Goal: Task Accomplishment & Management: Manage account settings

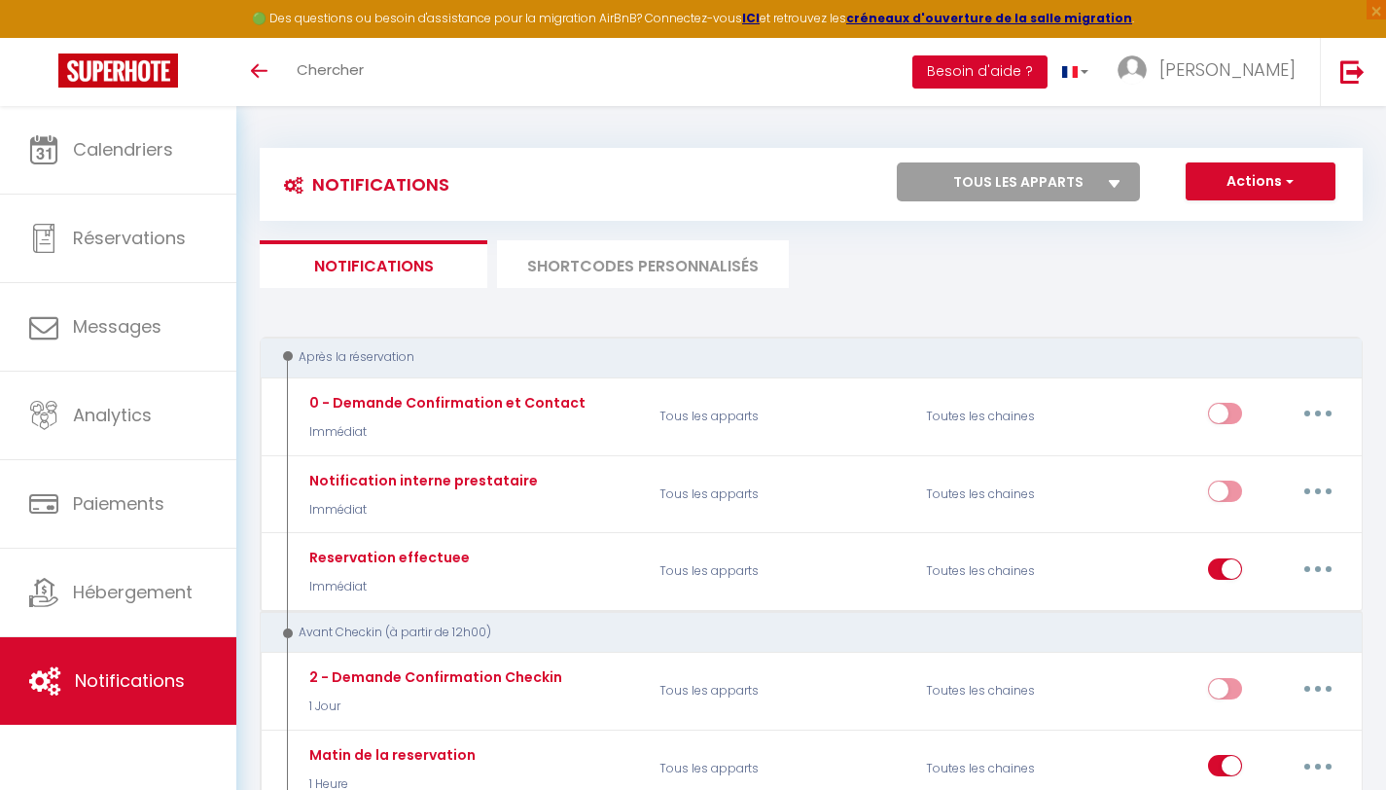
click at [1040, 68] on button "Besoin d'aide ?" at bounding box center [980, 71] width 135 height 33
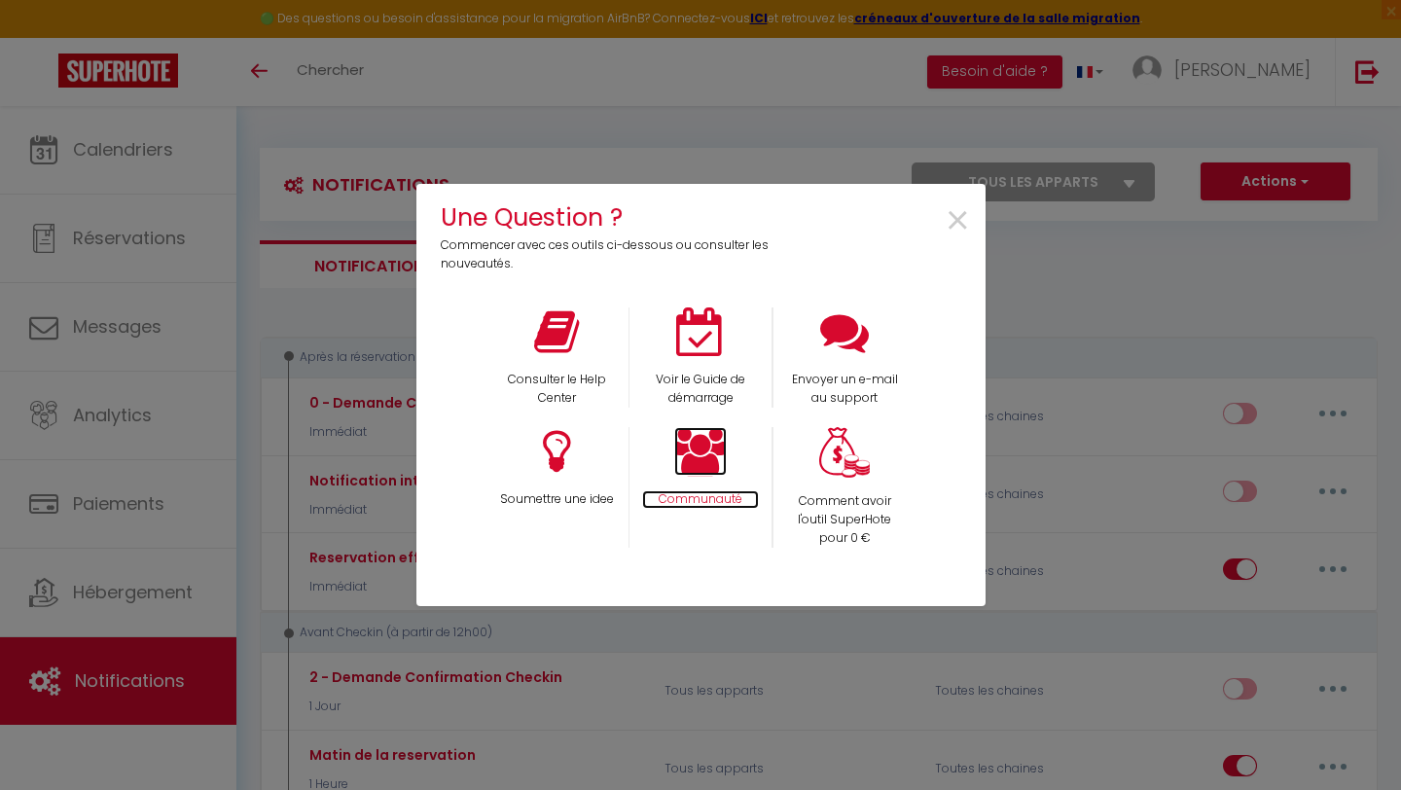
click at [686, 447] on icon at bounding box center [700, 451] width 53 height 49
click at [555, 323] on icon at bounding box center [556, 331] width 45 height 49
click at [859, 334] on icon at bounding box center [844, 331] width 49 height 49
click at [950, 231] on span "×" at bounding box center [958, 221] width 26 height 61
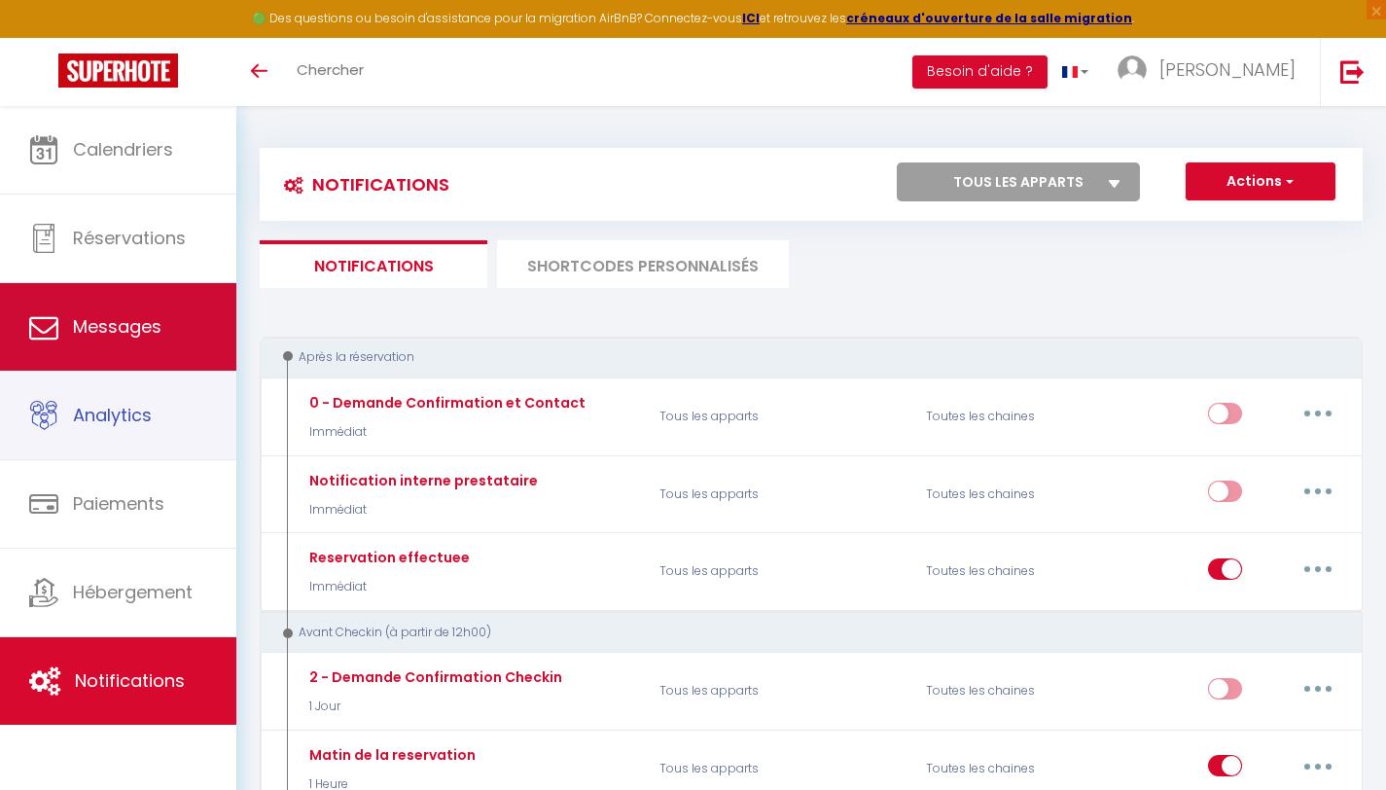
click at [120, 356] on link "Messages" at bounding box center [118, 327] width 236 height 88
select select "message"
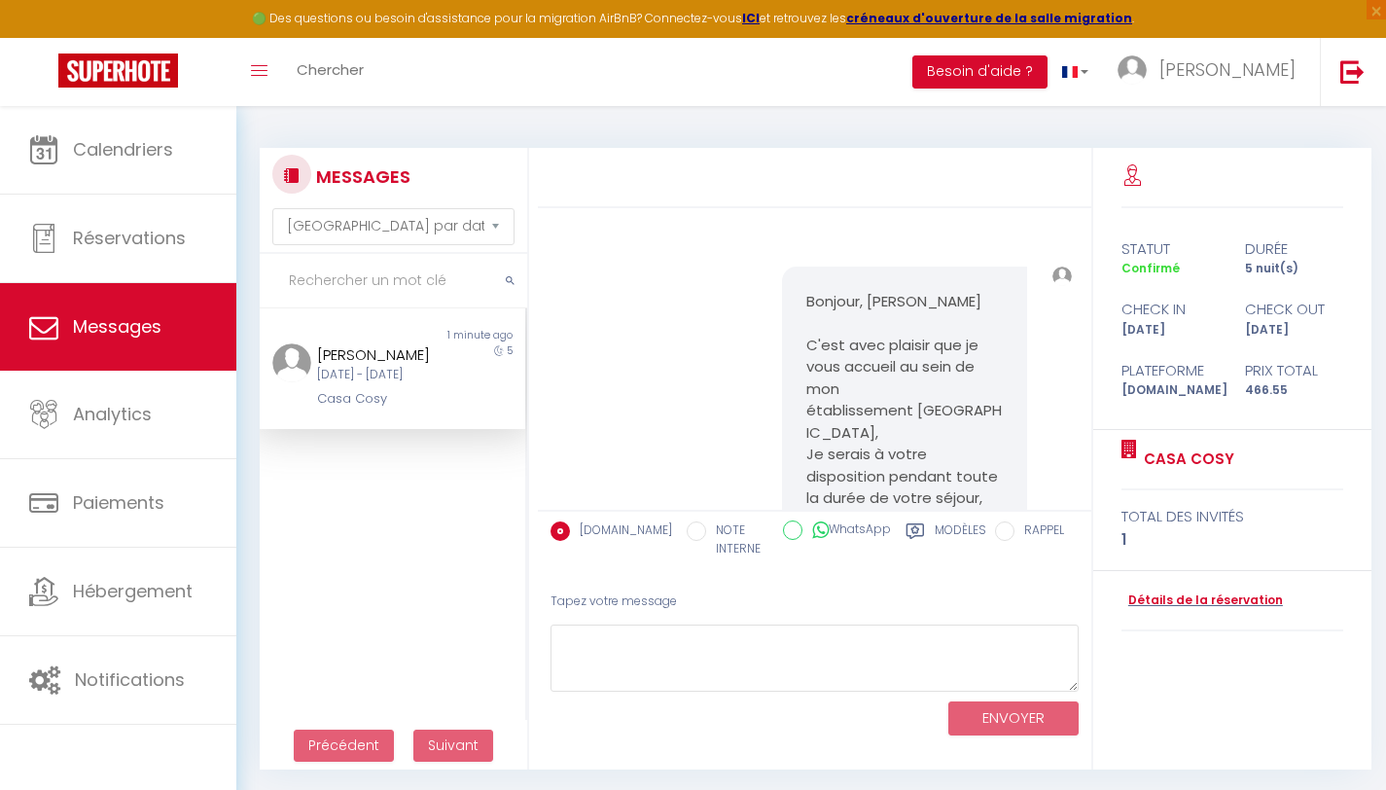
scroll to position [1077, 0]
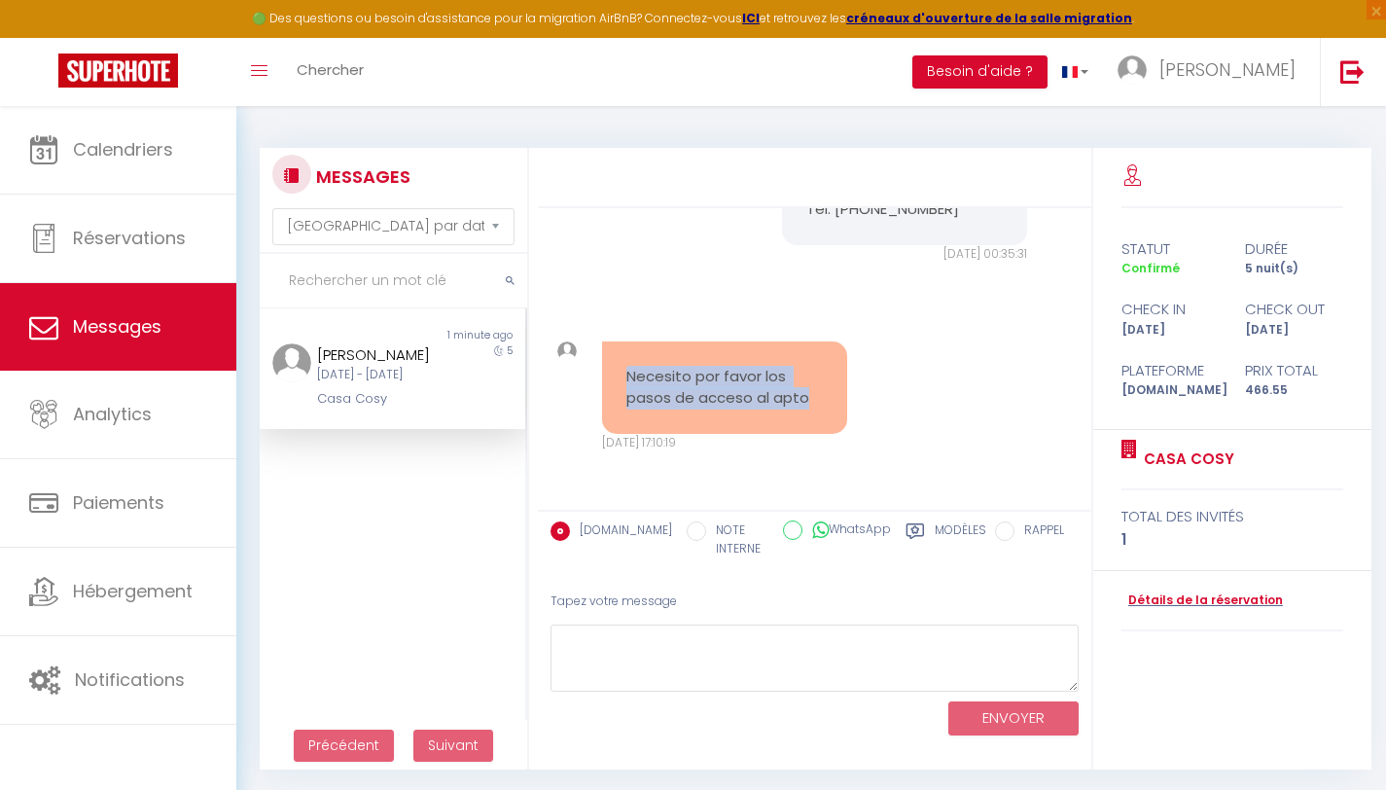
drag, startPoint x: 810, startPoint y: 399, endPoint x: 599, endPoint y: 359, distance: 214.8
click at [599, 359] on div "Necesito por favor los pasos de acceso al apto Lun 08 Sep. 2025 - 17:10:19" at bounding box center [725, 396] width 270 height 111
click at [652, 375] on pre "Necesito por favor los pasos de acceso al apto" at bounding box center [725, 388] width 197 height 44
drag, startPoint x: 623, startPoint y: 373, endPoint x: 808, endPoint y: 405, distance: 188.6
click at [808, 405] on div "Necesito por favor los pasos de acceso al apto" at bounding box center [724, 387] width 245 height 92
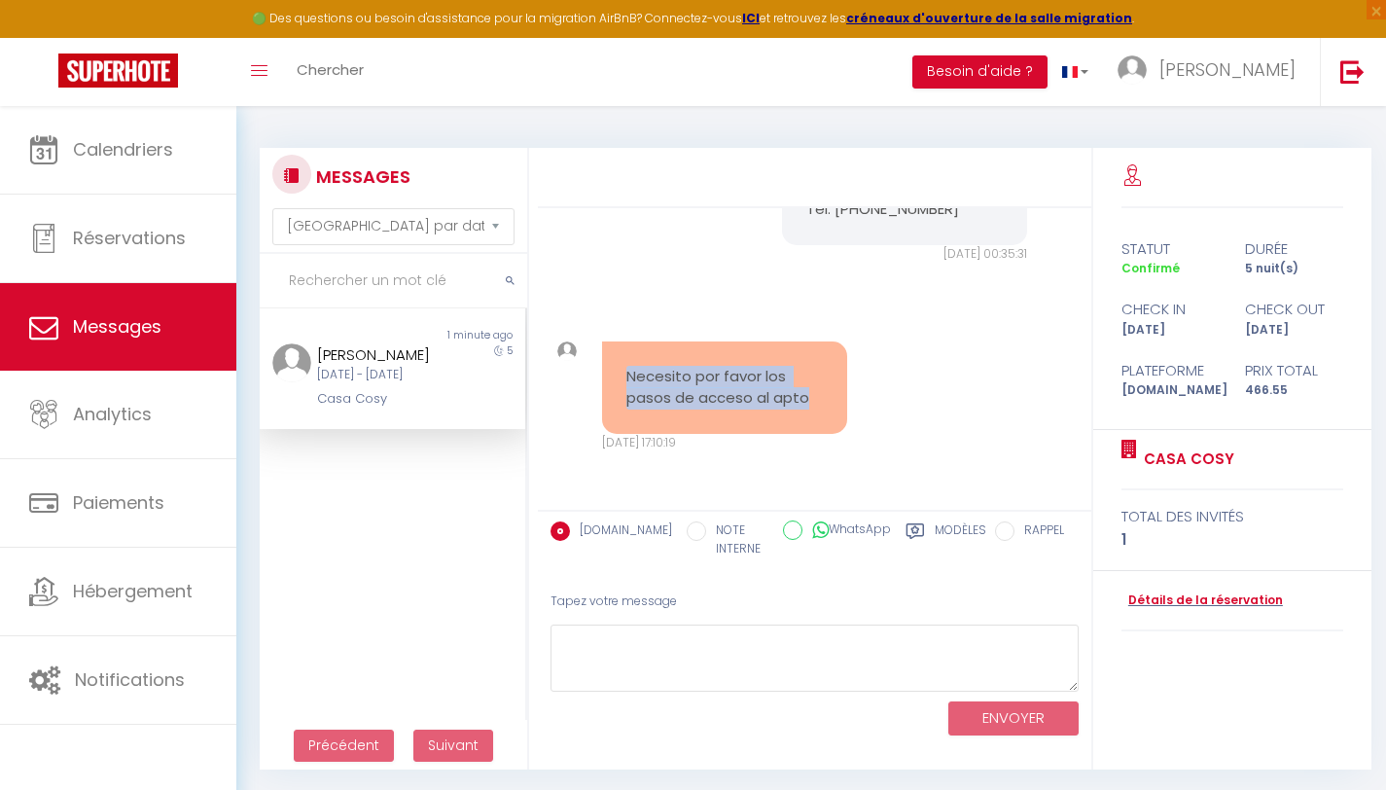
copy pre "Necesito por favor los pasos de acceso al apto"
click at [698, 351] on div "Necesito por favor los pasos de acceso al apto" at bounding box center [724, 387] width 245 height 92
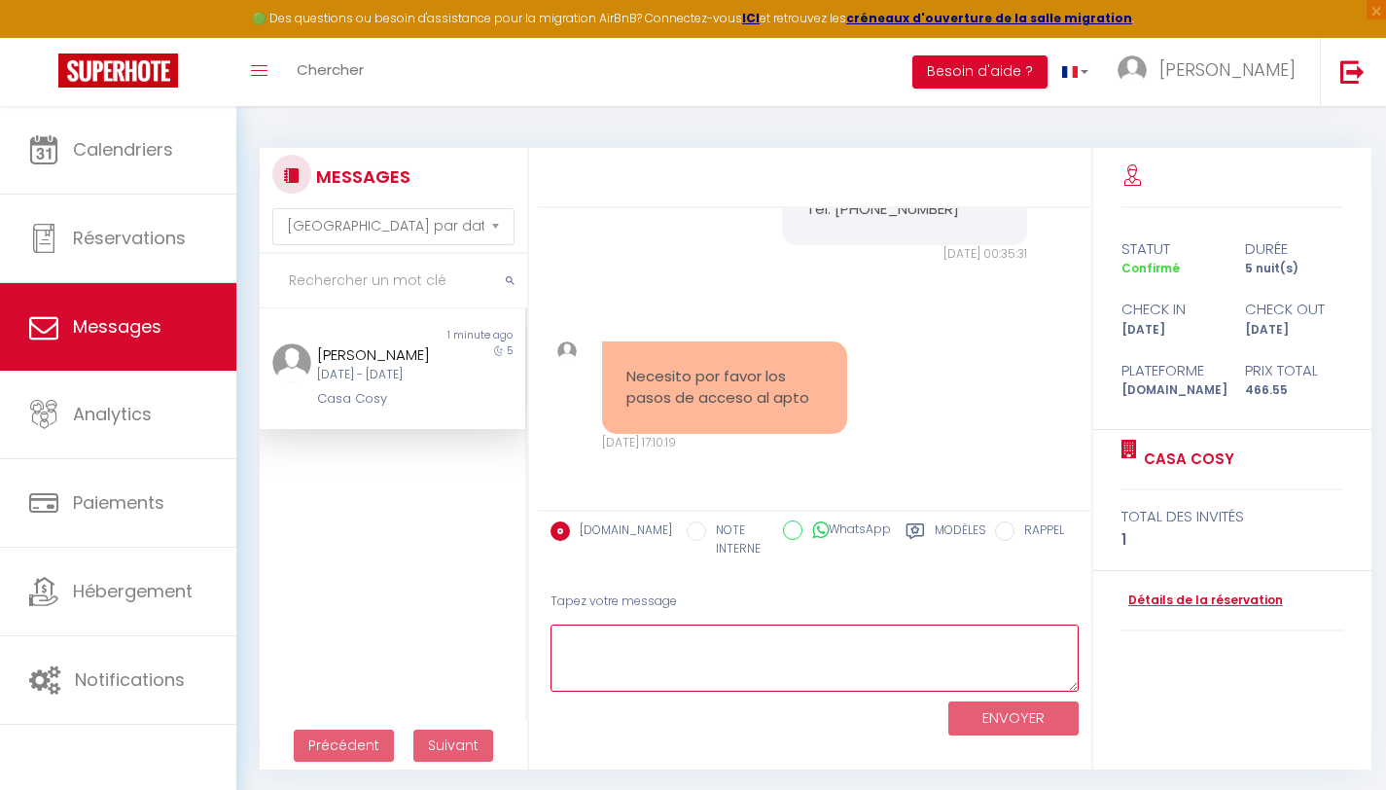
click at [663, 647] on textarea at bounding box center [815, 658] width 528 height 67
type textarea "Q"
paste textarea "¿Qué necesitas contigo?"
type textarea "como ? pardon, no entiendo, ¿Qué necesitas contigo?"
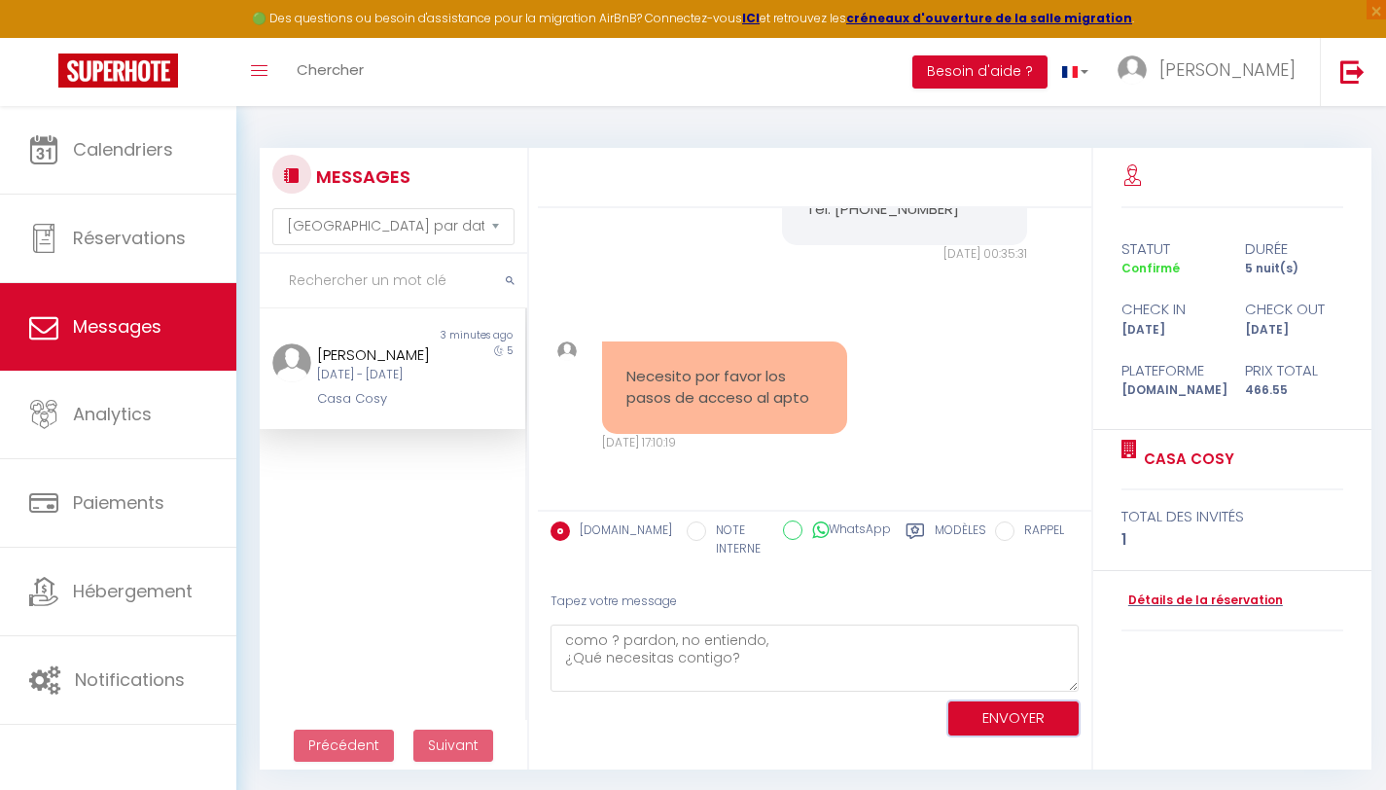
click at [1042, 723] on button "ENVOYER" at bounding box center [1014, 718] width 130 height 34
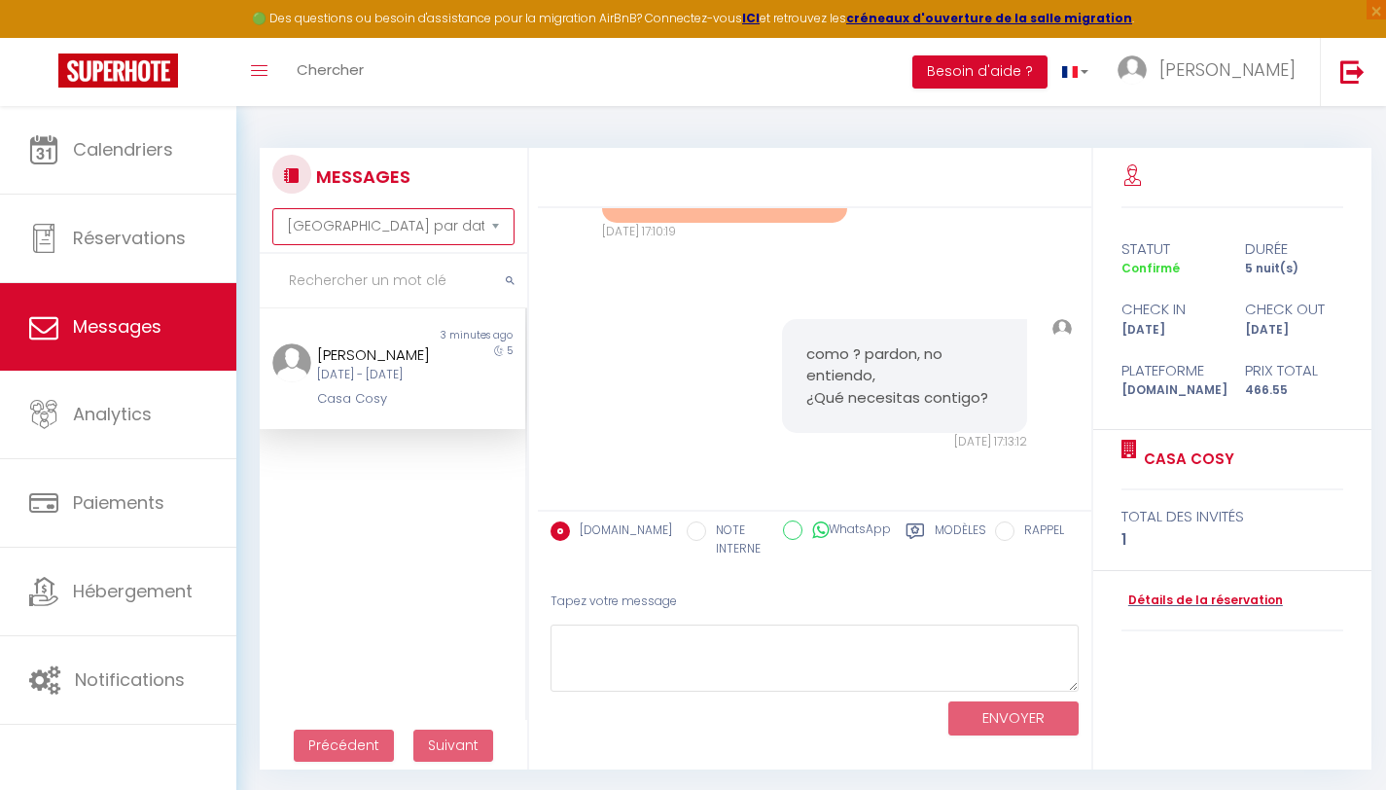
click at [424, 220] on select "Trier par date de réservation Trier par date de message" at bounding box center [393, 226] width 242 height 37
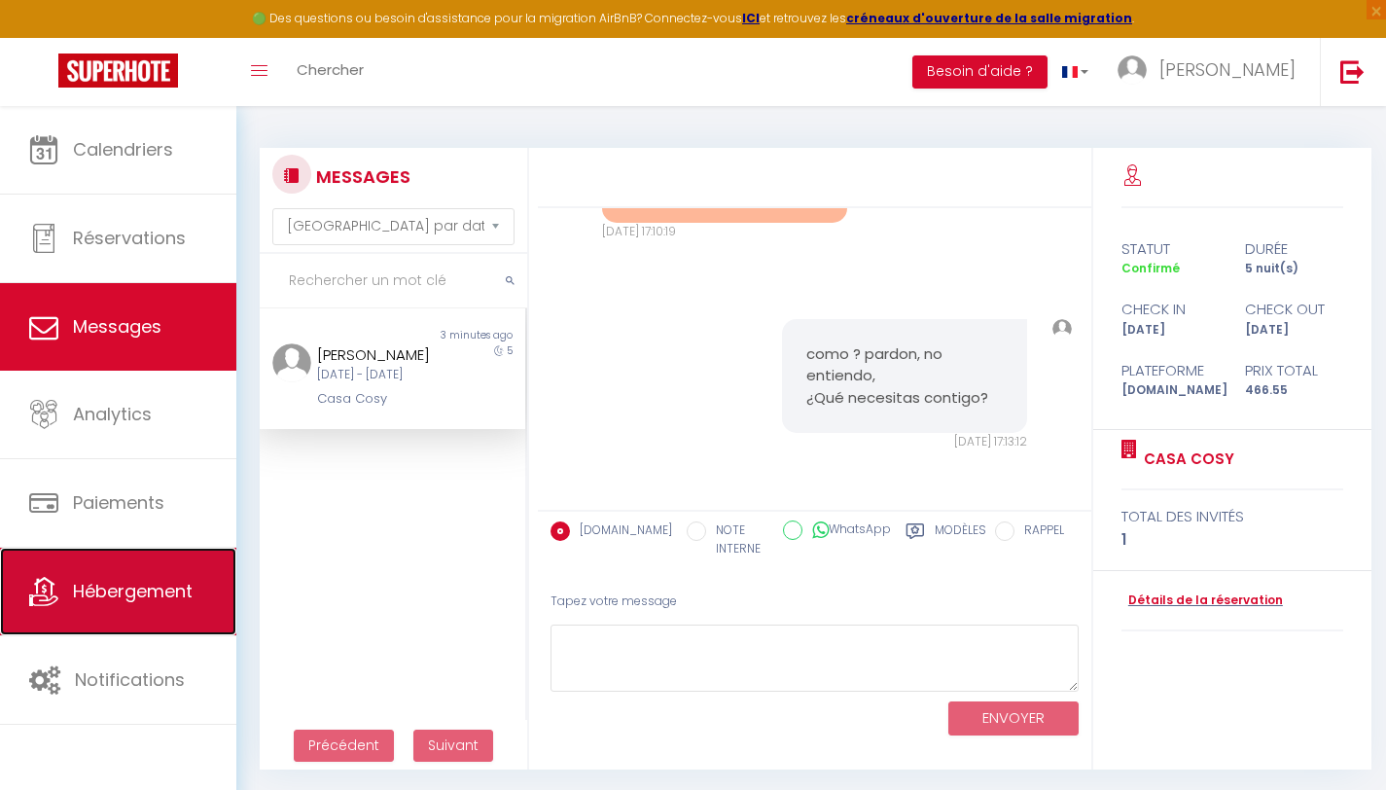
click at [104, 574] on link "Hébergement" at bounding box center [118, 592] width 236 height 88
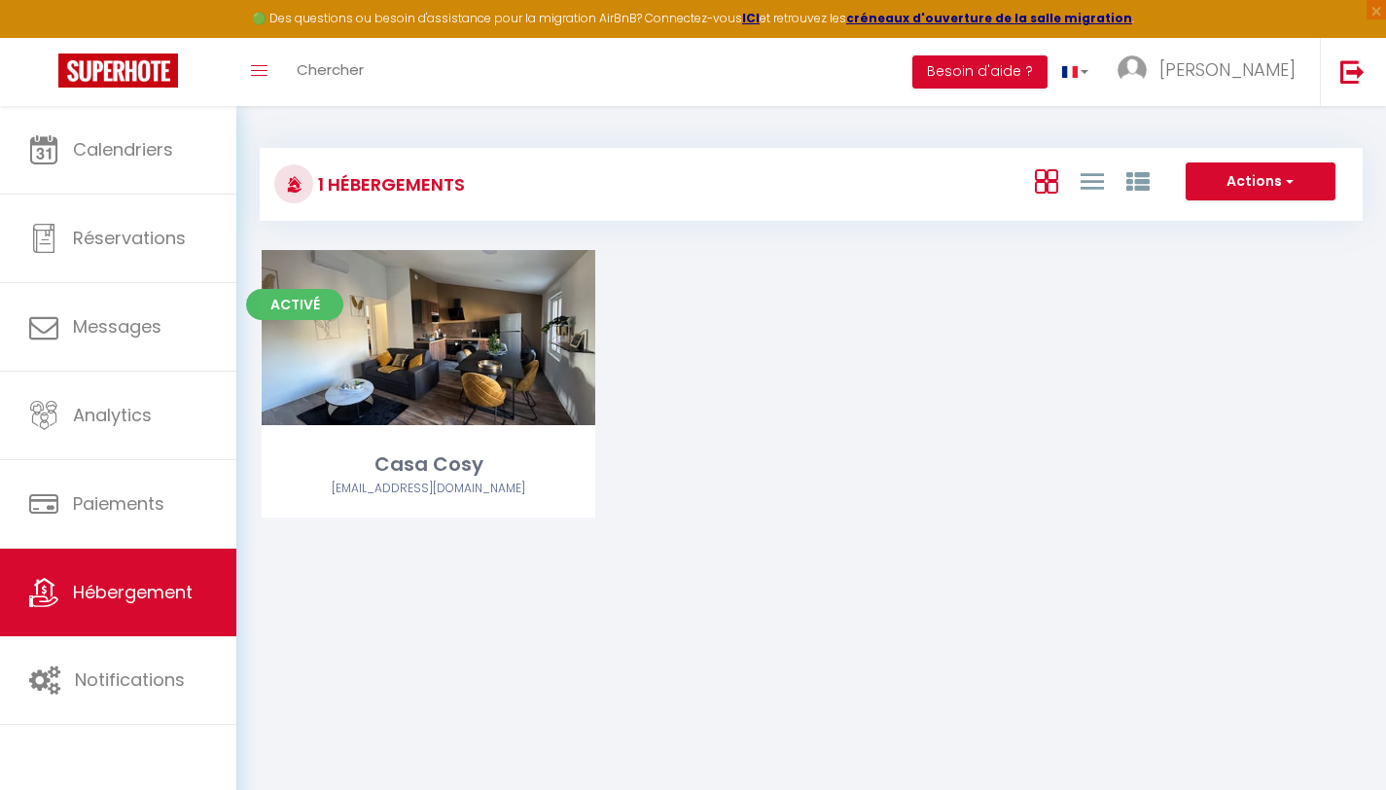
click at [120, 733] on div "Calendriers Réservations Messages Analytics Paiements Hébergement Notifications" at bounding box center [118, 469] width 236 height 726
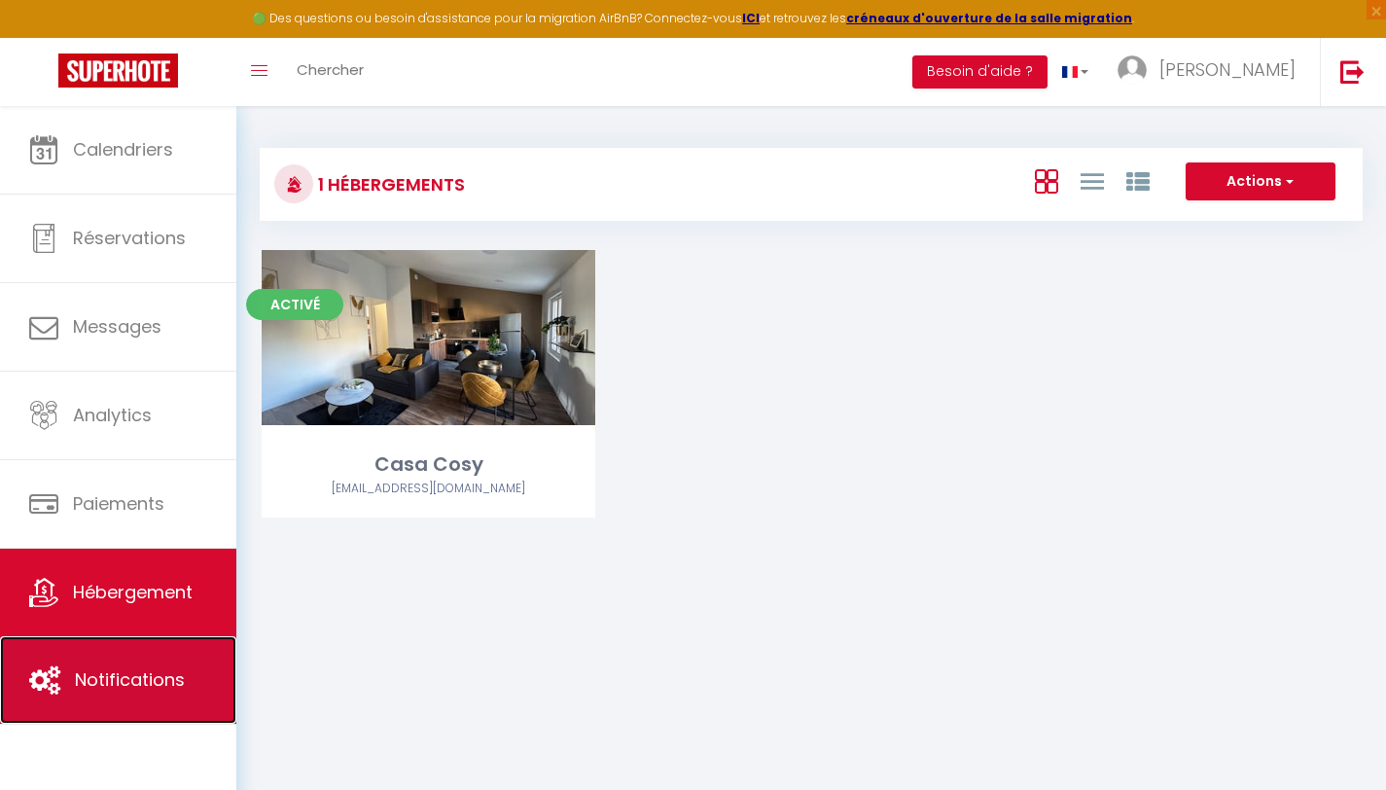
click at [126, 693] on link "Notifications" at bounding box center [118, 680] width 236 height 88
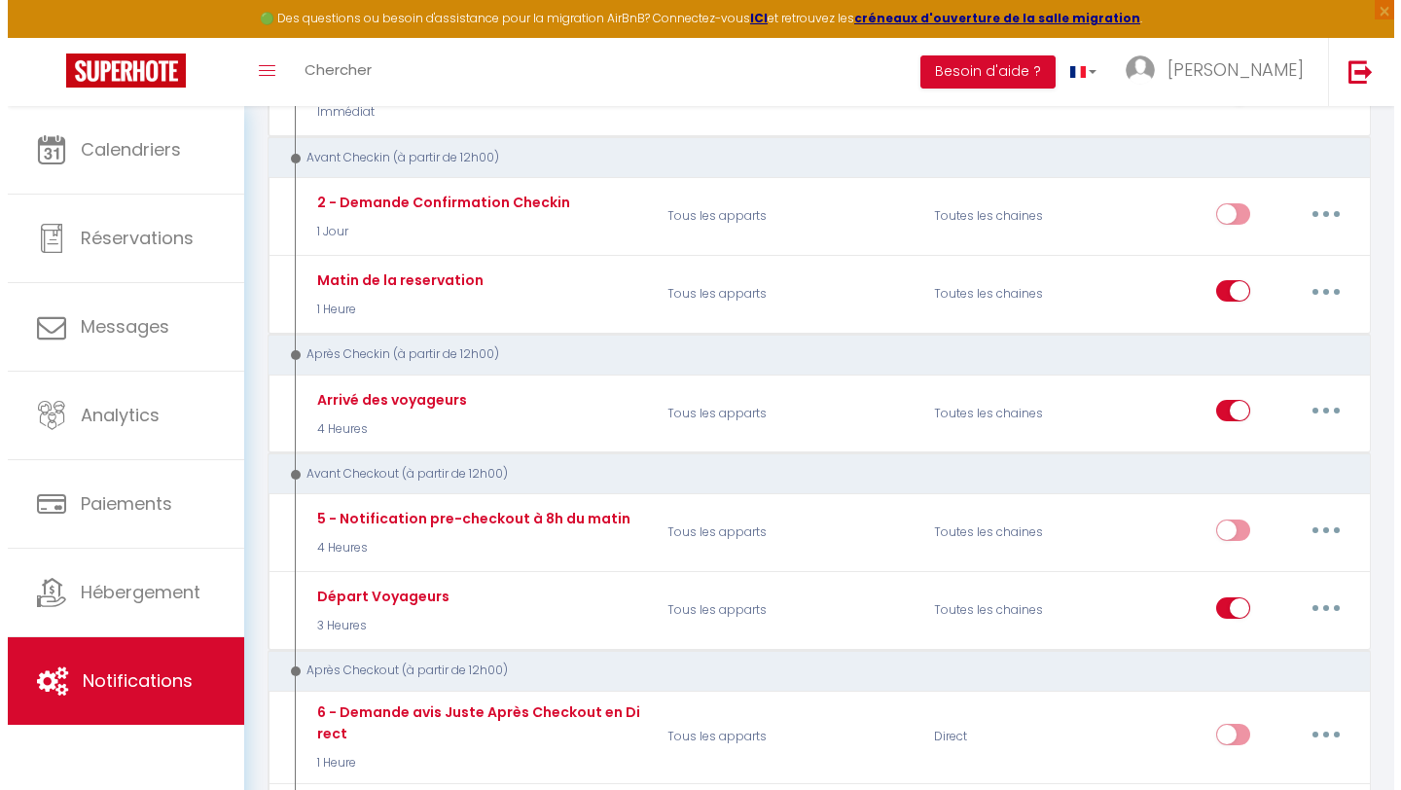
scroll to position [474, 0]
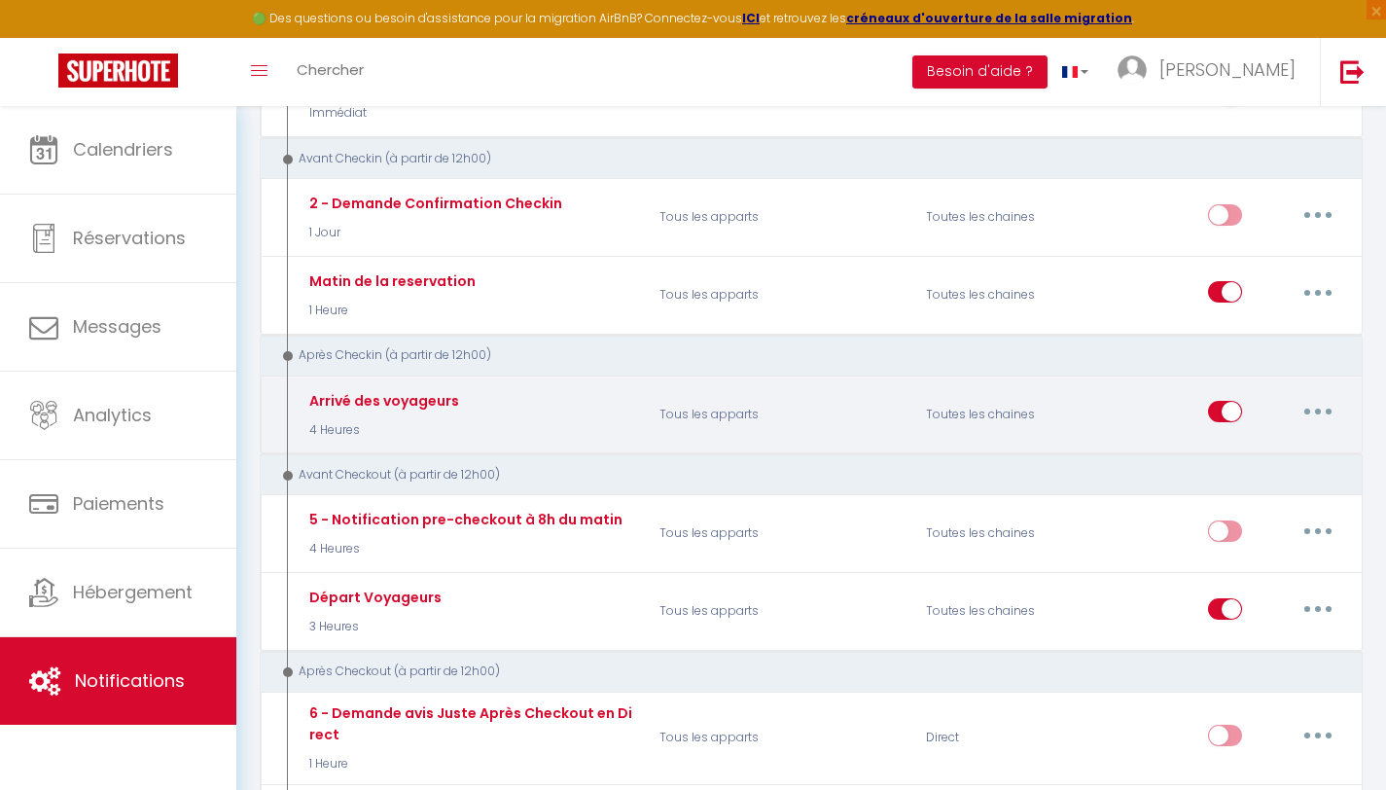
click at [1308, 398] on button "button" at bounding box center [1318, 411] width 54 height 31
click at [1261, 445] on link "Editer" at bounding box center [1268, 456] width 144 height 33
type input "Arrivé des voyageurs"
select select "3"
select select "notification"
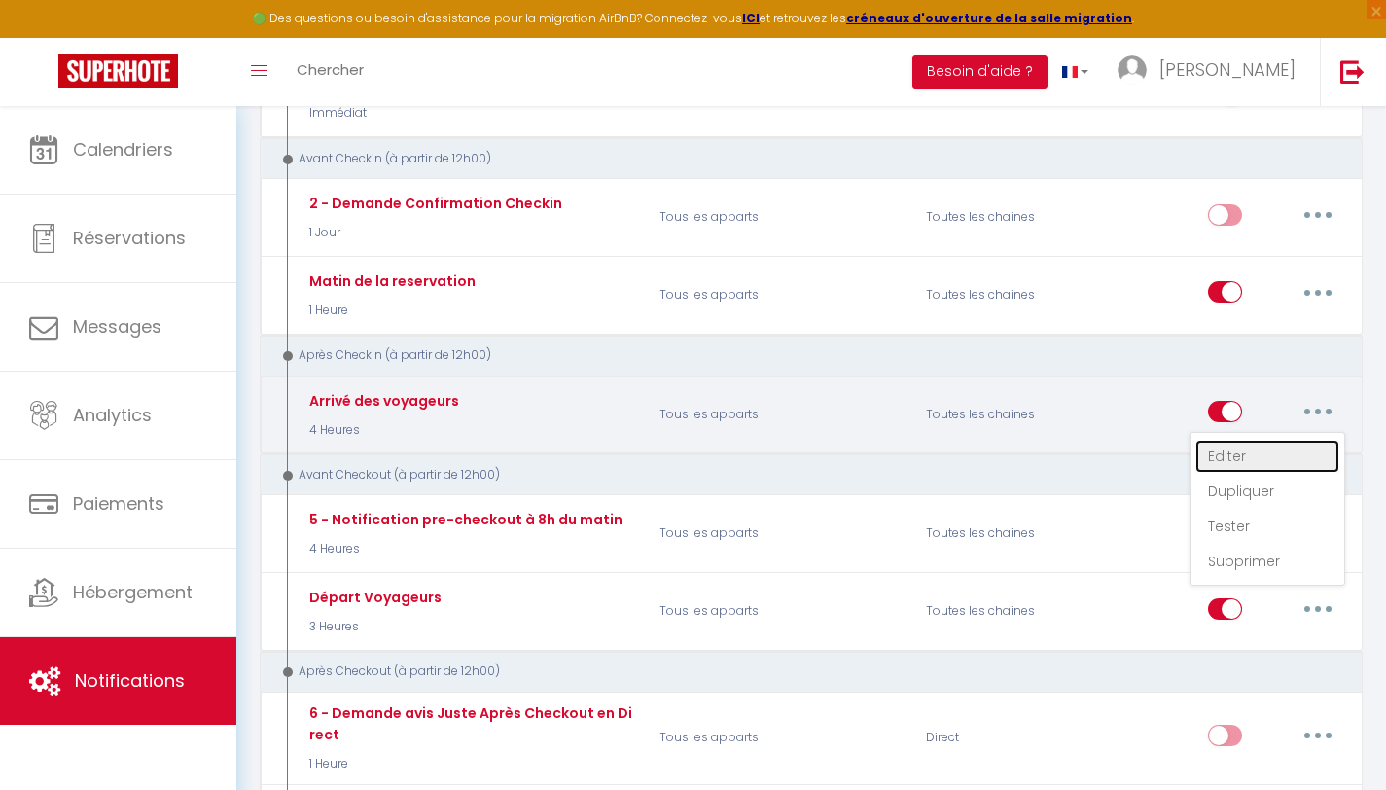
select select "4 Heures"
select select
checkbox input "true"
checkbox input "false"
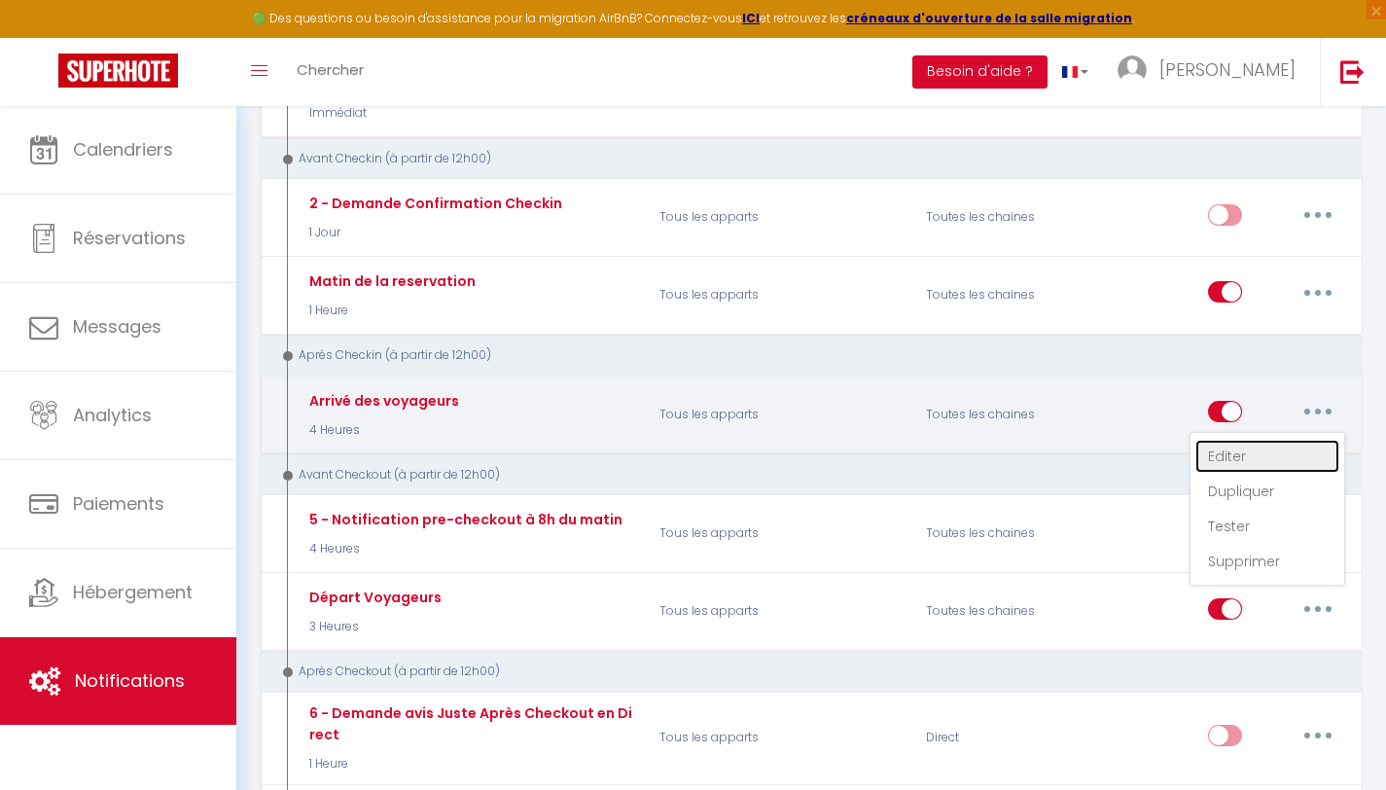
radio input "true"
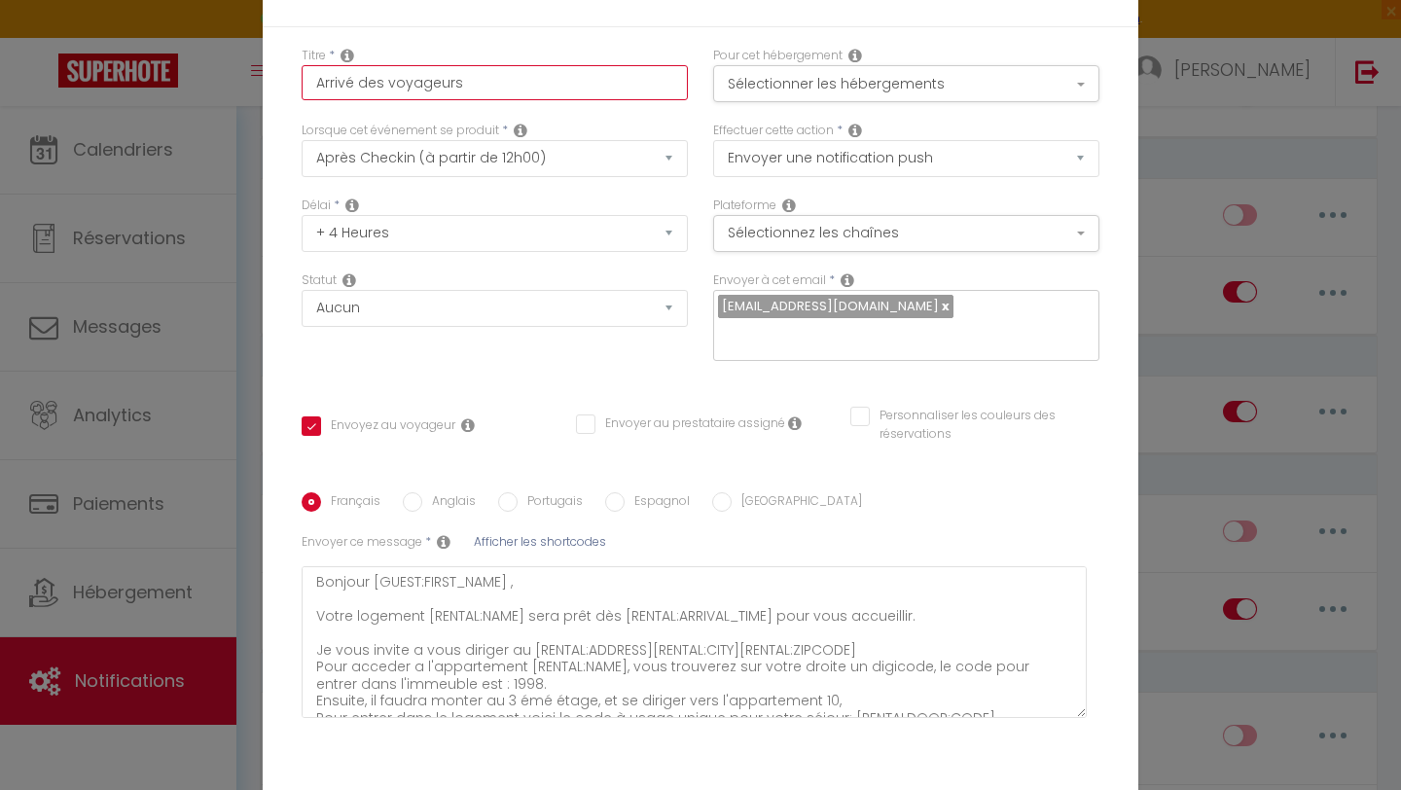
click at [553, 100] on input "Arrivé des voyageurs" at bounding box center [495, 82] width 386 height 35
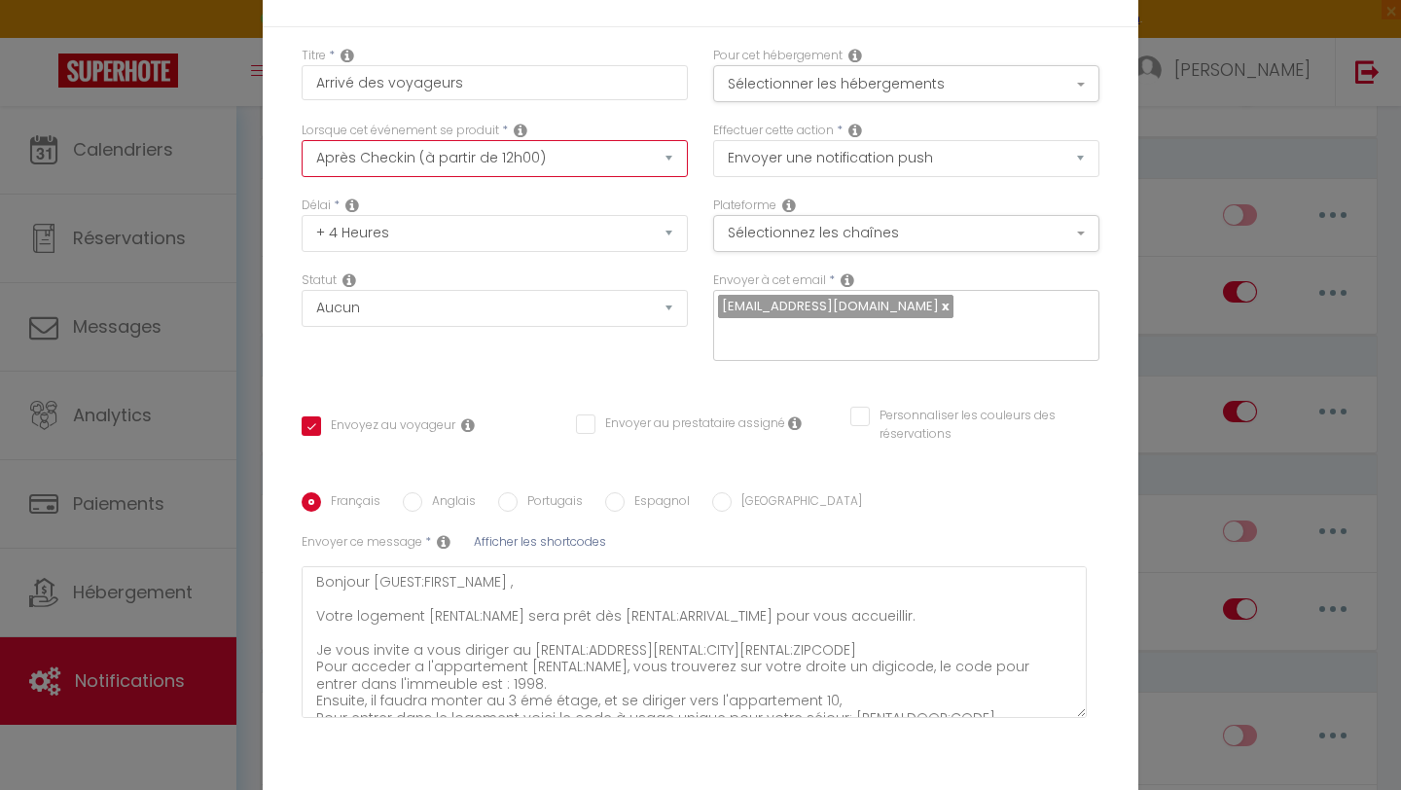
click at [537, 158] on select "Après la réservation Avant Checkin (à partir de 12h00) Après Checkin (à partir …" at bounding box center [495, 158] width 386 height 37
select select "2"
click at [302, 153] on select "Après la réservation Avant Checkin (à partir de 12h00) Après Checkin (à partir …" at bounding box center [495, 158] width 386 height 37
checkbox input "true"
checkbox input "false"
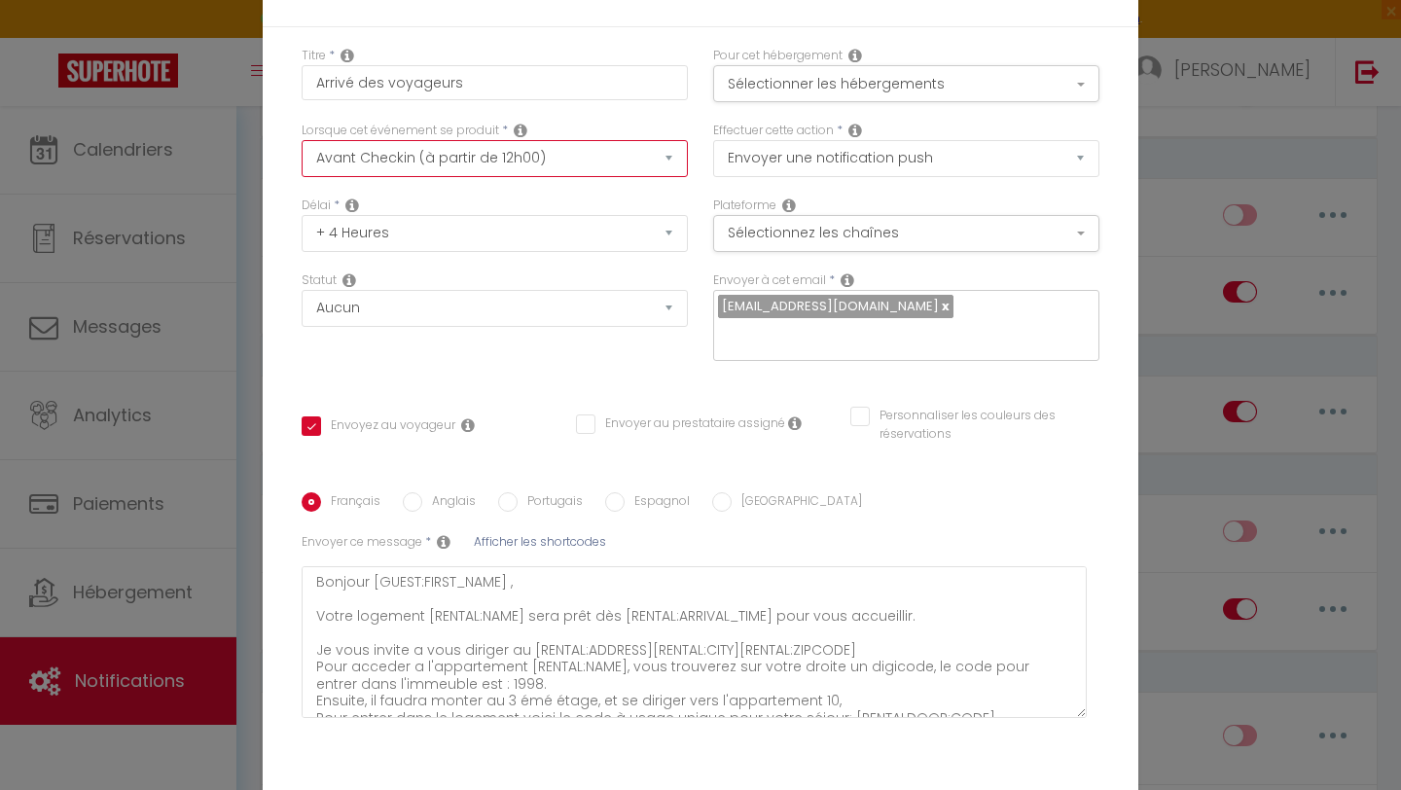
checkbox input "false"
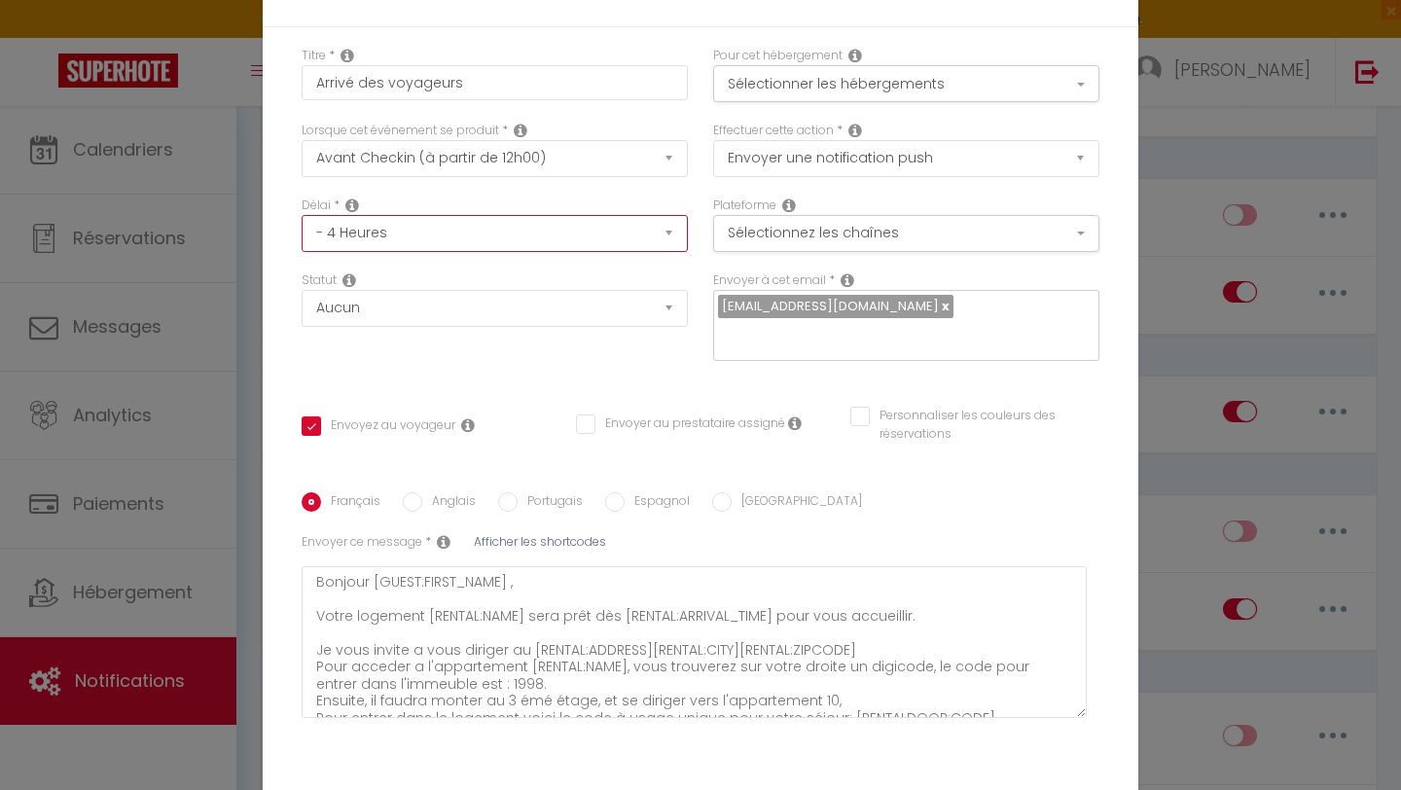
click at [519, 246] on select "Immédiat - 10 Minutes - 1 Heure - 2 Heures - 3 Heures - 4 Heures - 5 Heures - 6…" at bounding box center [495, 233] width 386 height 37
select select "10 Minutes"
click at [302, 228] on select "Immédiat - 10 Minutes - 1 Heure - 2 Heures - 3 Heures - 4 Heures - 5 Heures - 6…" at bounding box center [495, 233] width 386 height 37
checkbox input "true"
checkbox input "false"
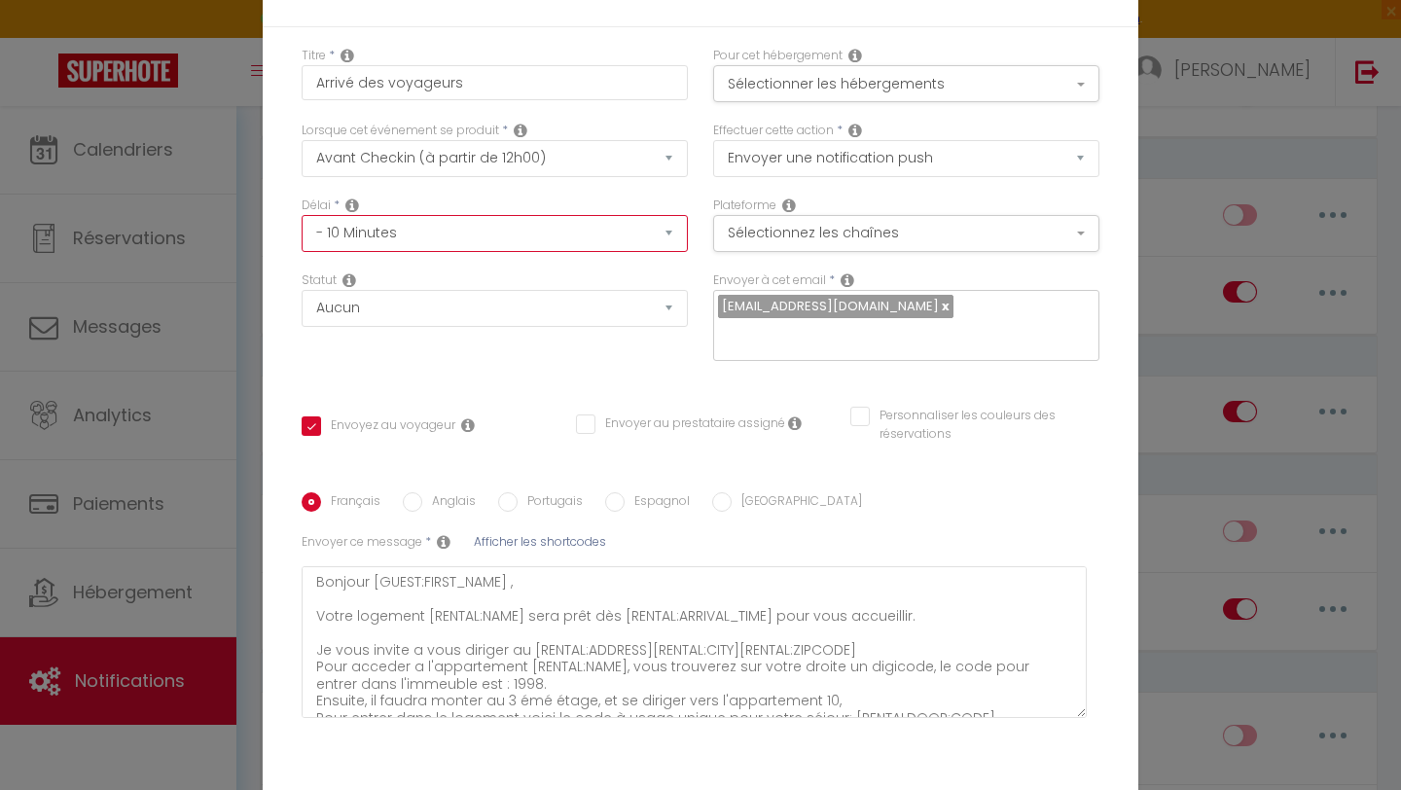
checkbox input "false"
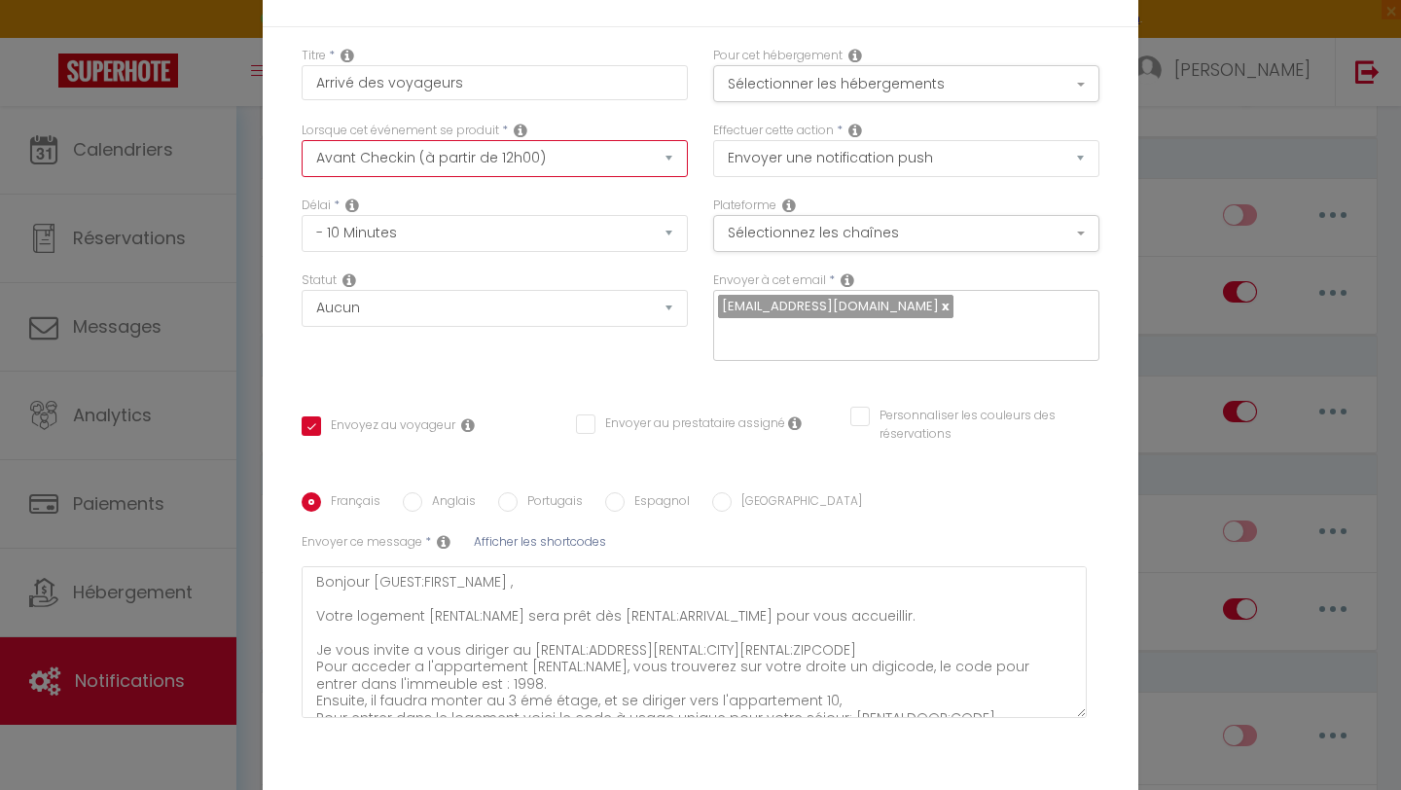
click at [442, 166] on select "Après la réservation Avant Checkin (à partir de 12h00) Après Checkin (à partir …" at bounding box center [495, 158] width 386 height 37
select select "3"
click at [302, 153] on select "Après la réservation Avant Checkin (à partir de 12h00) Après Checkin (à partir …" at bounding box center [495, 158] width 386 height 37
checkbox input "true"
checkbox input "false"
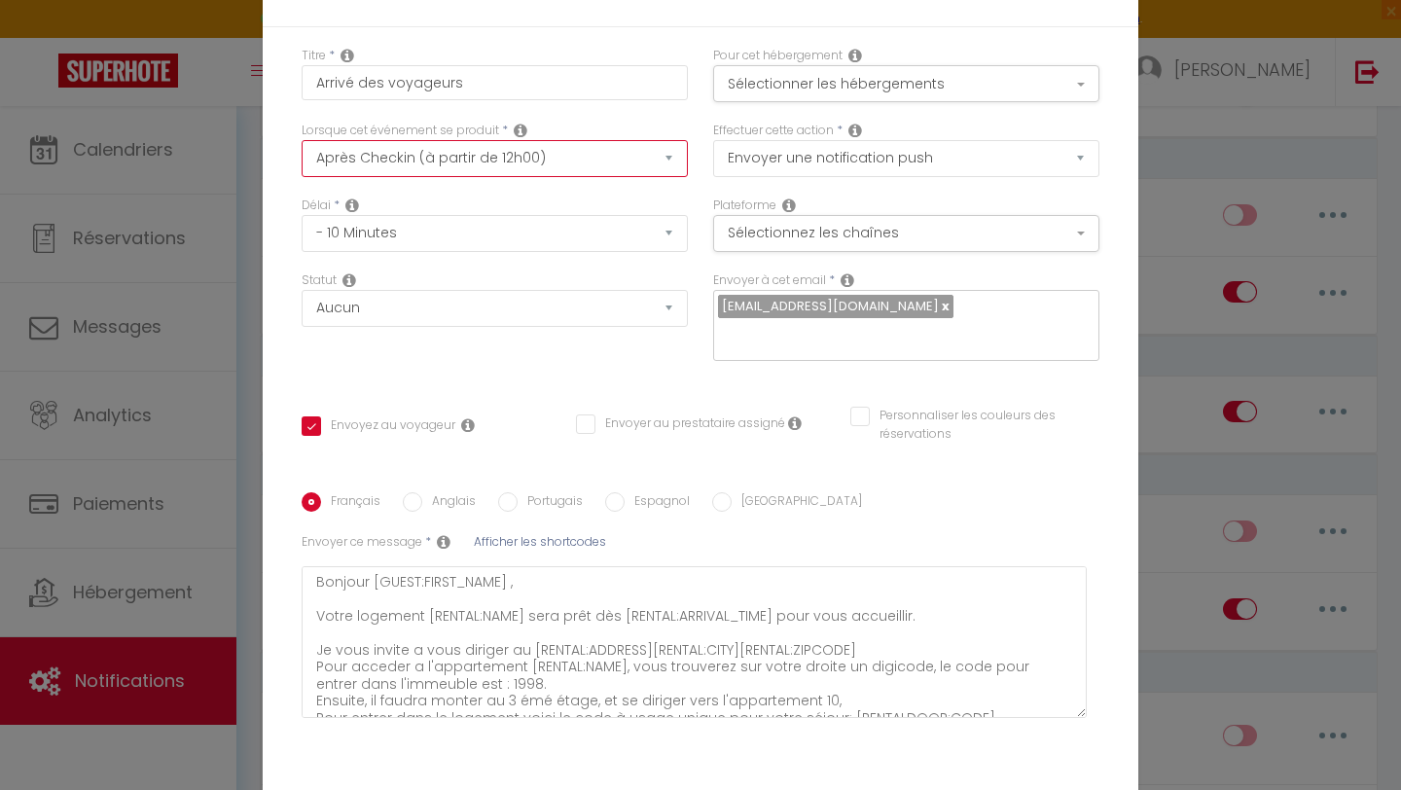
checkbox input "false"
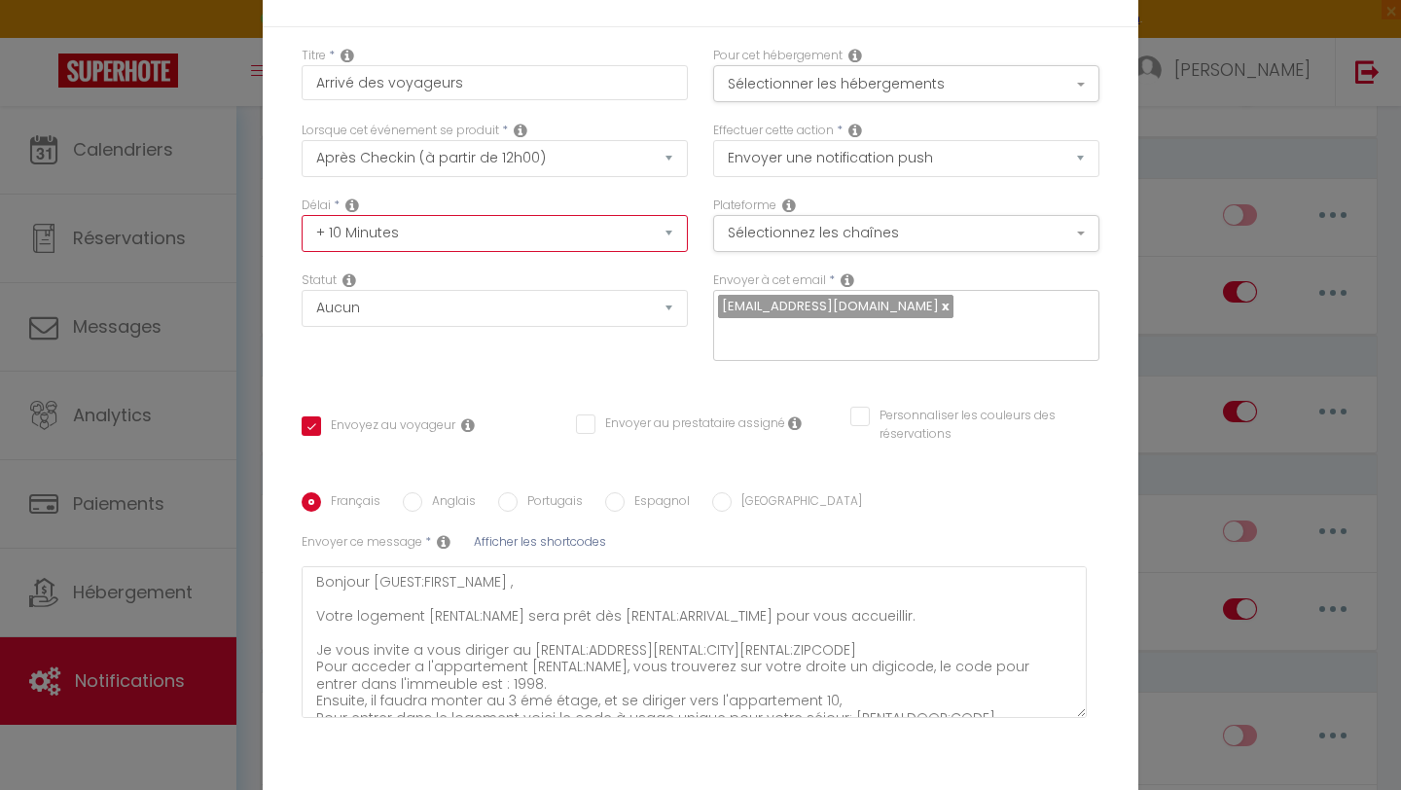
click at [433, 249] on select "Immédiat + 10 Minutes + 1 Heure + 2 Heures + 3 Heures + 4 Heures + 5 Heures + 6…" at bounding box center [495, 233] width 386 height 37
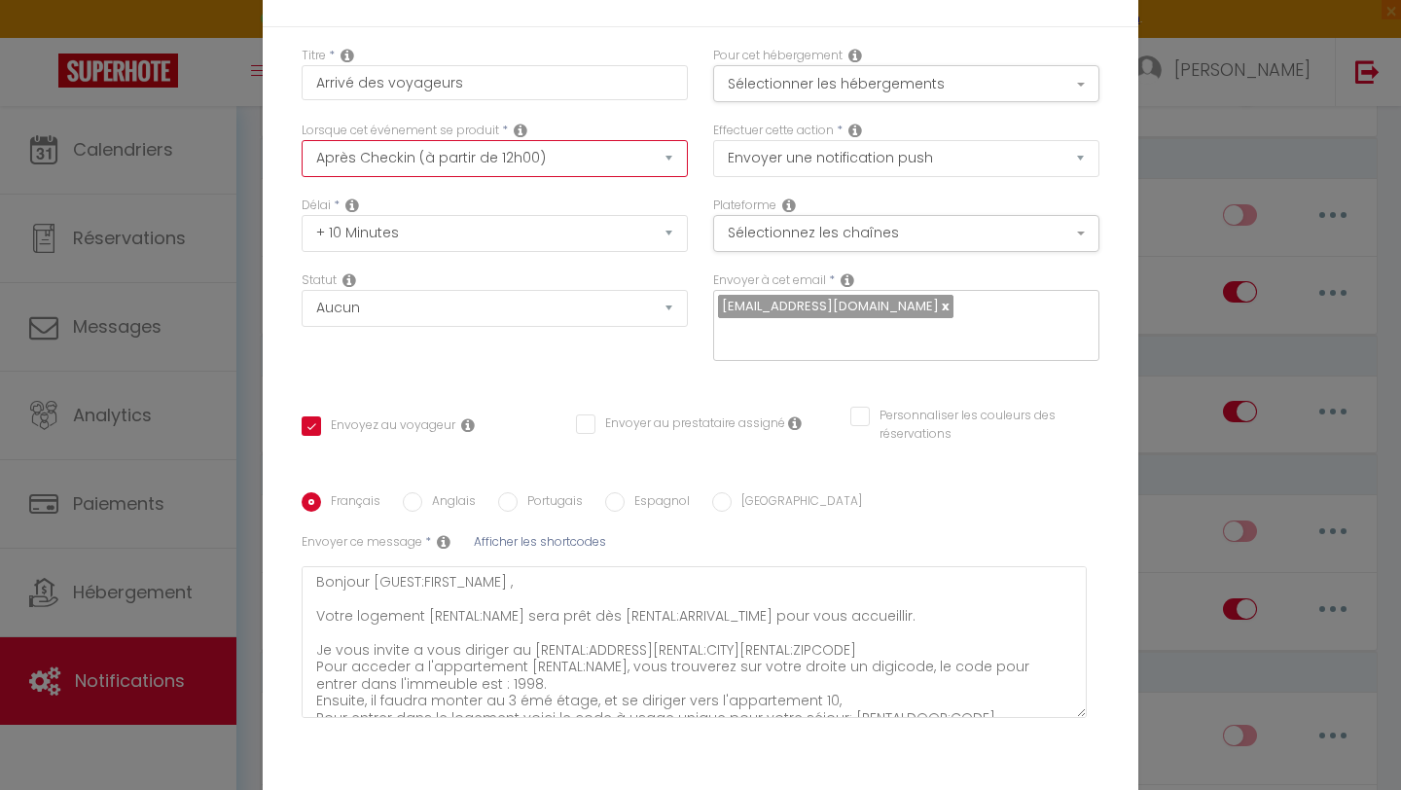
click at [555, 169] on select "Après la réservation Avant Checkin (à partir de 12h00) Après Checkin (à partir …" at bounding box center [495, 158] width 386 height 37
select select "2"
click at [302, 153] on select "Après la réservation Avant Checkin (à partir de 12h00) Après Checkin (à partir …" at bounding box center [495, 158] width 386 height 37
checkbox input "true"
checkbox input "false"
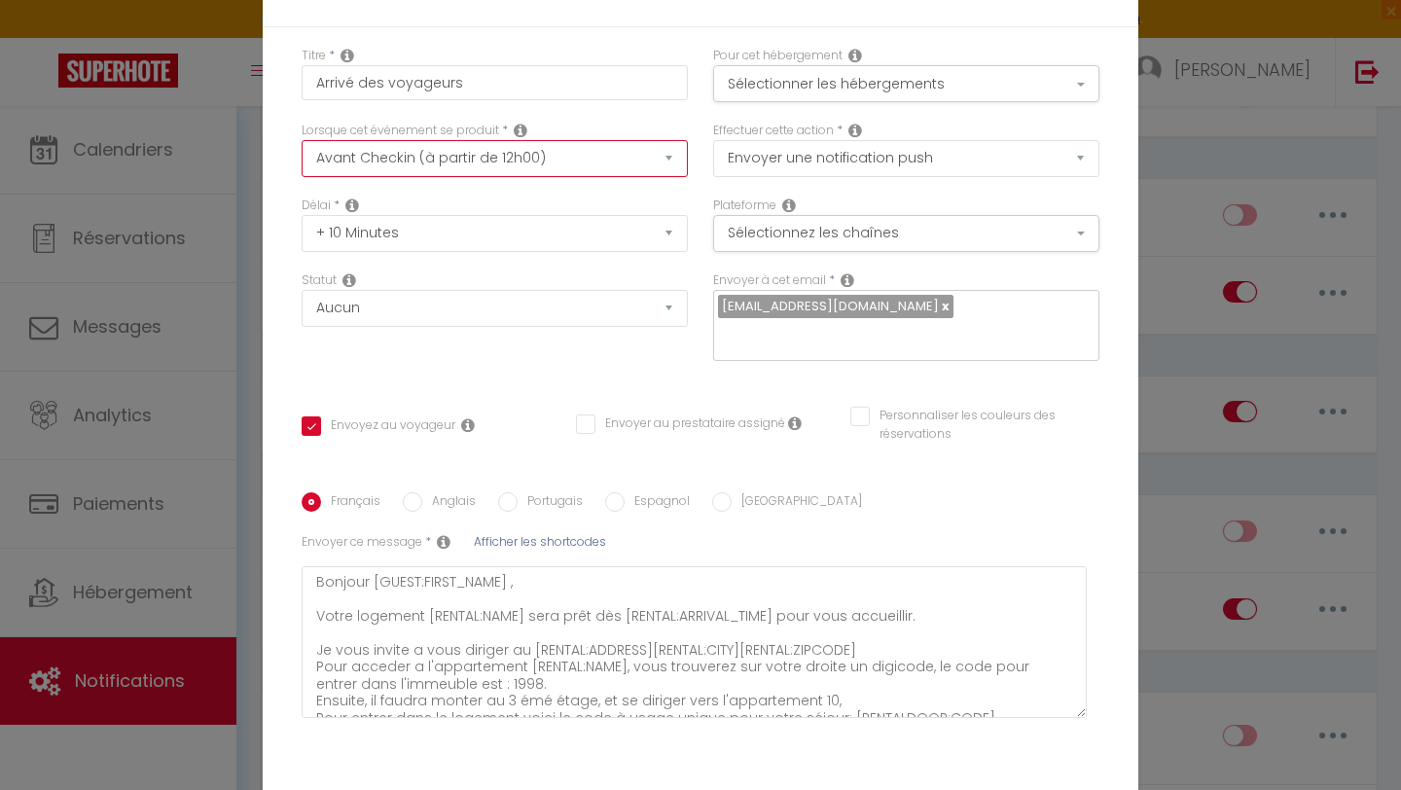
checkbox input "false"
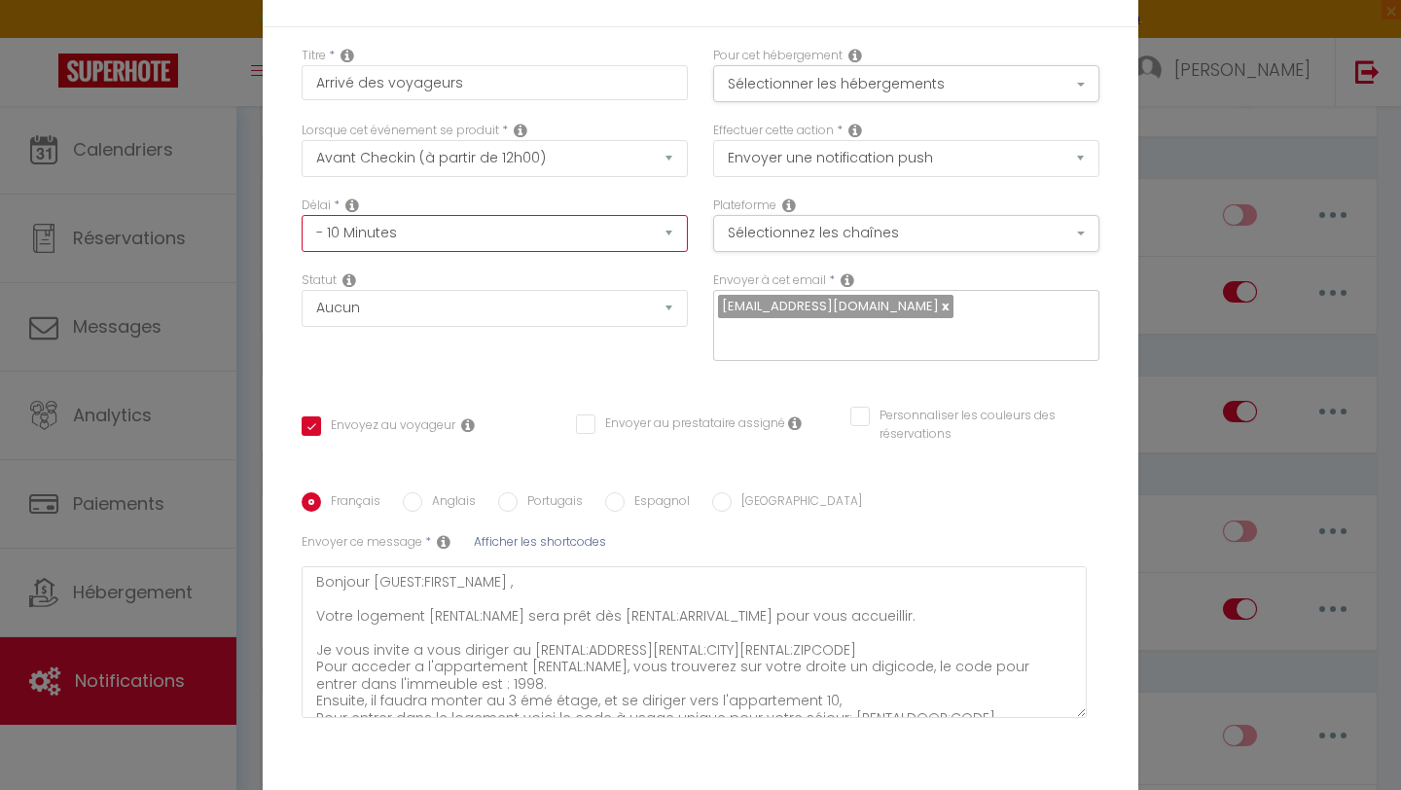
click at [485, 241] on select "Immédiat - 10 Minutes - 1 Heure - 2 Heures - 3 Heures - 4 Heures - 5 Heures - 6…" at bounding box center [495, 233] width 386 height 37
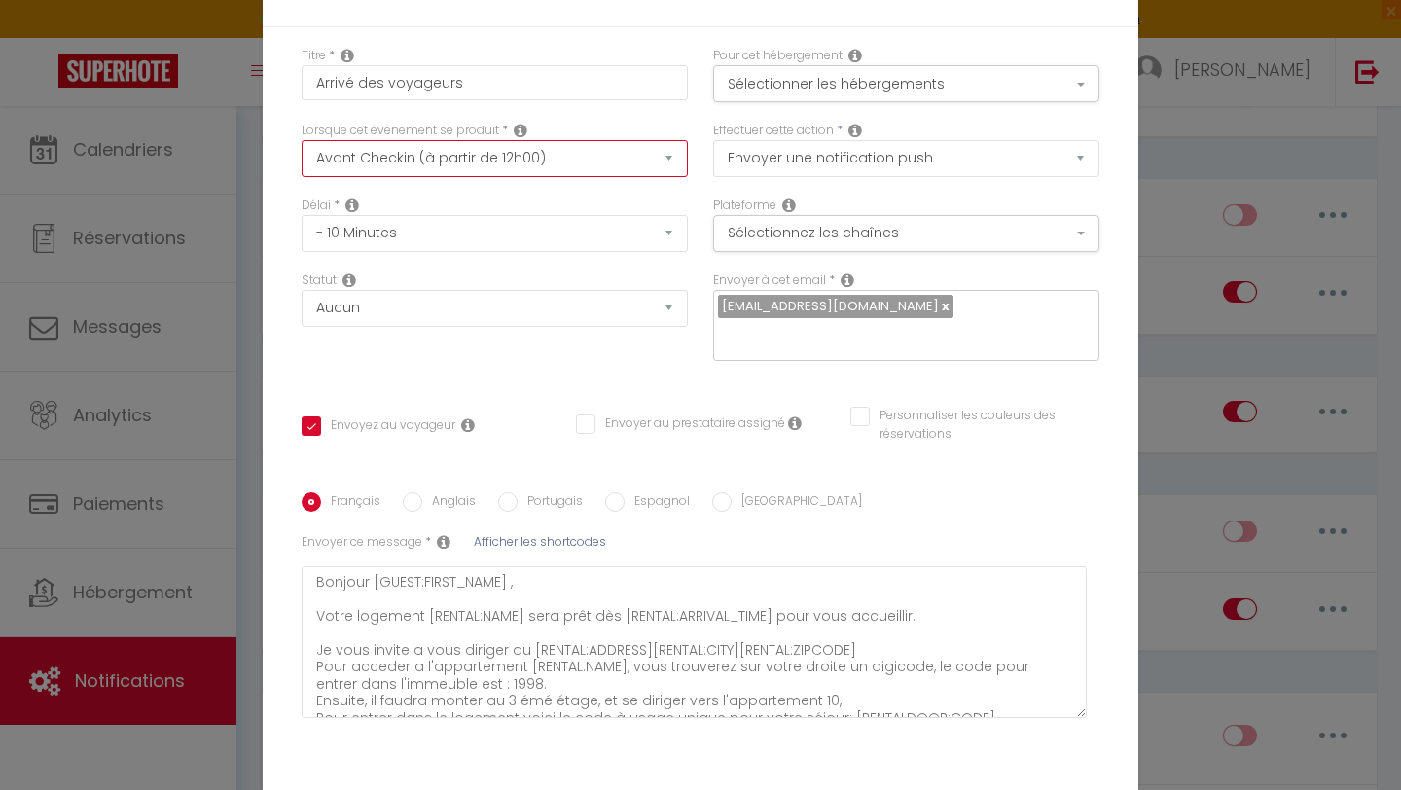
click at [494, 165] on select "Après la réservation Avant Checkin (à partir de 12h00) Après Checkin (à partir …" at bounding box center [495, 158] width 386 height 37
select select "3"
click at [302, 153] on select "Après la réservation Avant Checkin (à partir de 12h00) Après Checkin (à partir …" at bounding box center [495, 158] width 386 height 37
checkbox input "true"
checkbox input "false"
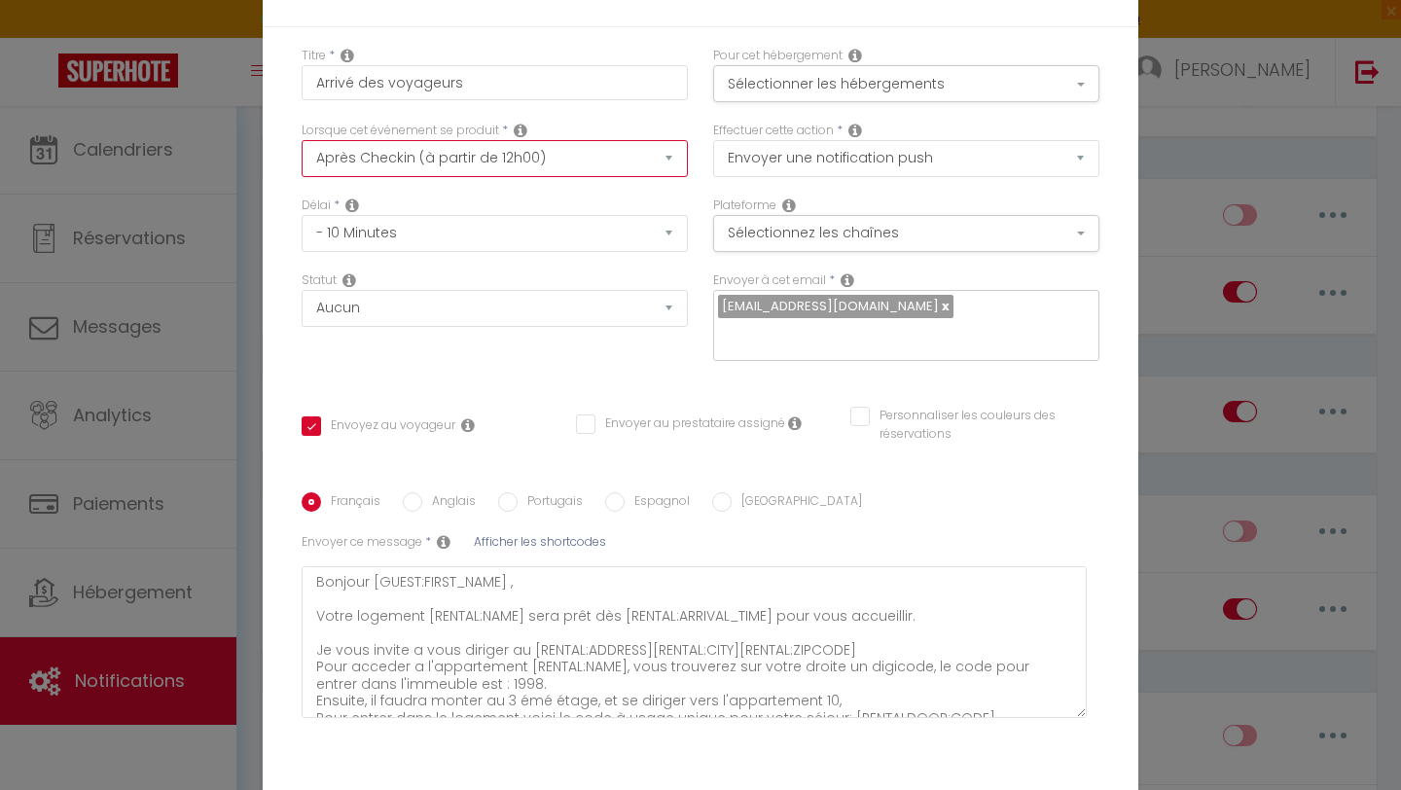
checkbox input "false"
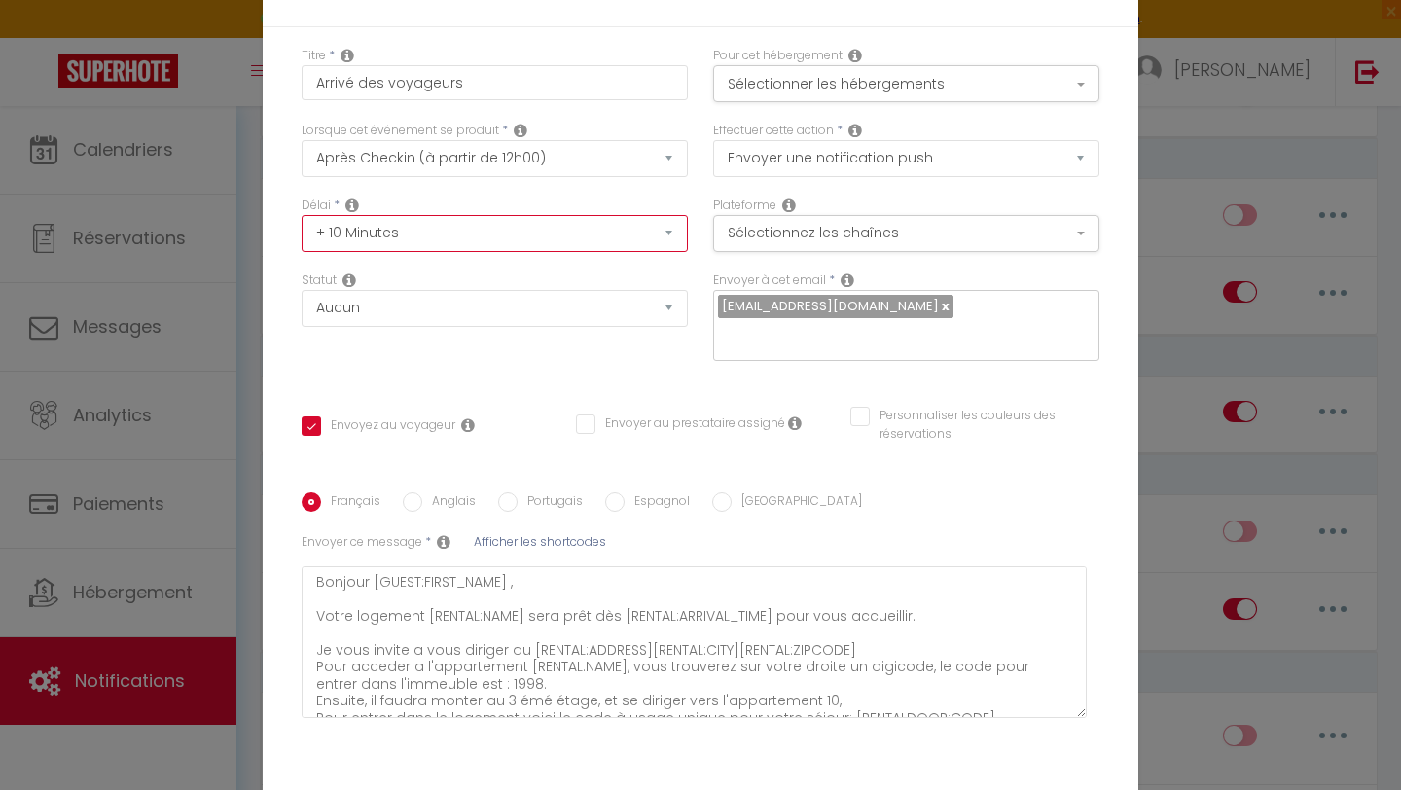
click at [497, 244] on select "Immédiat + 10 Minutes + 1 Heure + 2 Heures + 3 Heures + 4 Heures + 5 Heures + 6…" at bounding box center [495, 233] width 386 height 37
select select "Immédiat"
click at [302, 228] on select "Immédiat + 10 Minutes + 1 Heure + 2 Heures + 3 Heures + 4 Heures + 5 Heures + 6…" at bounding box center [495, 233] width 386 height 37
checkbox input "true"
checkbox input "false"
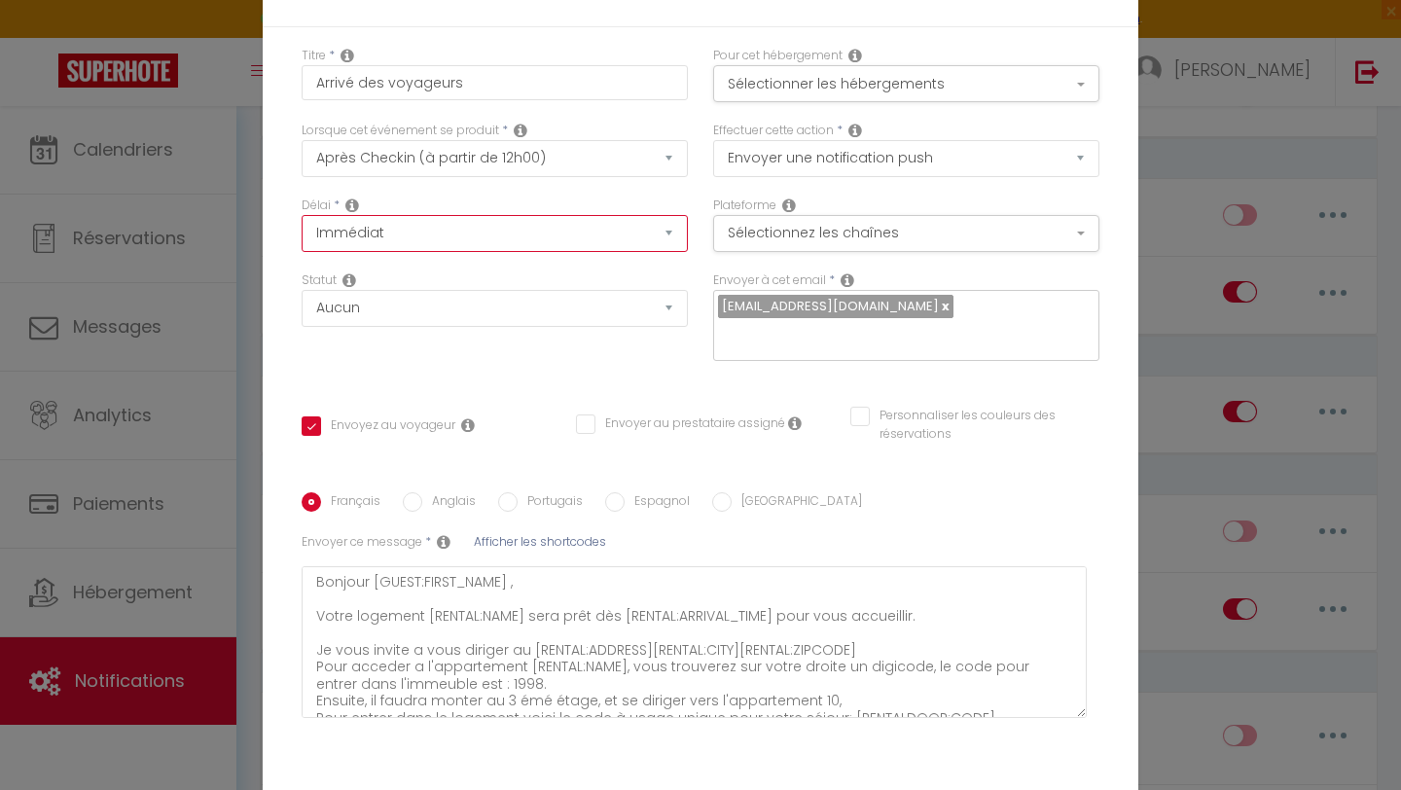
checkbox input "false"
click at [520, 242] on select "Immédiat + 10 Minutes + 1 Heure + 2 Heures + 3 Heures + 4 Heures + 5 Heures + 6…" at bounding box center [495, 233] width 386 height 37
select select "4 Heures"
click at [302, 228] on select "Immédiat + 10 Minutes + 1 Heure + 2 Heures + 3 Heures + 4 Heures + 5 Heures + 6…" at bounding box center [495, 233] width 386 height 37
checkbox input "true"
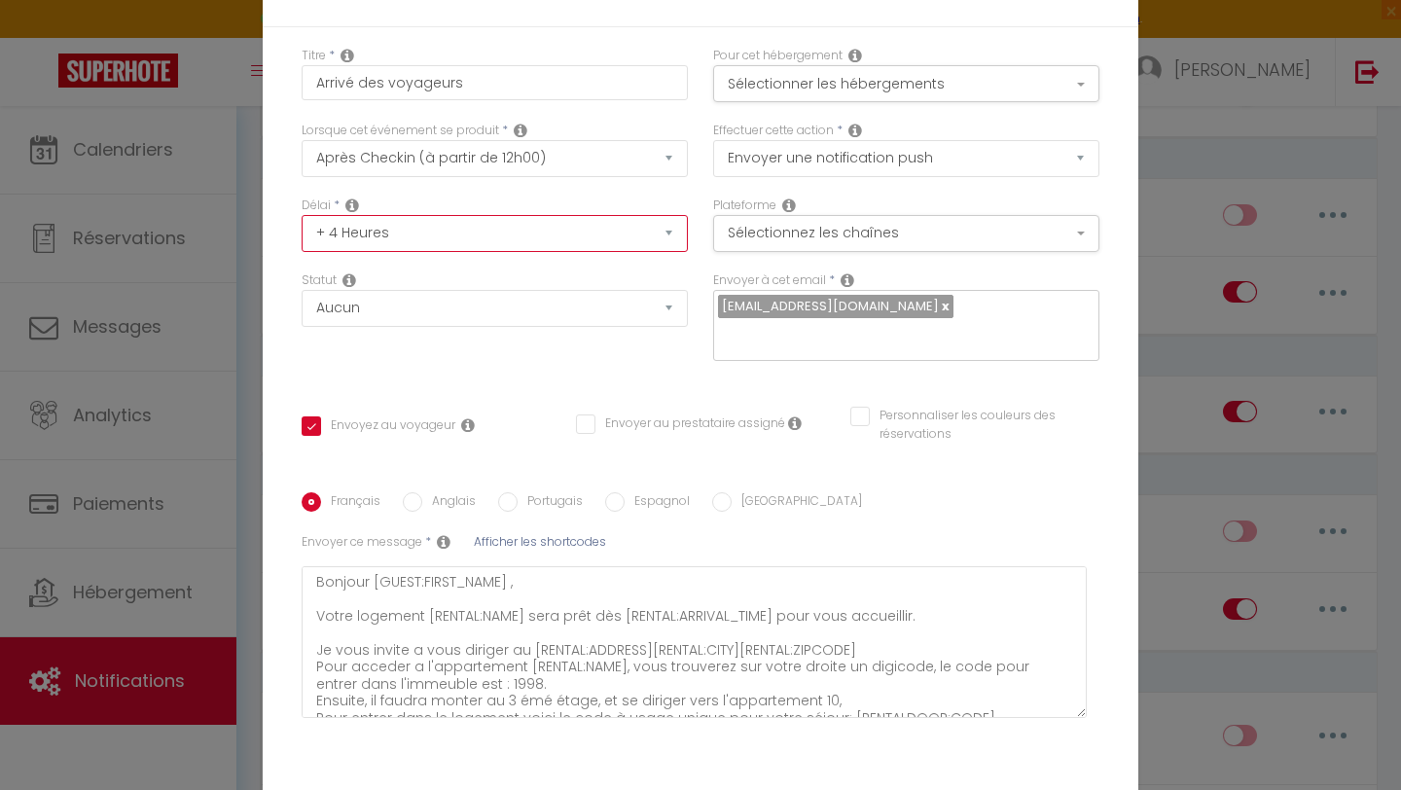
checkbox input "false"
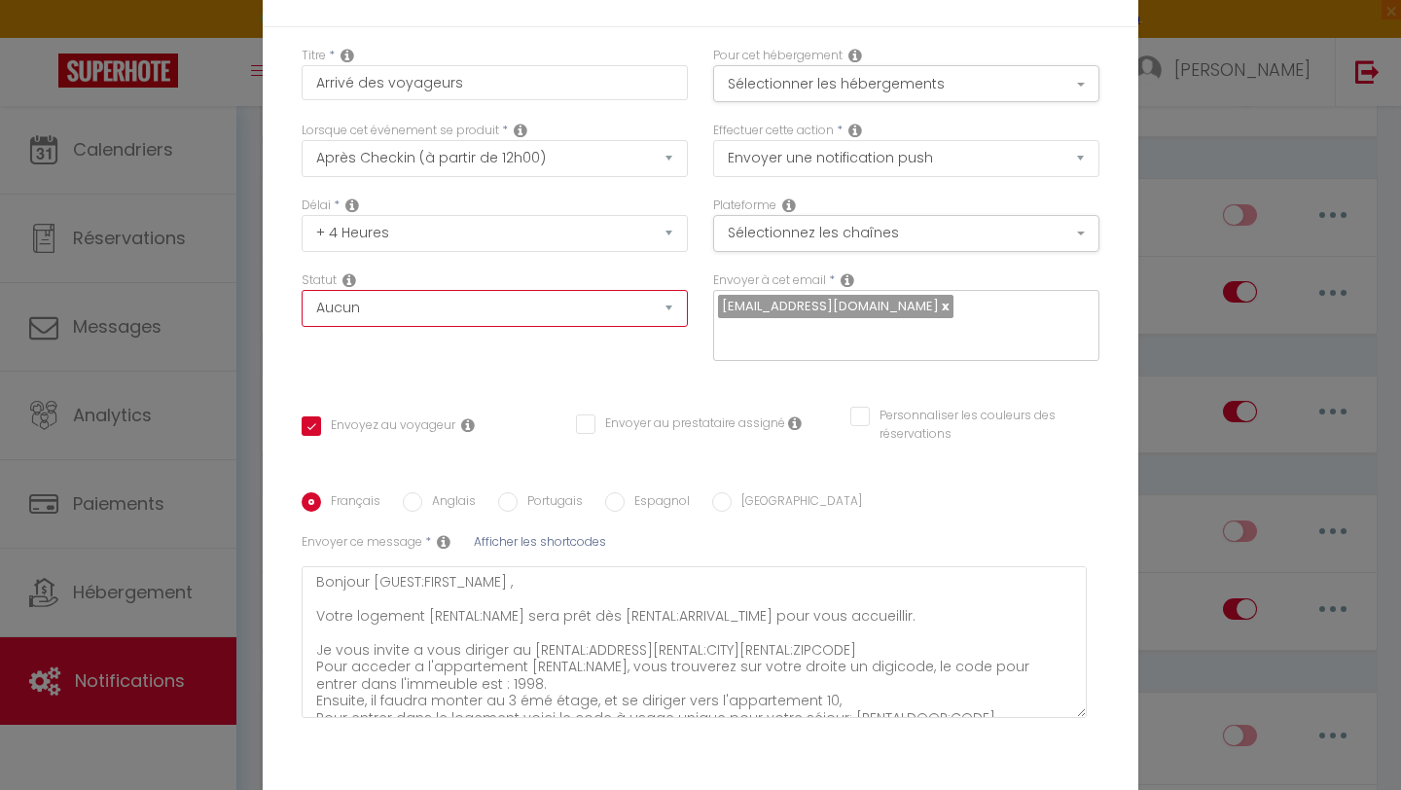
click at [589, 327] on select "Aucun Si la réservation est payée Si réservation non payée Si la caution a été …" at bounding box center [495, 308] width 386 height 37
click at [581, 315] on select "Aucun Si la réservation est payée Si réservation non payée Si la caution a été …" at bounding box center [495, 308] width 386 height 37
select select "if_booking_is_paid"
click at [302, 303] on select "Aucun Si la réservation est payée Si réservation non payée Si la caution a été …" at bounding box center [495, 308] width 386 height 37
checkbox input "true"
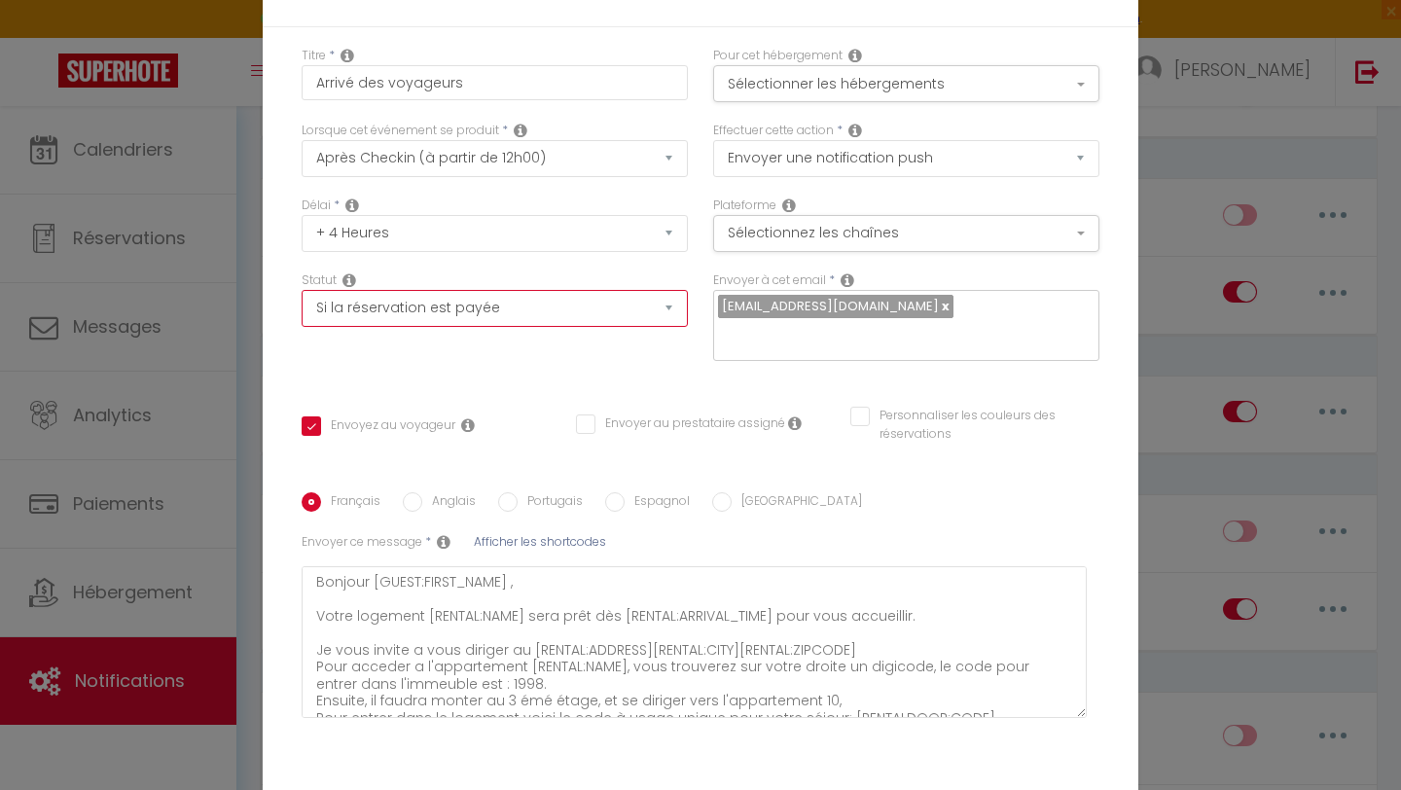
checkbox input "false"
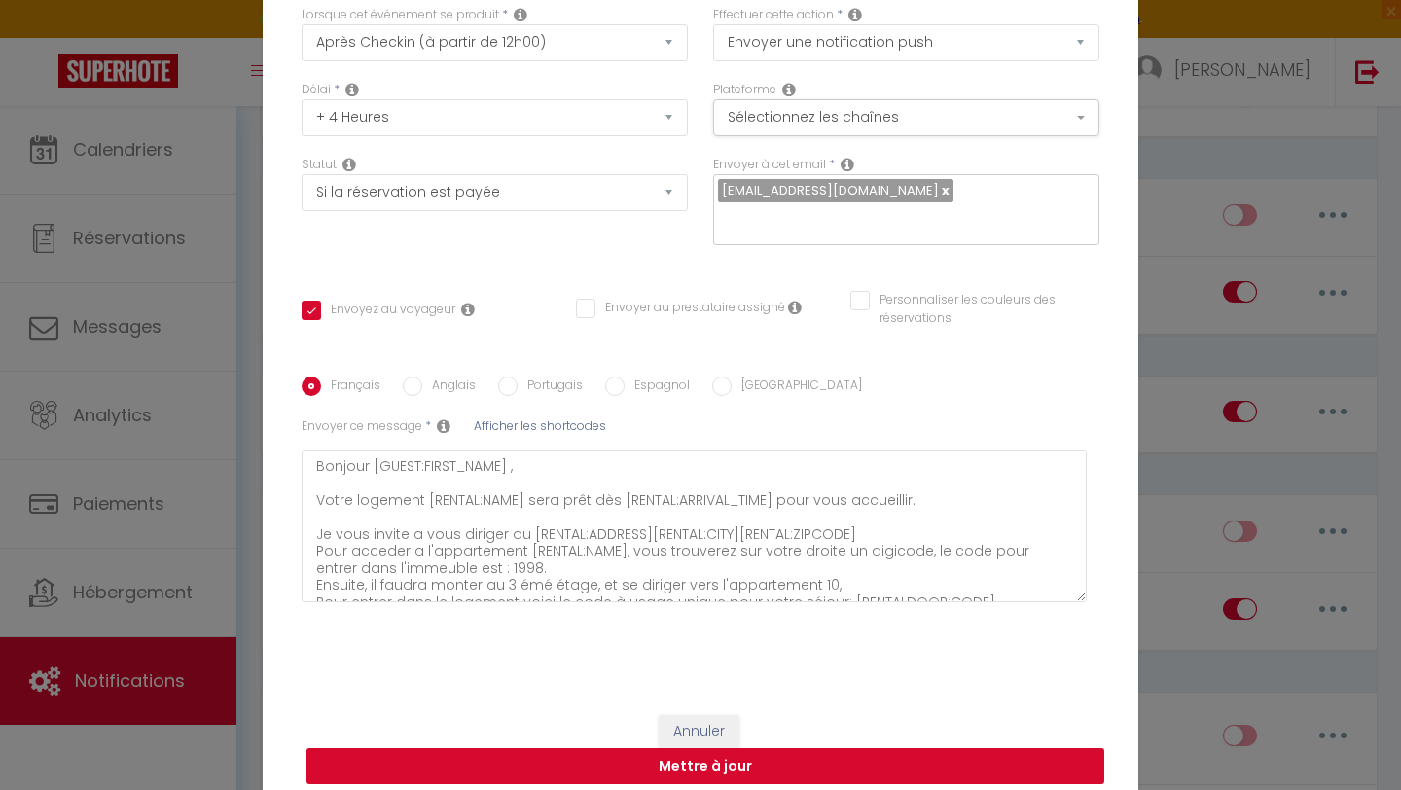
click at [786, 756] on button "Mettre à jour" at bounding box center [705, 766] width 798 height 37
checkbox input "true"
checkbox input "false"
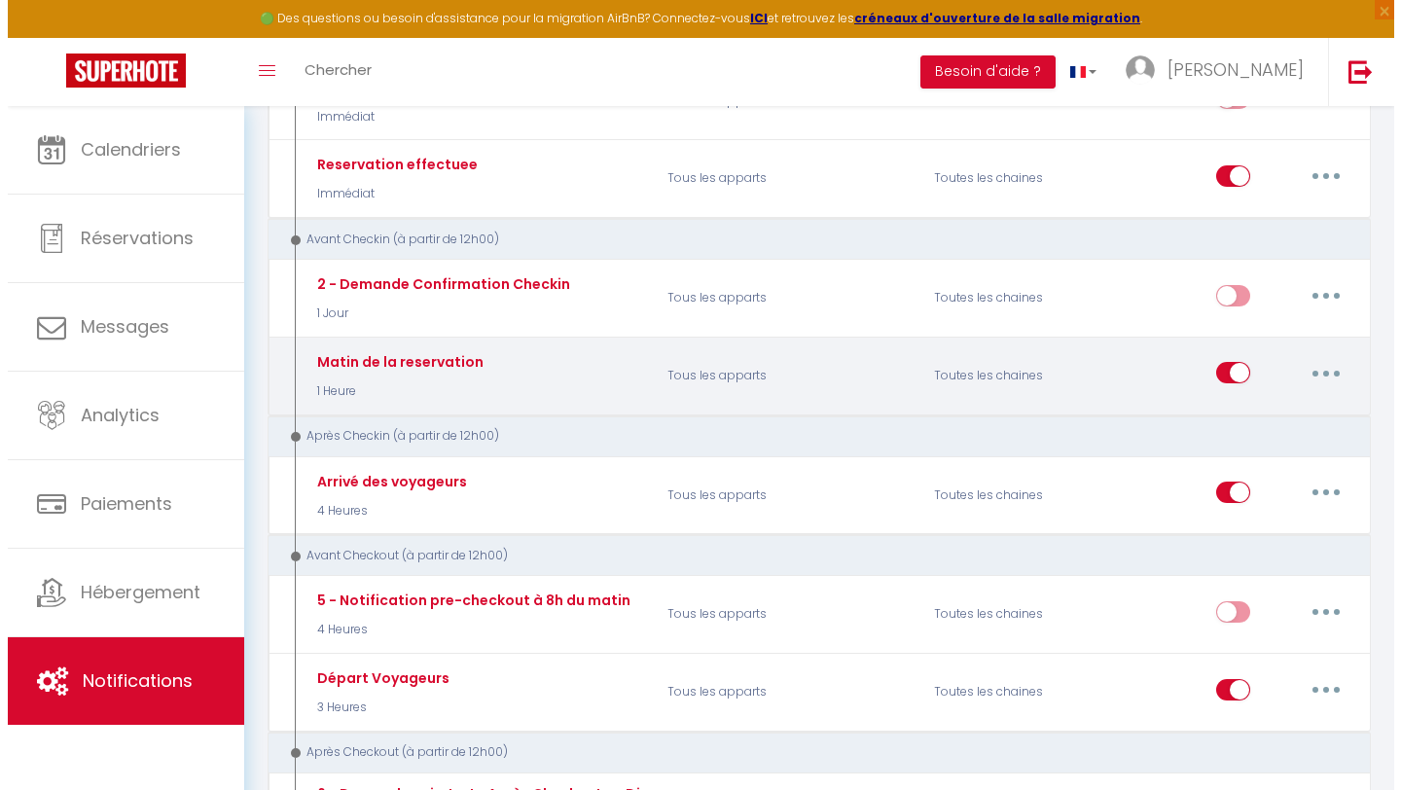
scroll to position [401, 0]
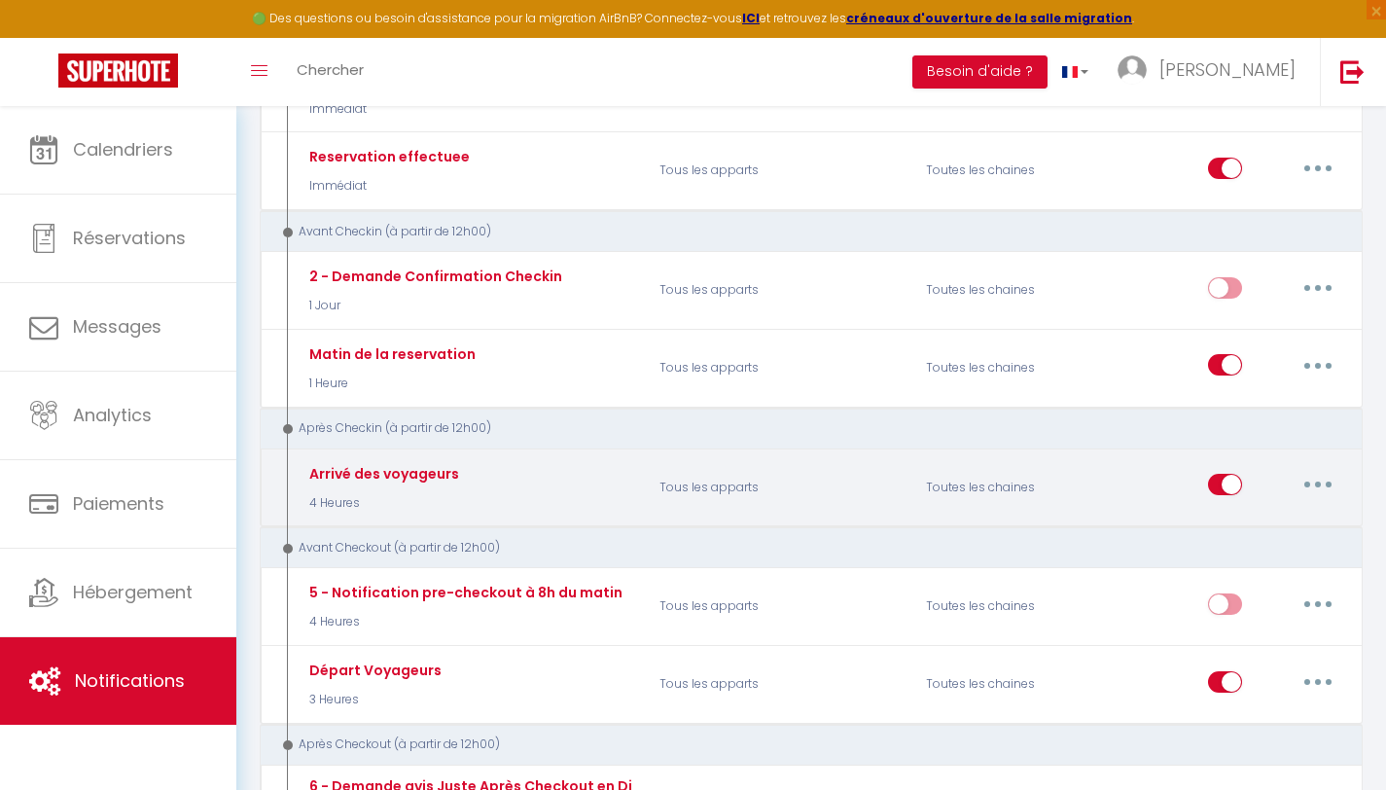
click at [1310, 473] on button "button" at bounding box center [1318, 484] width 54 height 31
click at [1260, 516] on link "Editer" at bounding box center [1268, 529] width 144 height 33
type input "Arrivé des voyageurs"
select select "3"
select select "notification"
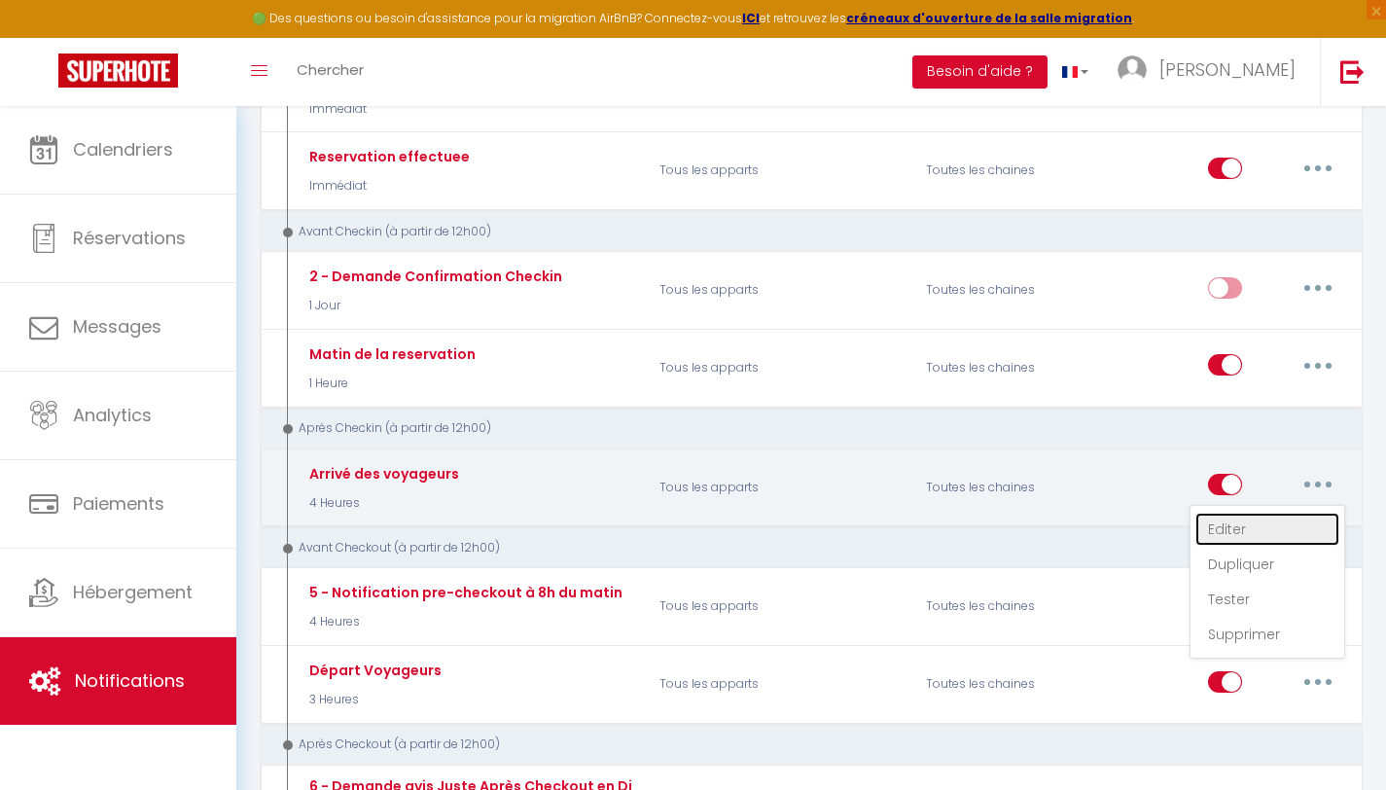
select select "4 Heures"
select select "if_booking_is_paid"
checkbox input "true"
checkbox input "false"
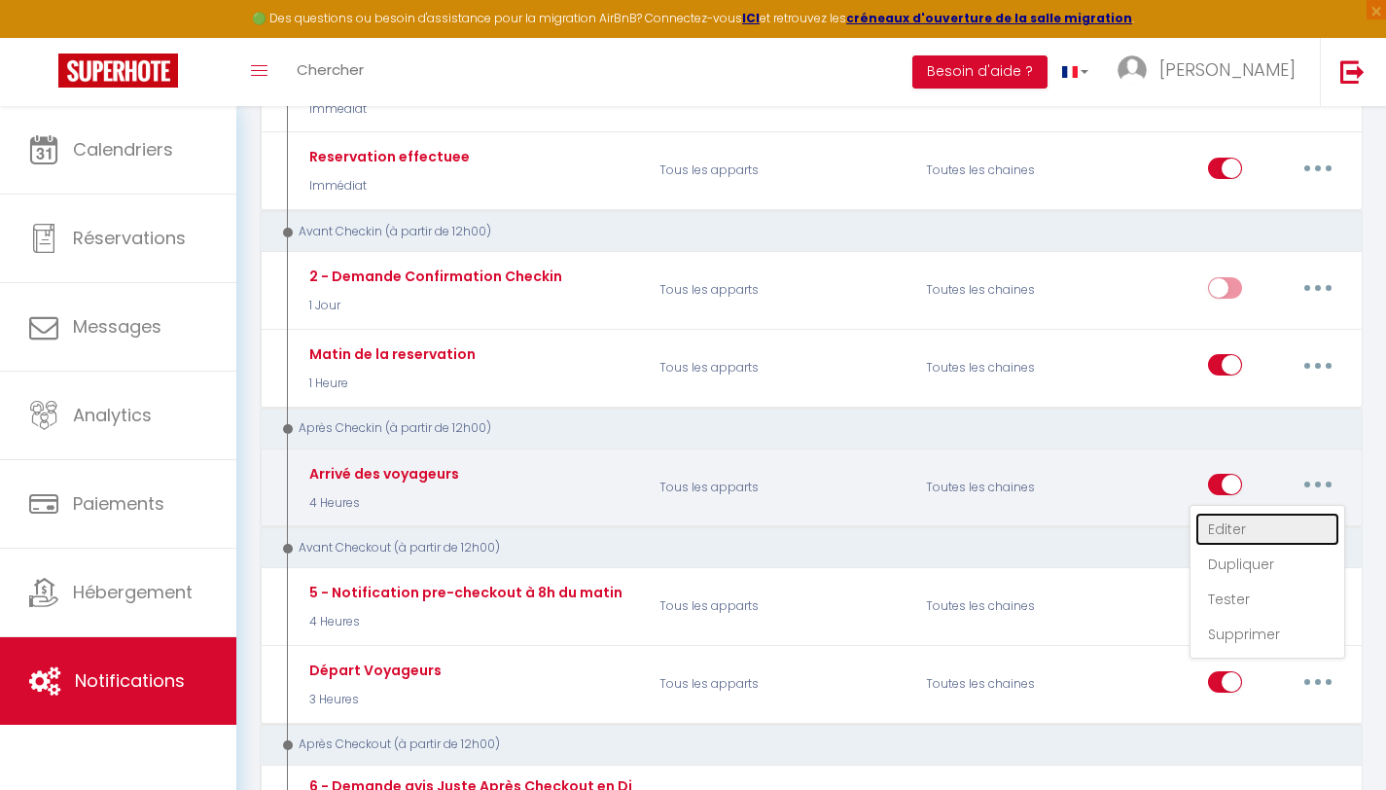
radio input "true"
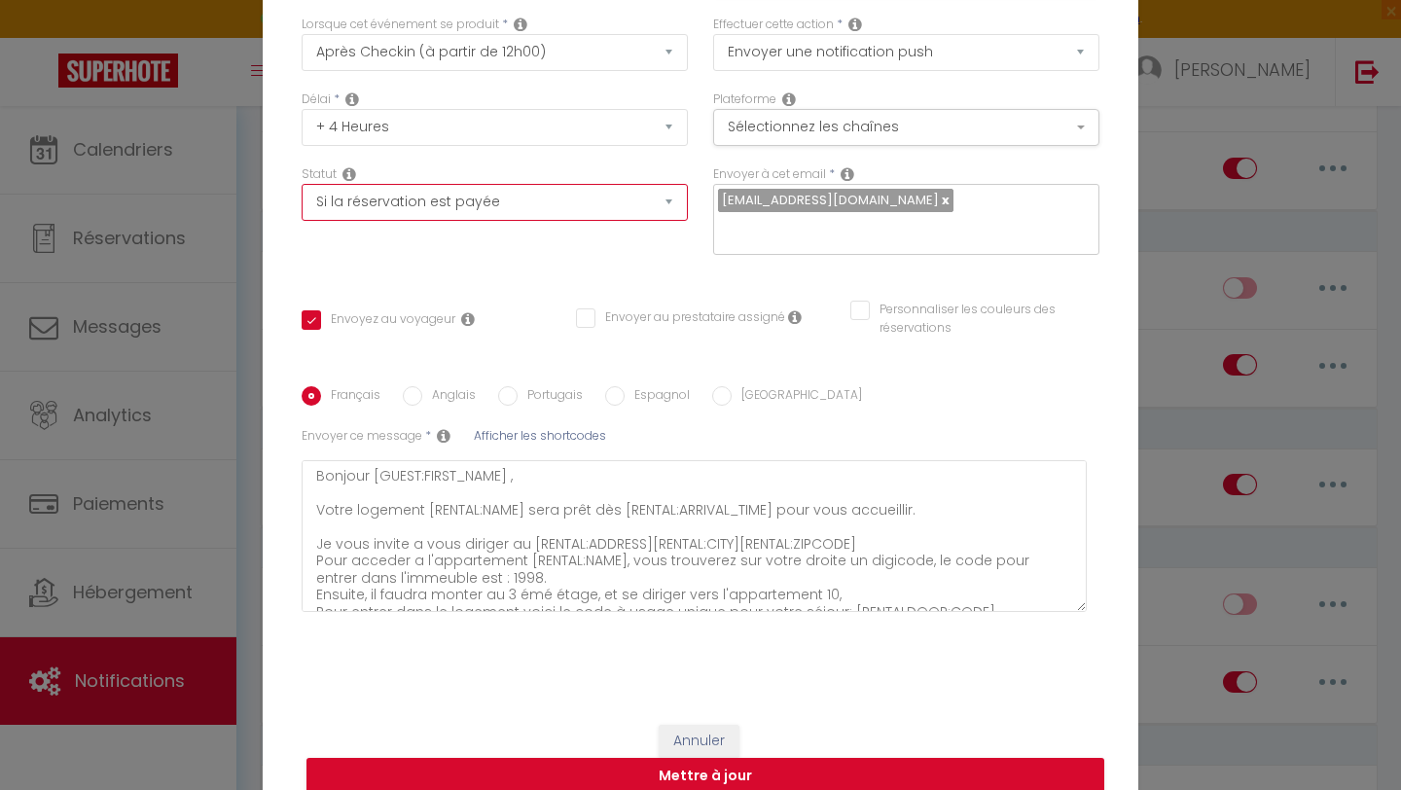
click at [588, 221] on select "Aucun Si la réservation est payée Si réservation non payée Si la caution a été …" at bounding box center [495, 202] width 386 height 37
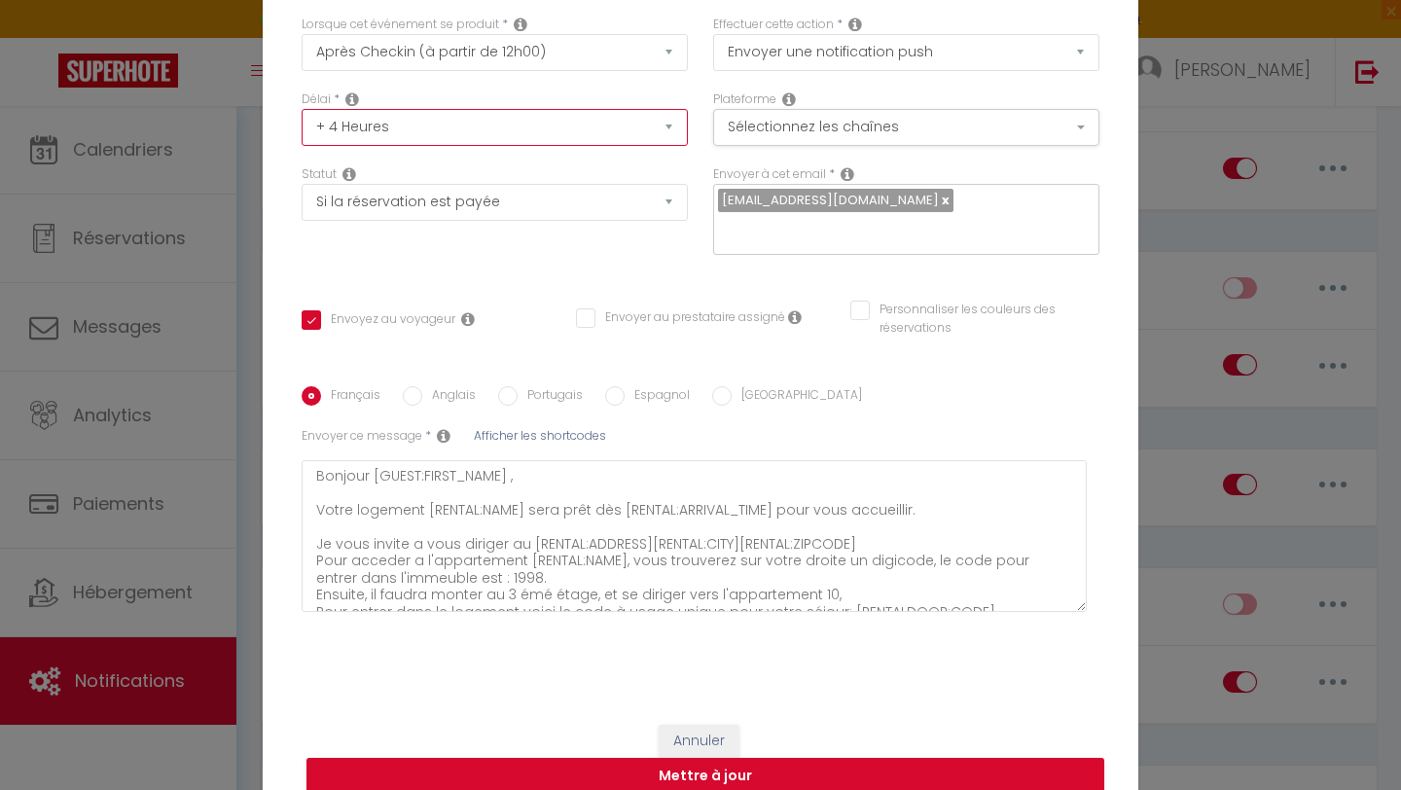
click at [571, 125] on select "Immédiat + 10 Minutes + 1 Heure + 2 Heures + 3 Heures + 4 Heures + 5 Heures + 6…" at bounding box center [495, 127] width 386 height 37
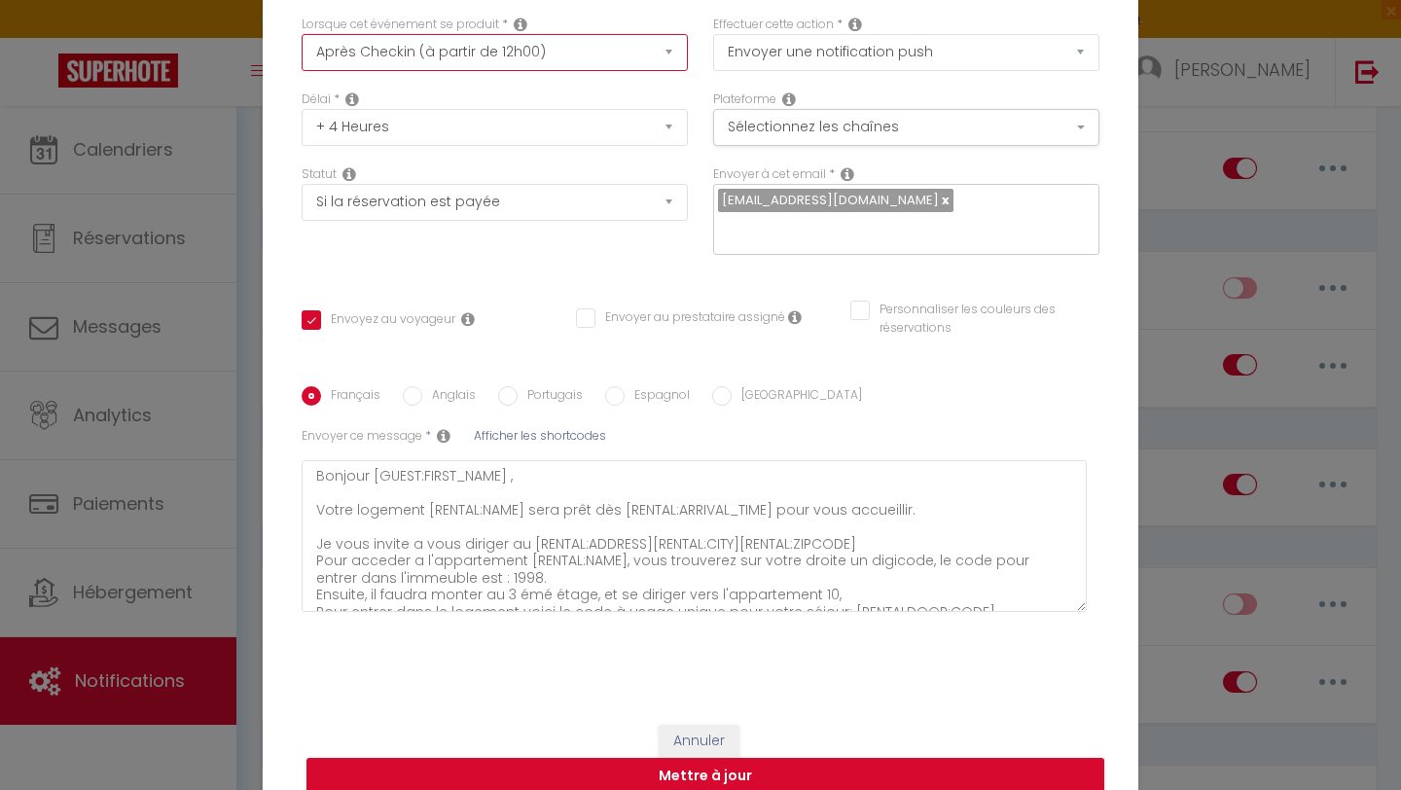
click at [583, 70] on select "Après la réservation Avant Checkin (à partir de 12h00) Après Checkin (à partir …" at bounding box center [495, 52] width 386 height 37
select select "20"
click at [302, 47] on select "Après la réservation Avant Checkin (à partir de 12h00) Après Checkin (à partir …" at bounding box center [495, 52] width 386 height 37
checkbox input "true"
checkbox input "false"
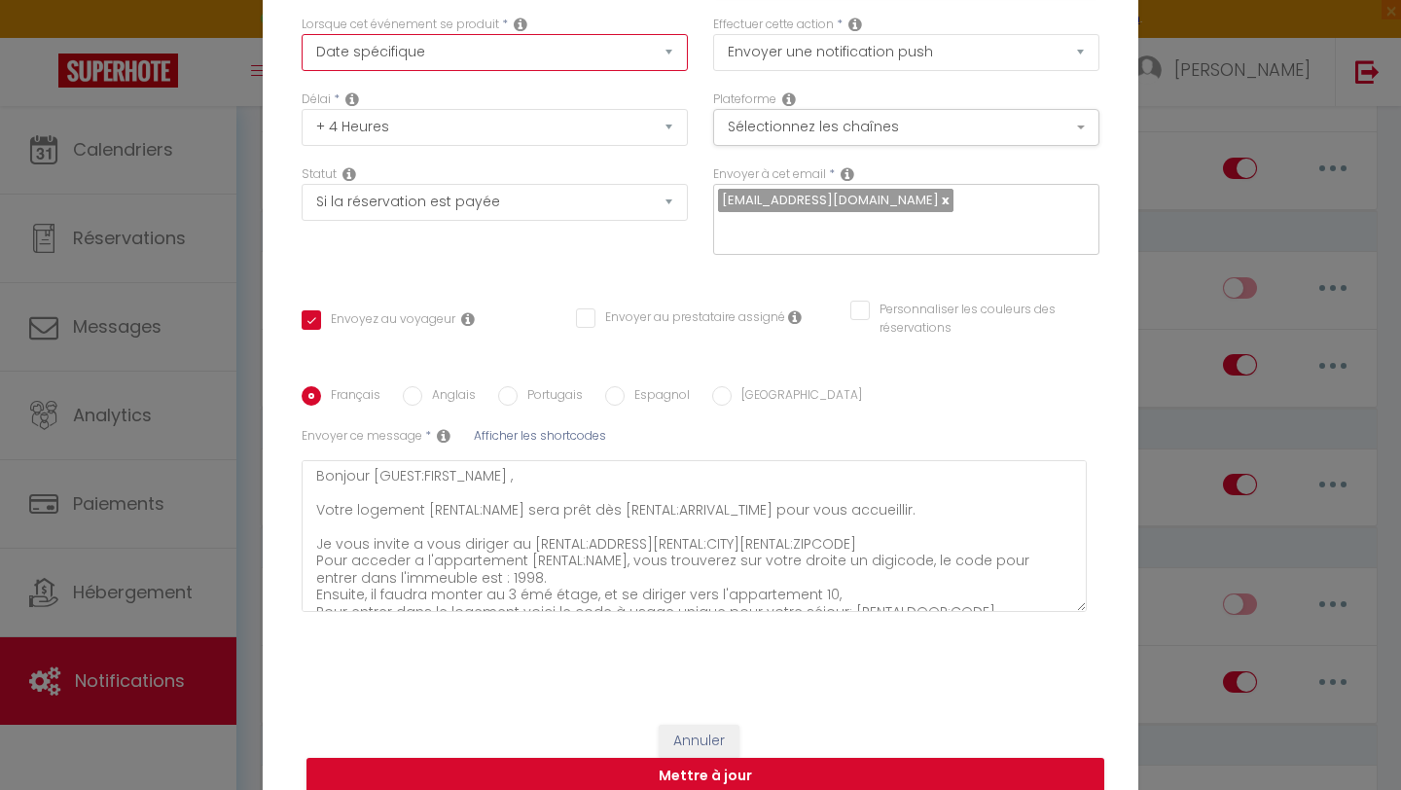
checkbox input "false"
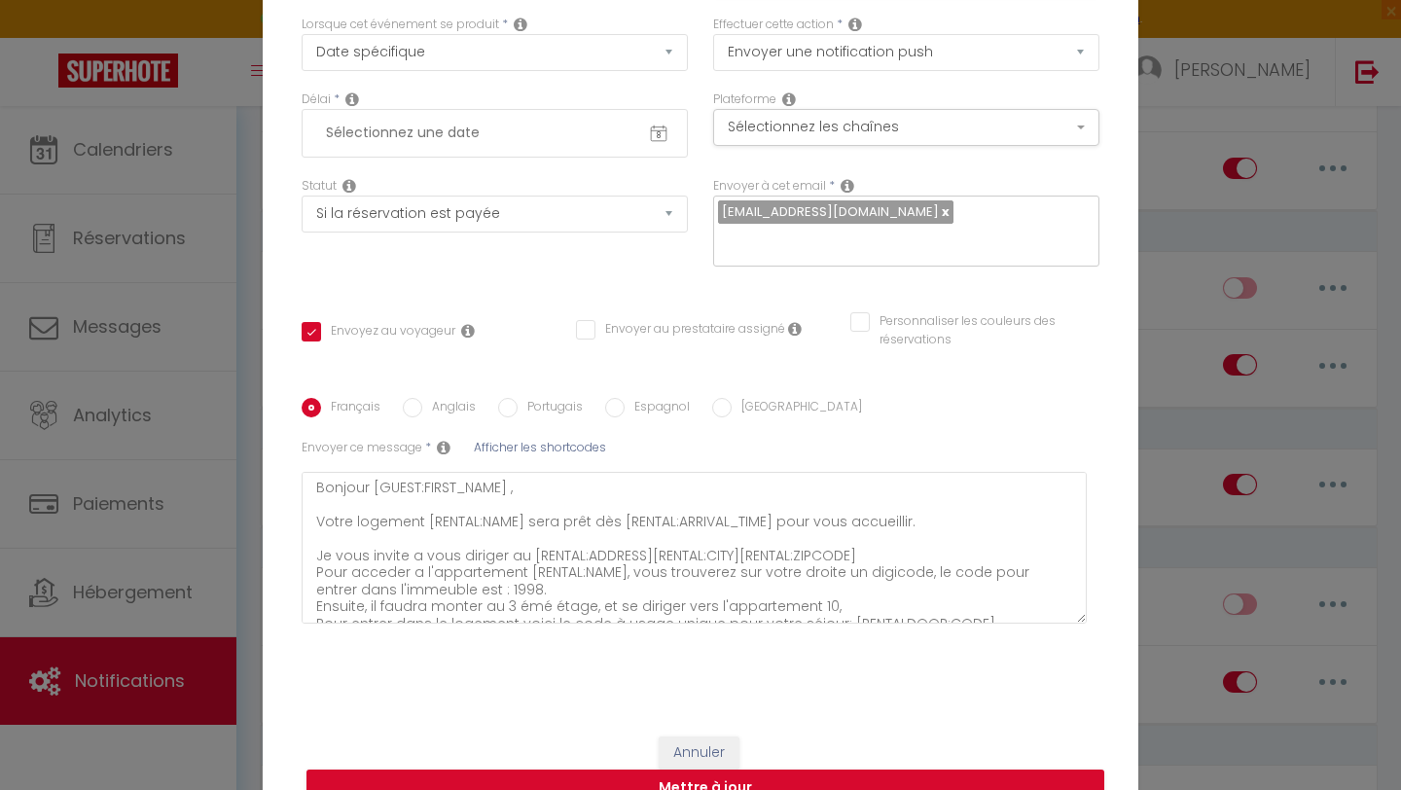
click at [526, 158] on div "8 « ‹ » › Sep 2025 2020 ~ 2030 Dim Lun Mar Mer Jeu Ven Sam 31 1 2 3 4 5 6 7 8 9…" at bounding box center [495, 133] width 386 height 49
click at [532, 126] on div "8 « ‹ » › Sep 2025 2020 ~ 2030 Dim Lun Mar Mer Jeu Ven Sam 31 1 2 3 4 5 6 7 8 9…" at bounding box center [495, 133] width 386 height 49
click at [523, 142] on input "text" at bounding box center [494, 133] width 357 height 33
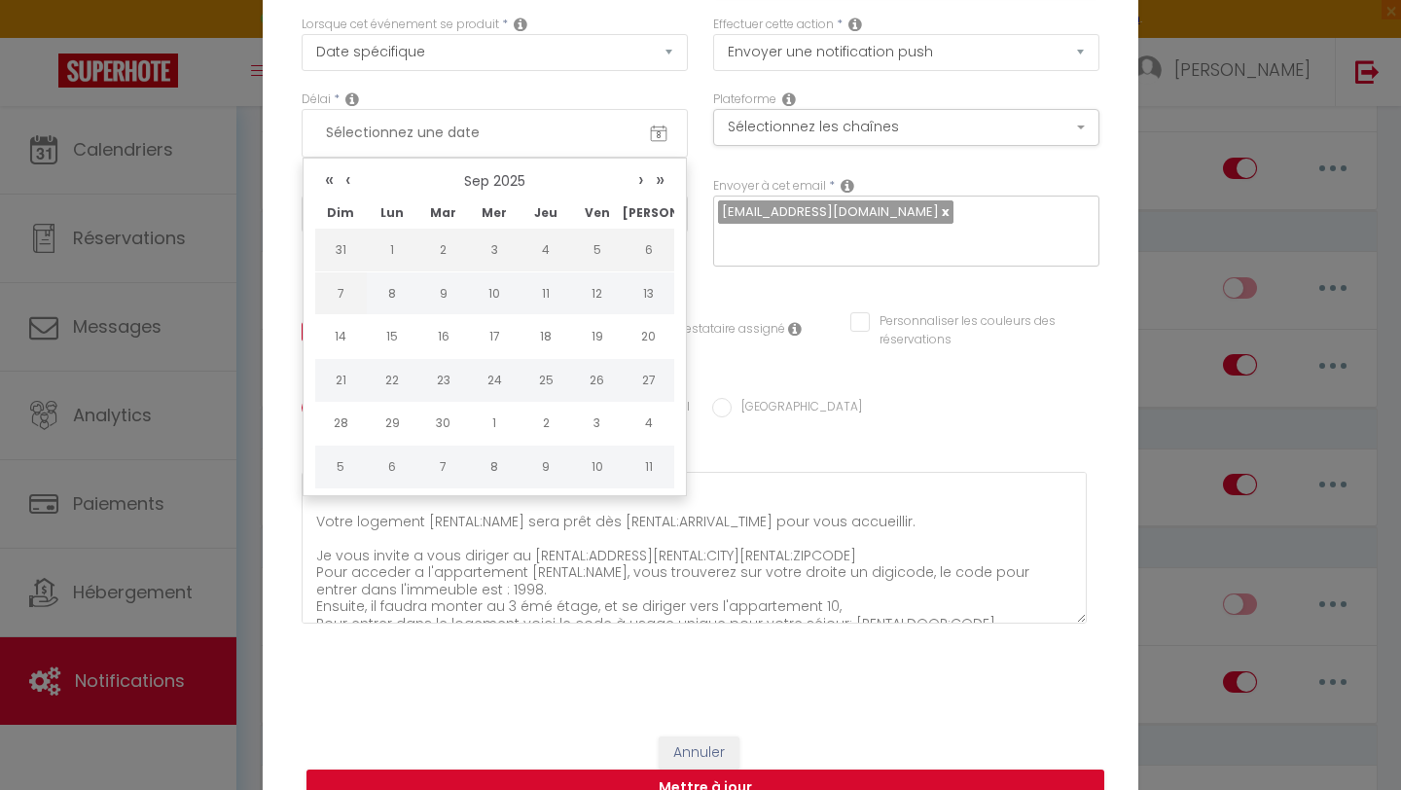
click at [723, 369] on div "Français Anglais Portugais Espagnol Italien Sujet * Afficher les shortcodes Env…" at bounding box center [701, 521] width 798 height 304
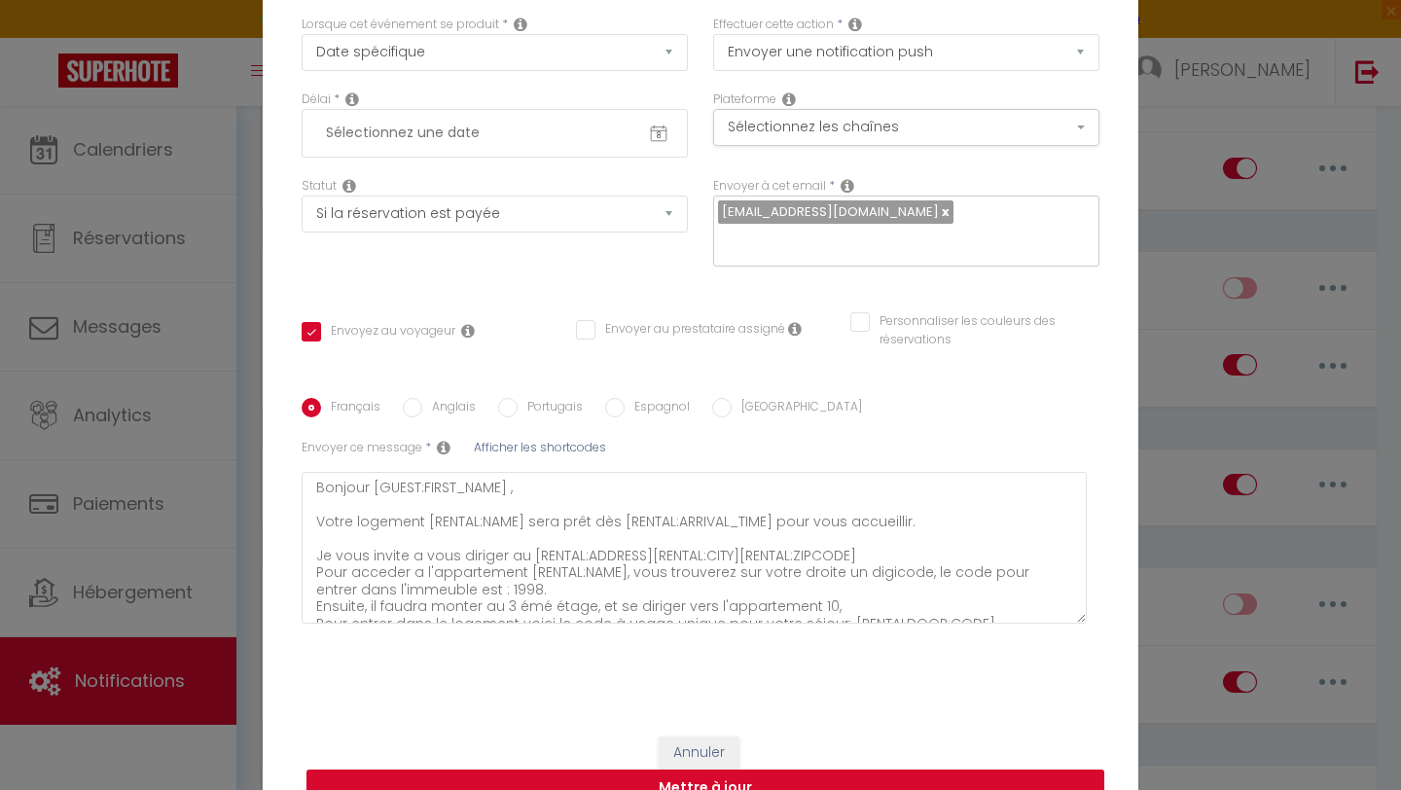
click at [569, 158] on div "8 « ‹ » › Sep 2025 2020 ~ 2030 Dim Lun Mar Mer Jeu Ven Sam 31 1 2 3 4 5 6 7 8 9…" at bounding box center [495, 133] width 386 height 49
click at [568, 150] on input "text" at bounding box center [494, 133] width 357 height 33
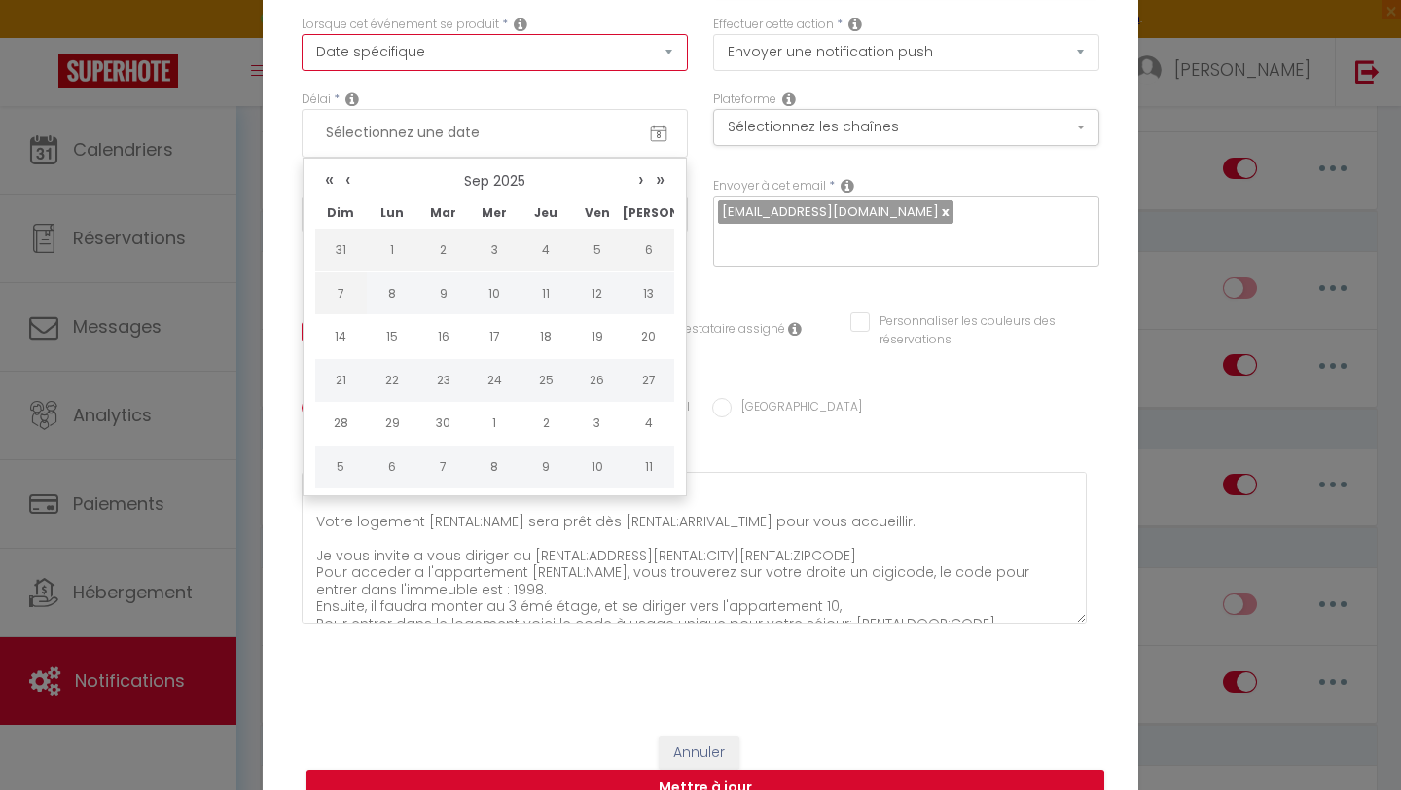
click at [604, 71] on select "Après la réservation Avant Checkin (à partir de 12h00) Après Checkin (à partir …" at bounding box center [495, 52] width 386 height 37
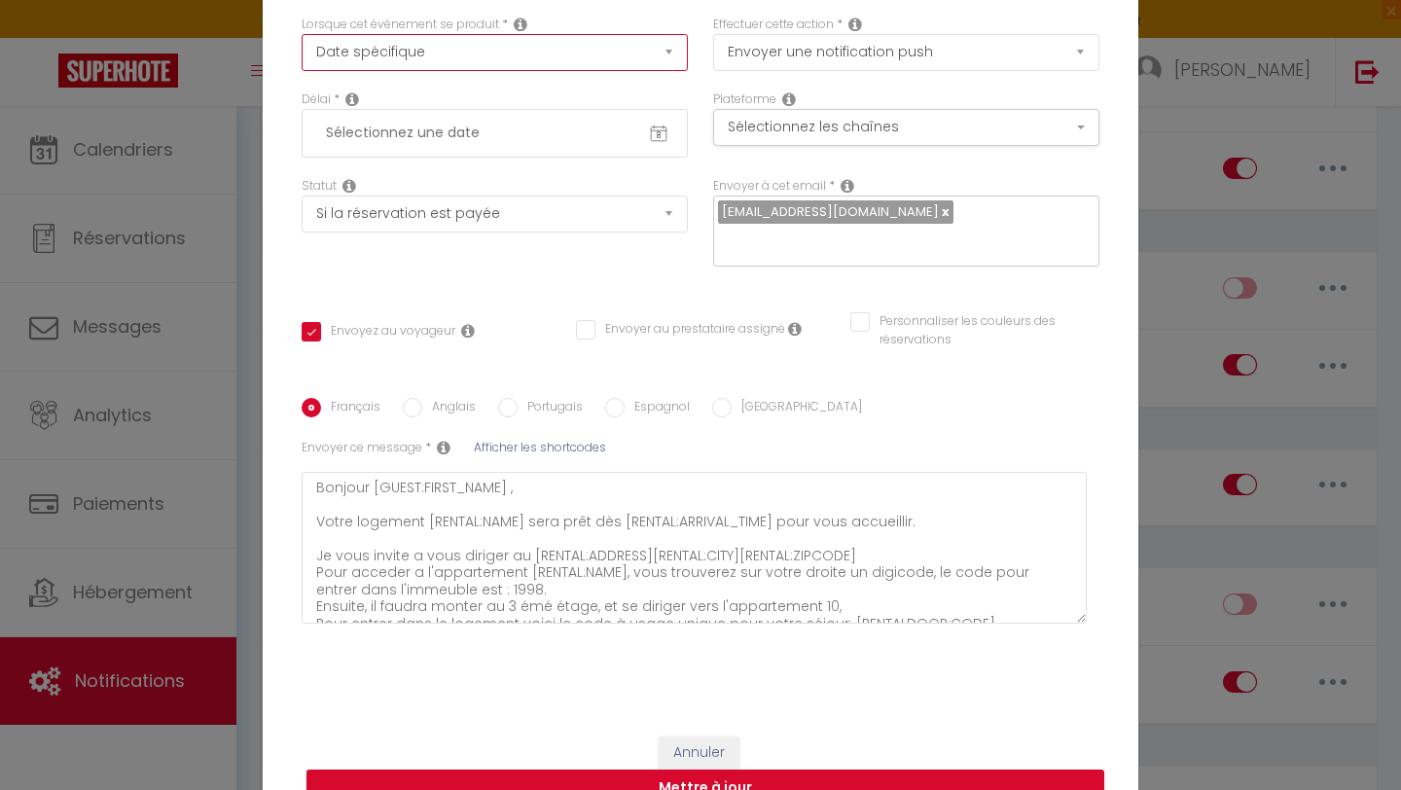
select select "3"
click at [302, 47] on select "Après la réservation Avant Checkin (à partir de 12h00) Après Checkin (à partir …" at bounding box center [495, 52] width 386 height 37
checkbox input "true"
checkbox input "false"
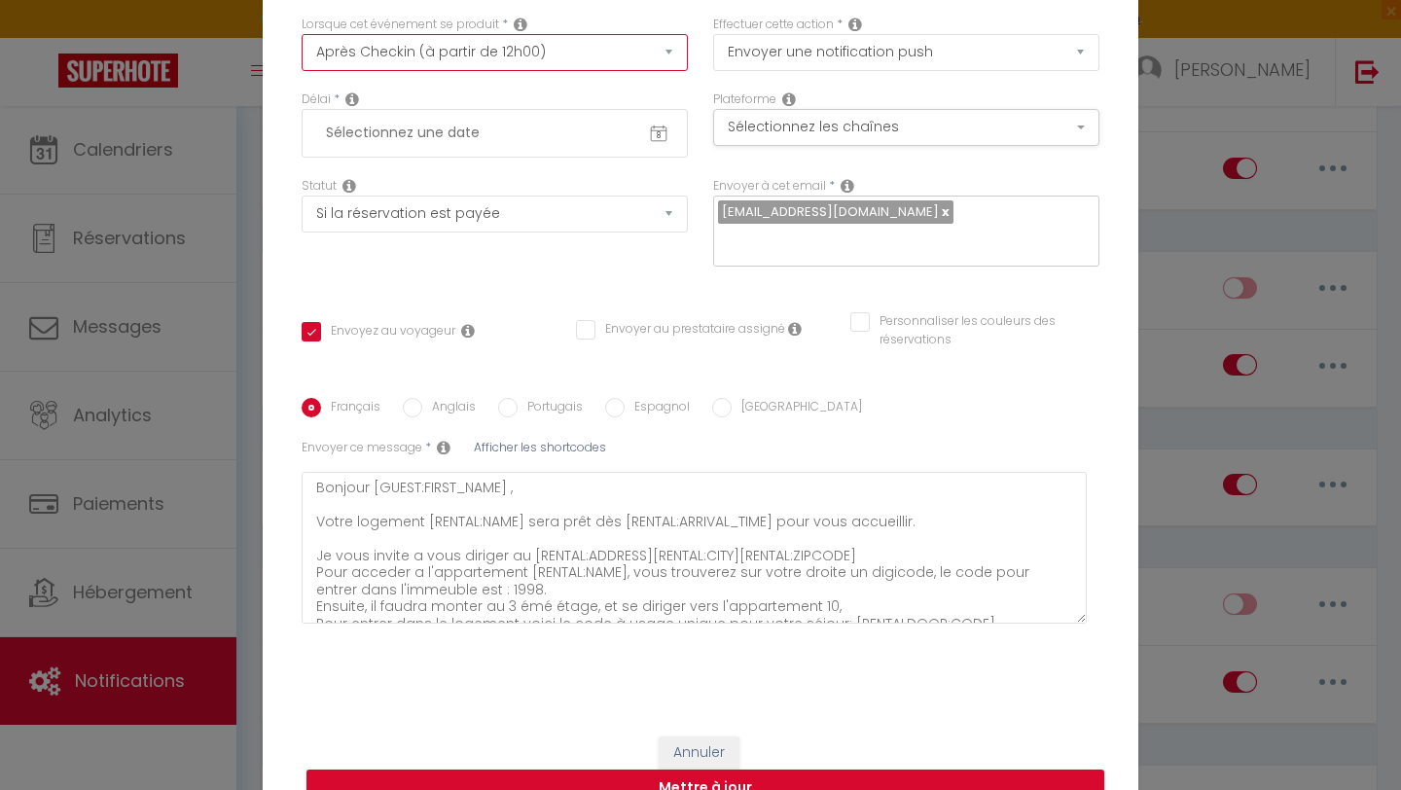
select select "4 Heures"
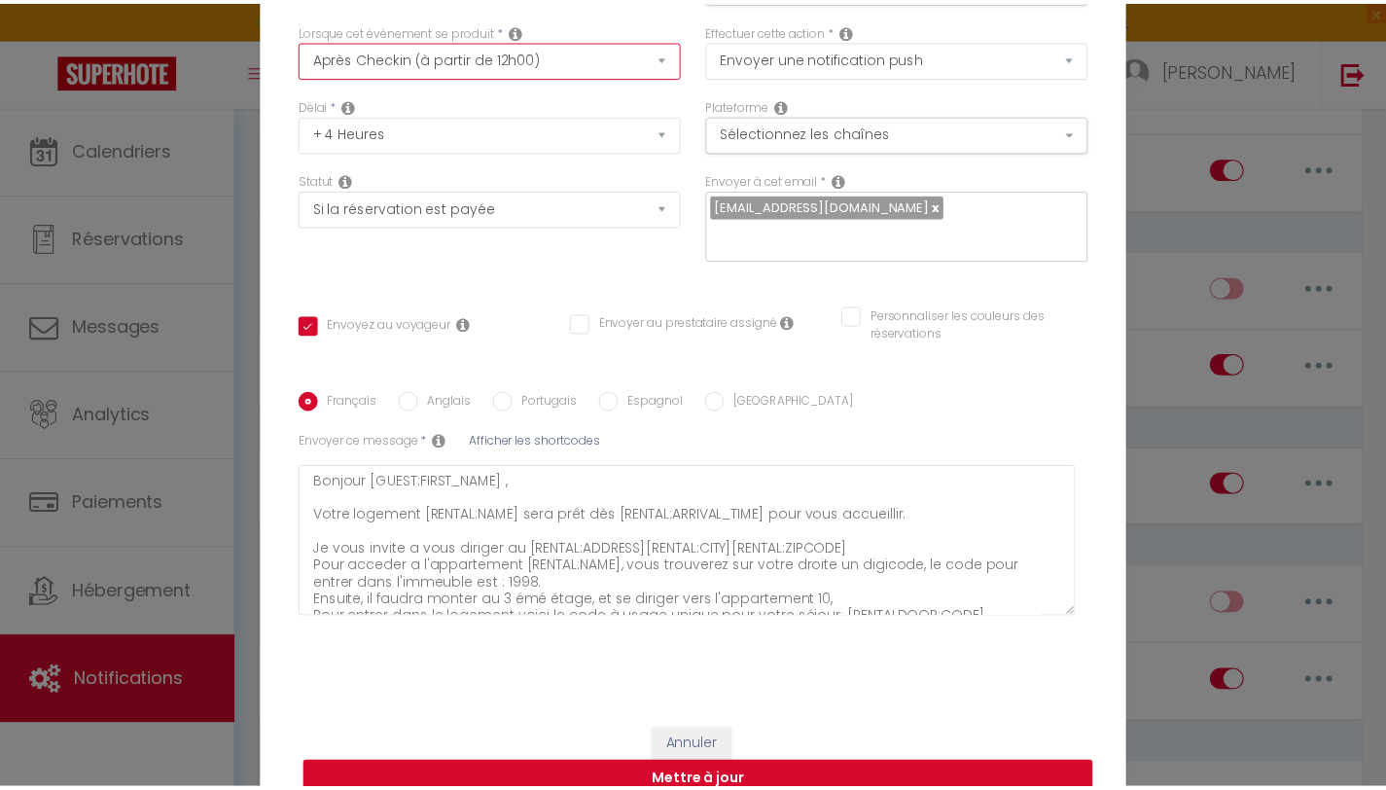
scroll to position [106, 0]
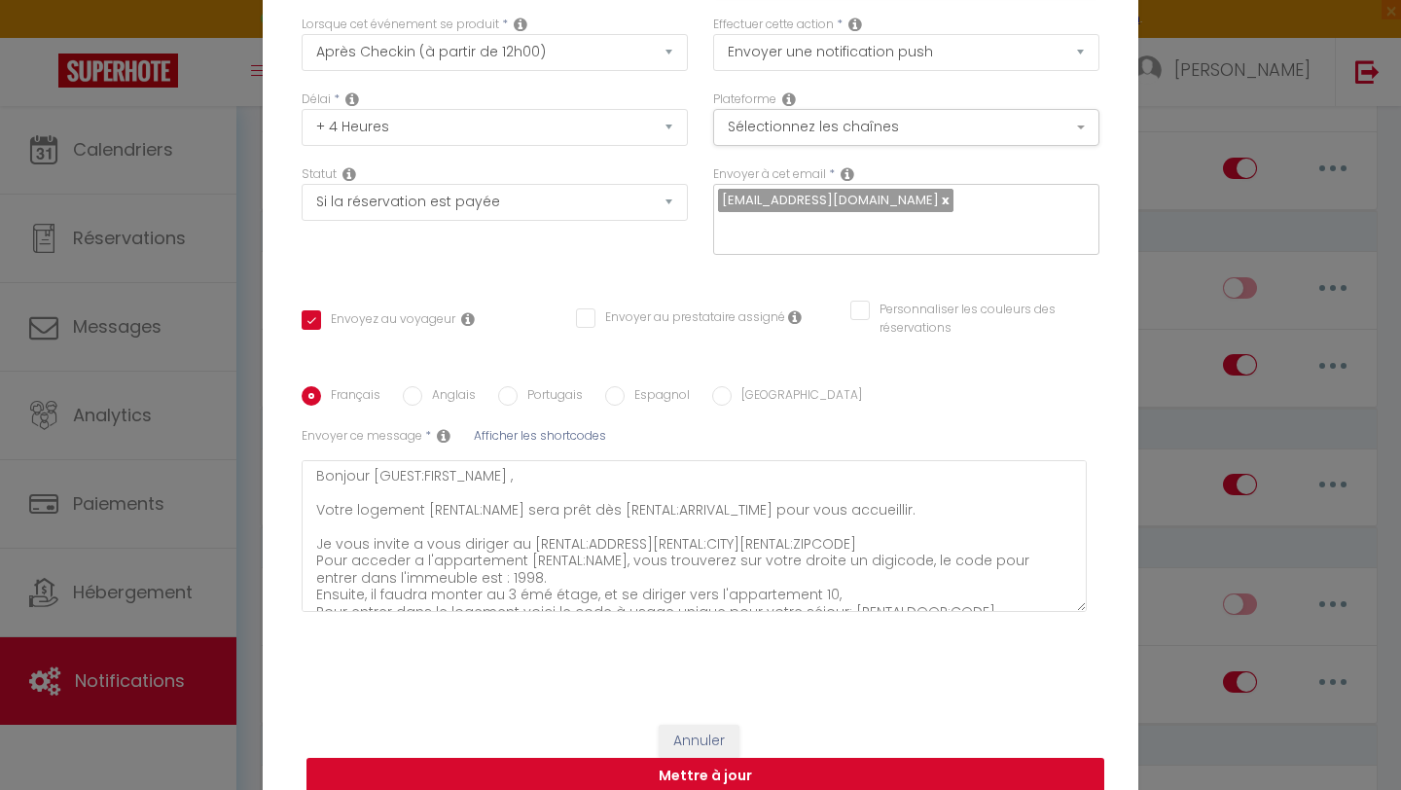
click at [867, 763] on button "Mettre à jour" at bounding box center [705, 776] width 798 height 37
checkbox input "true"
checkbox input "false"
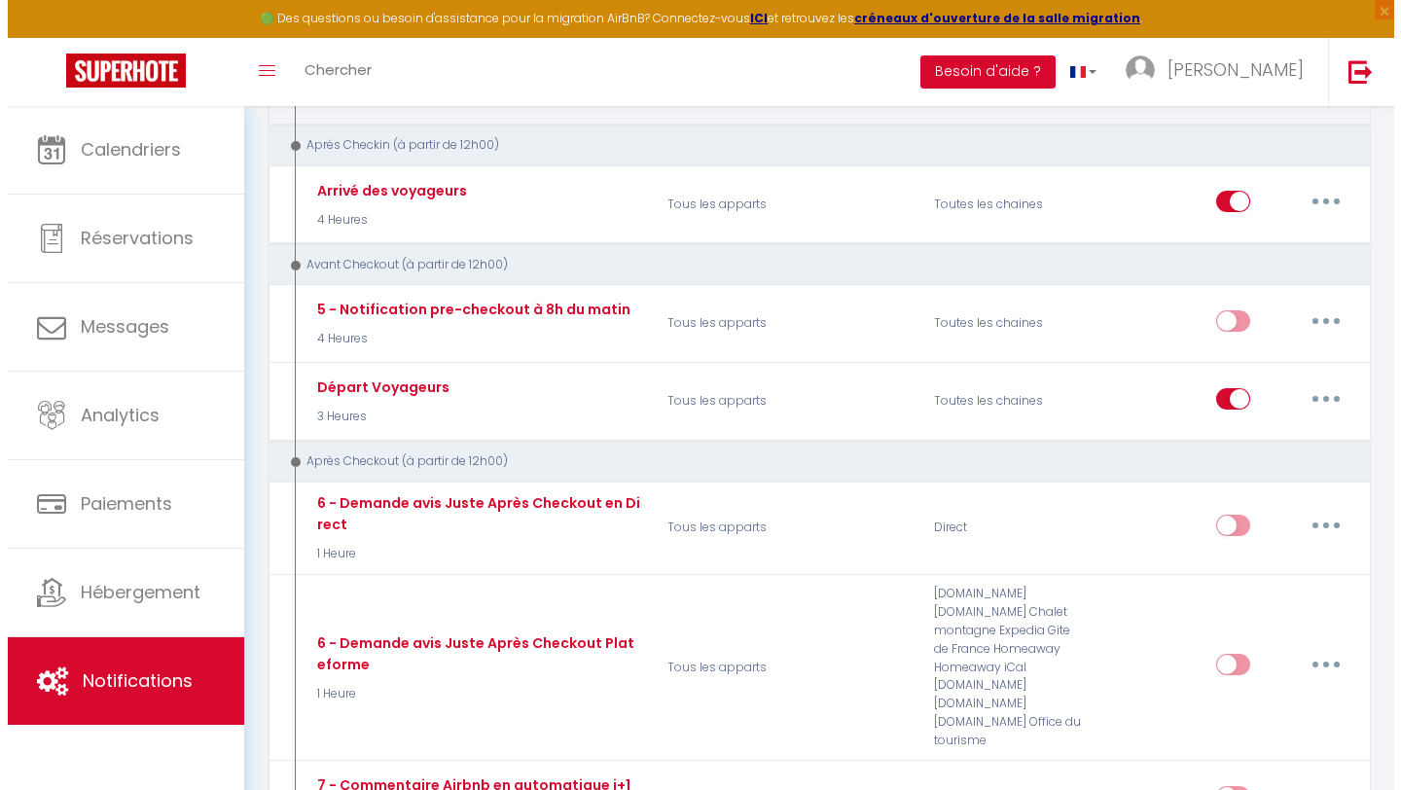
scroll to position [649, 0]
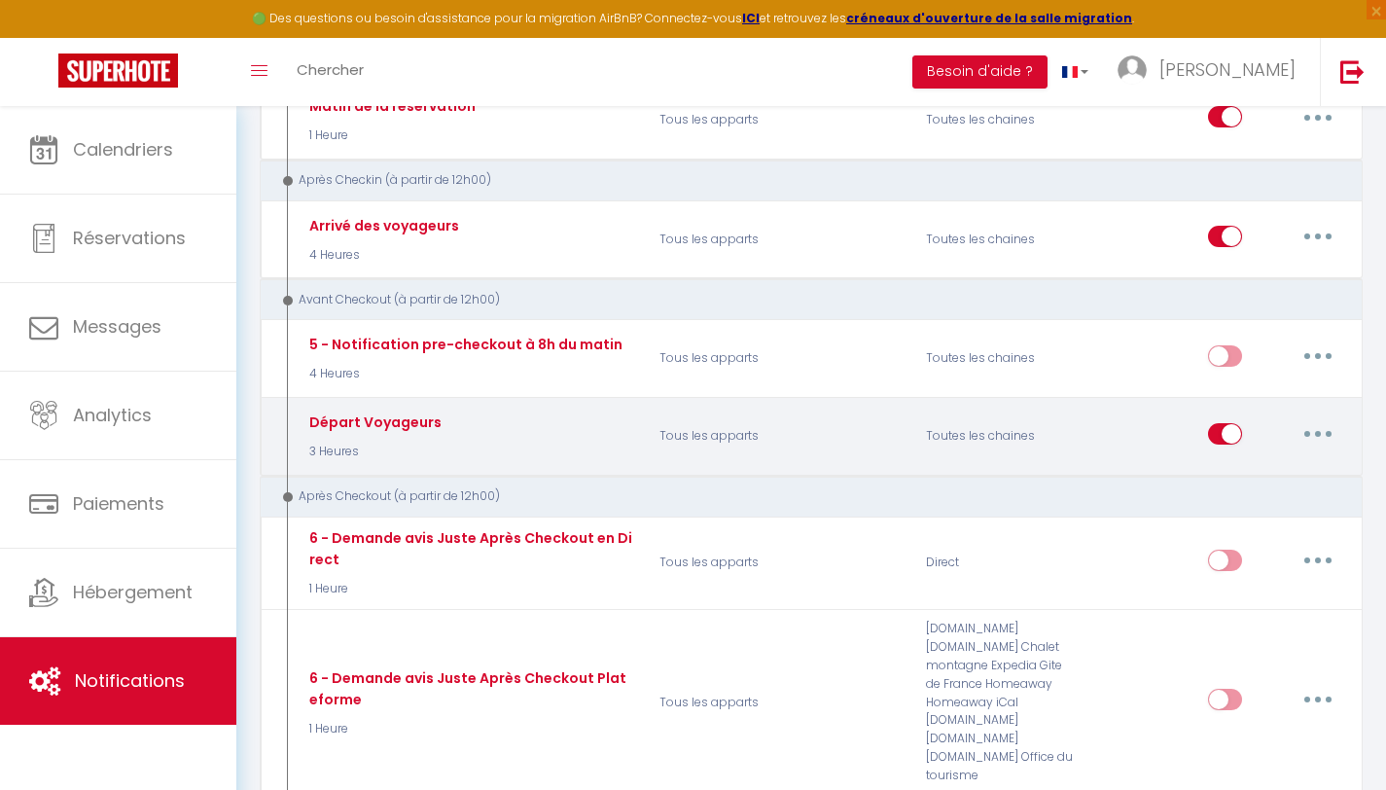
click at [1332, 428] on button "button" at bounding box center [1318, 433] width 54 height 31
click at [1259, 464] on link "Editer" at bounding box center [1268, 477] width 144 height 33
type input "Départ Voyageurs"
select select "4"
select select "notification"
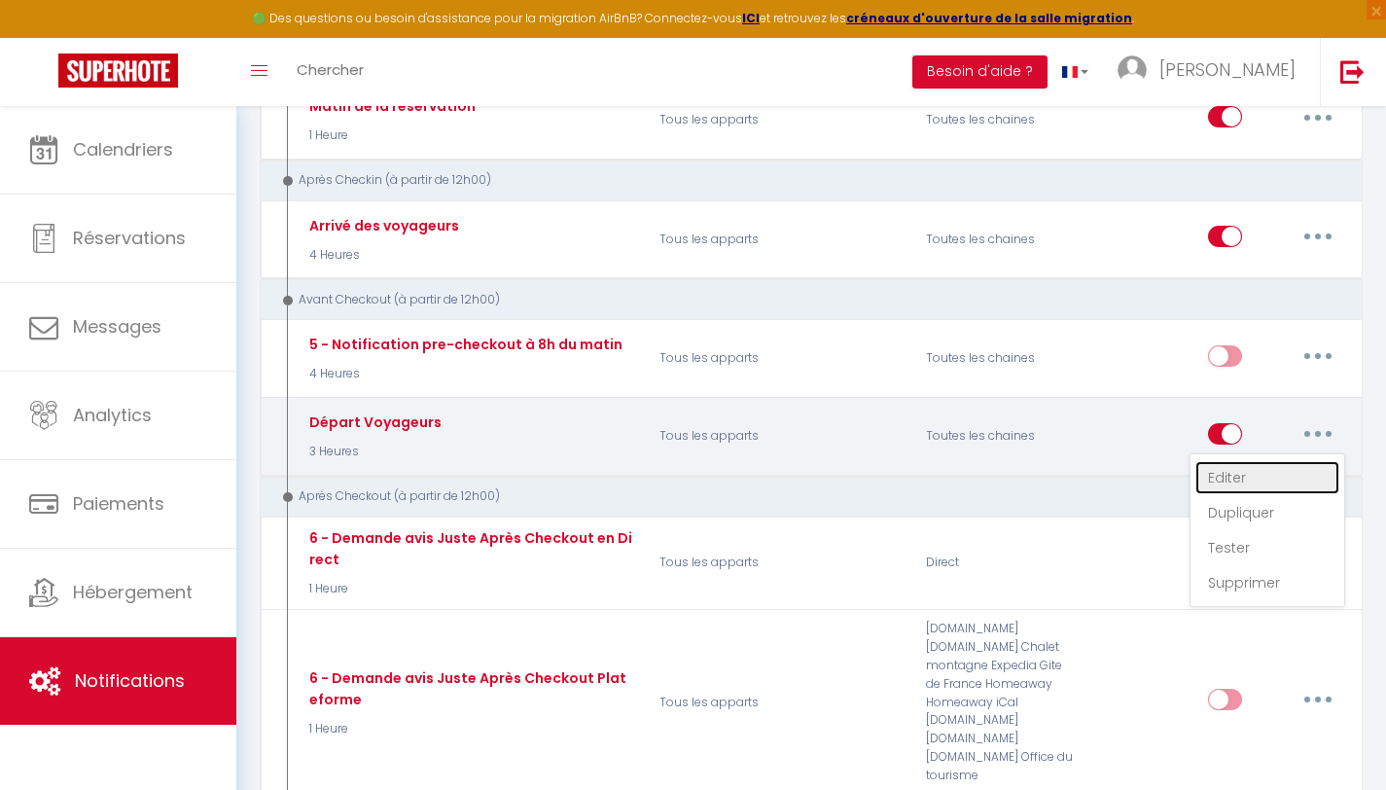
select select "if_booking_is_paid"
checkbox input "true"
checkbox input "false"
radio input "true"
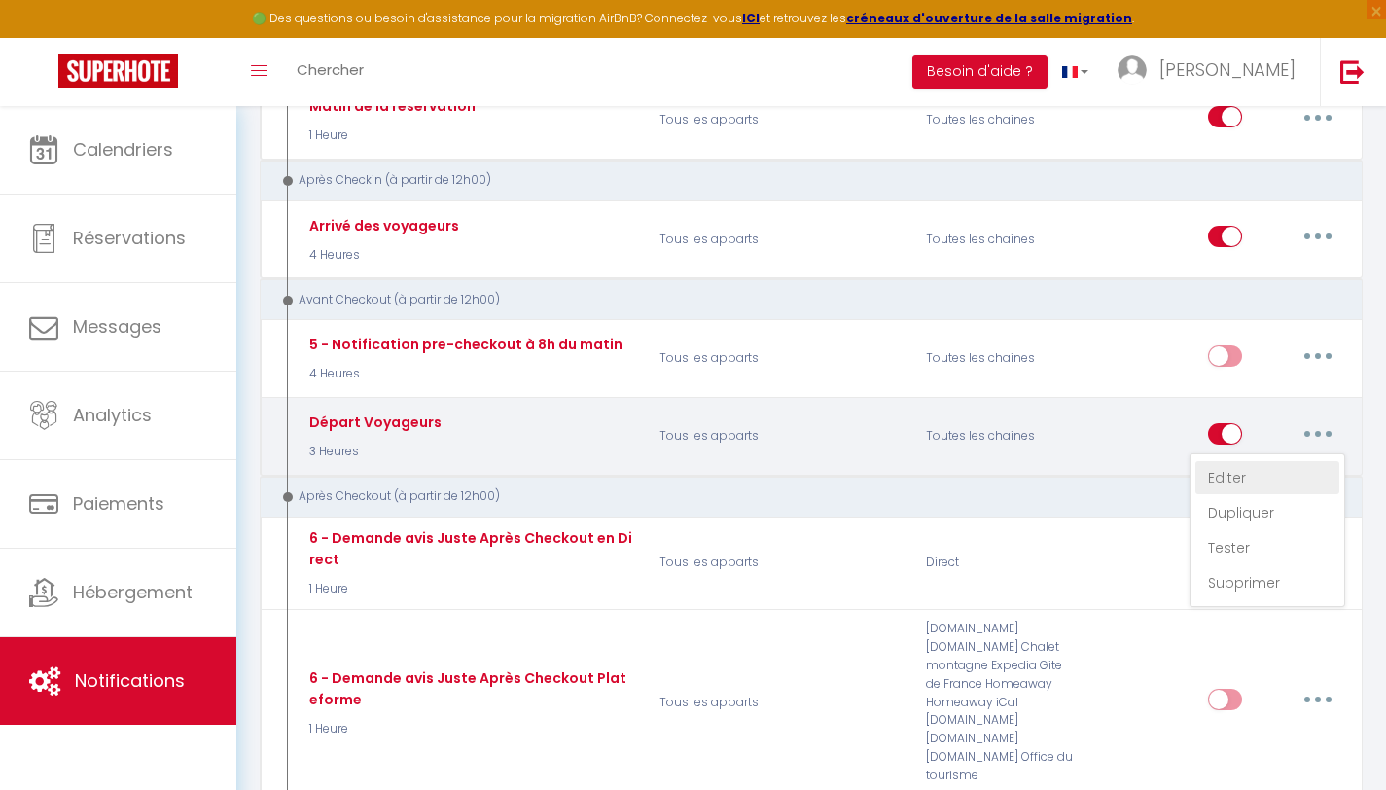
select select "3 Heures"
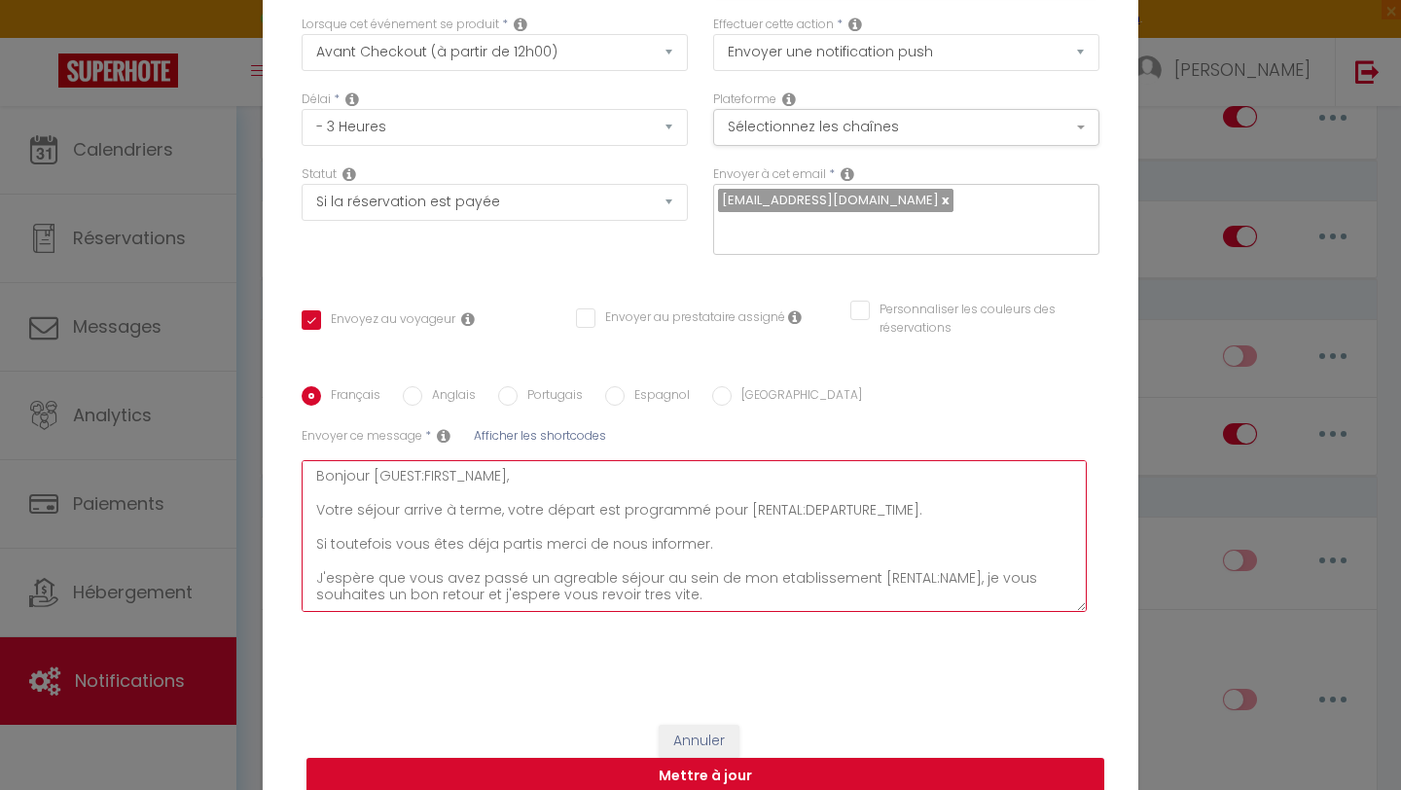
scroll to position [136, 0]
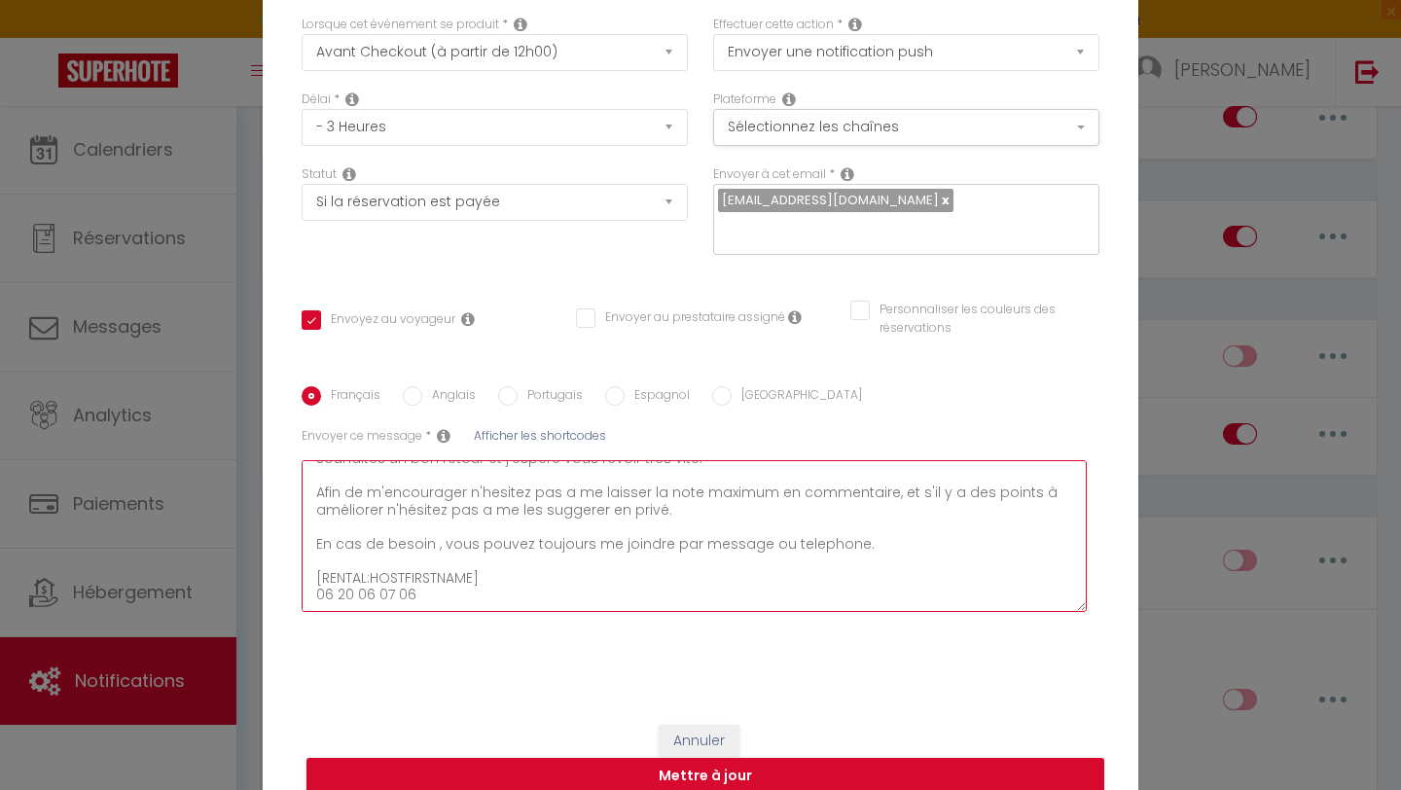
drag, startPoint x: 309, startPoint y: 464, endPoint x: 396, endPoint y: 739, distance: 288.6
click at [396, 740] on form "Modifier la notification × Titre * Départ Voyageurs Pour cet hébergement Sélect…" at bounding box center [701, 330] width 876 height 965
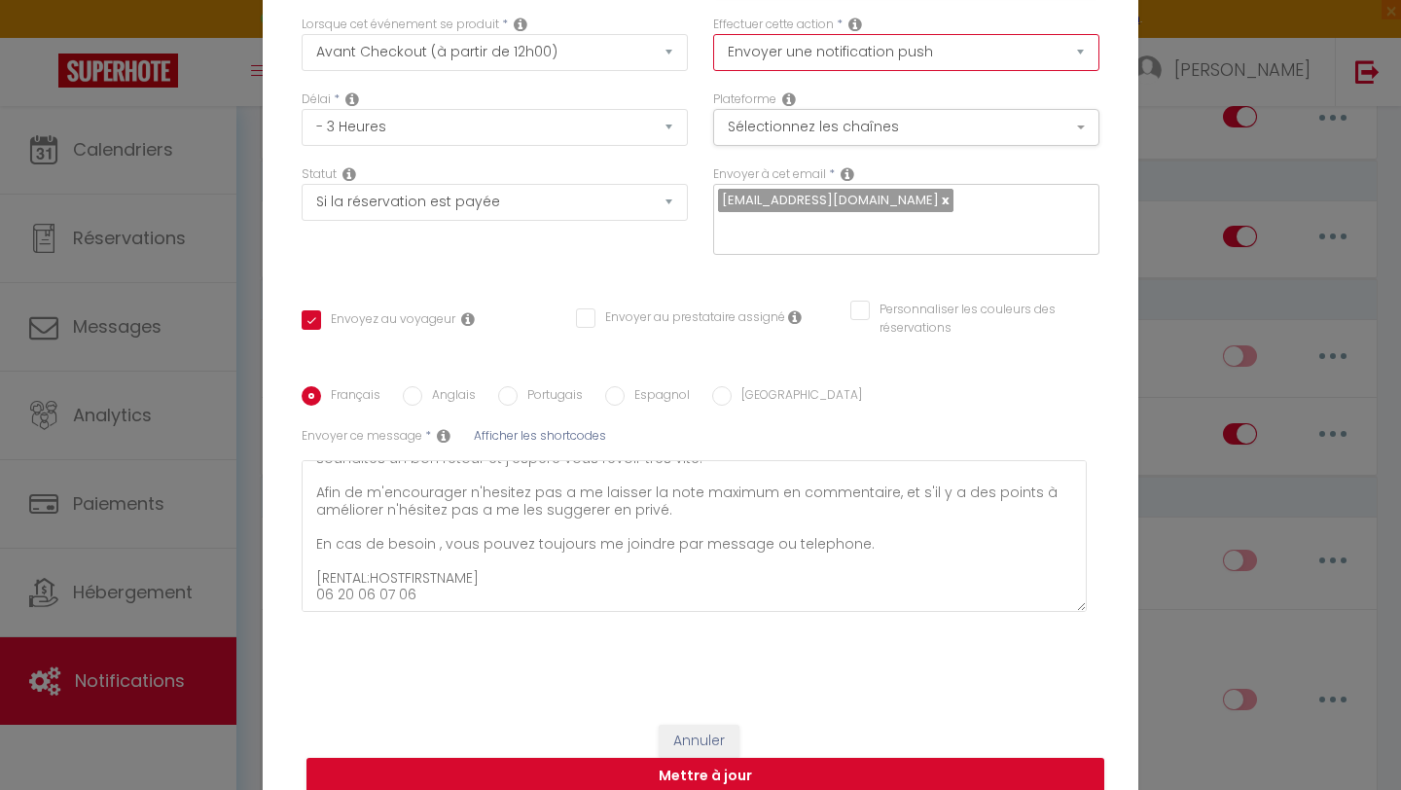
click at [887, 71] on select "Envoyer un email Envoyer un SMS Envoyer une notification push" at bounding box center [906, 52] width 386 height 37
select select "email"
click at [713, 47] on select "Envoyer un email Envoyer un SMS Envoyer une notification push" at bounding box center [906, 52] width 386 height 37
checkbox input "true"
checkbox input "false"
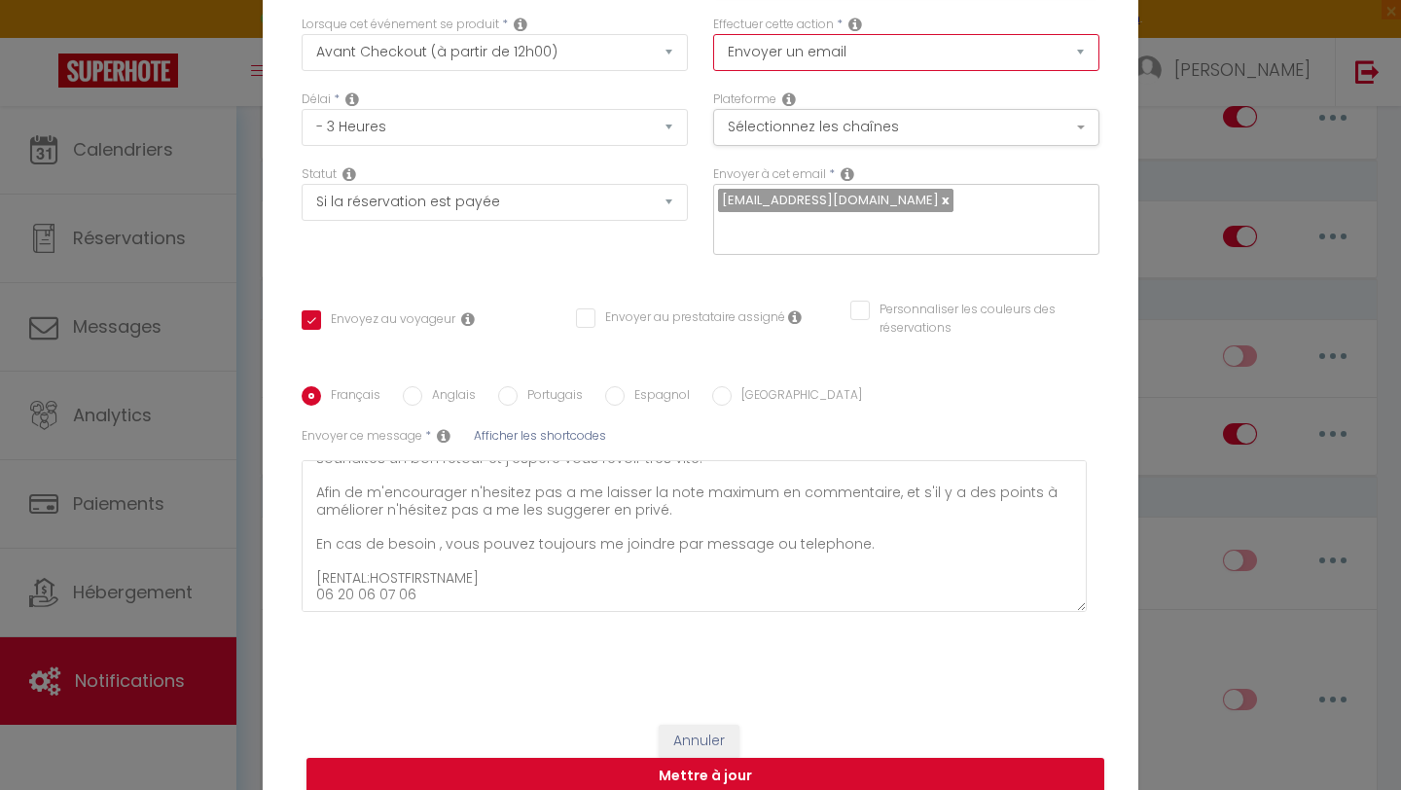
checkbox input "false"
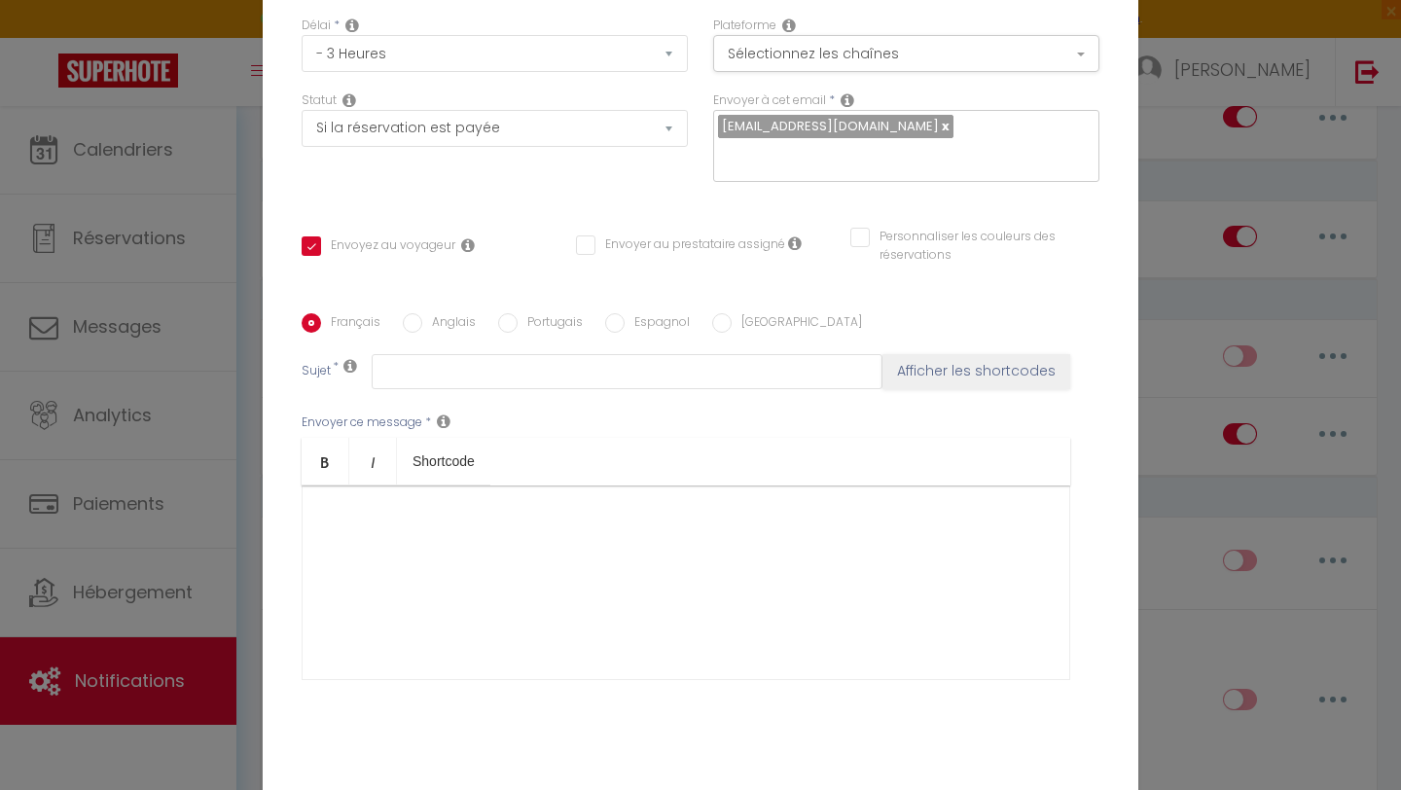
scroll to position [33, 0]
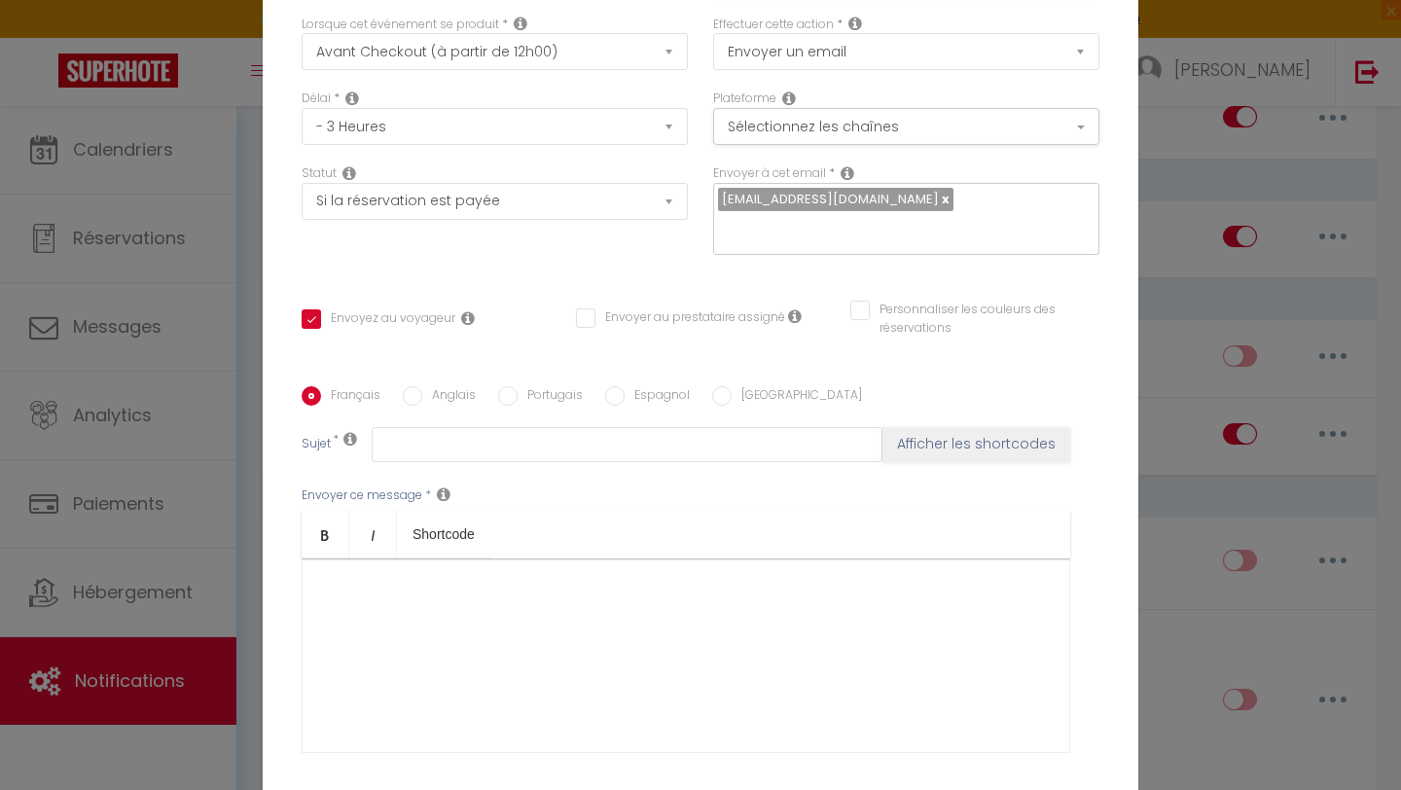
click at [378, 567] on div at bounding box center [686, 655] width 769 height 195
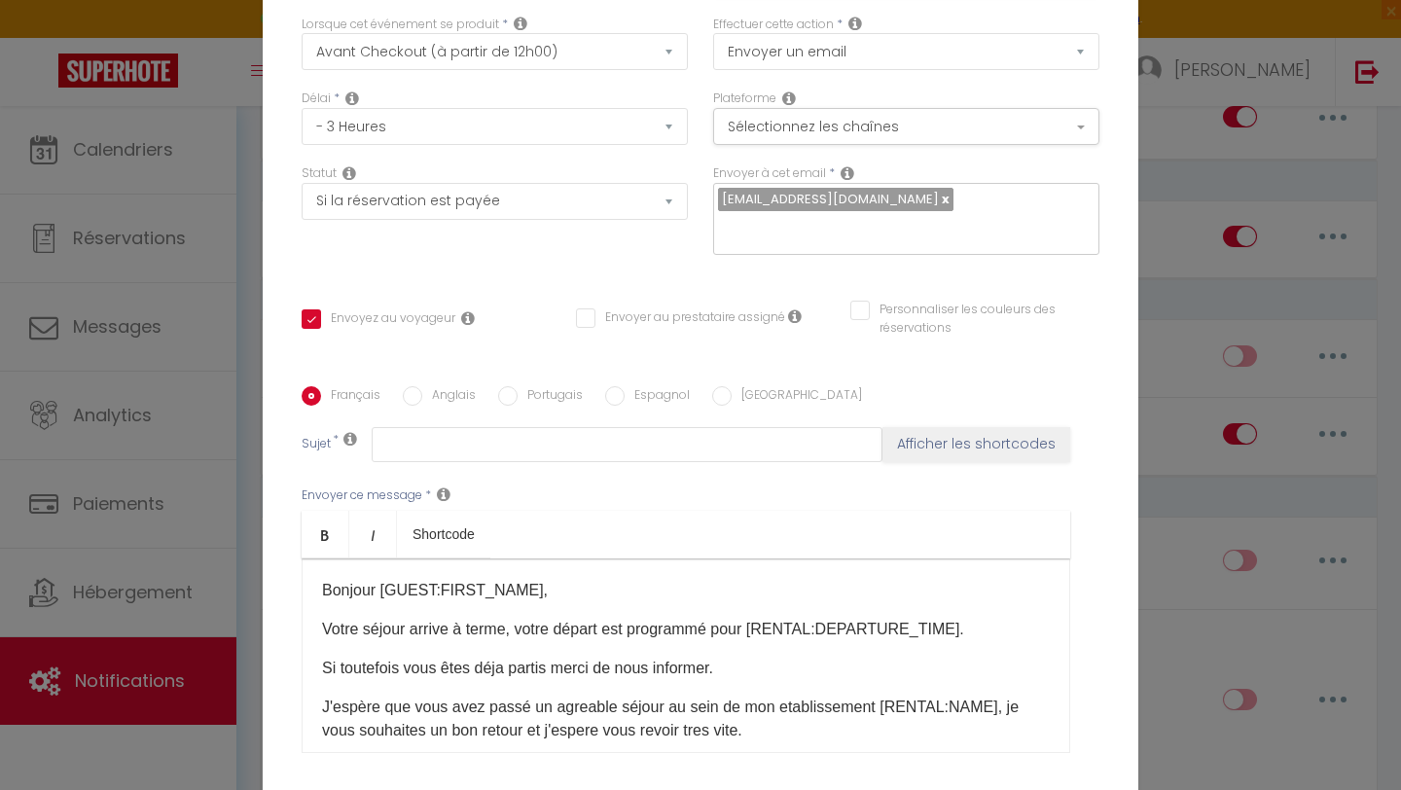
scroll to position [0, 0]
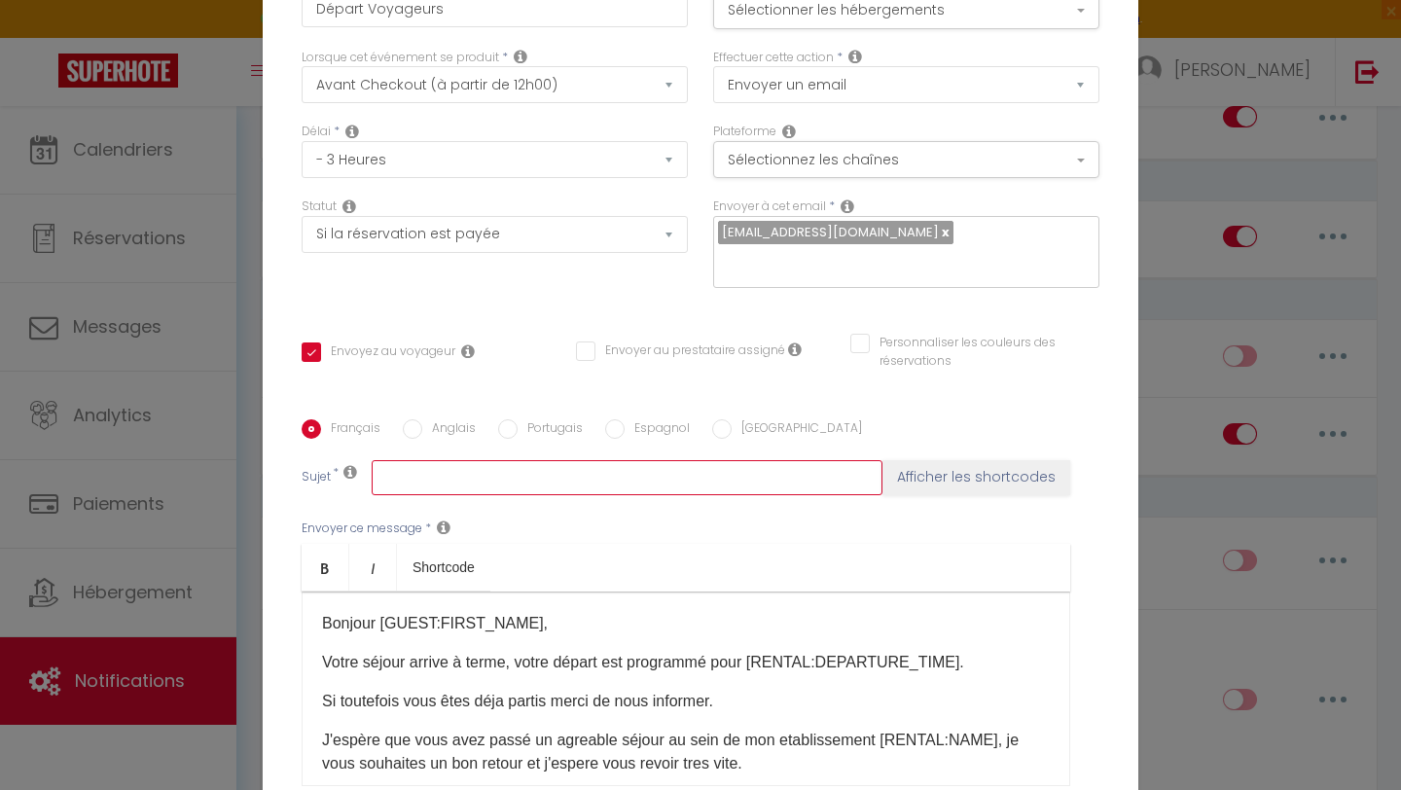
click at [432, 464] on input "text" at bounding box center [627, 477] width 511 height 35
type input "C"
checkbox input "true"
checkbox input "false"
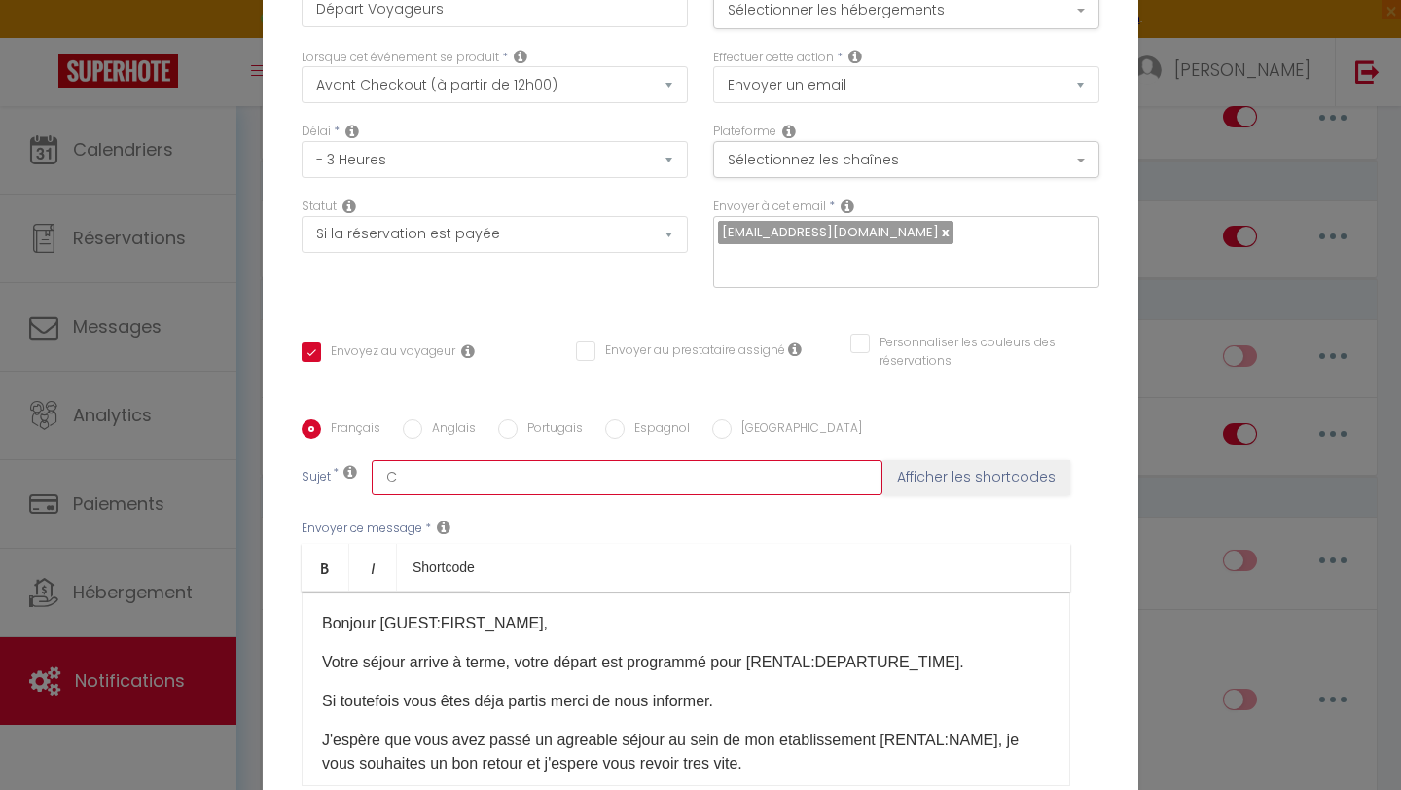
type input "C'"
checkbox input "true"
checkbox input "false"
type input "C'e"
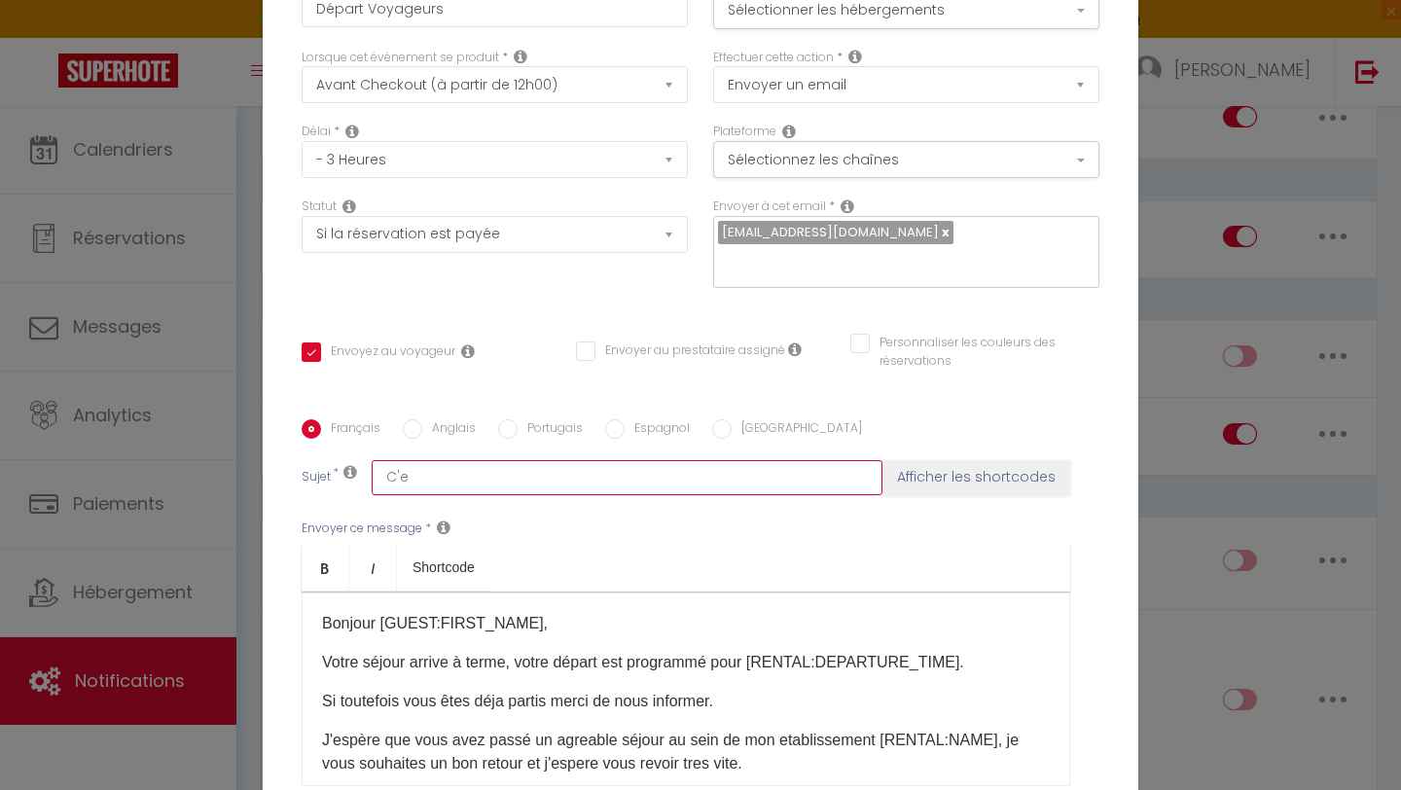
checkbox input "true"
checkbox input "false"
type input "C'es"
checkbox input "true"
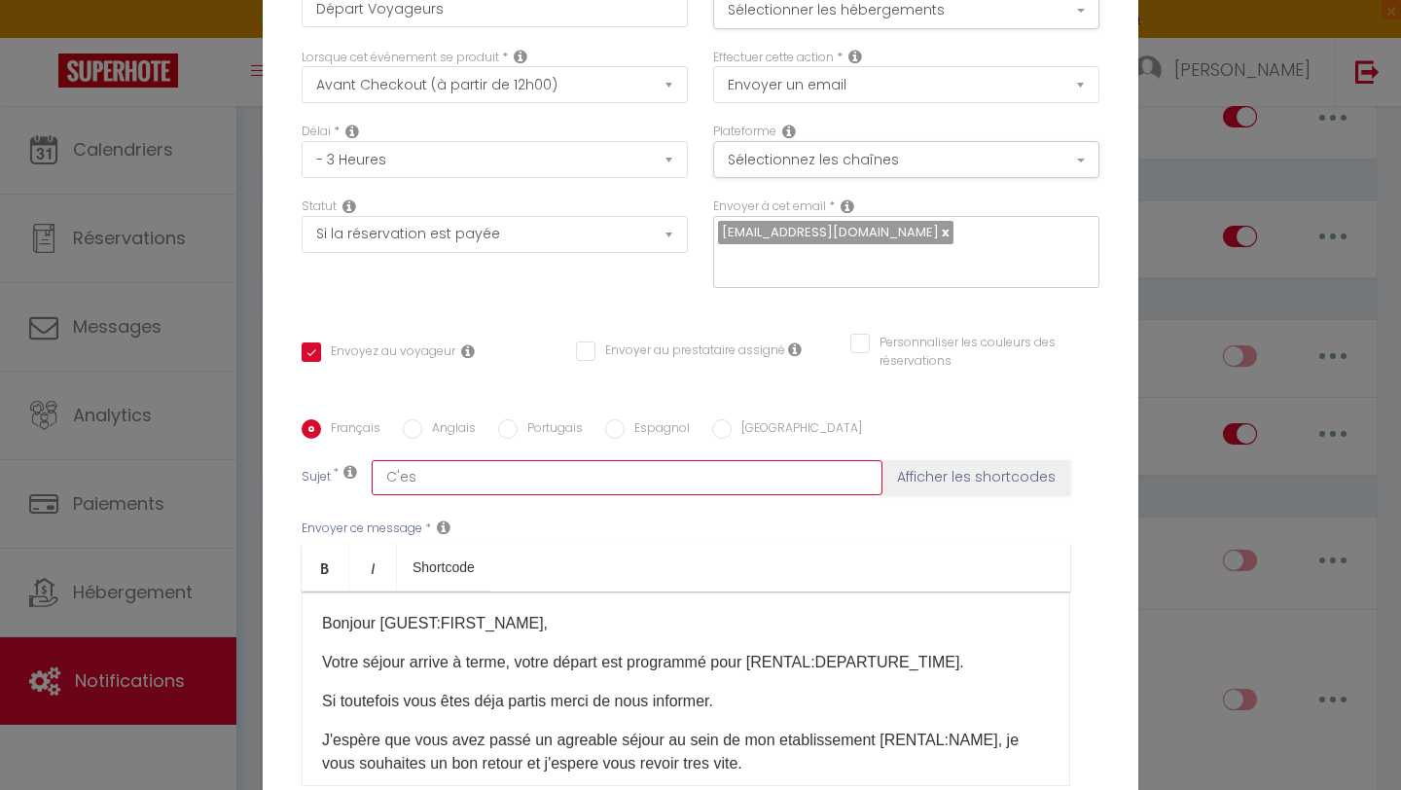
checkbox input "false"
type input "C'est"
checkbox input "true"
checkbox input "false"
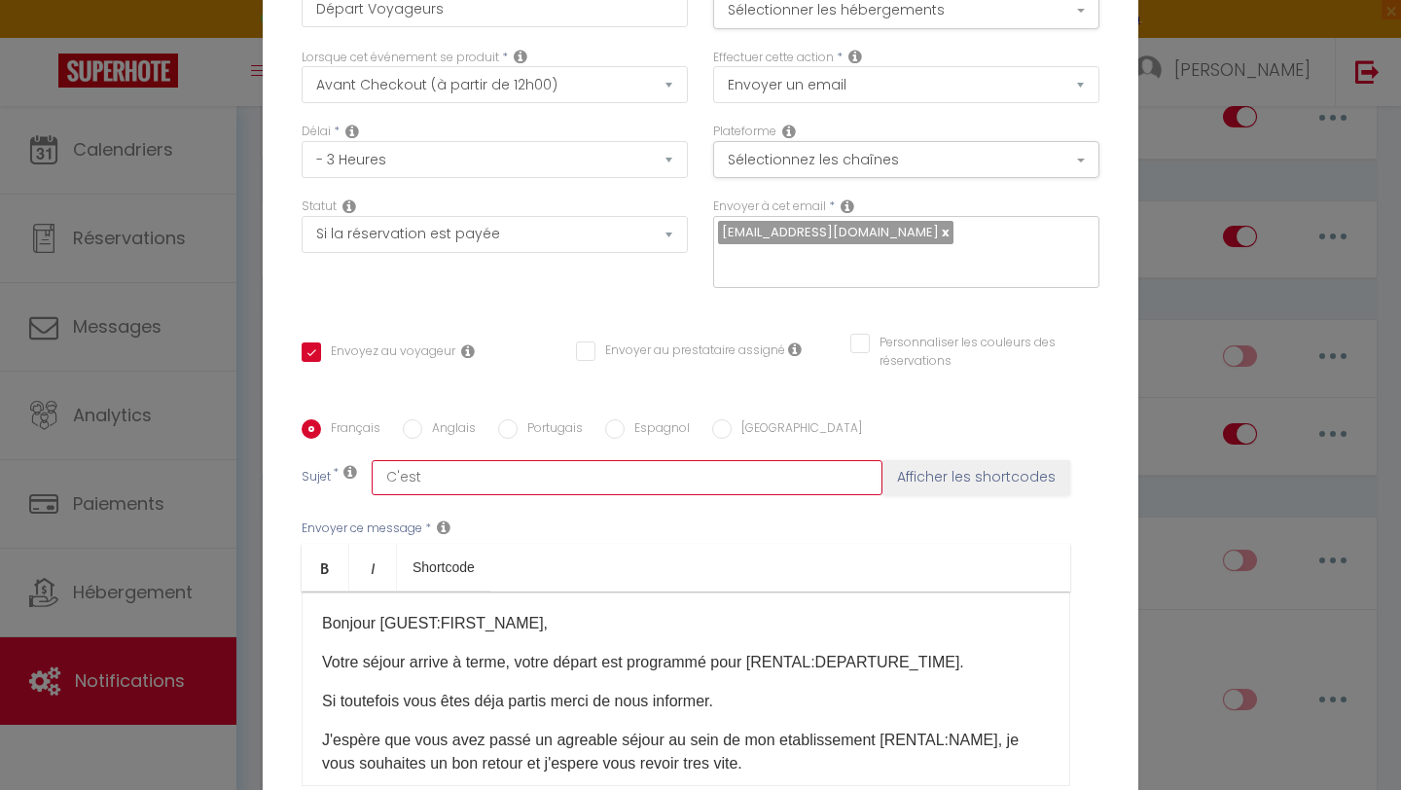
checkbox input "false"
type input "C'est"
checkbox input "true"
checkbox input "false"
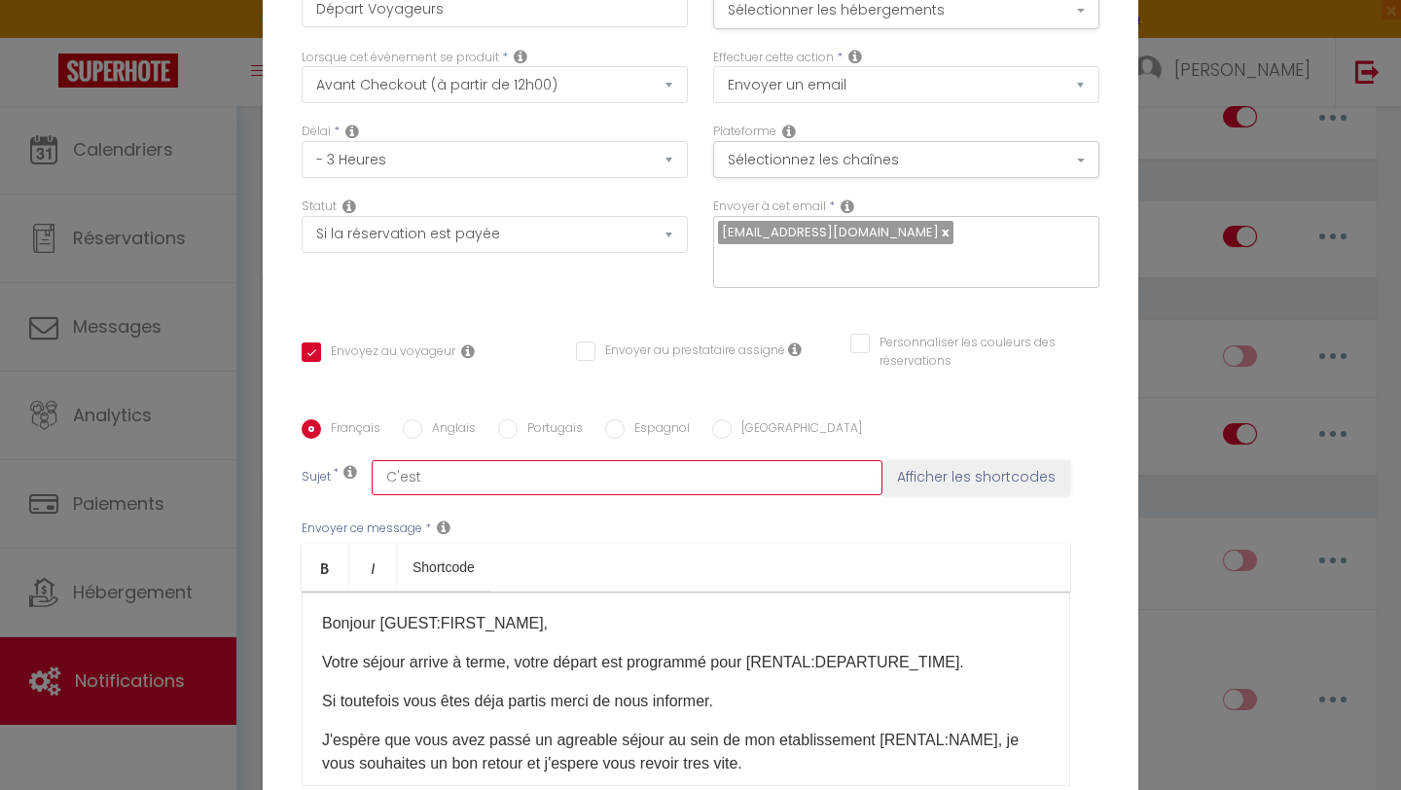
type input "C'est l"
checkbox input "true"
checkbox input "false"
type input "C'est le"
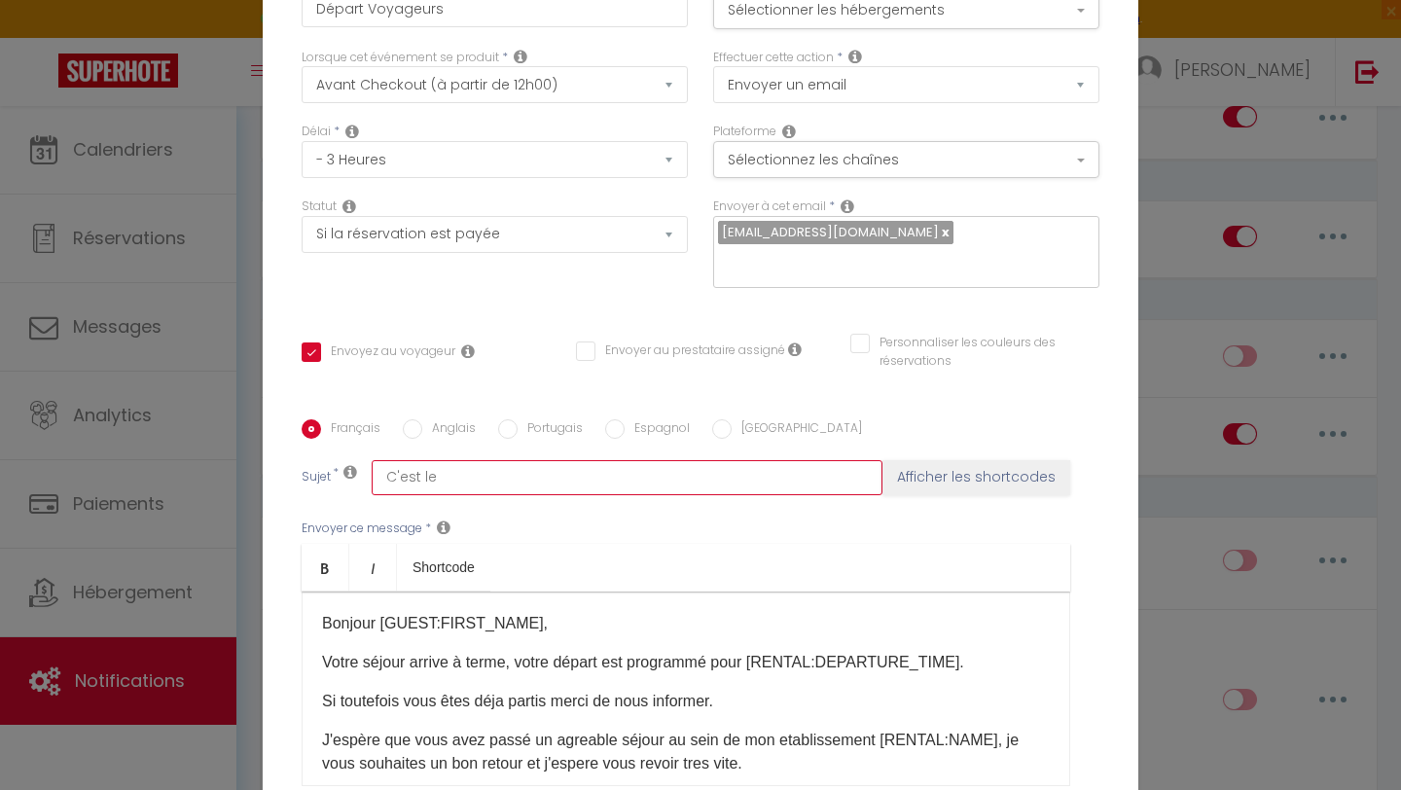
checkbox input "true"
checkbox input "false"
type input "C'est le"
checkbox input "true"
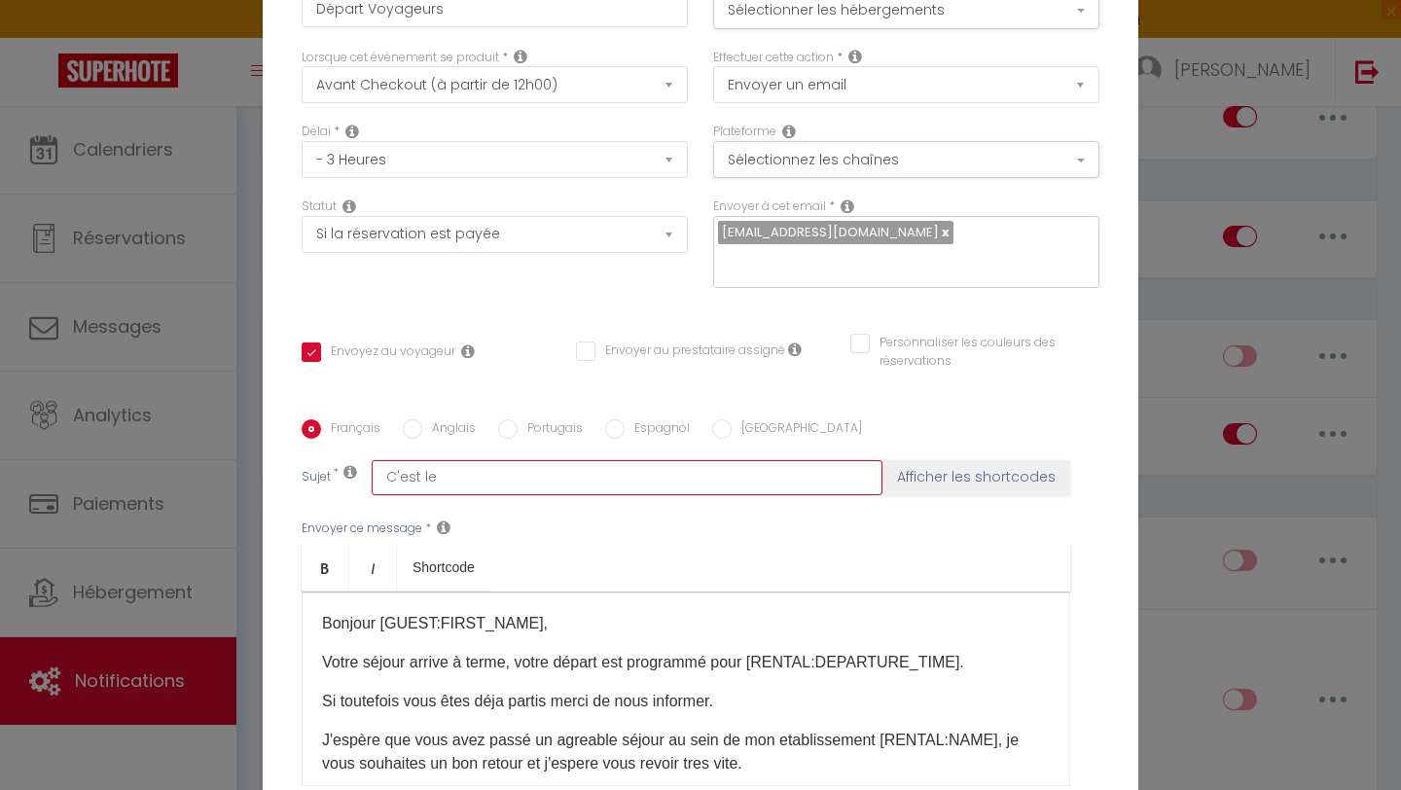
checkbox input "false"
type input "C'est le g"
checkbox input "true"
checkbox input "false"
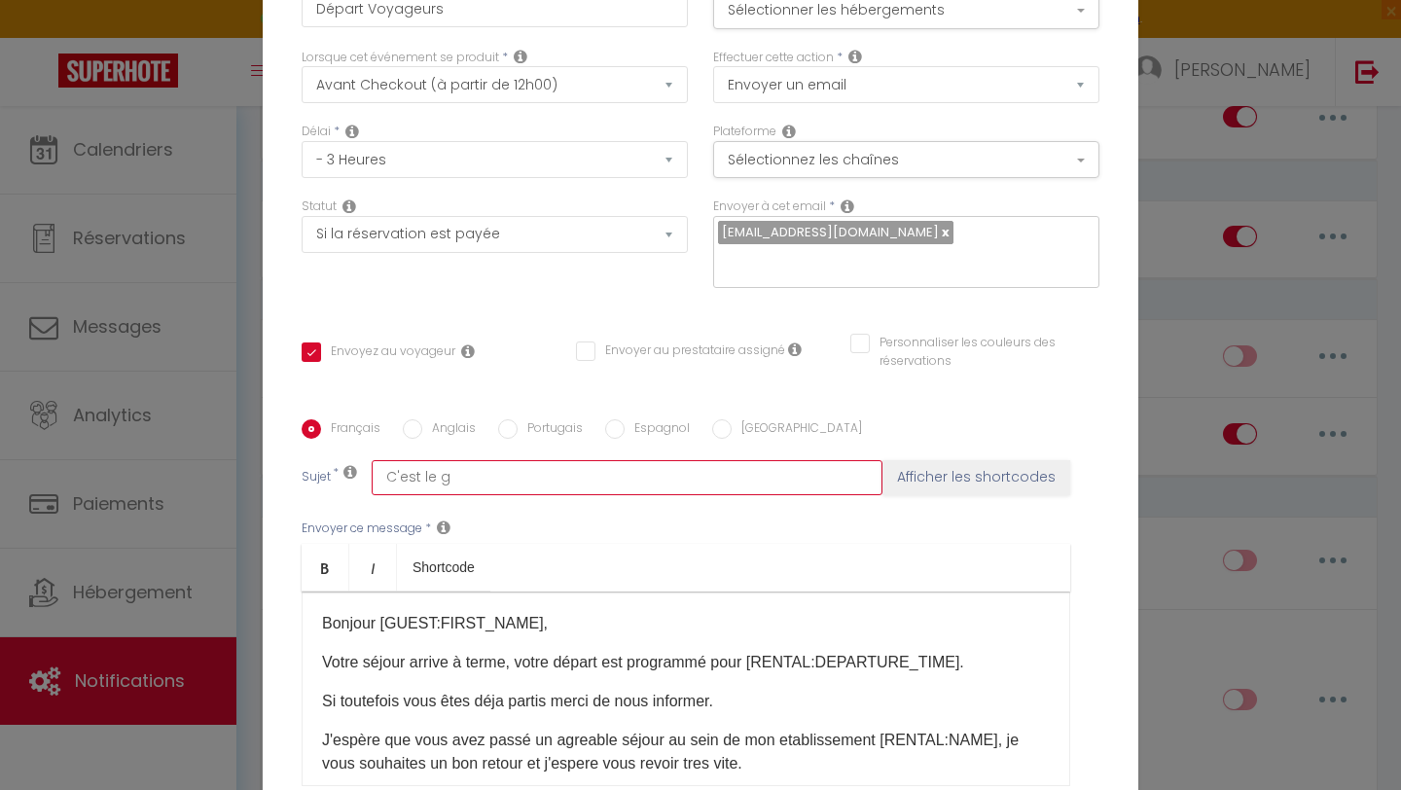
checkbox input "false"
type input "C'est le gr"
checkbox input "true"
checkbox input "false"
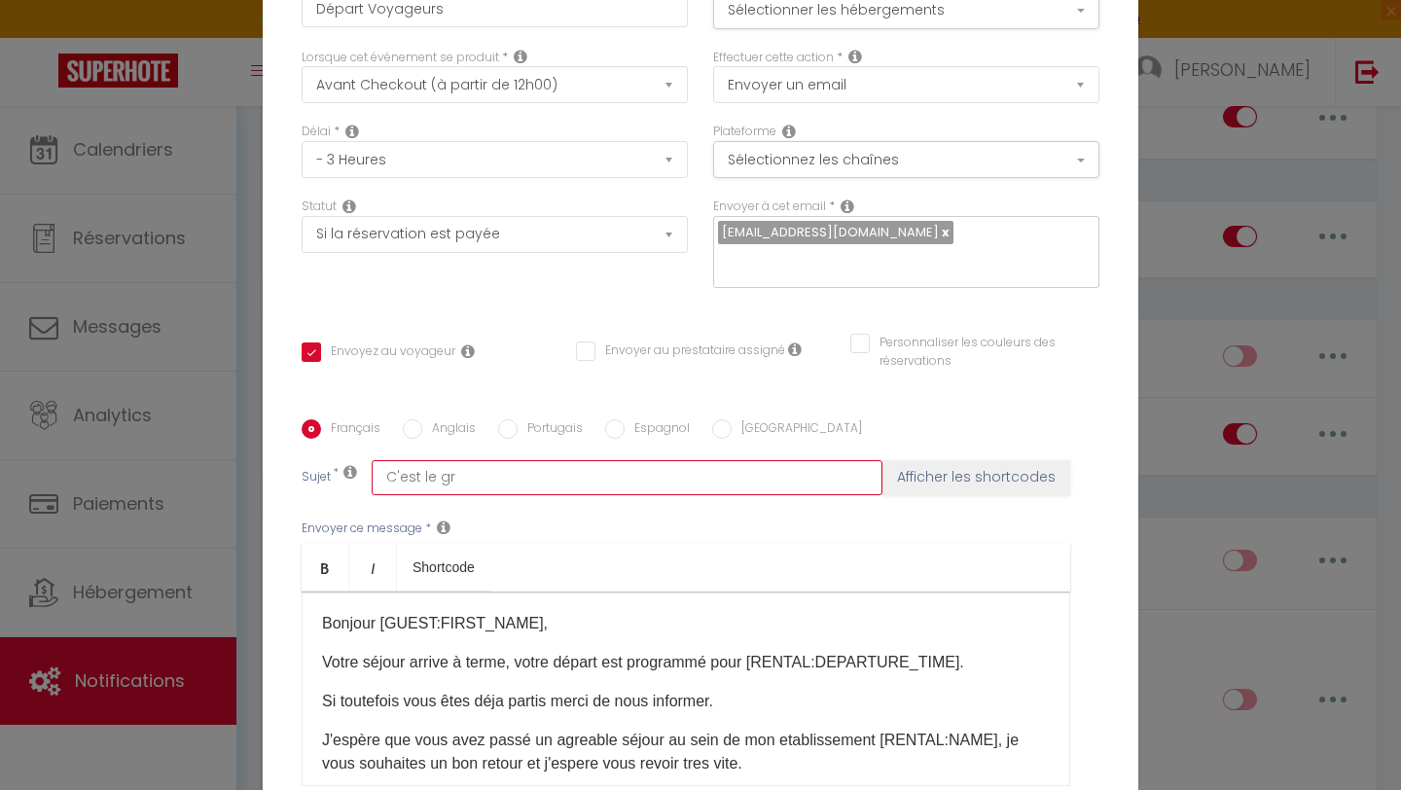
type input "C'est le grz"
checkbox input "true"
checkbox input "false"
type input "C'est le grzn"
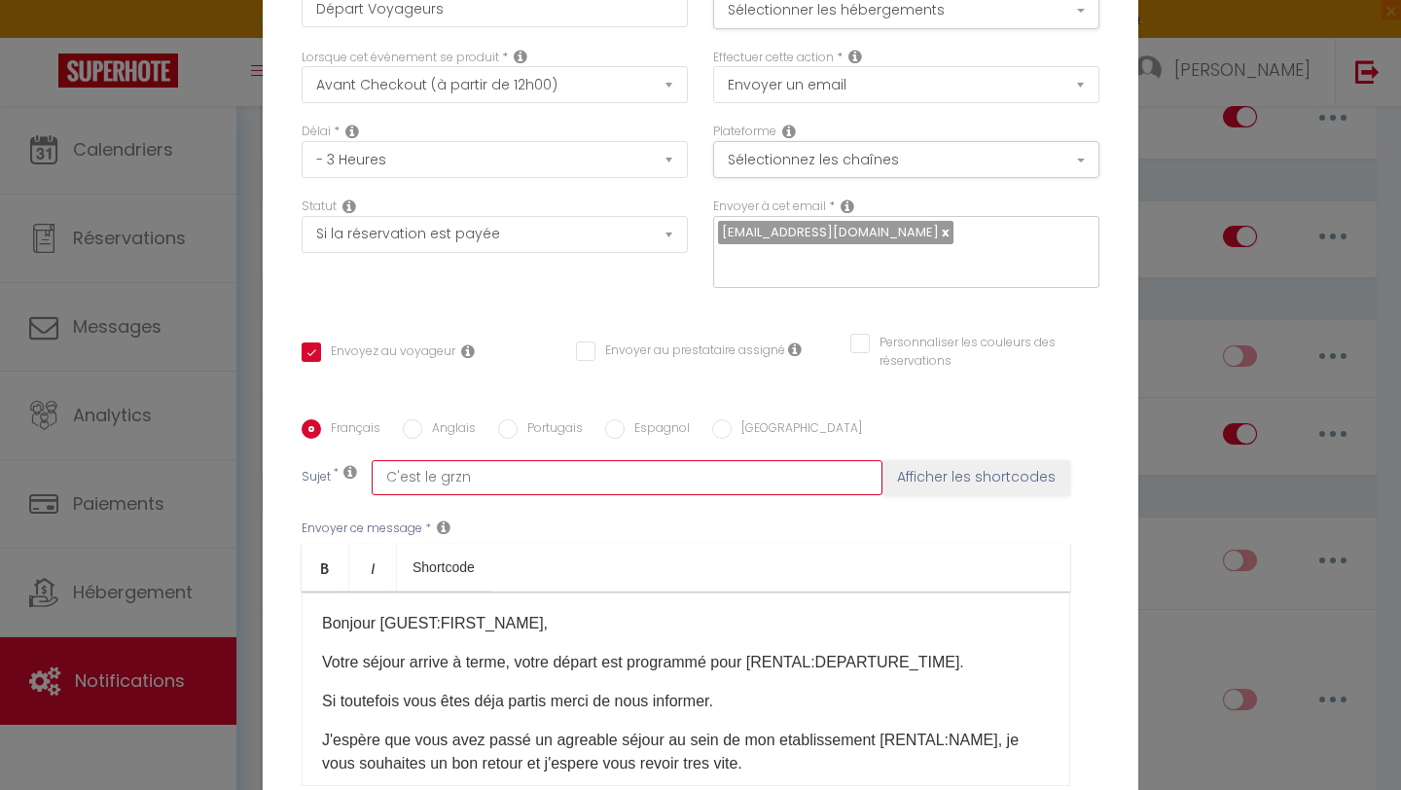
checkbox input "true"
checkbox input "false"
type input "C'est le grzndf"
checkbox input "true"
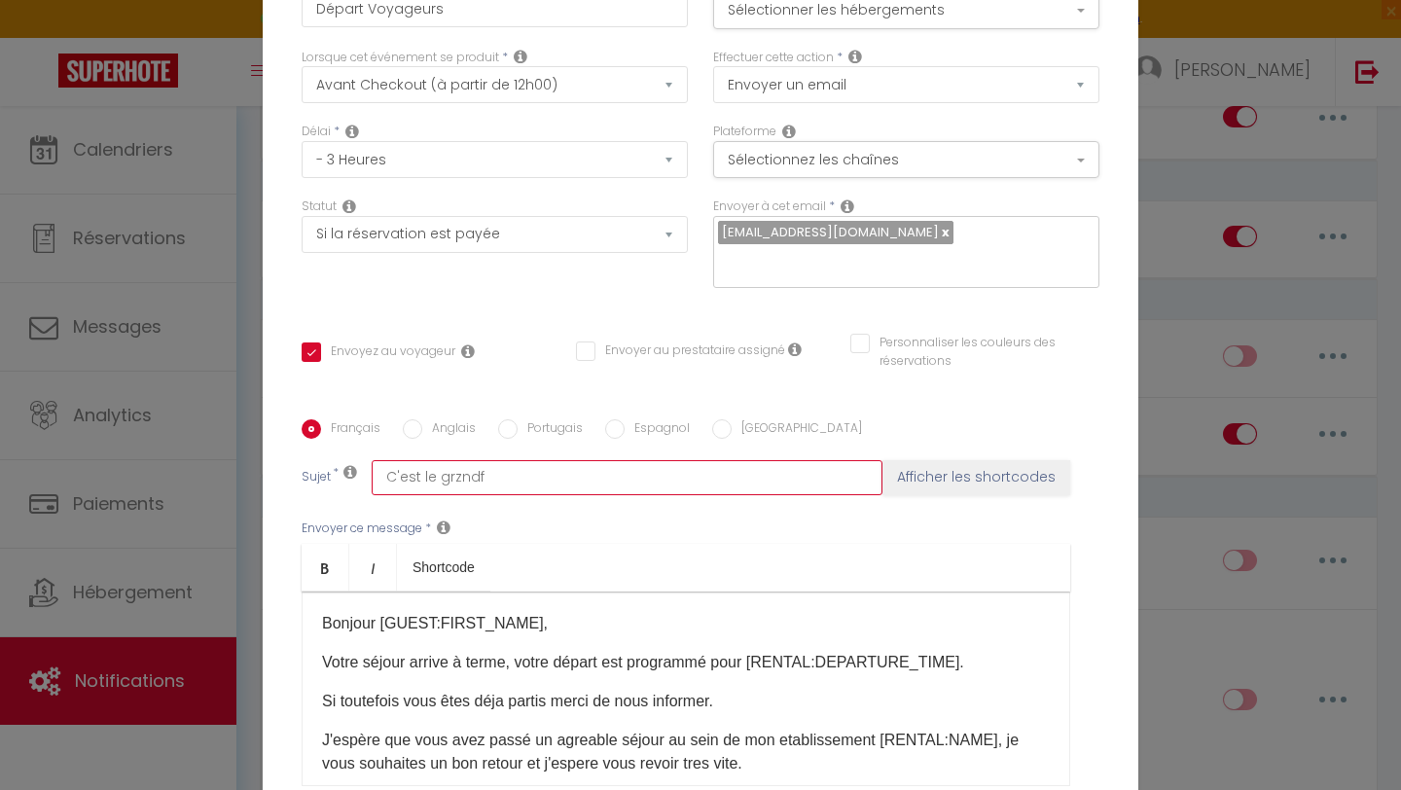
checkbox input "false"
type input "C'est le grzndf"
checkbox input "true"
checkbox input "false"
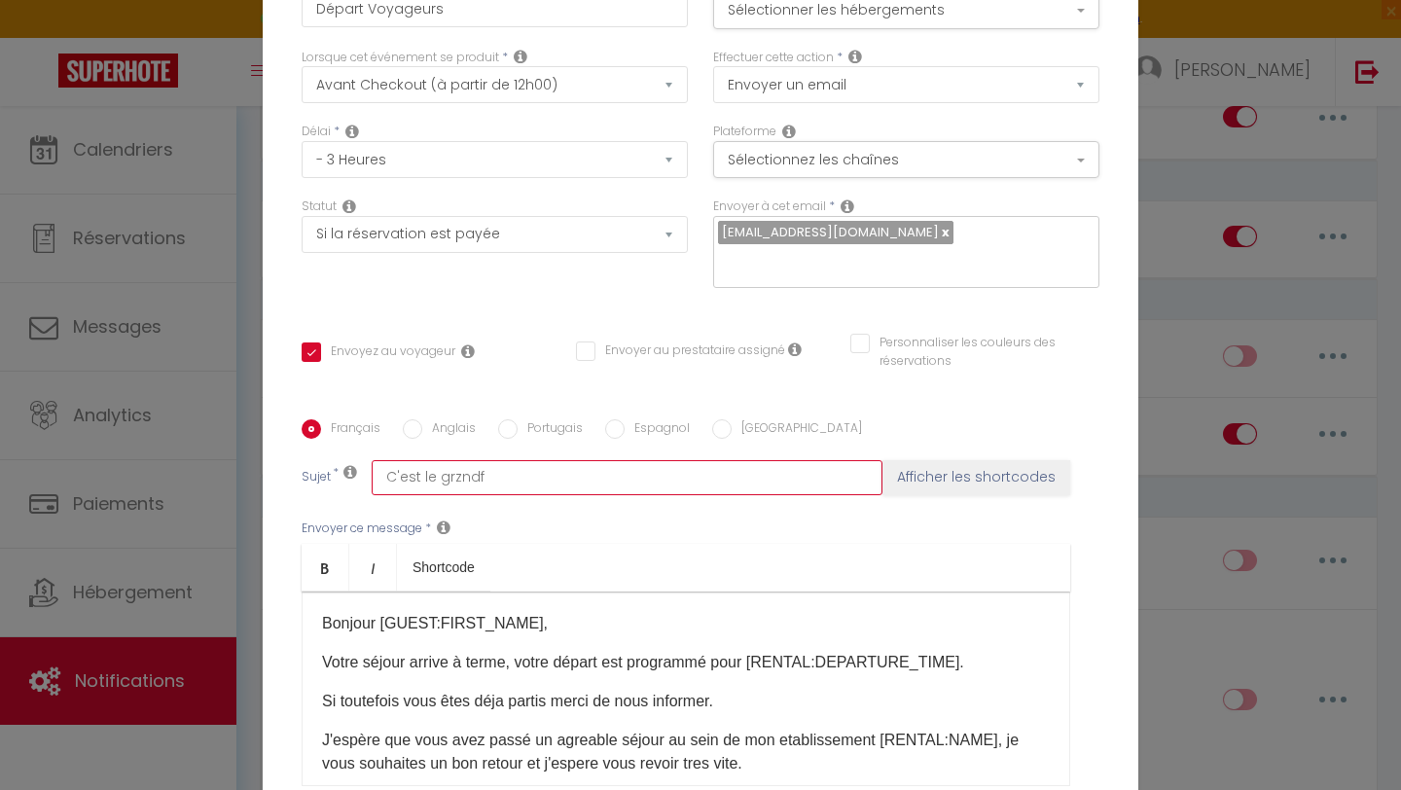
checkbox input "false"
type input "C'est le grzndf"
checkbox input "true"
checkbox input "false"
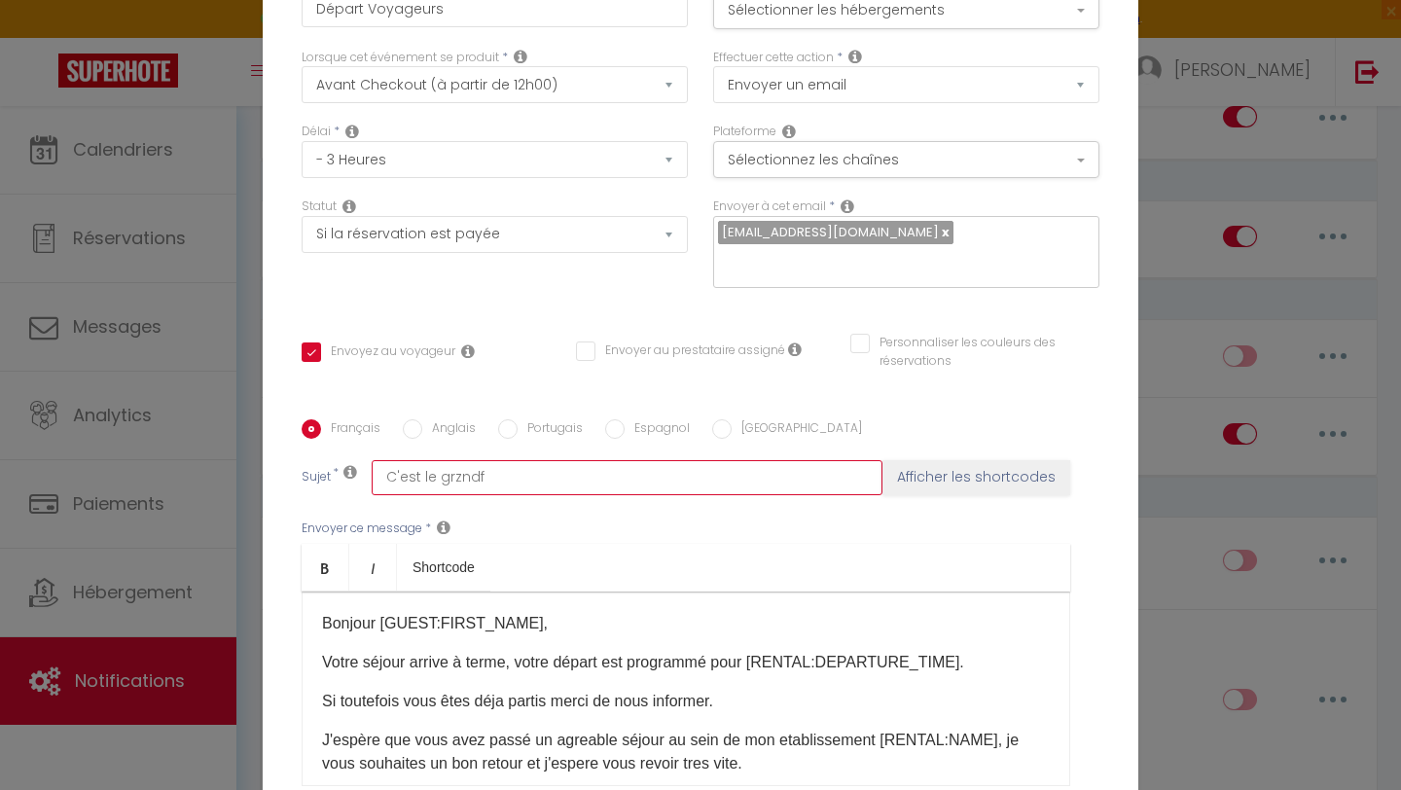
type input "C'est le grznd"
checkbox input "true"
checkbox input "false"
type input "C'est le grzn"
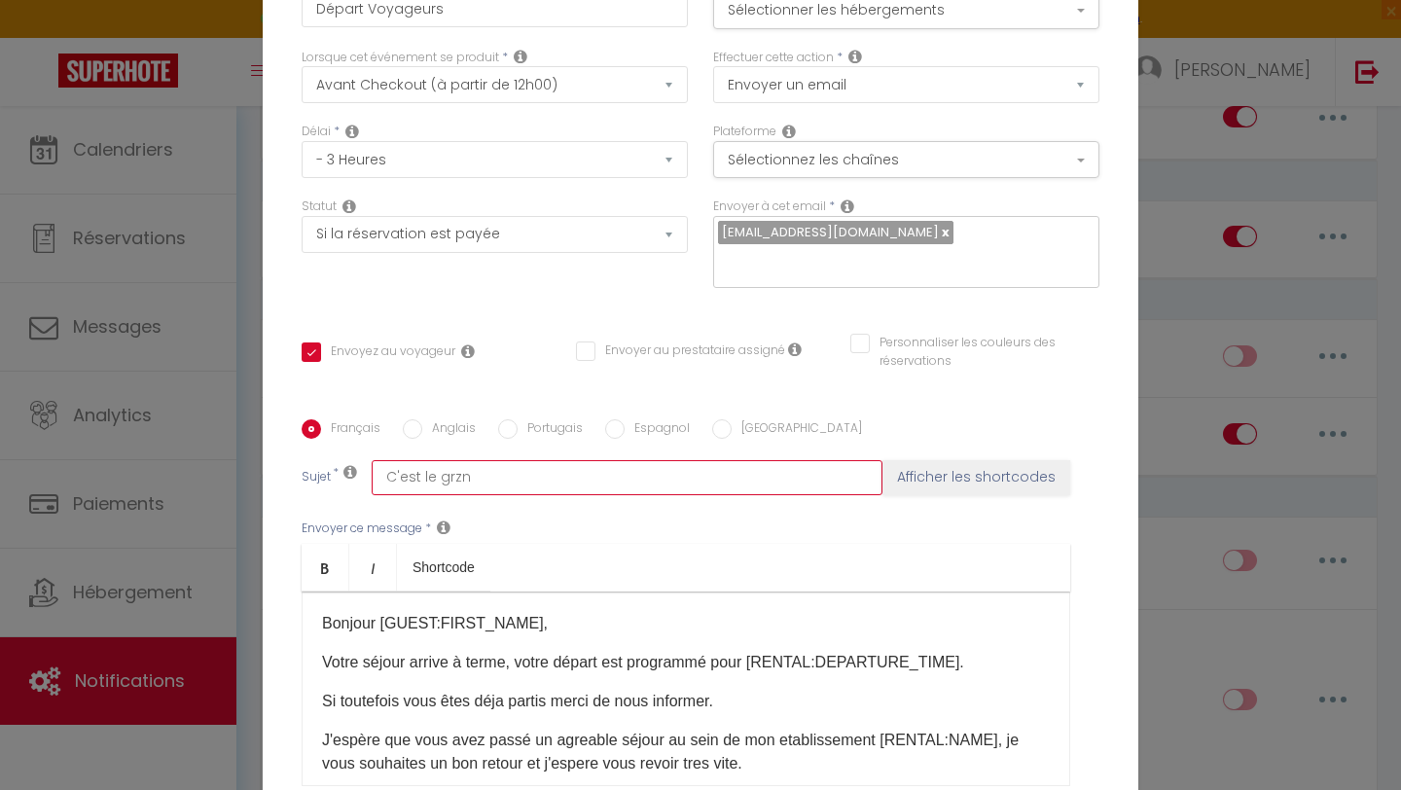
checkbox input "true"
checkbox input "false"
type input "C'est le grz"
checkbox input "true"
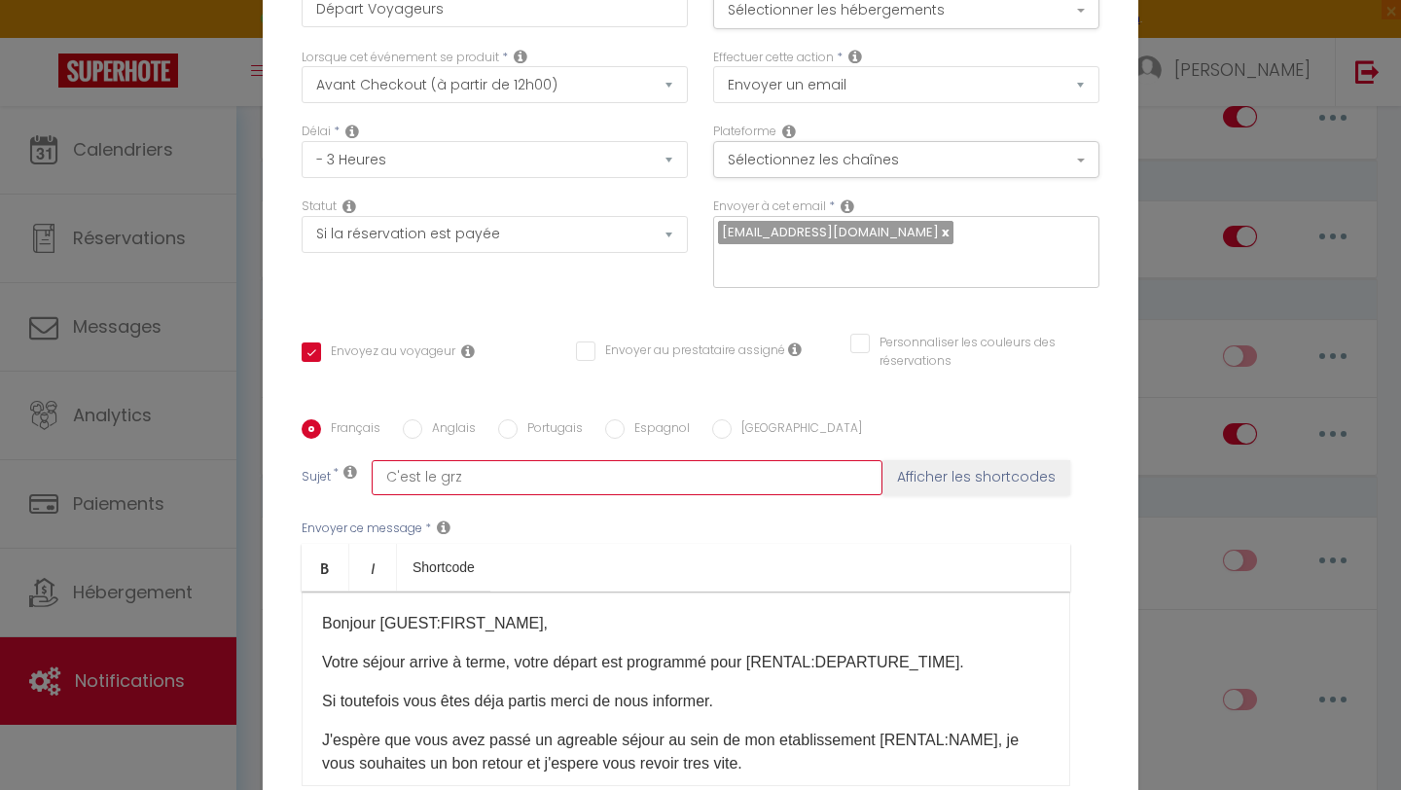
checkbox input "false"
type input "C'est le gr"
checkbox input "true"
checkbox input "false"
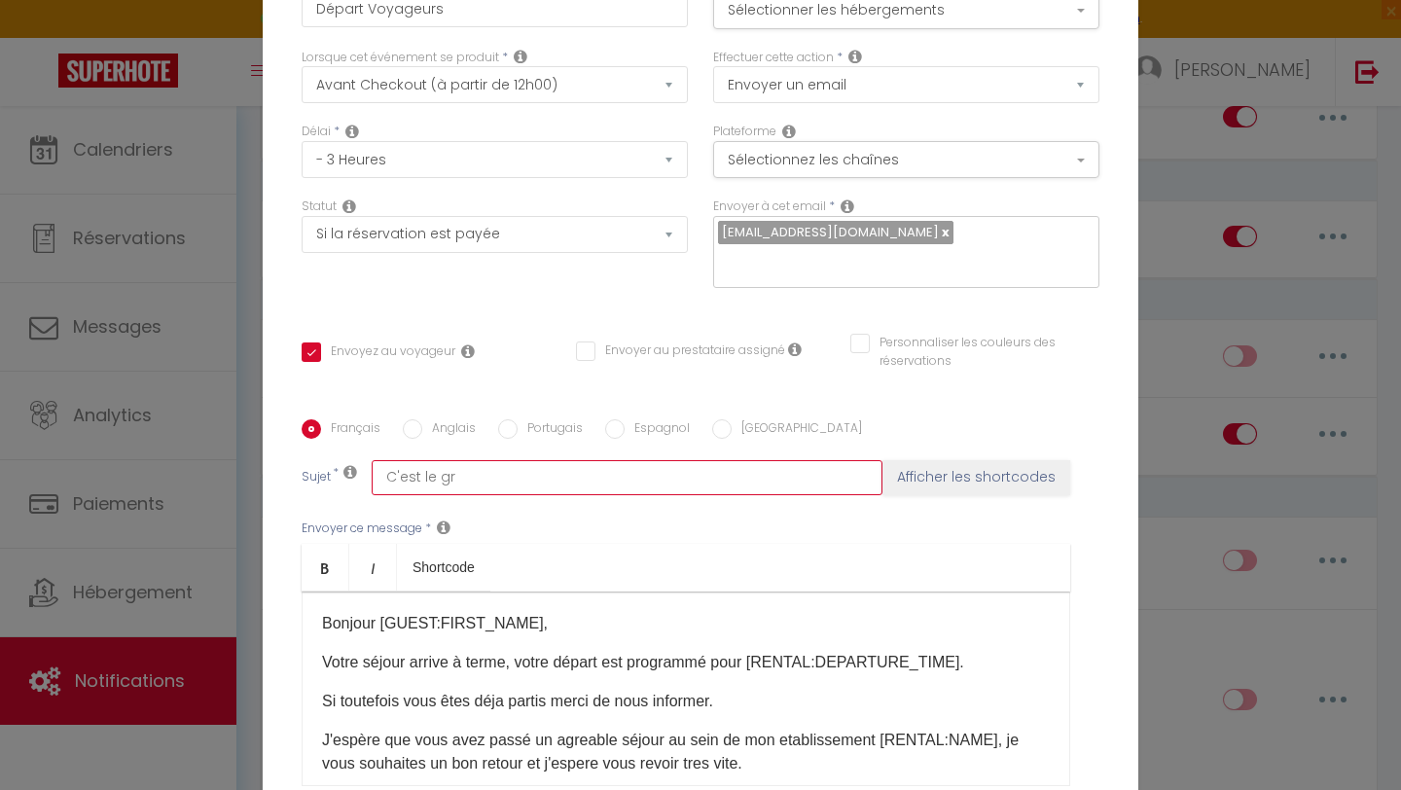
checkbox input "false"
type input "C'est le gra"
checkbox input "true"
checkbox input "false"
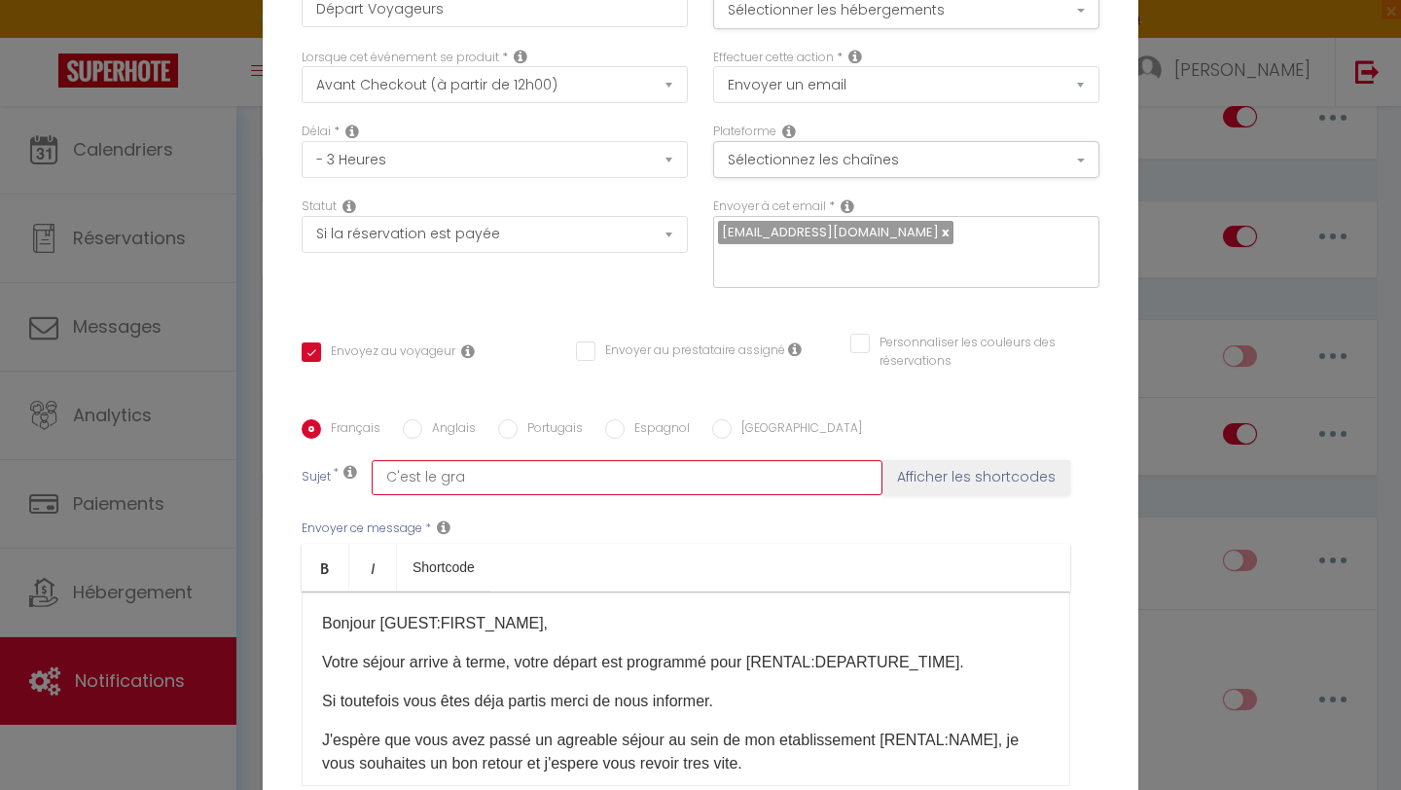
type input "C'est le gran"
checkbox input "true"
checkbox input "false"
type input "C'est le grand"
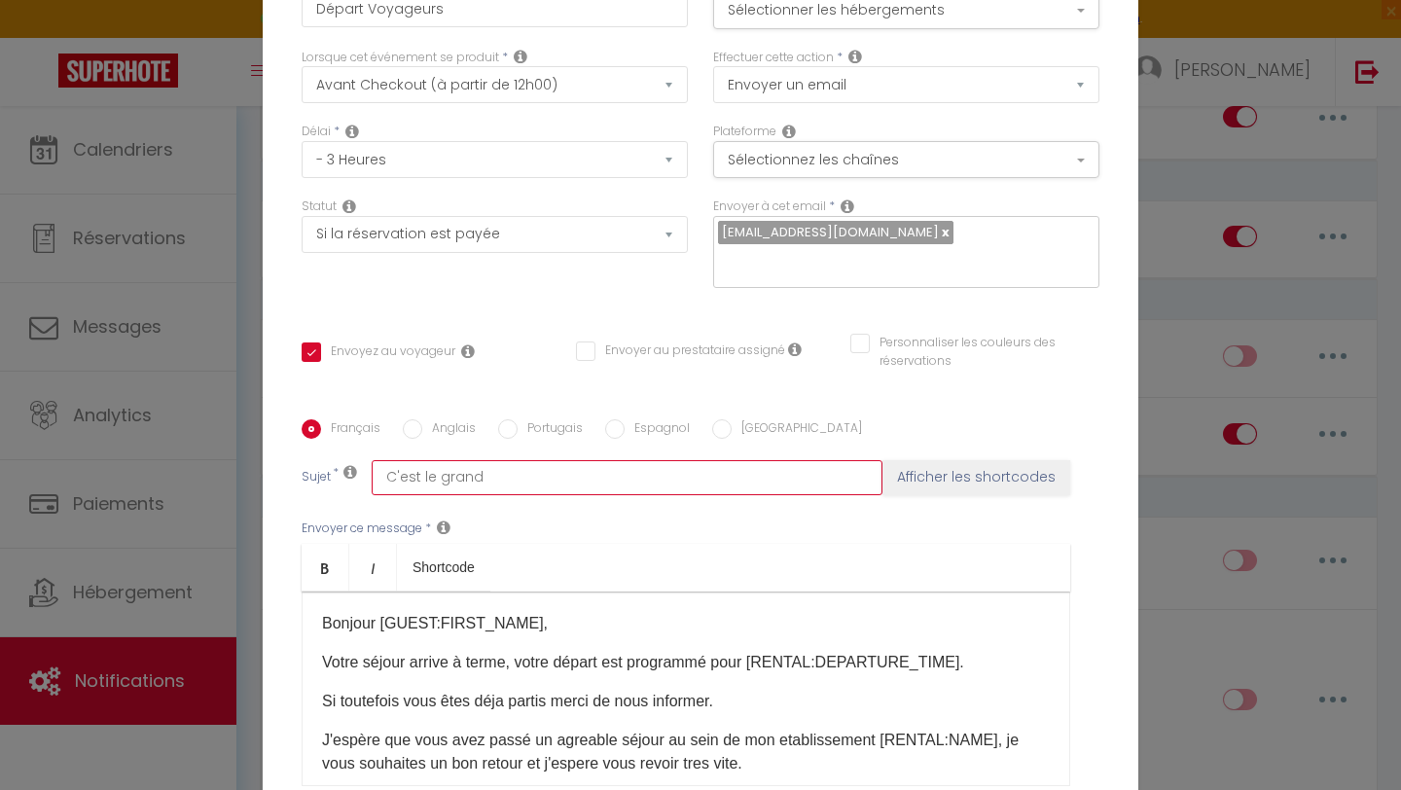
checkbox input "true"
checkbox input "false"
type input "C'est le grand"
checkbox input "true"
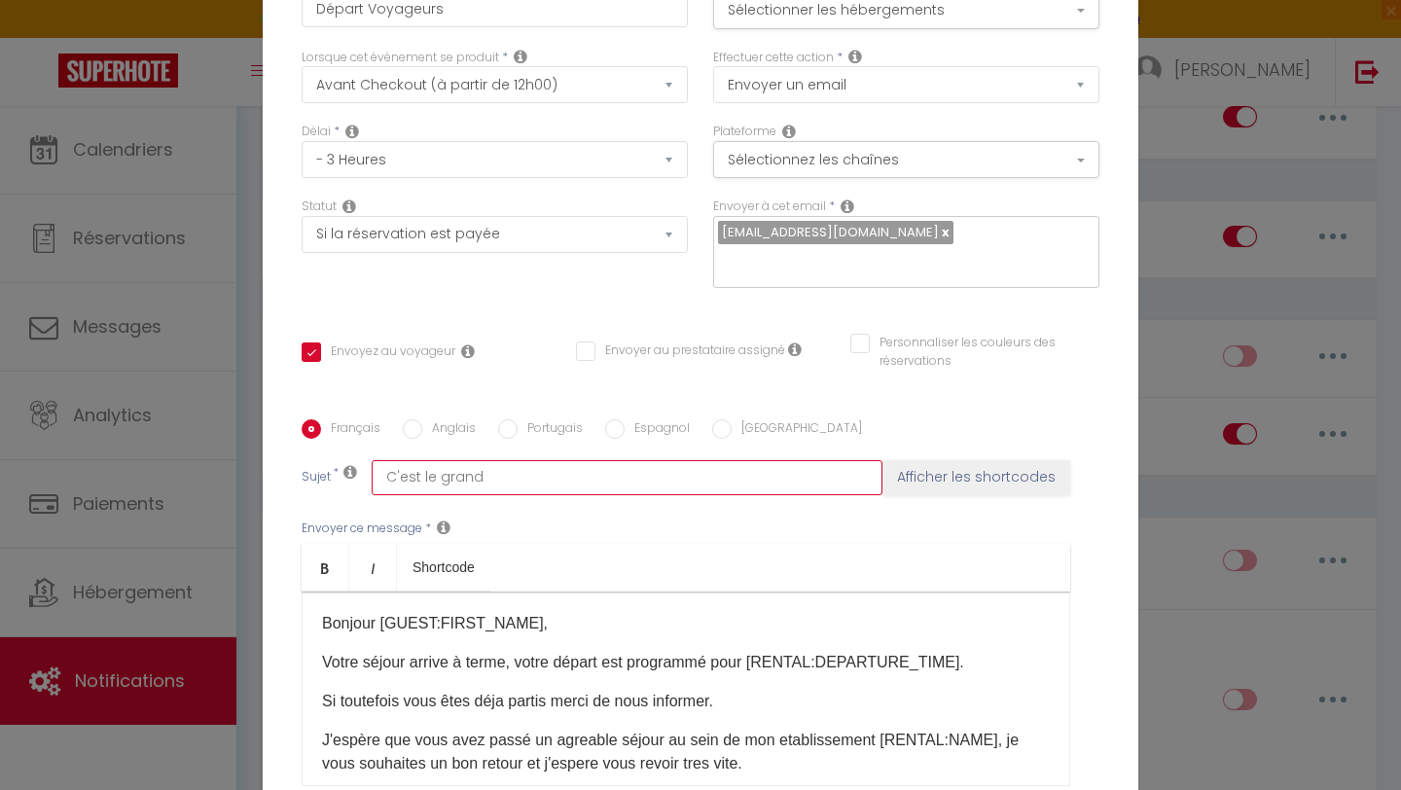
checkbox input "false"
type input "C'est le grand D"
checkbox input "true"
checkbox input "false"
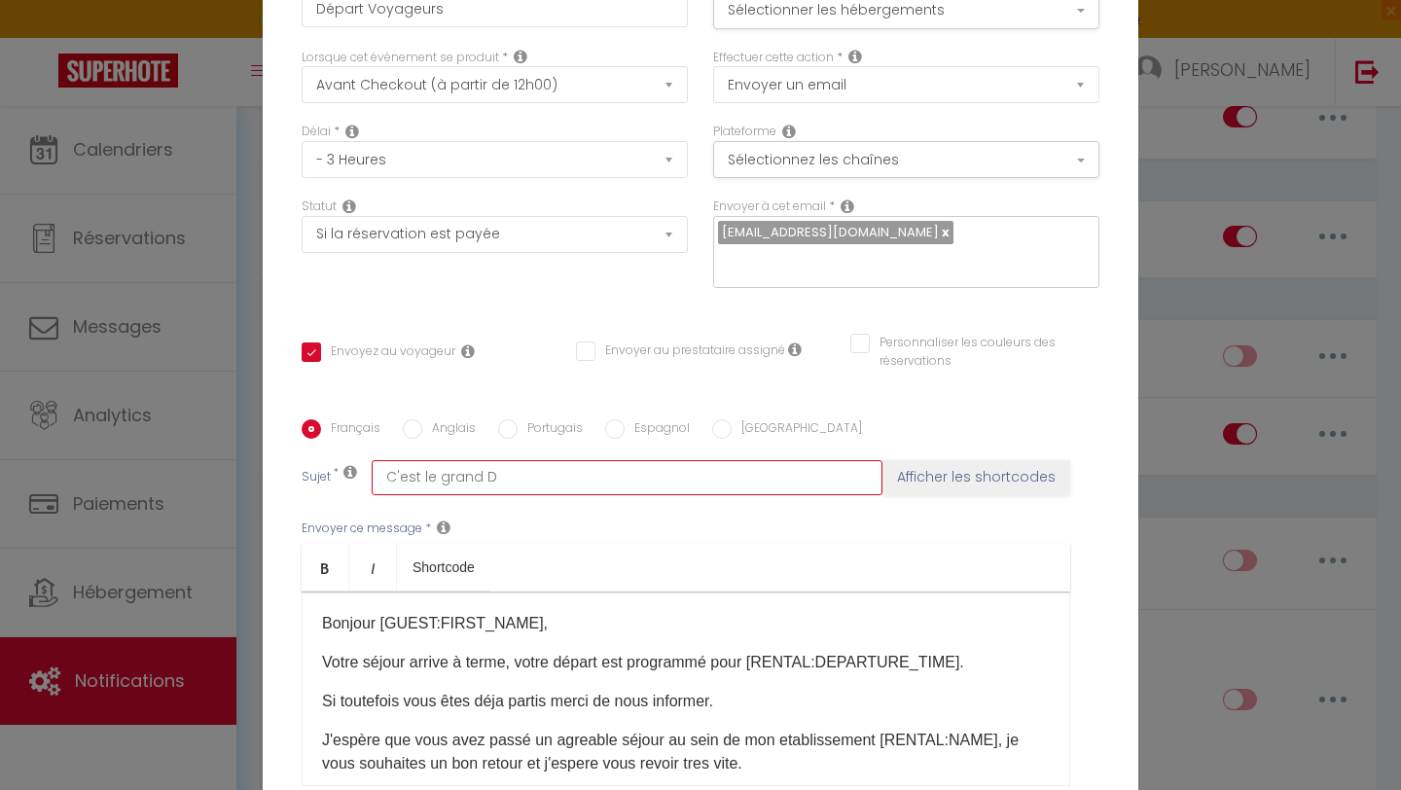
checkbox input "false"
type input "C'est le grand Dé"
checkbox input "true"
checkbox input "false"
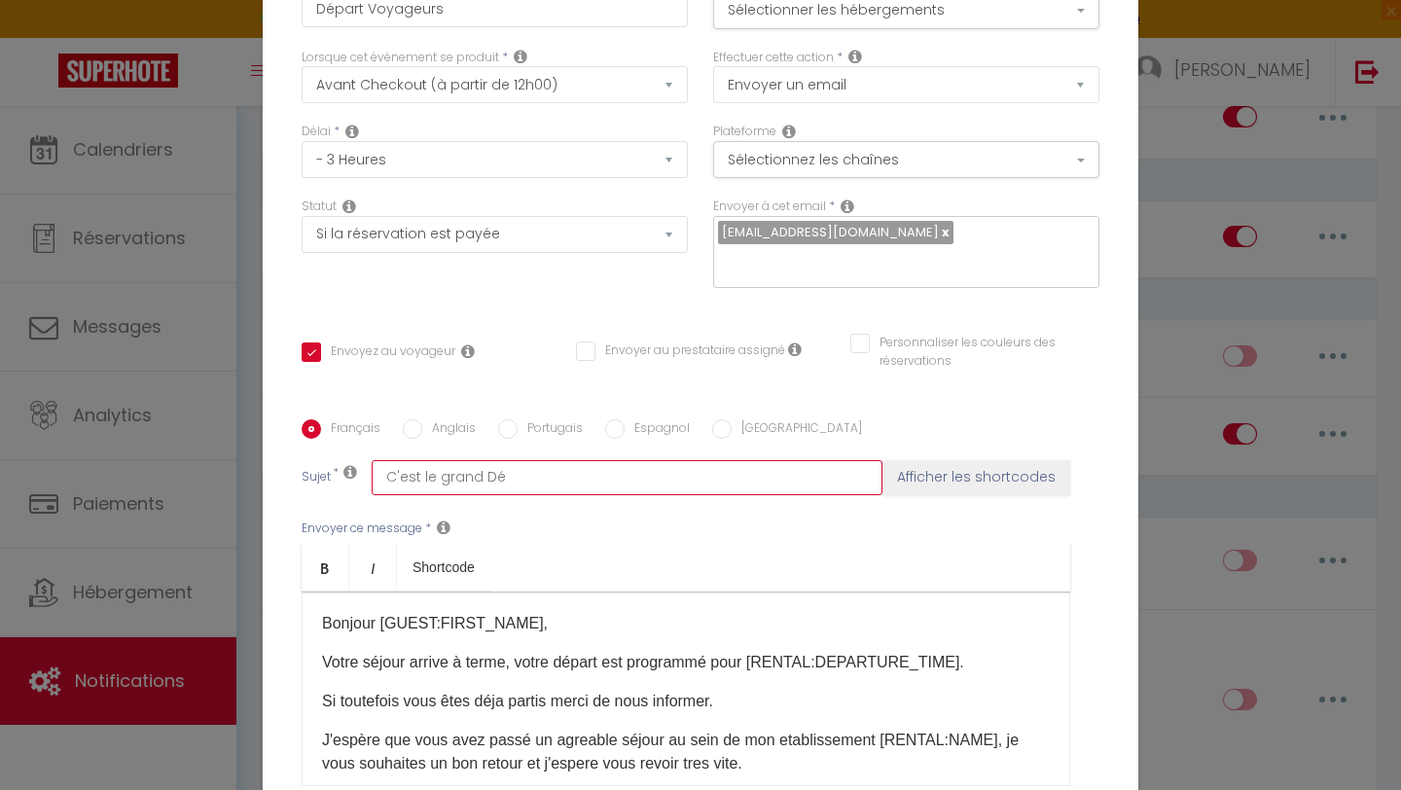
type input "C'est le grand Dép"
checkbox input "true"
checkbox input "false"
type input "C'est le grand Dépa"
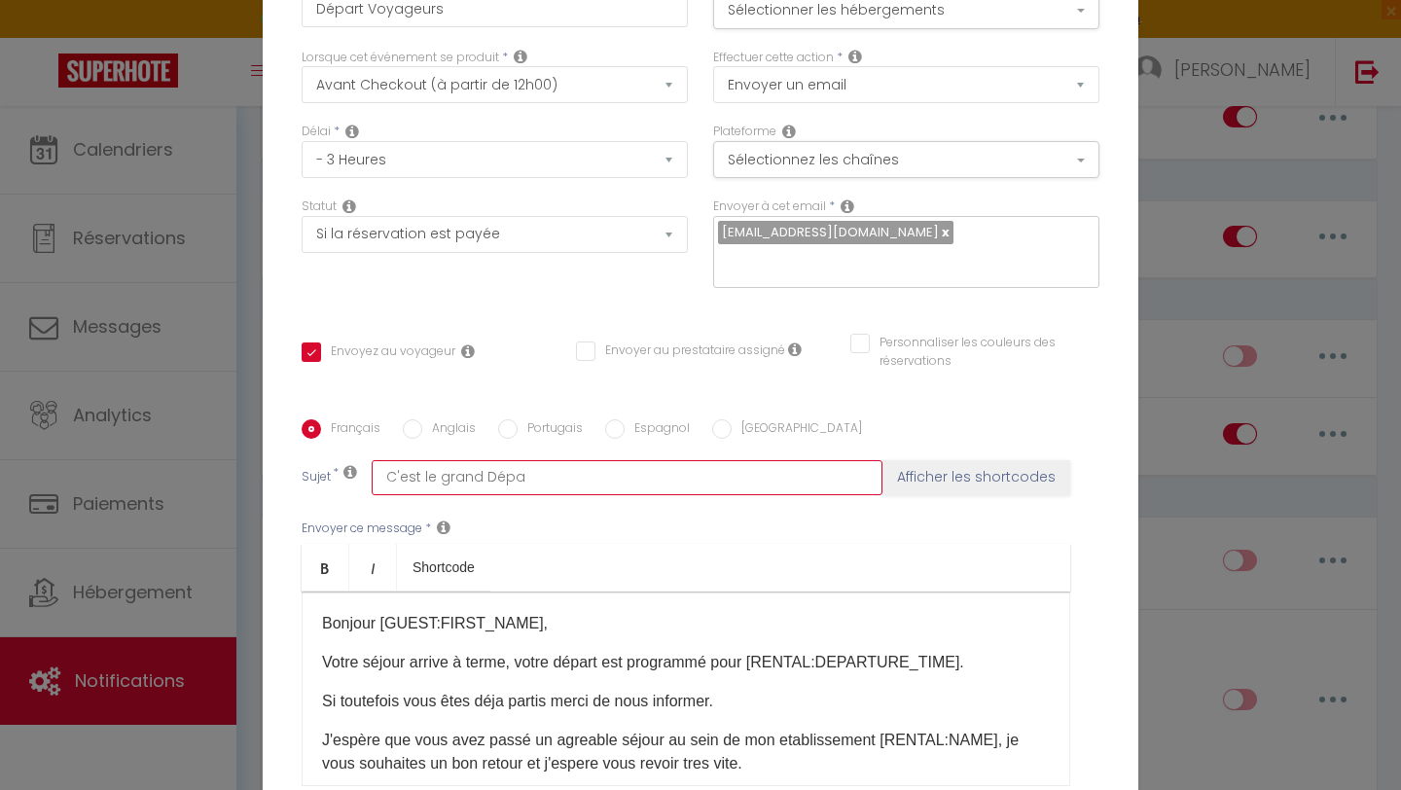
checkbox input "true"
checkbox input "false"
type input "C'est le grand Dép"
checkbox input "true"
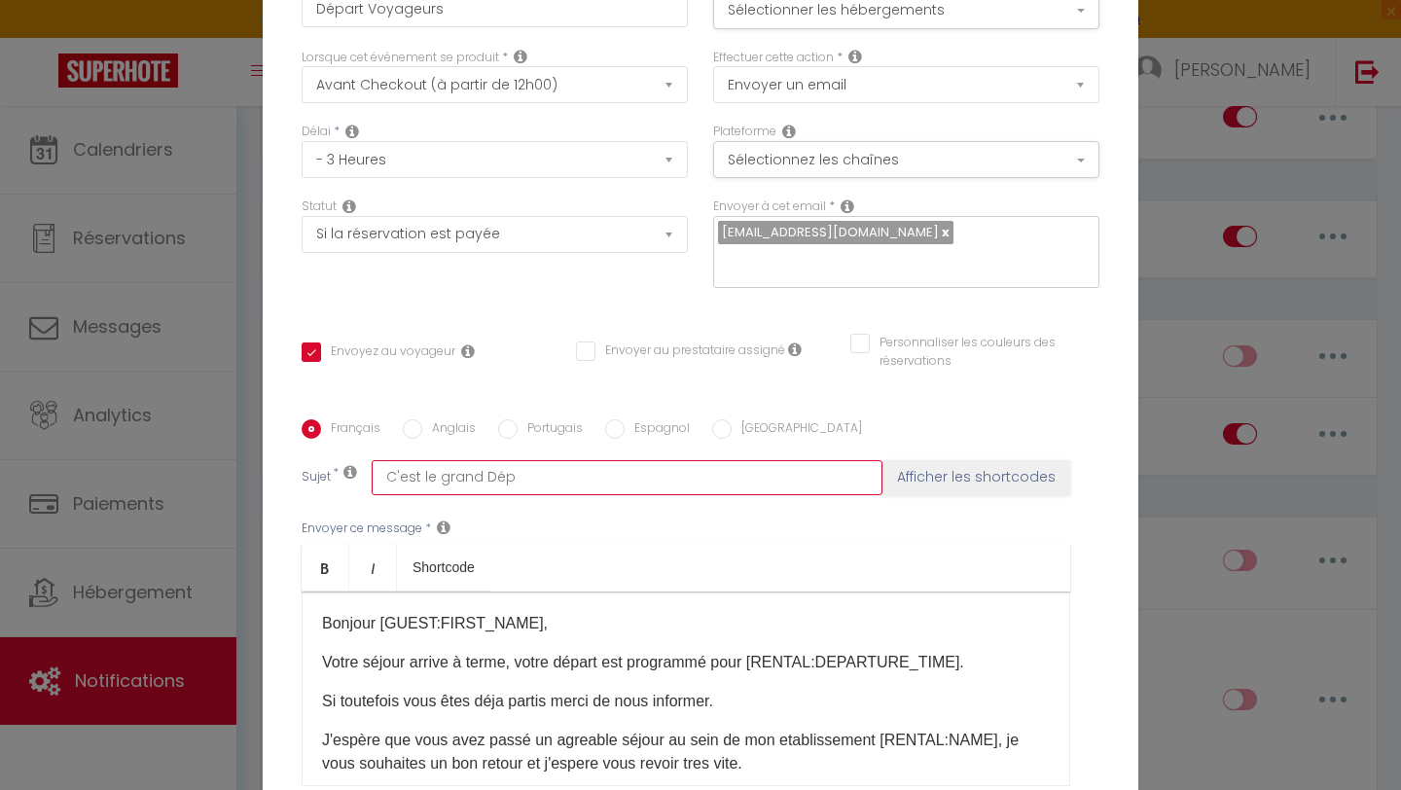
checkbox input "false"
type input "C'est le grand Dé"
checkbox input "true"
click at [855, 171] on button "Sélectionnez les chaînes" at bounding box center [906, 159] width 386 height 37
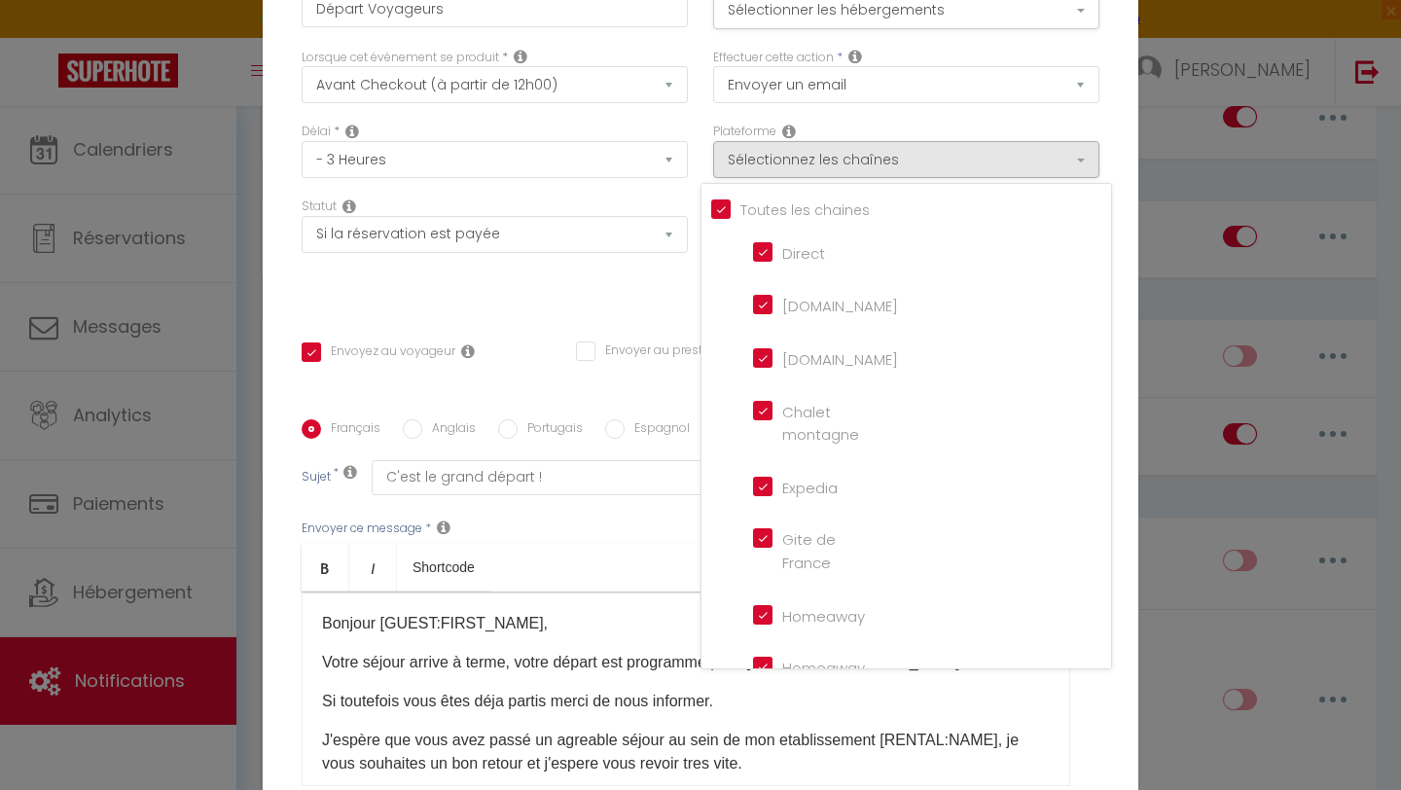
click at [629, 279] on div "Statut Aucun Si la réservation est payée Si réservation non payée Si la caution…" at bounding box center [495, 252] width 412 height 110
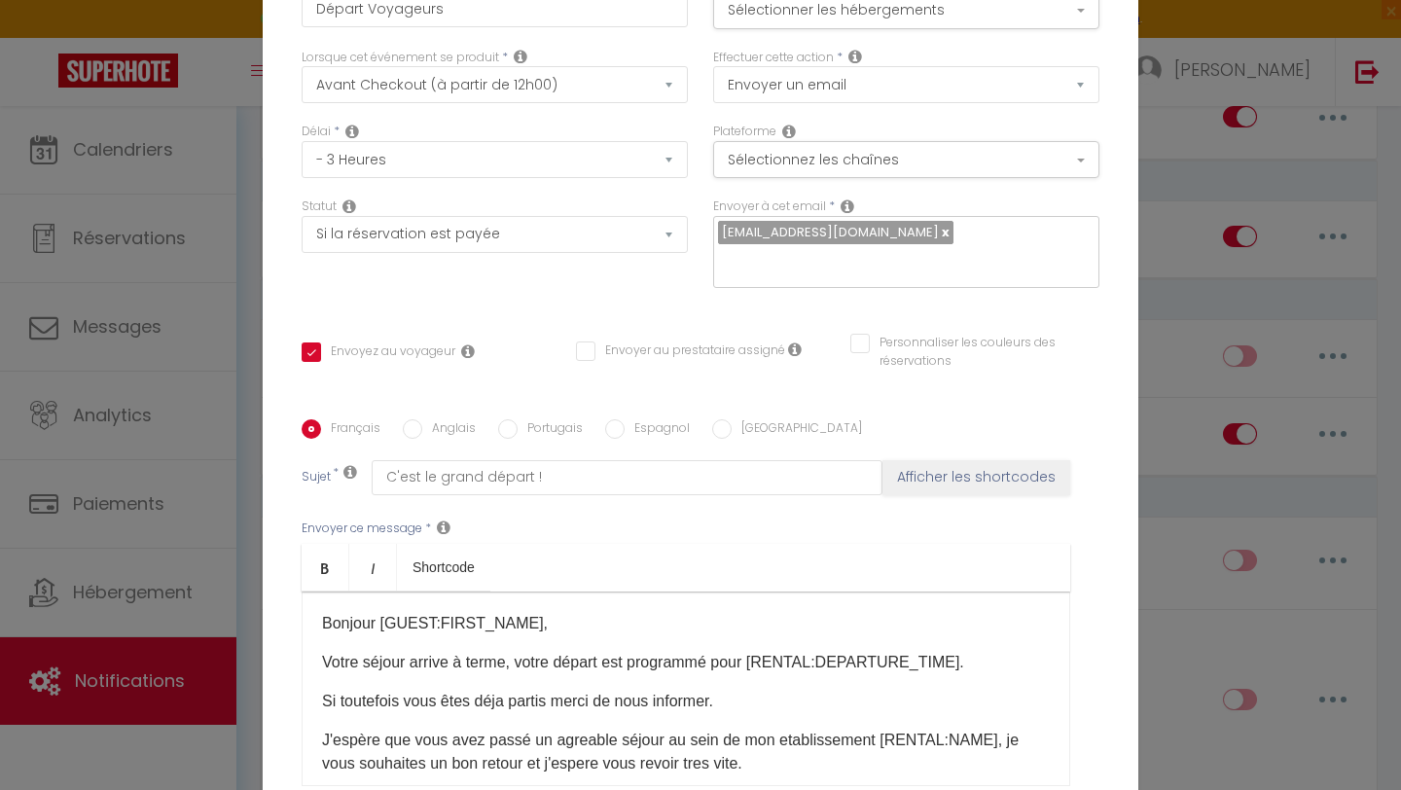
scroll to position [190, 0]
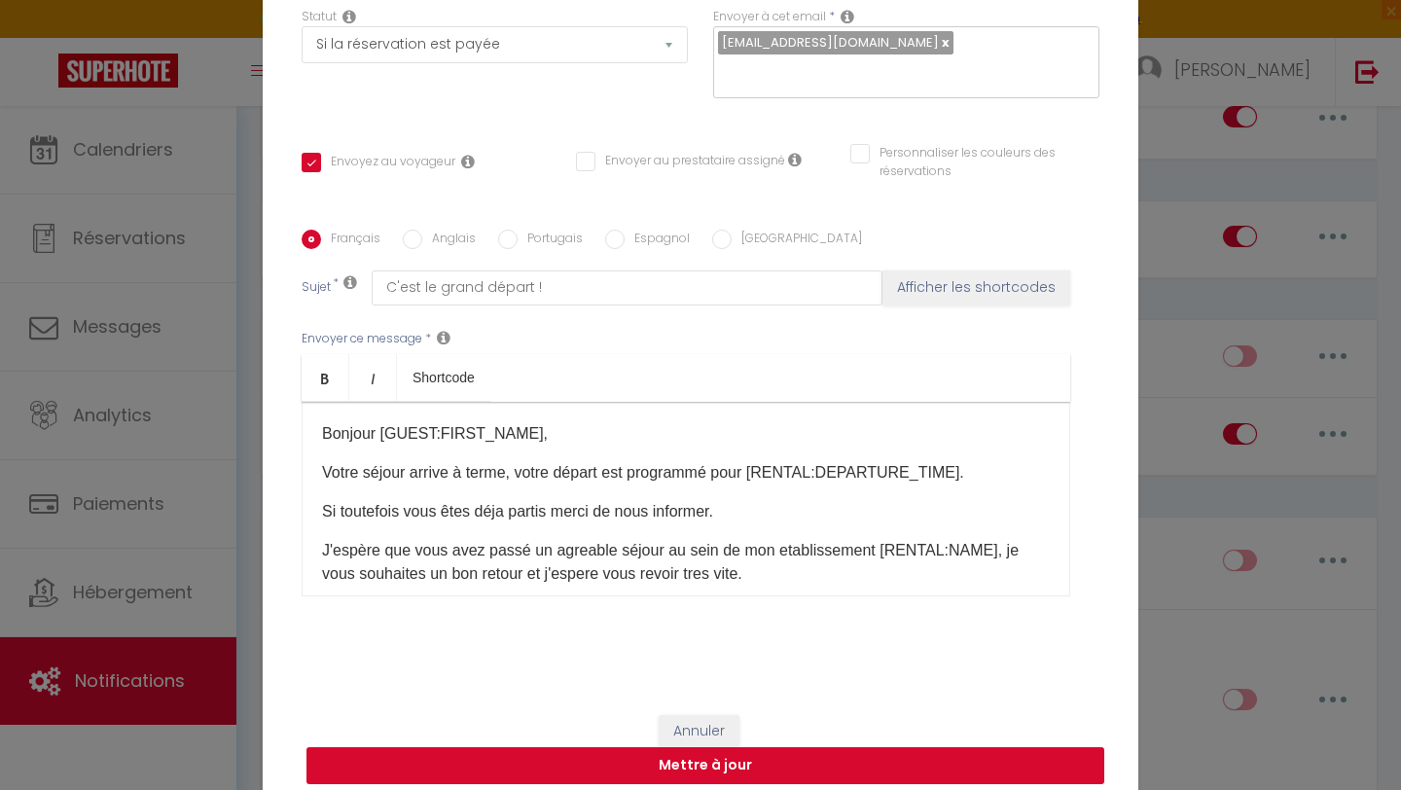
click at [613, 747] on button "Mettre à jour" at bounding box center [705, 765] width 798 height 37
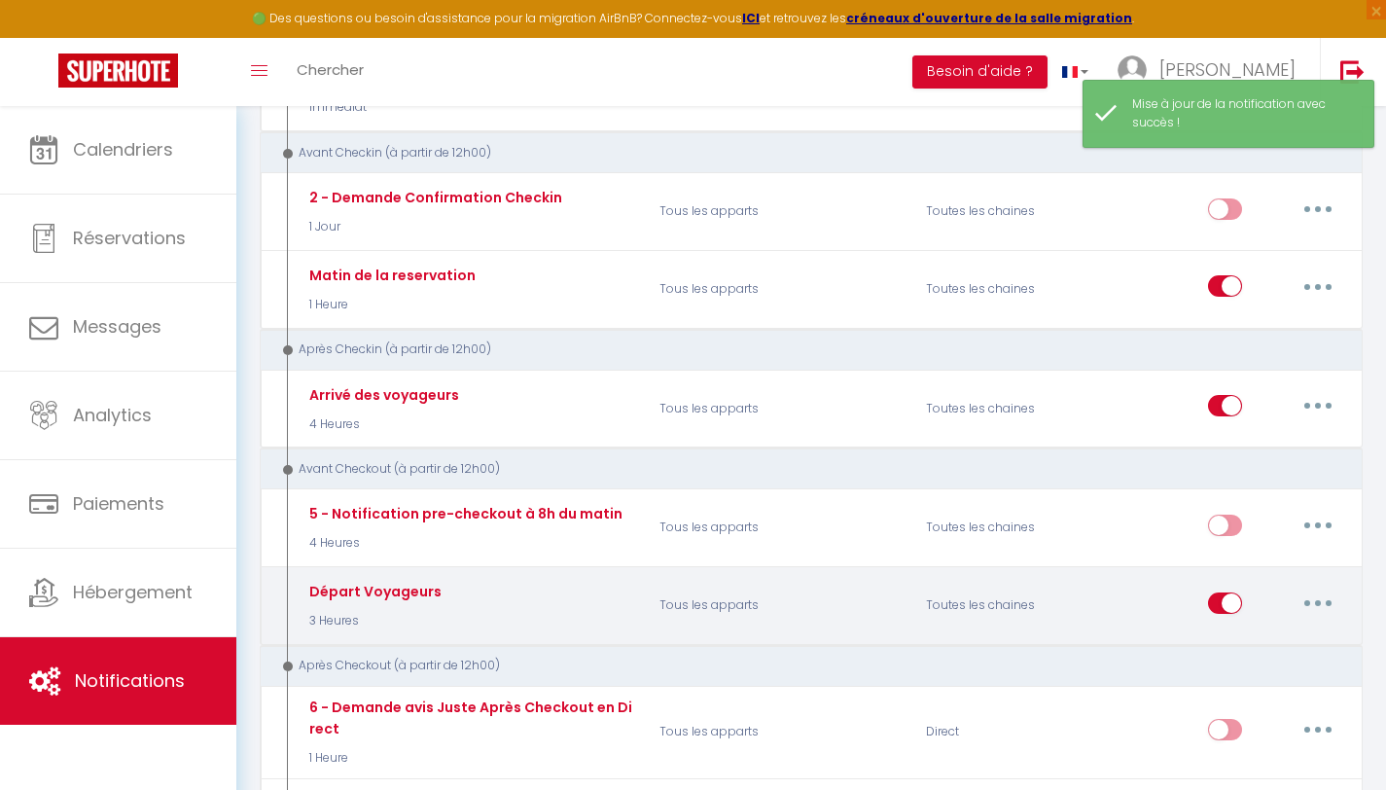
scroll to position [466, 0]
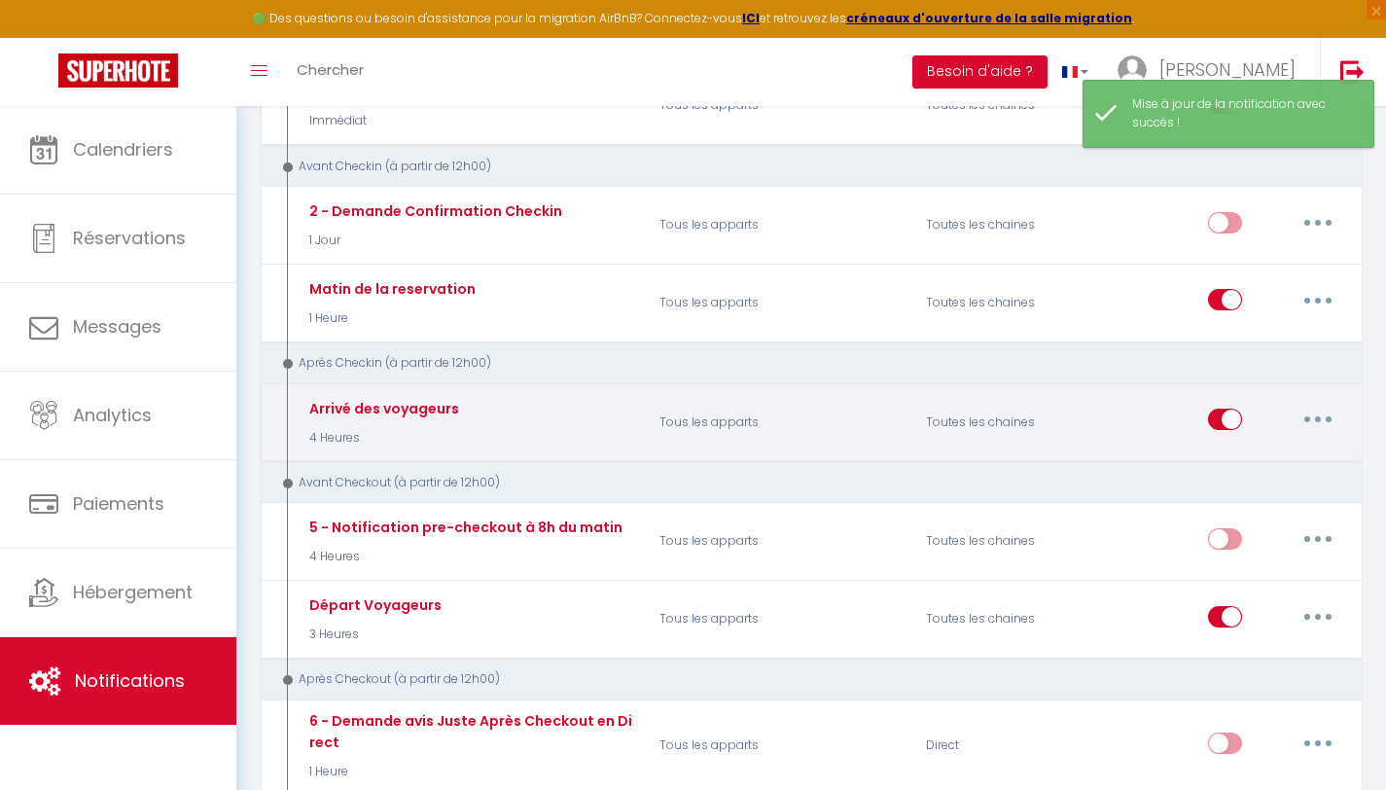
click at [1308, 423] on button "button" at bounding box center [1318, 419] width 54 height 31
click at [1279, 460] on link "Editer" at bounding box center [1268, 464] width 144 height 33
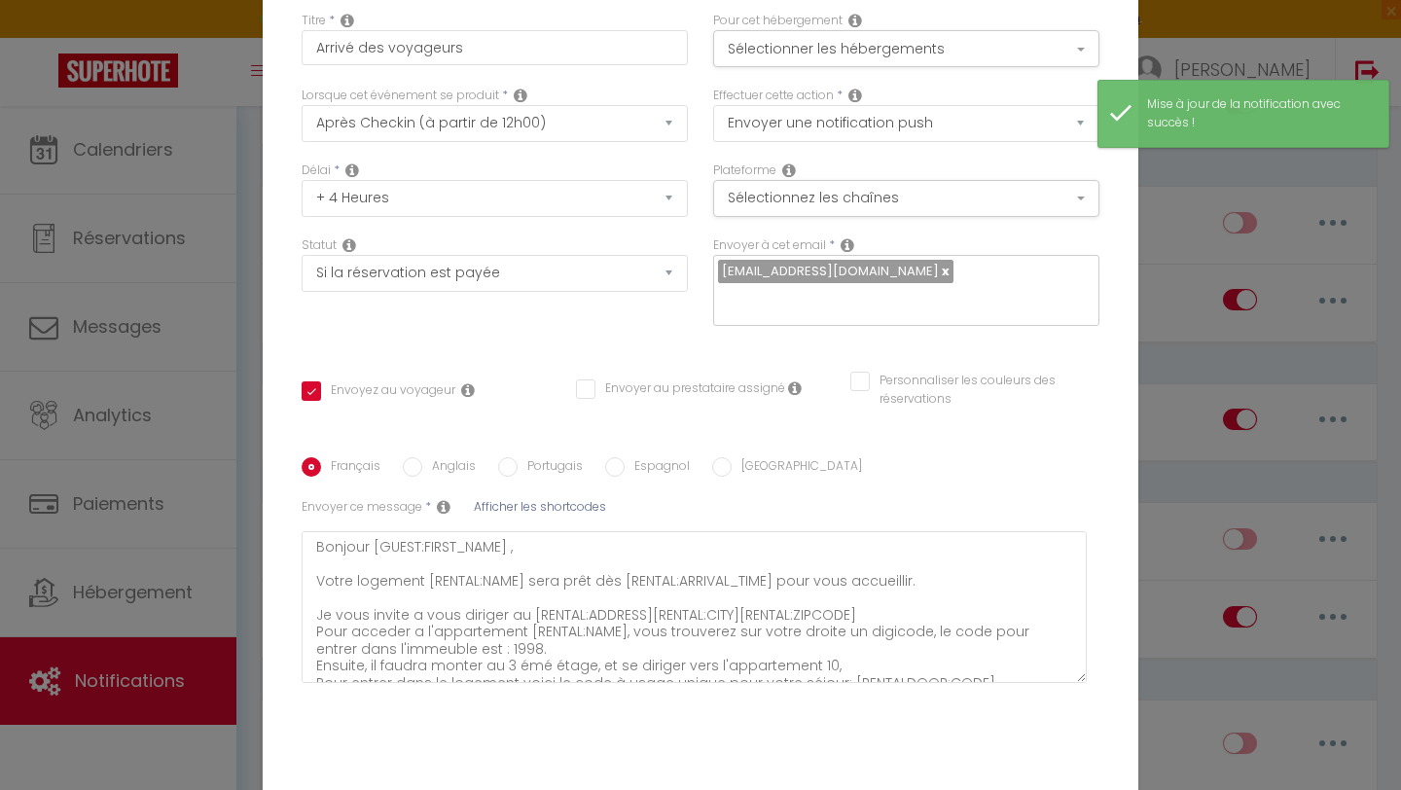
scroll to position [0, 0]
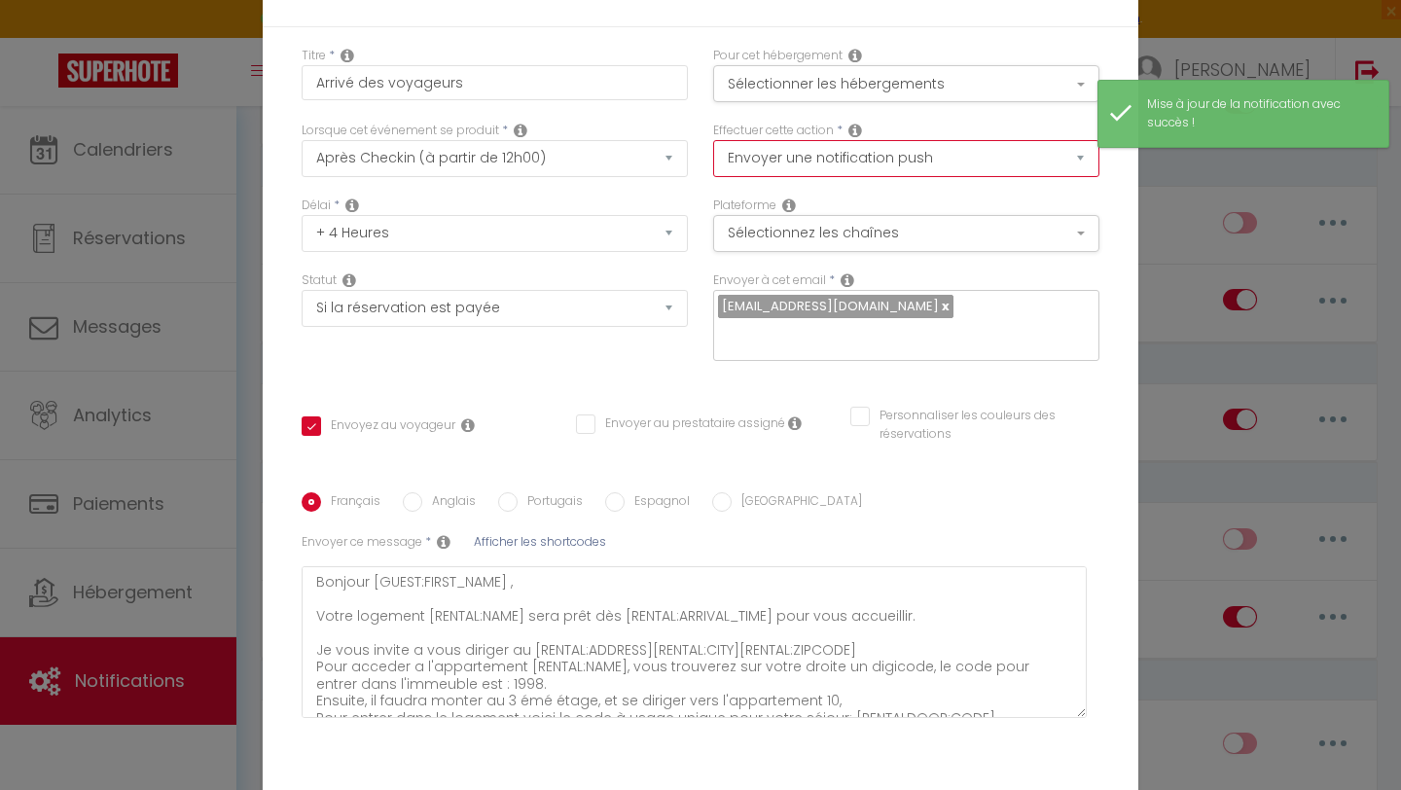
click at [949, 164] on select "Envoyer un email Envoyer un SMS Envoyer une notification push" at bounding box center [906, 158] width 386 height 37
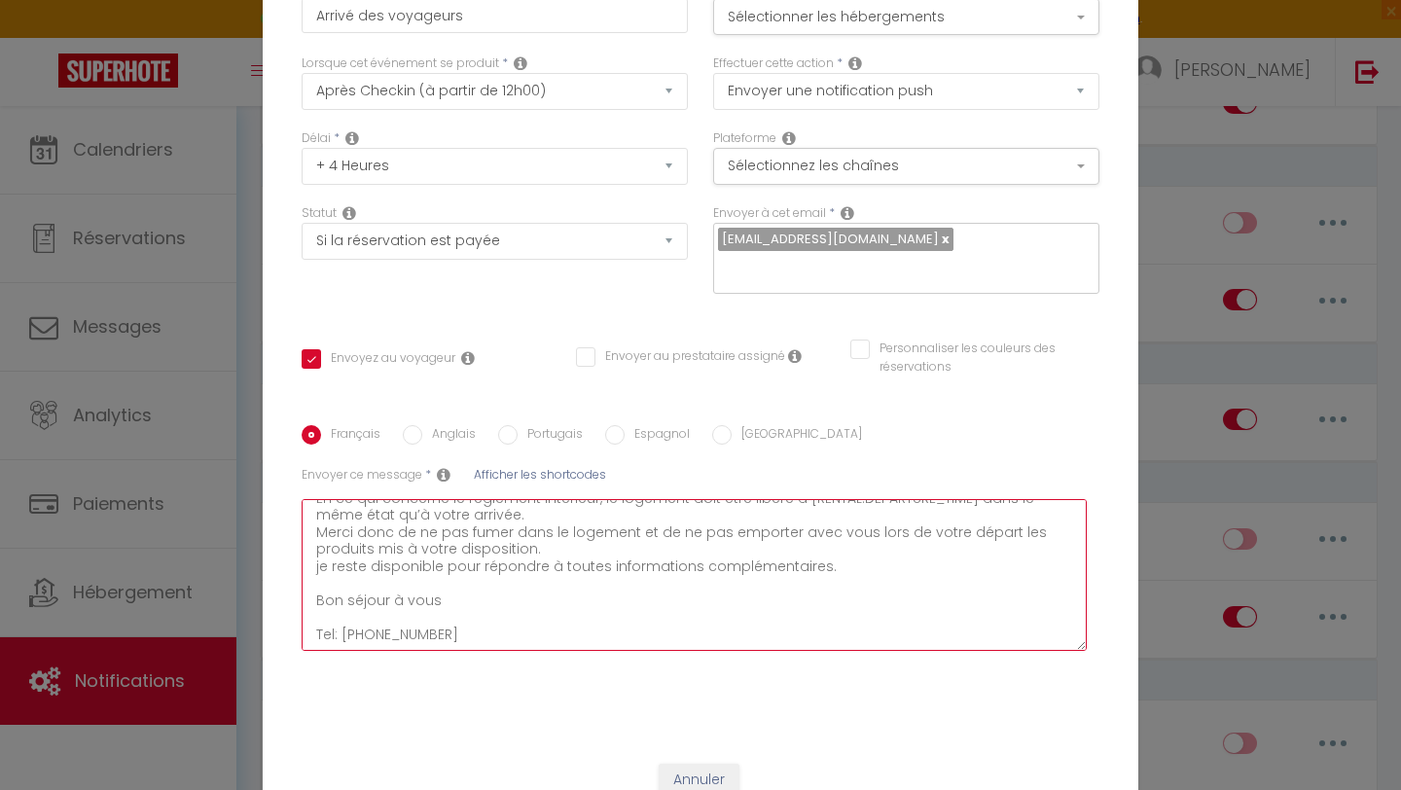
scroll to position [116, 0]
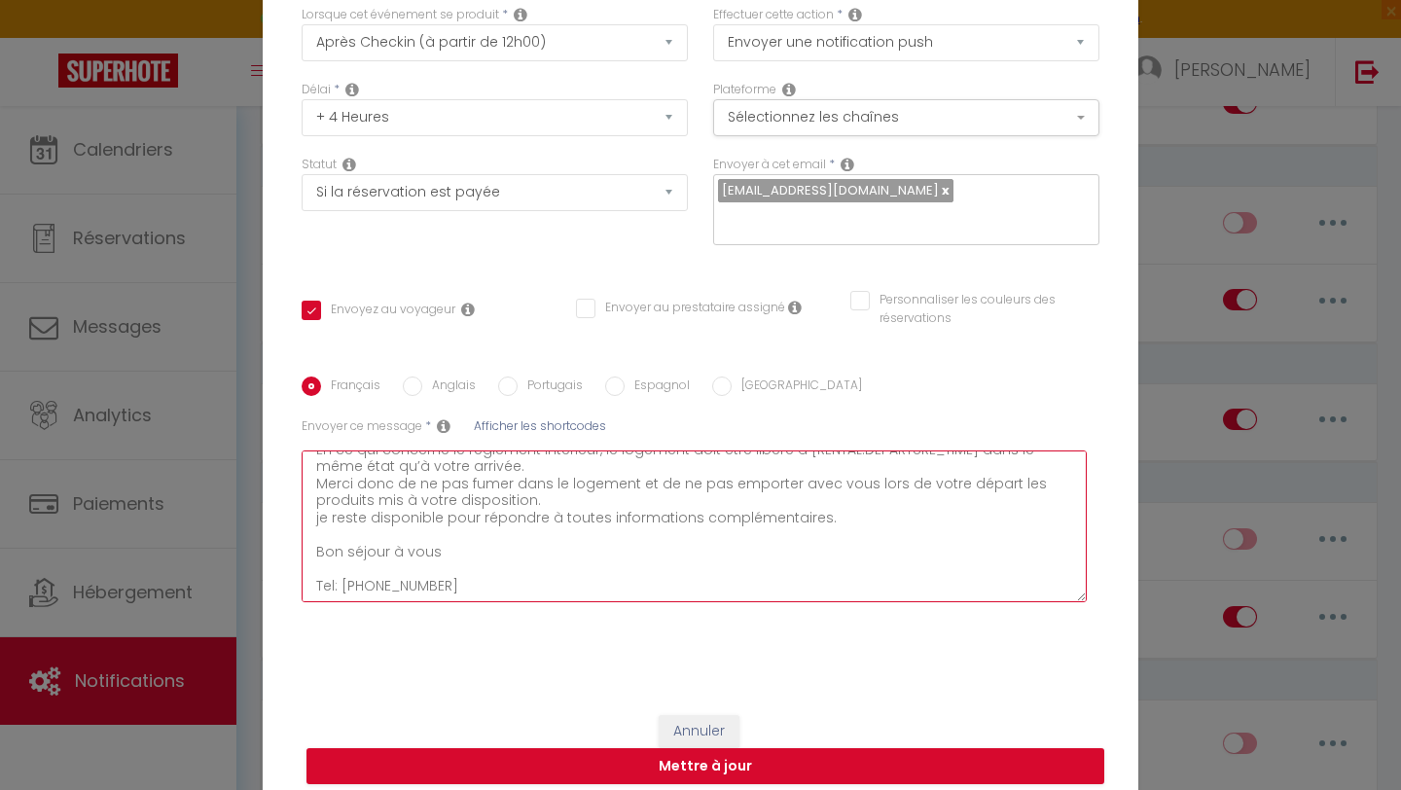
drag, startPoint x: 308, startPoint y: 570, endPoint x: 396, endPoint y: 789, distance: 235.7
click at [396, 789] on form "Modifier la notification × Titre * Arrivé des voyageurs Pour cet hébergement Sé…" at bounding box center [701, 321] width 876 height 965
click at [796, 24] on label "Effectuer cette action" at bounding box center [773, 15] width 121 height 18
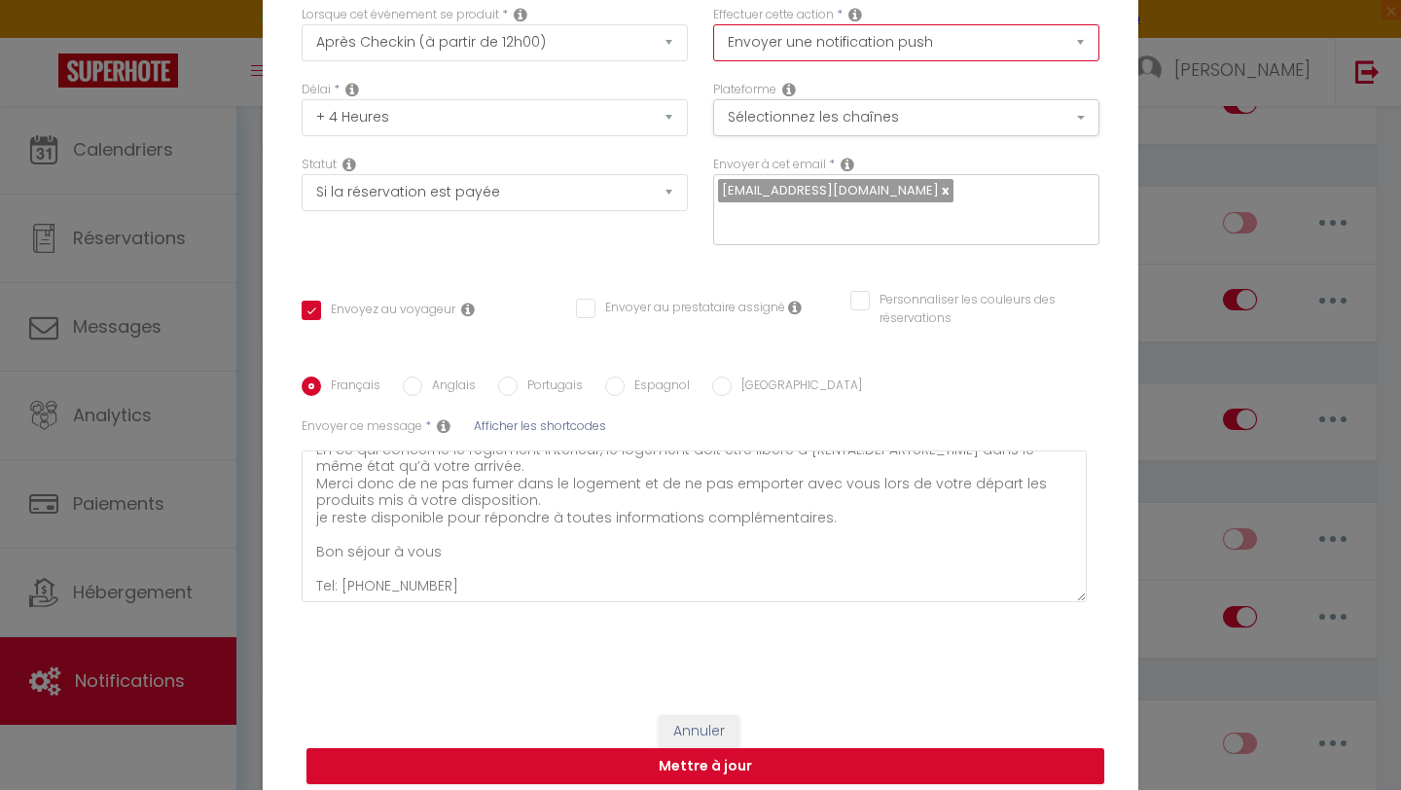
click at [790, 61] on select "Envoyer un email Envoyer un SMS Envoyer une notification push" at bounding box center [906, 42] width 386 height 37
click at [713, 36] on select "Envoyer un email Envoyer un SMS Envoyer une notification push" at bounding box center [906, 42] width 386 height 37
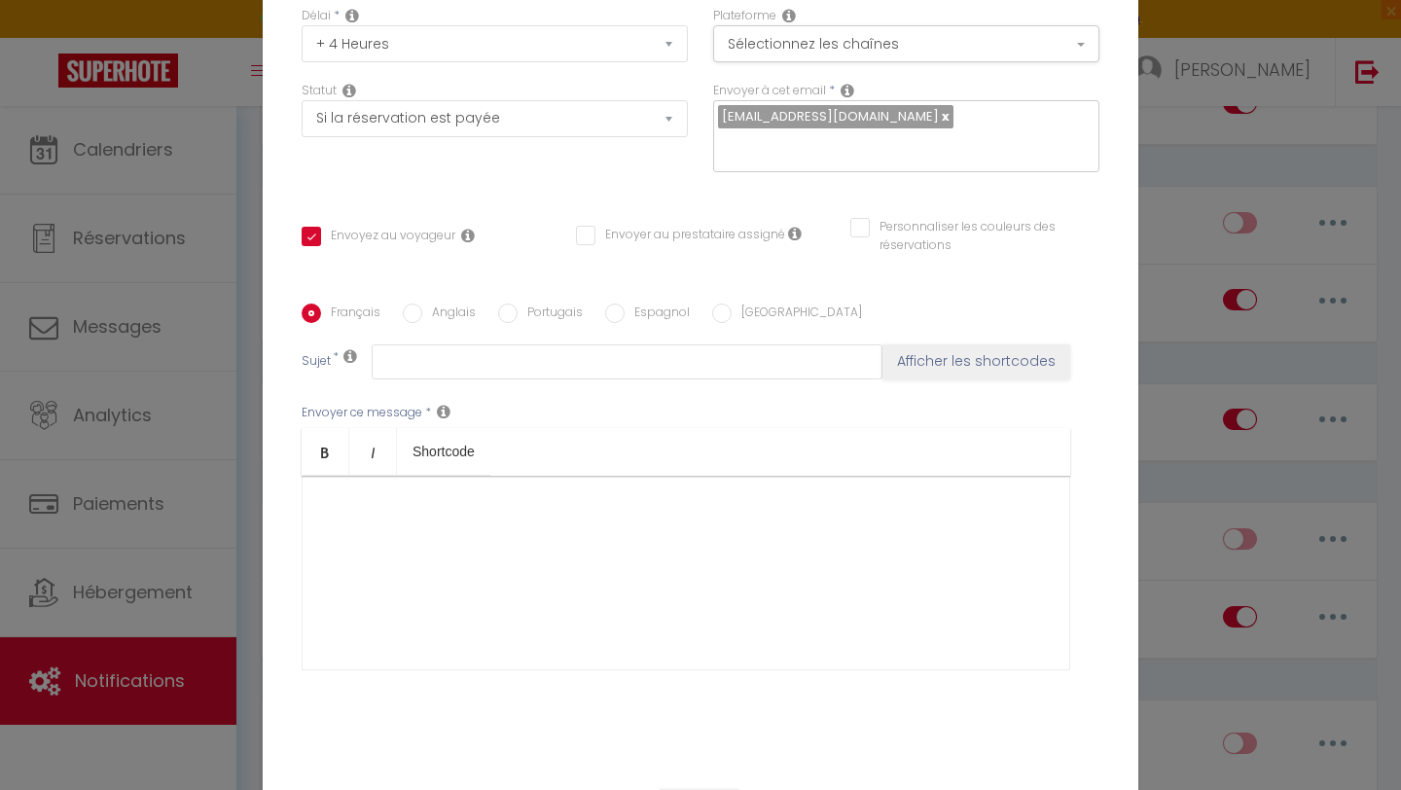
scroll to position [43, 0]
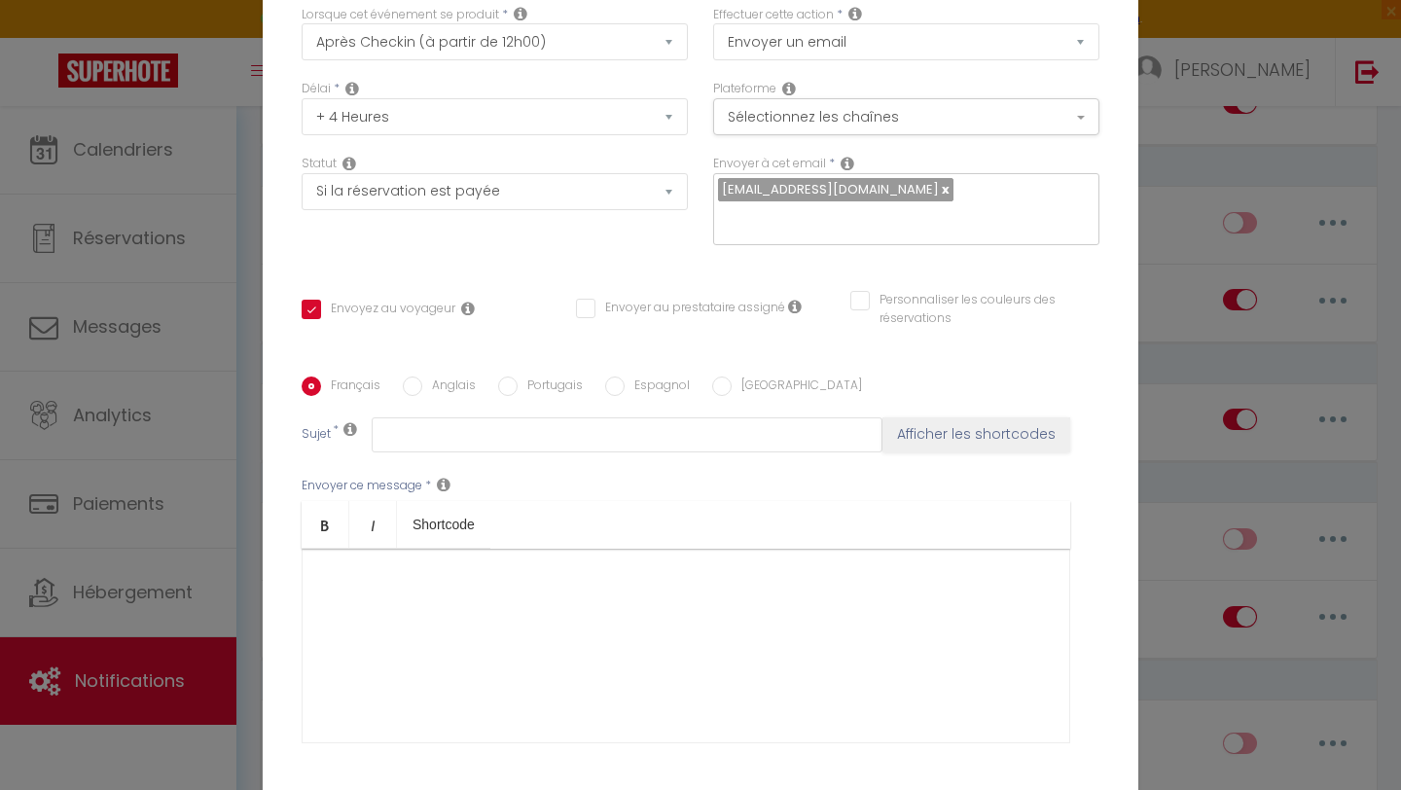
click at [344, 564] on div at bounding box center [686, 646] width 769 height 195
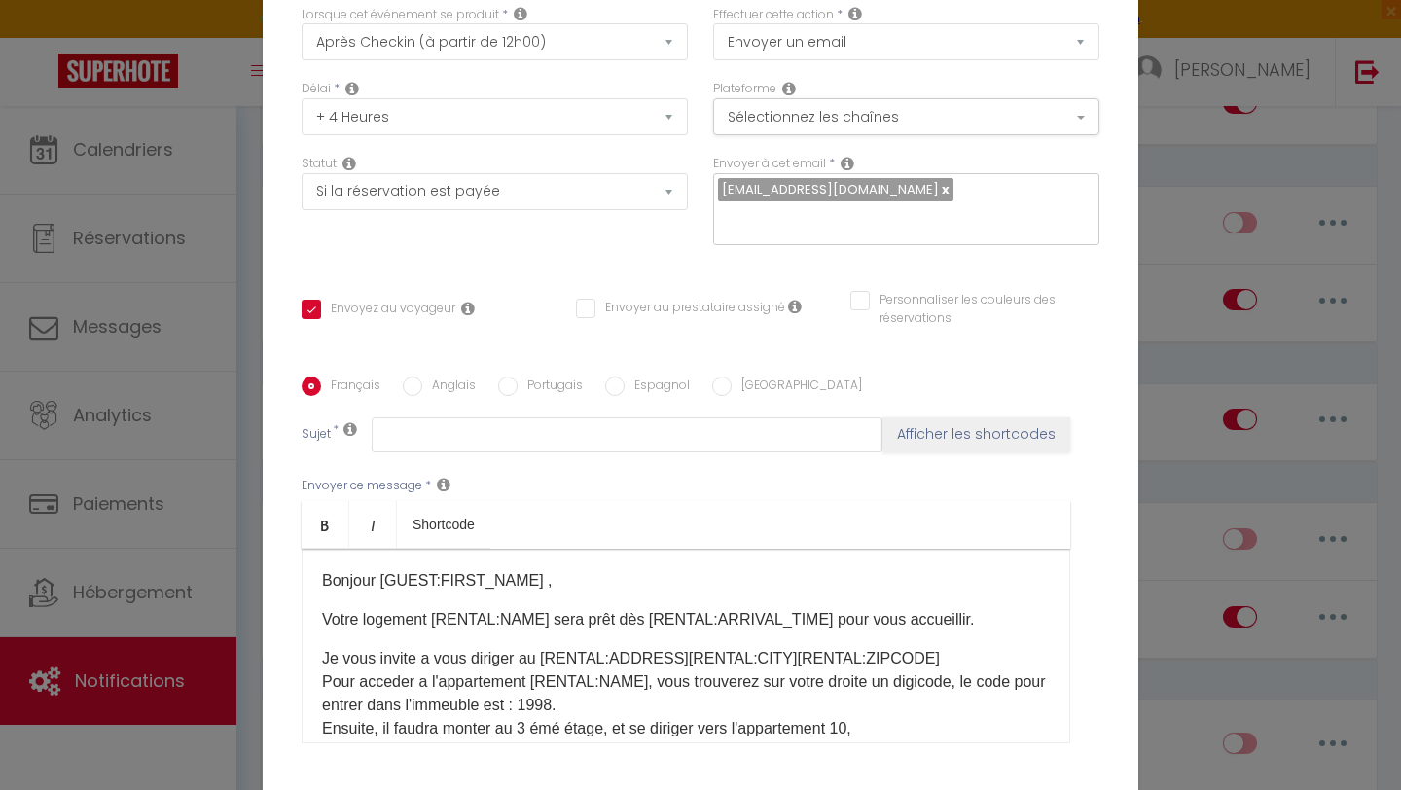
scroll to position [0, 0]
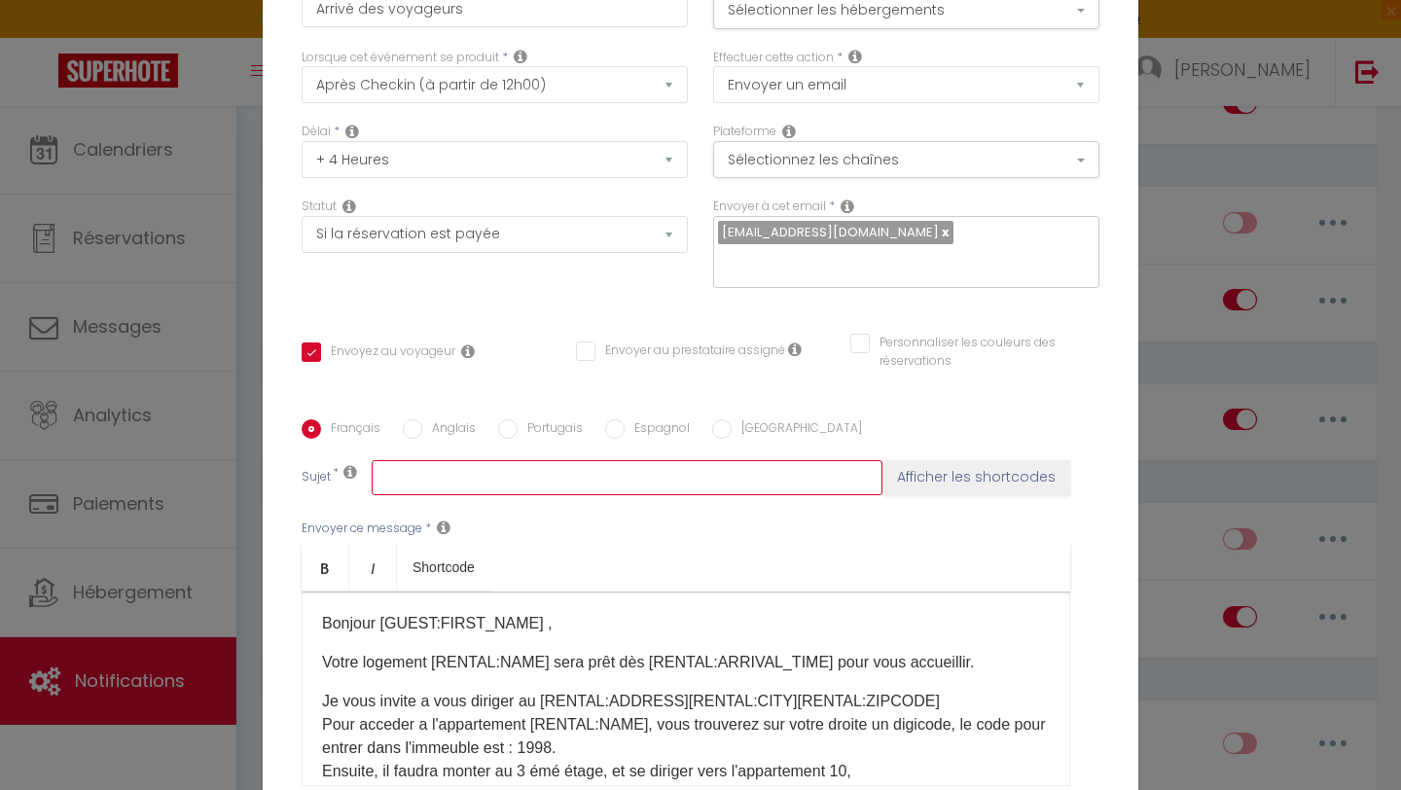
click at [400, 460] on input "text" at bounding box center [627, 477] width 511 height 35
drag, startPoint x: 439, startPoint y: 464, endPoint x: 439, endPoint y: 512, distance: 47.7
click at [439, 469] on input "Bienvenu au sein de votre logement !" at bounding box center [627, 477] width 511 height 35
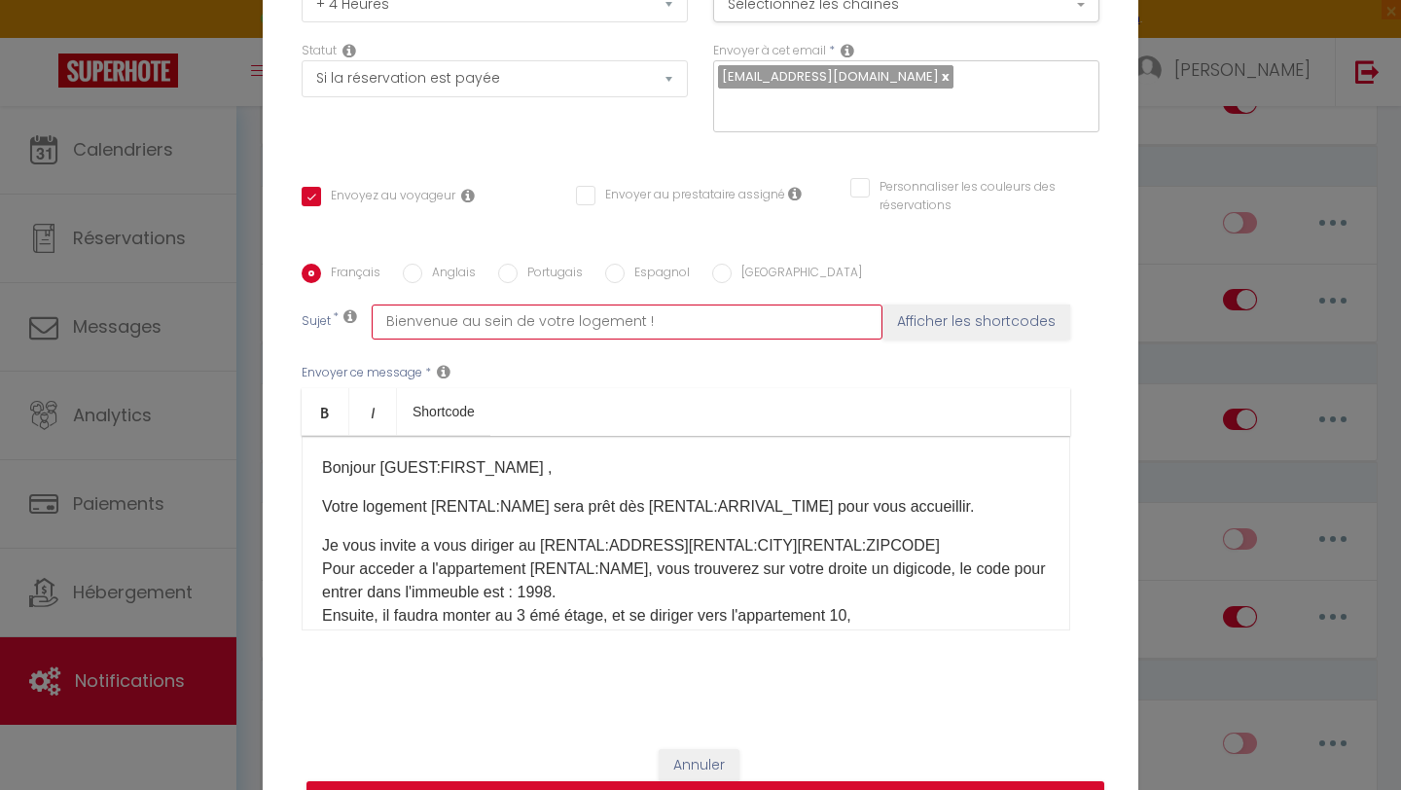
scroll to position [190, 0]
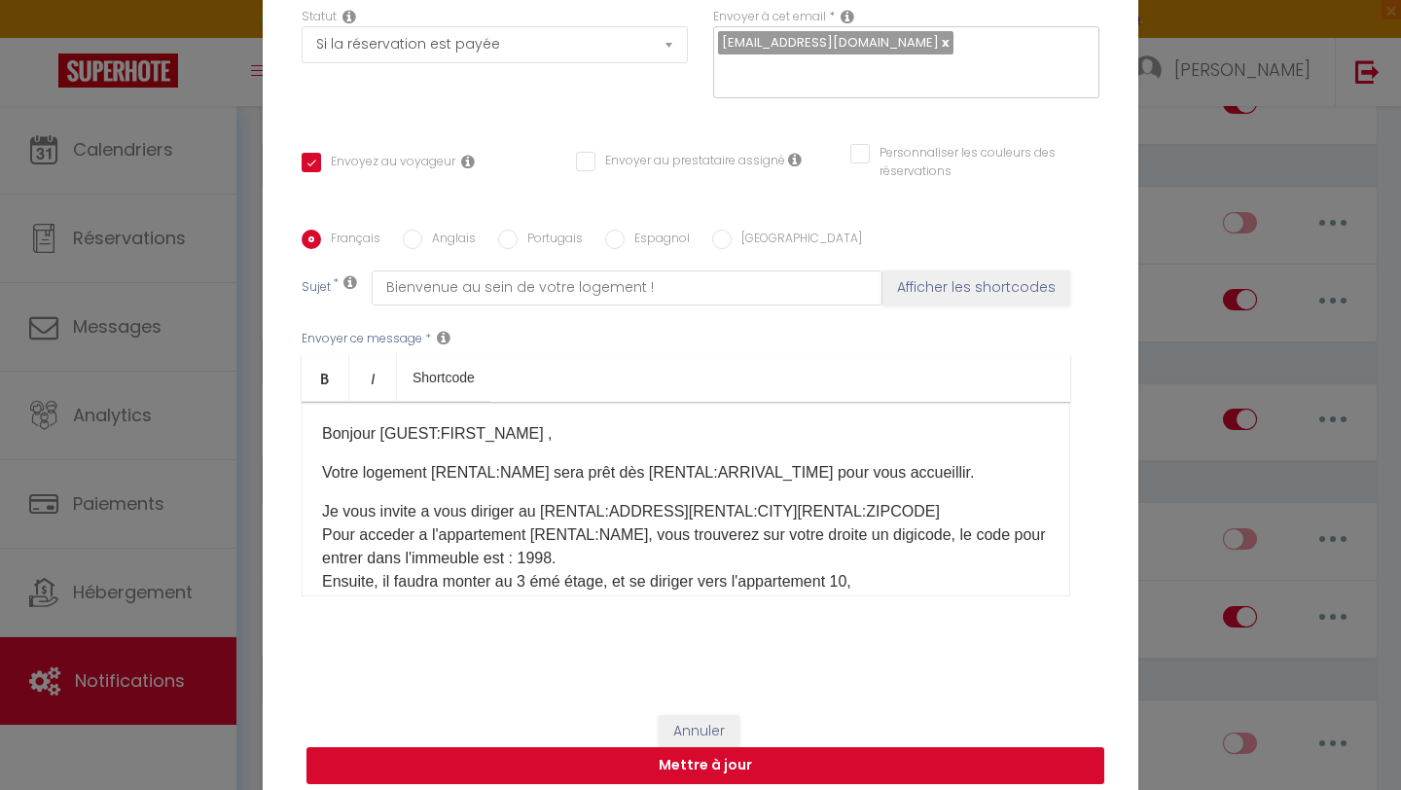
click at [777, 753] on button "Mettre à jour" at bounding box center [705, 765] width 798 height 37
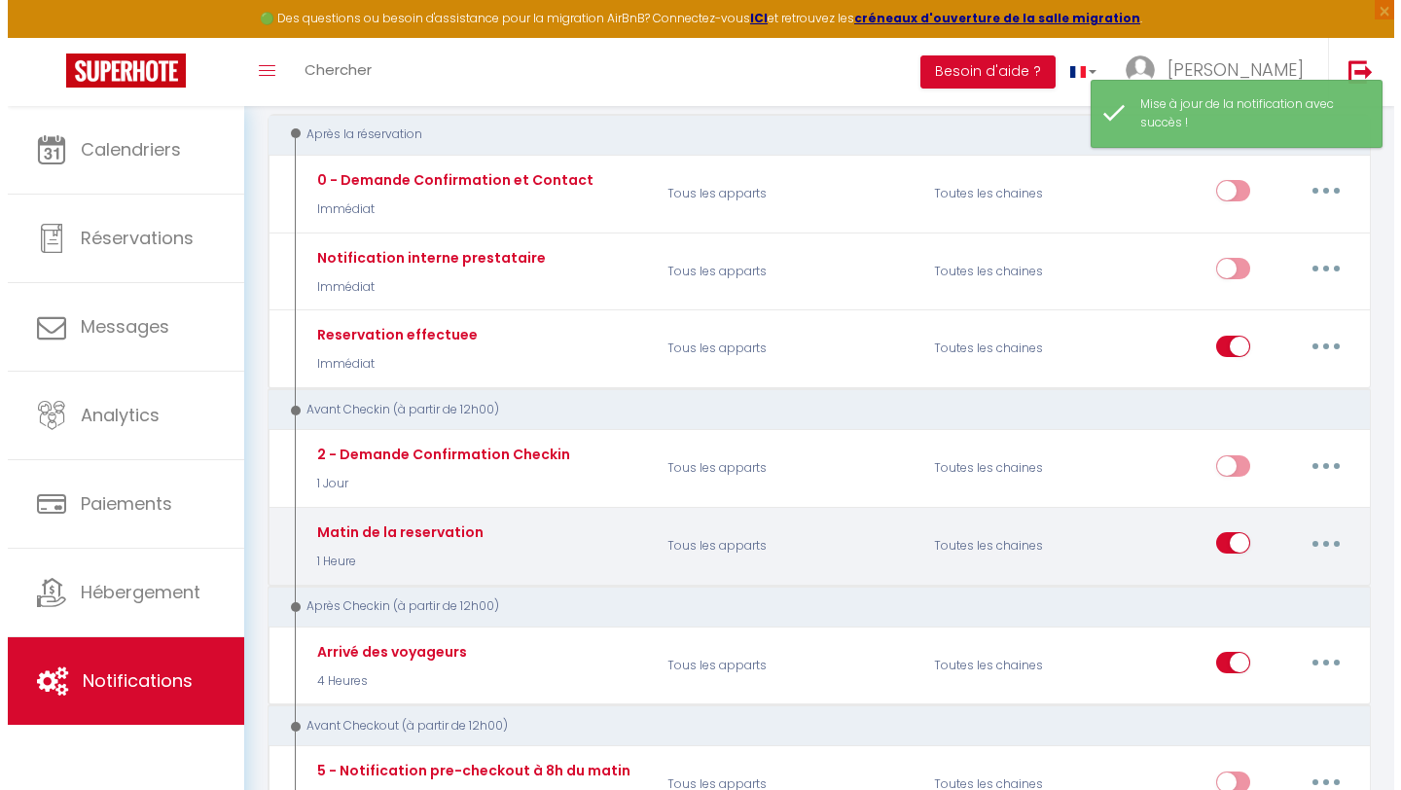
scroll to position [210, 0]
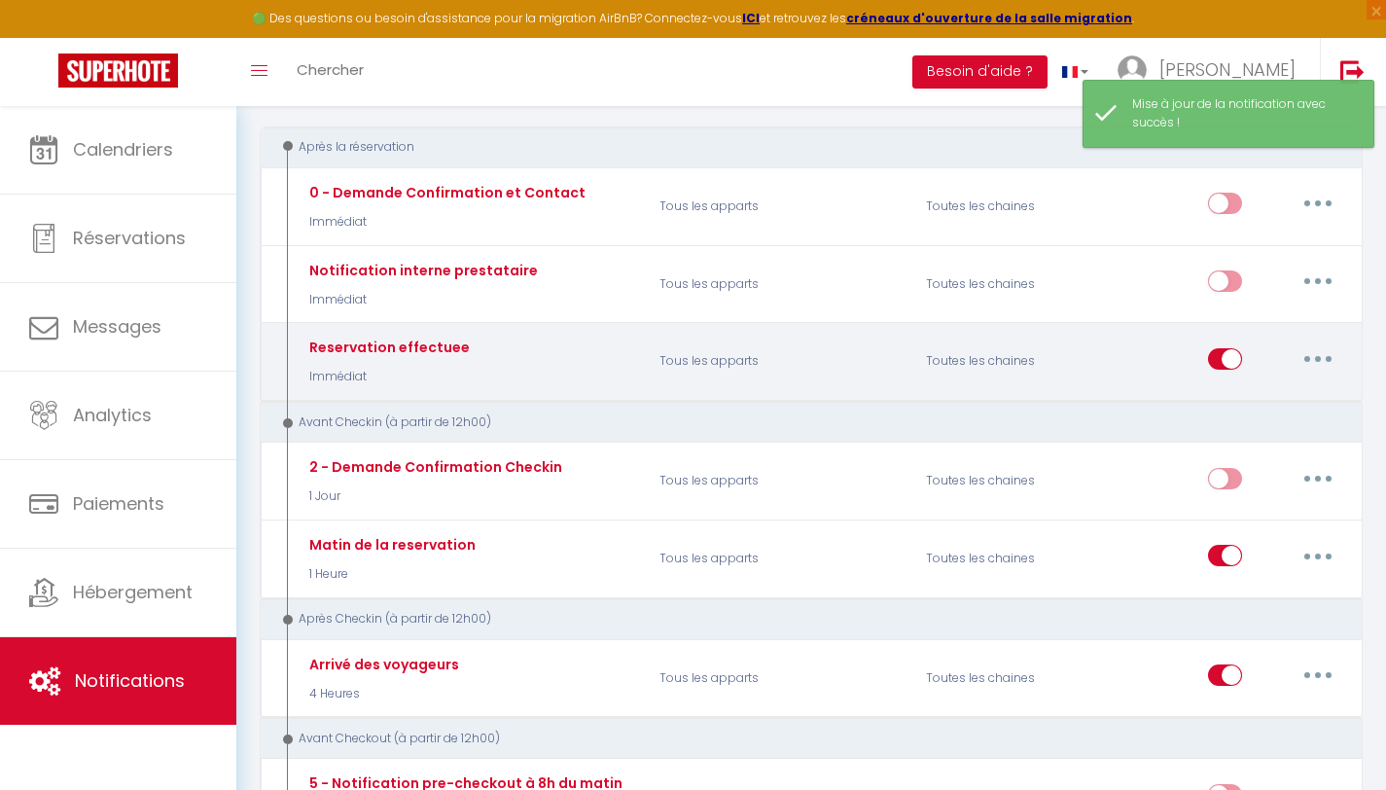
click at [1320, 364] on button "button" at bounding box center [1318, 358] width 54 height 31
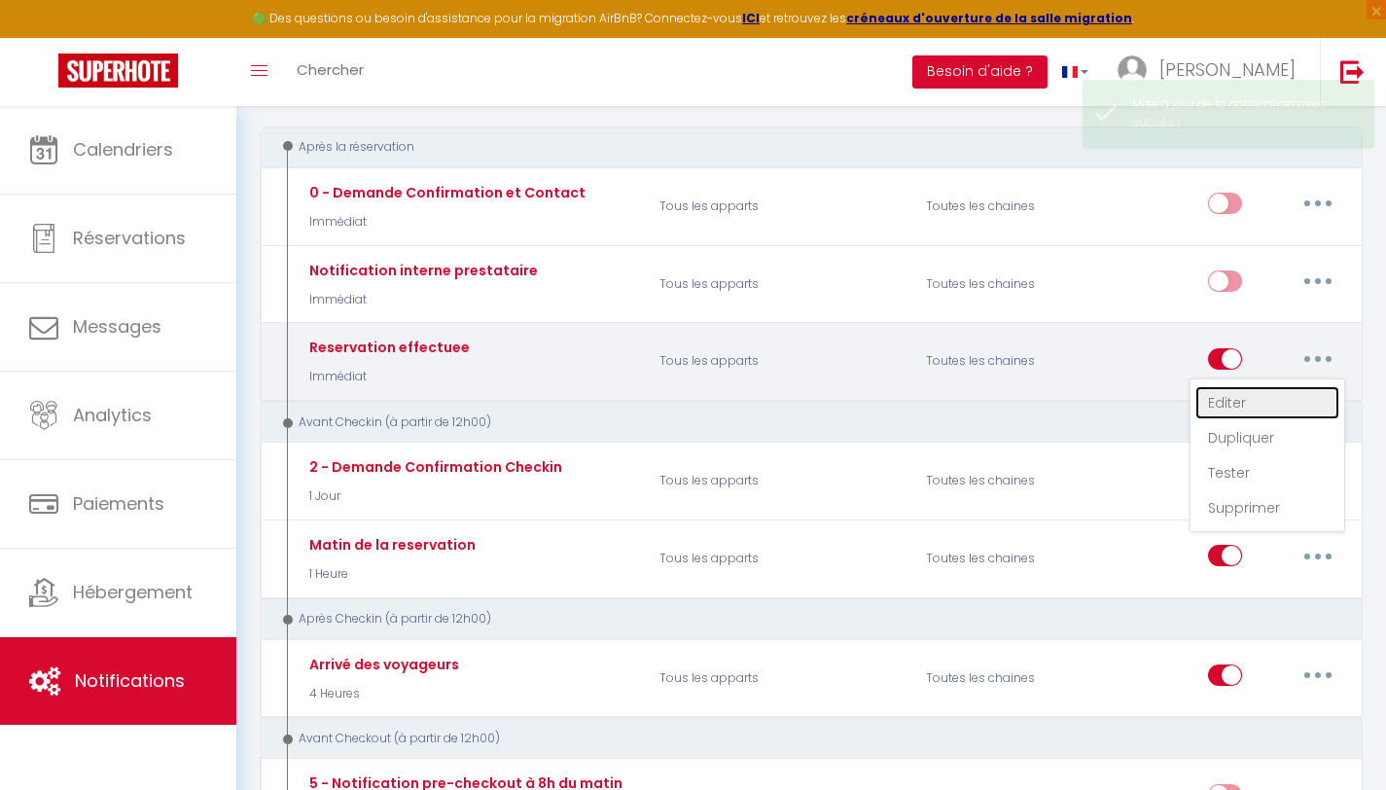
click at [1257, 394] on link "Editer" at bounding box center [1268, 402] width 144 height 33
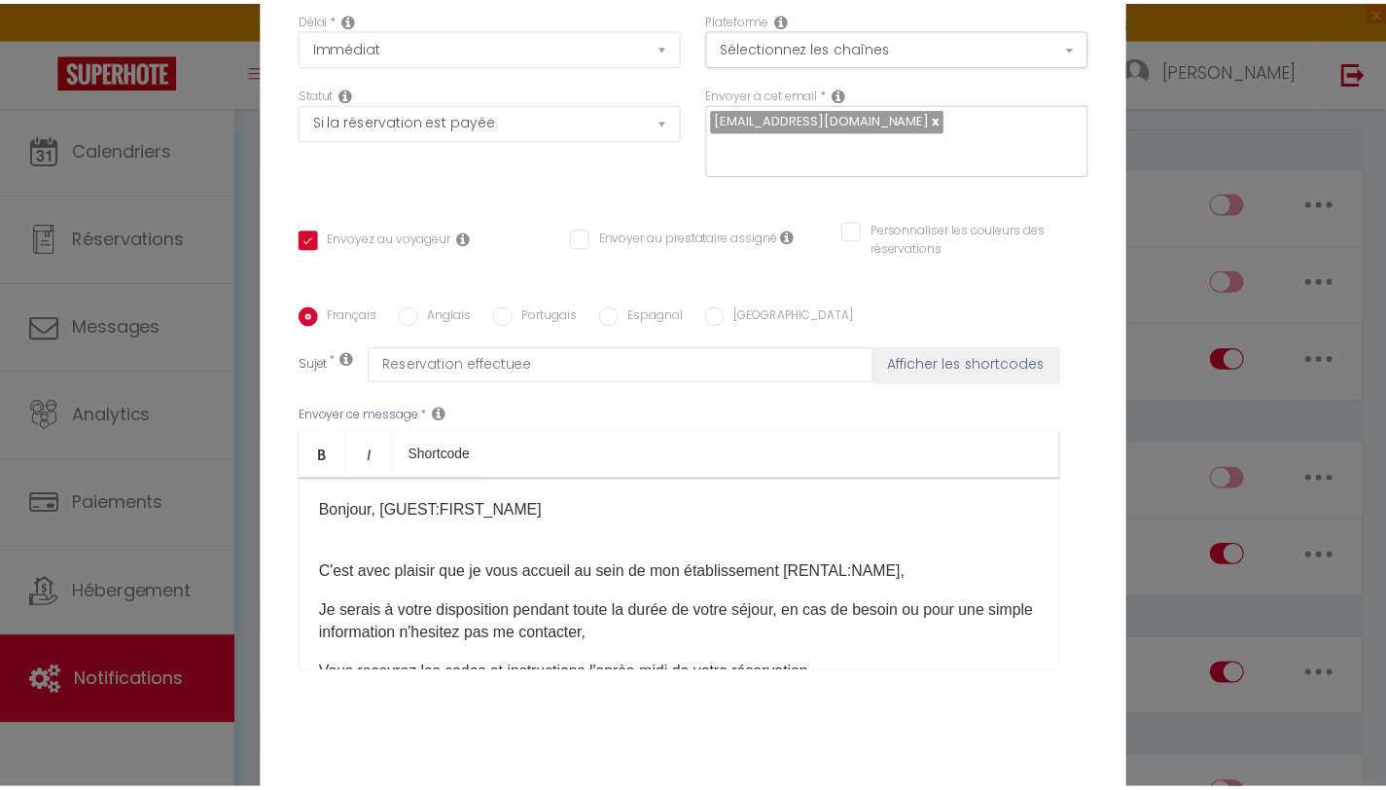
scroll to position [190, 0]
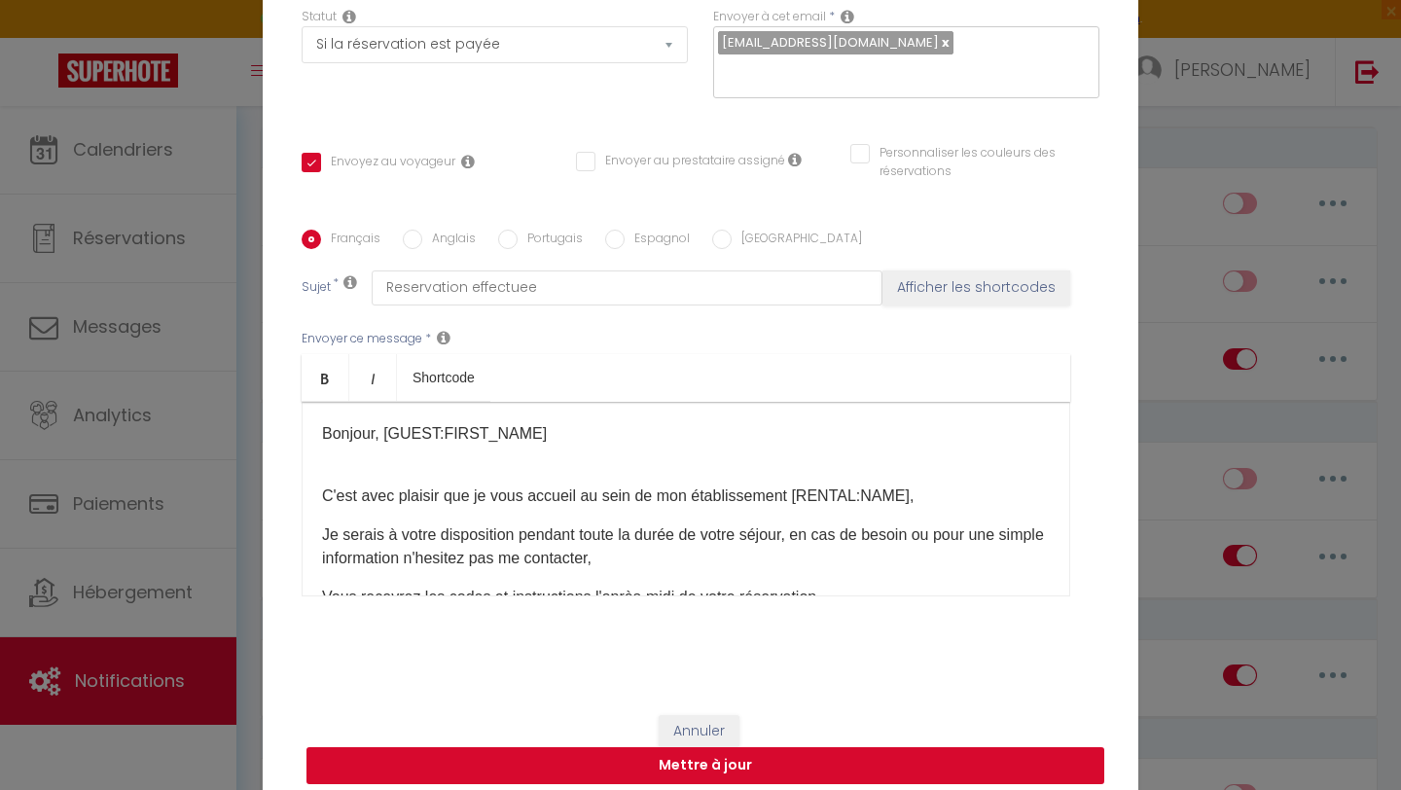
click at [846, 747] on button "Mettre à jour" at bounding box center [705, 765] width 798 height 37
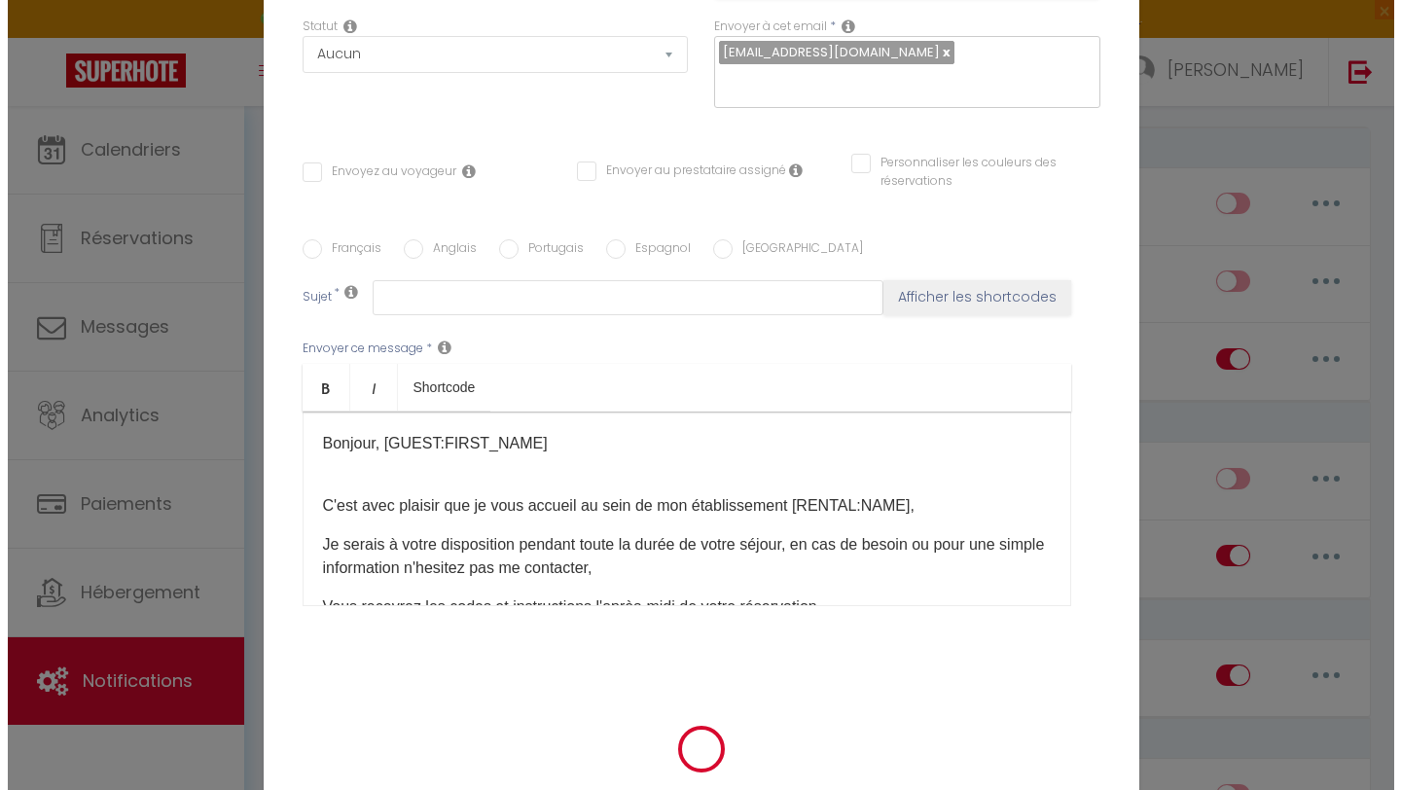
scroll to position [0, 0]
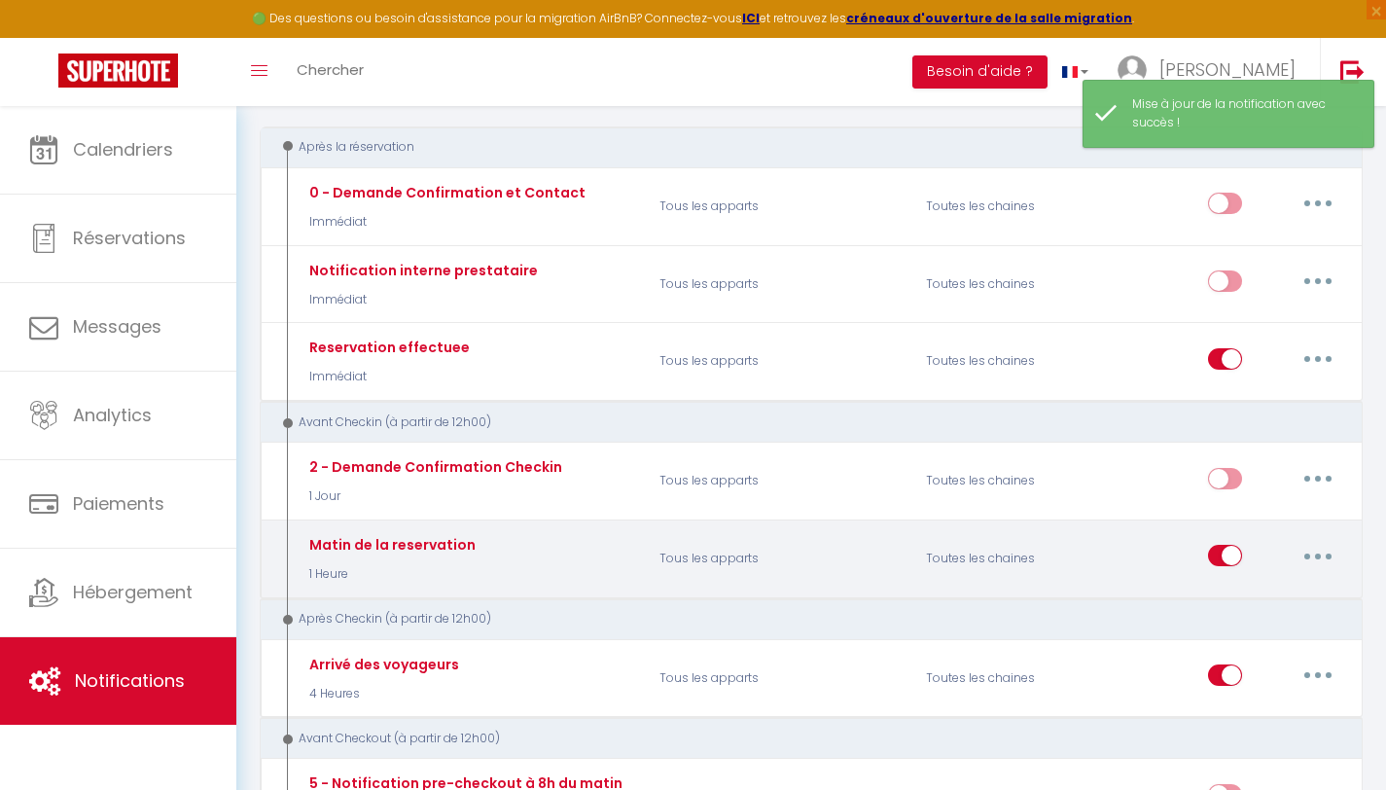
click at [1322, 555] on button "button" at bounding box center [1318, 555] width 54 height 31
click at [1229, 591] on link "Editer" at bounding box center [1268, 600] width 144 height 33
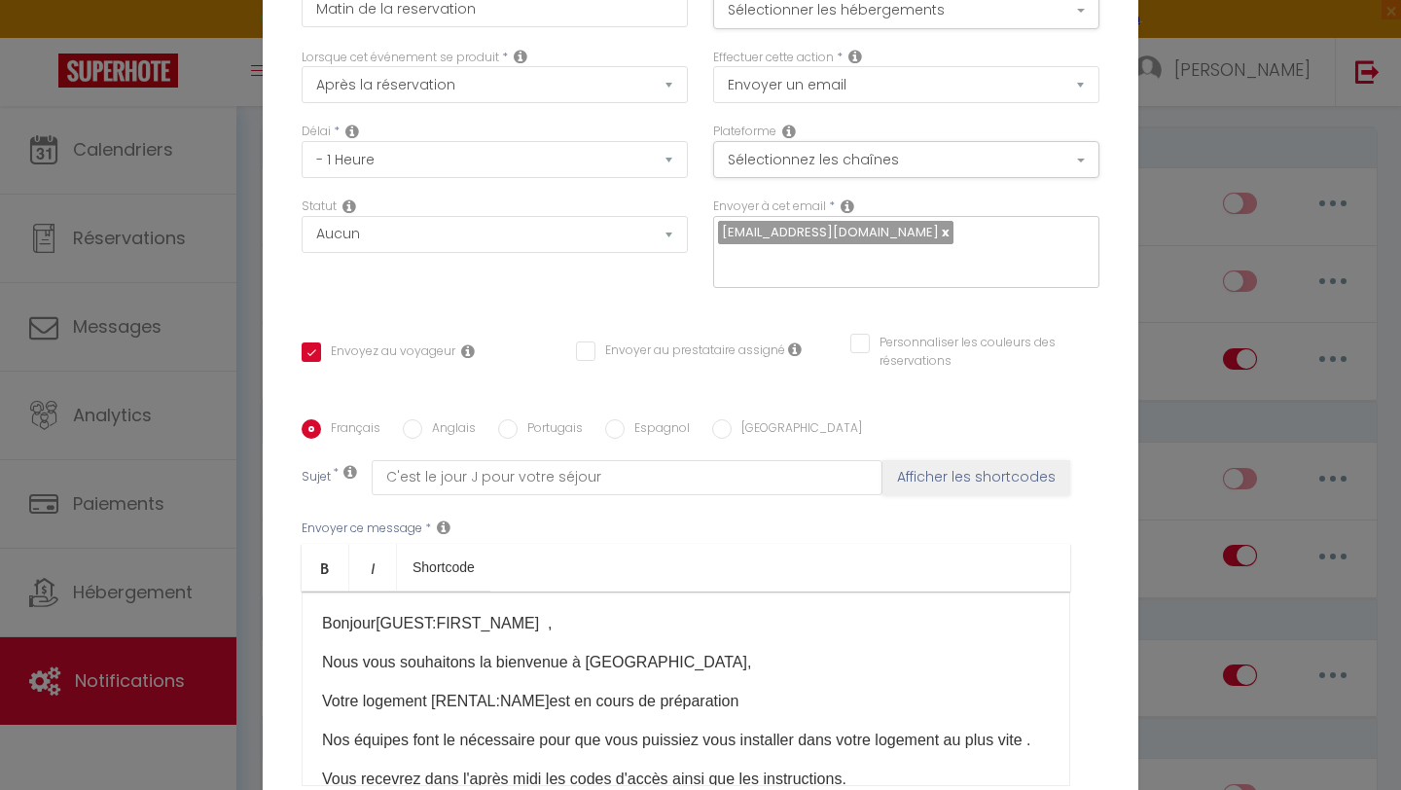
scroll to position [190, 0]
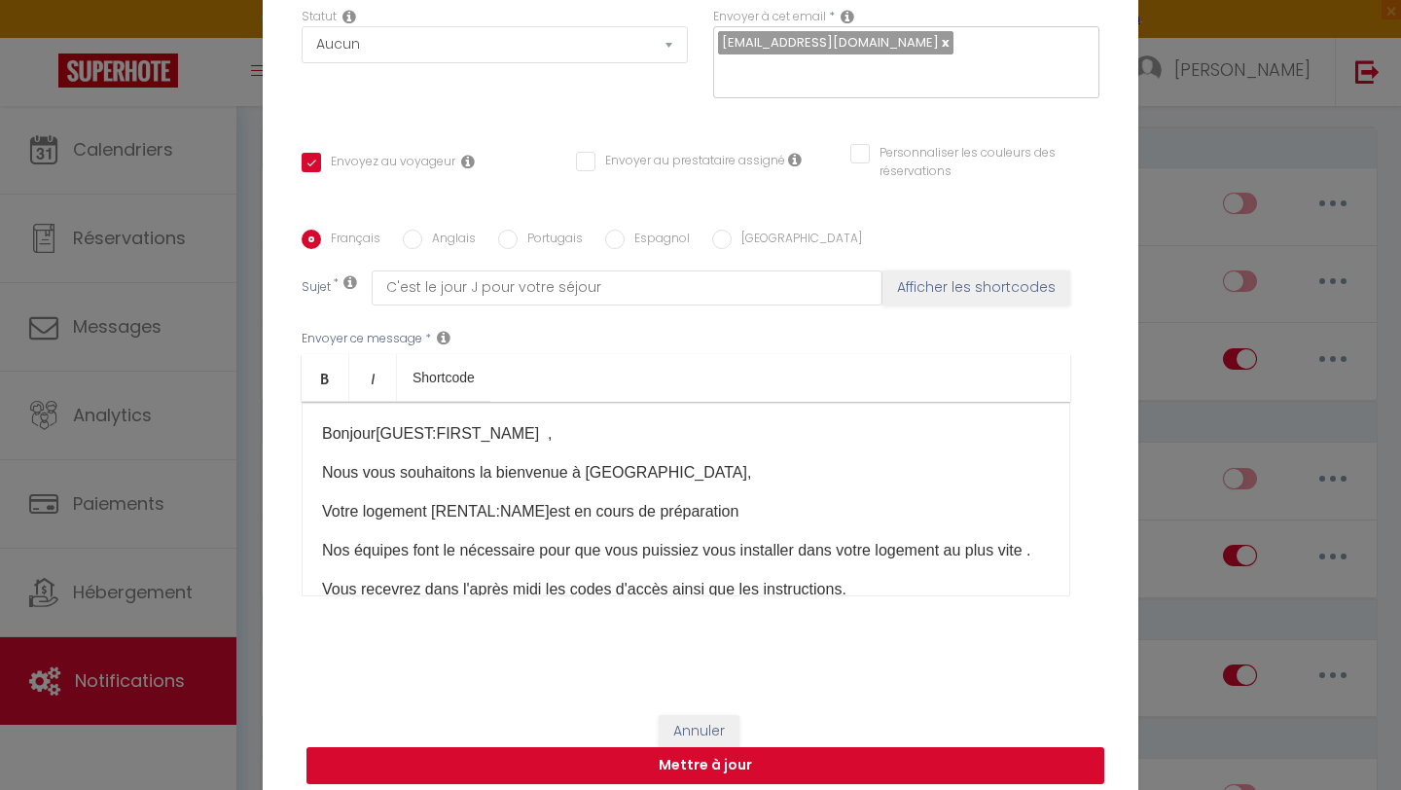
click at [746, 757] on button "Mettre à jour" at bounding box center [705, 765] width 798 height 37
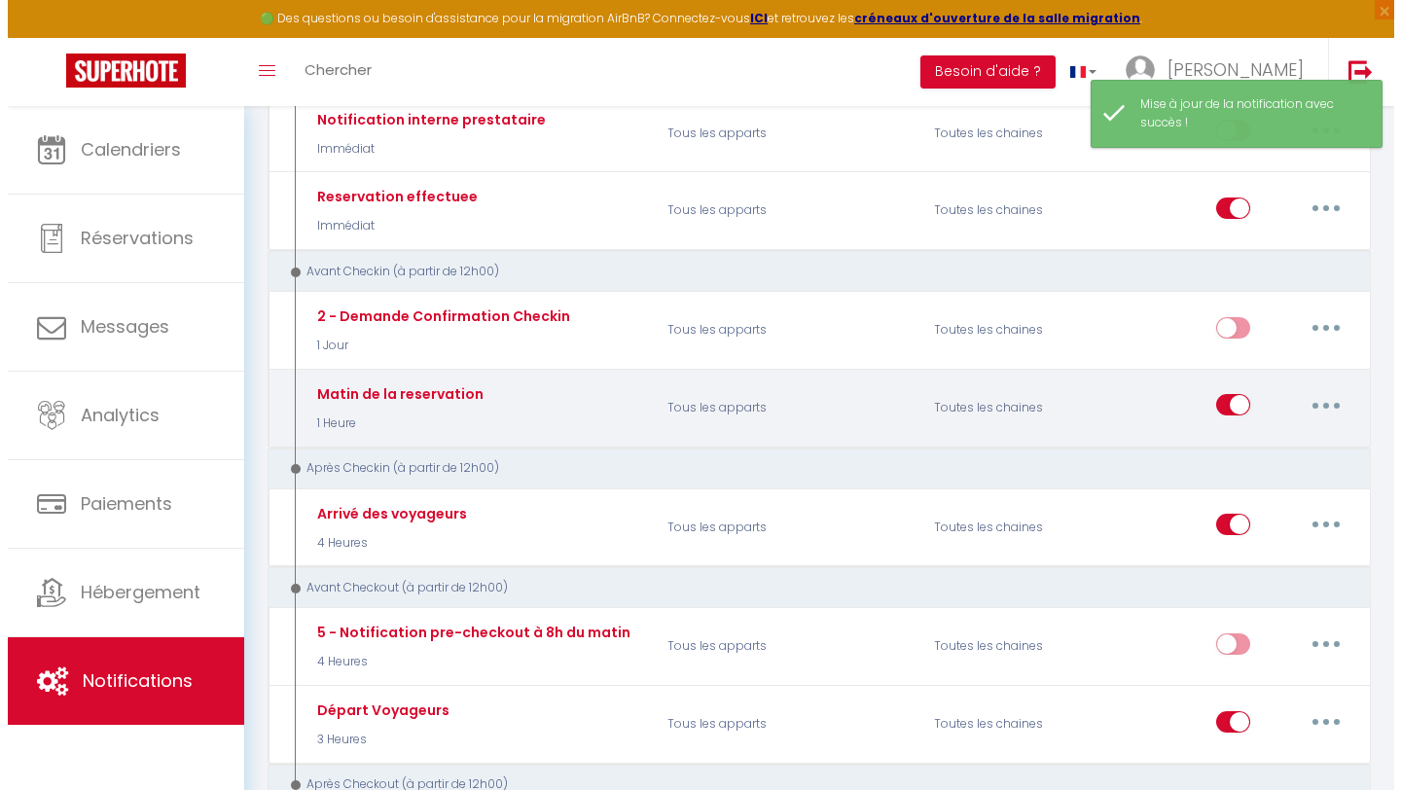
scroll to position [402, 0]
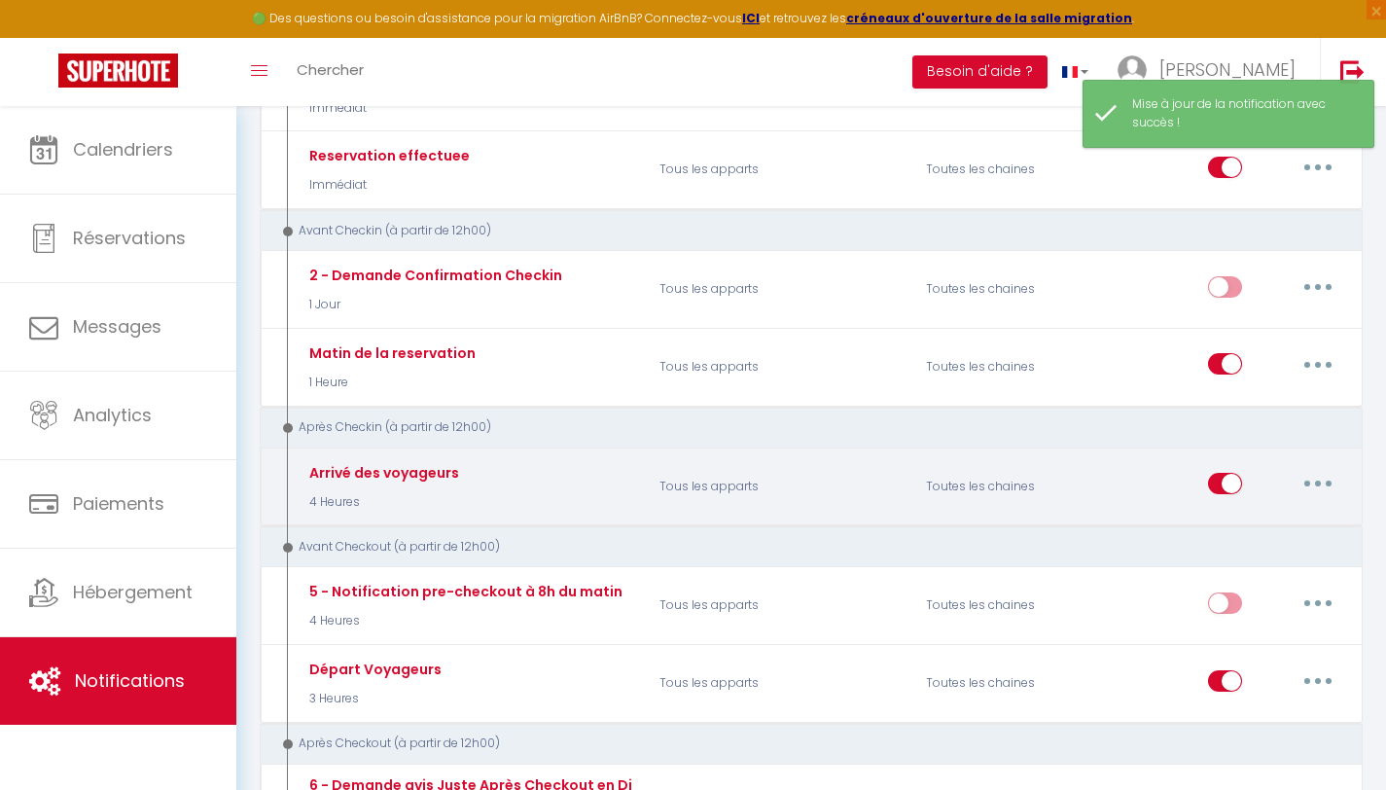
click at [1335, 473] on button "button" at bounding box center [1318, 483] width 54 height 31
click at [1233, 518] on link "Editer" at bounding box center [1268, 528] width 144 height 33
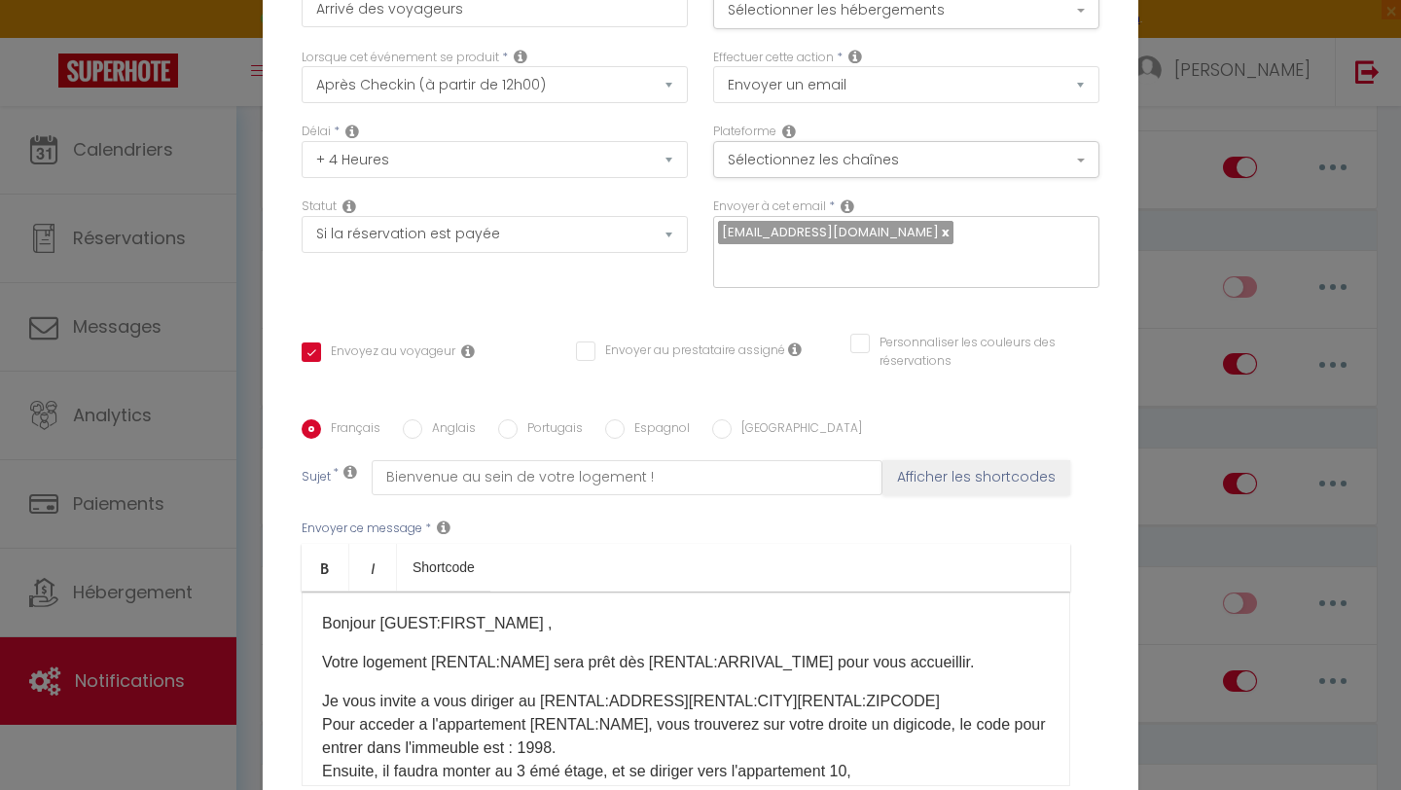
scroll to position [190, 0]
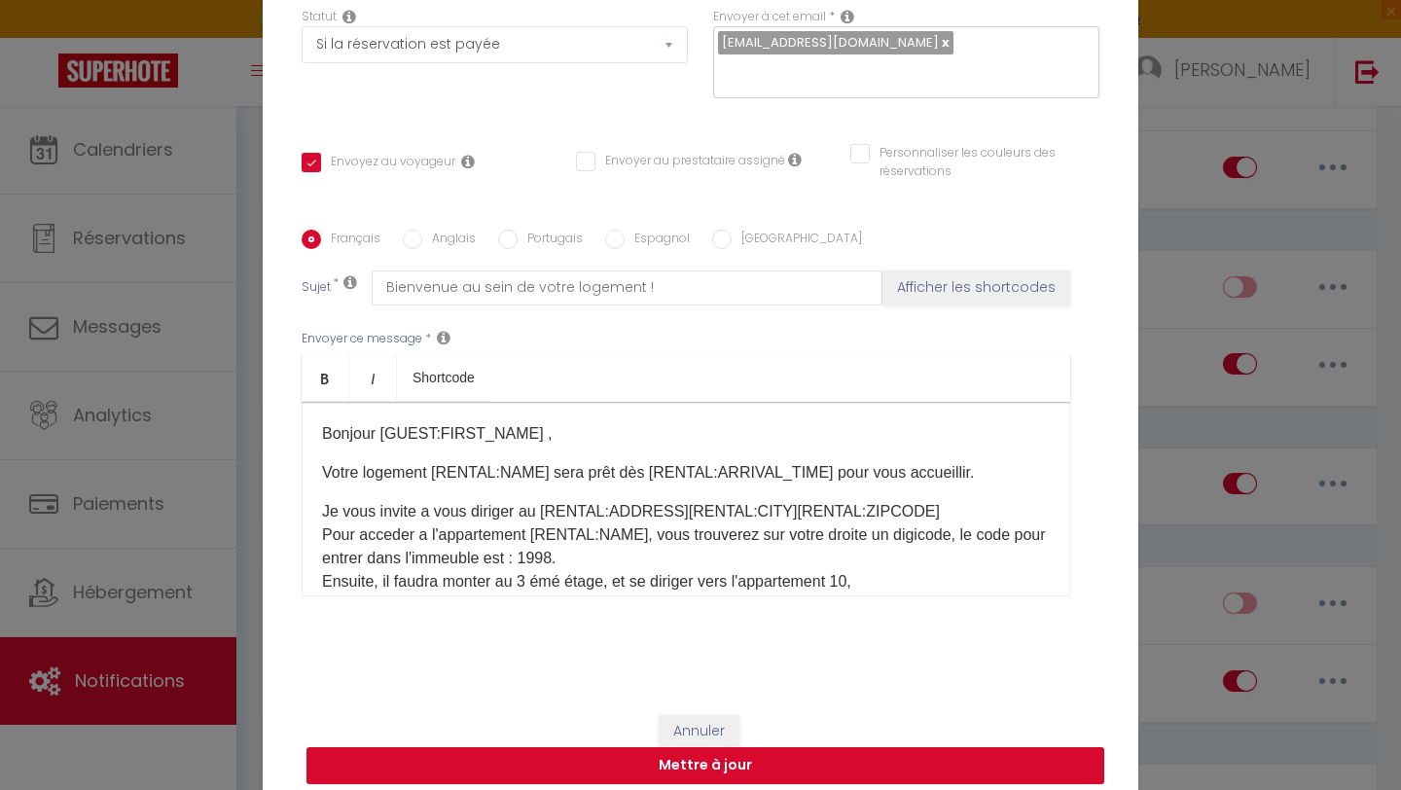
click at [773, 757] on button "Mettre à jour" at bounding box center [705, 765] width 798 height 37
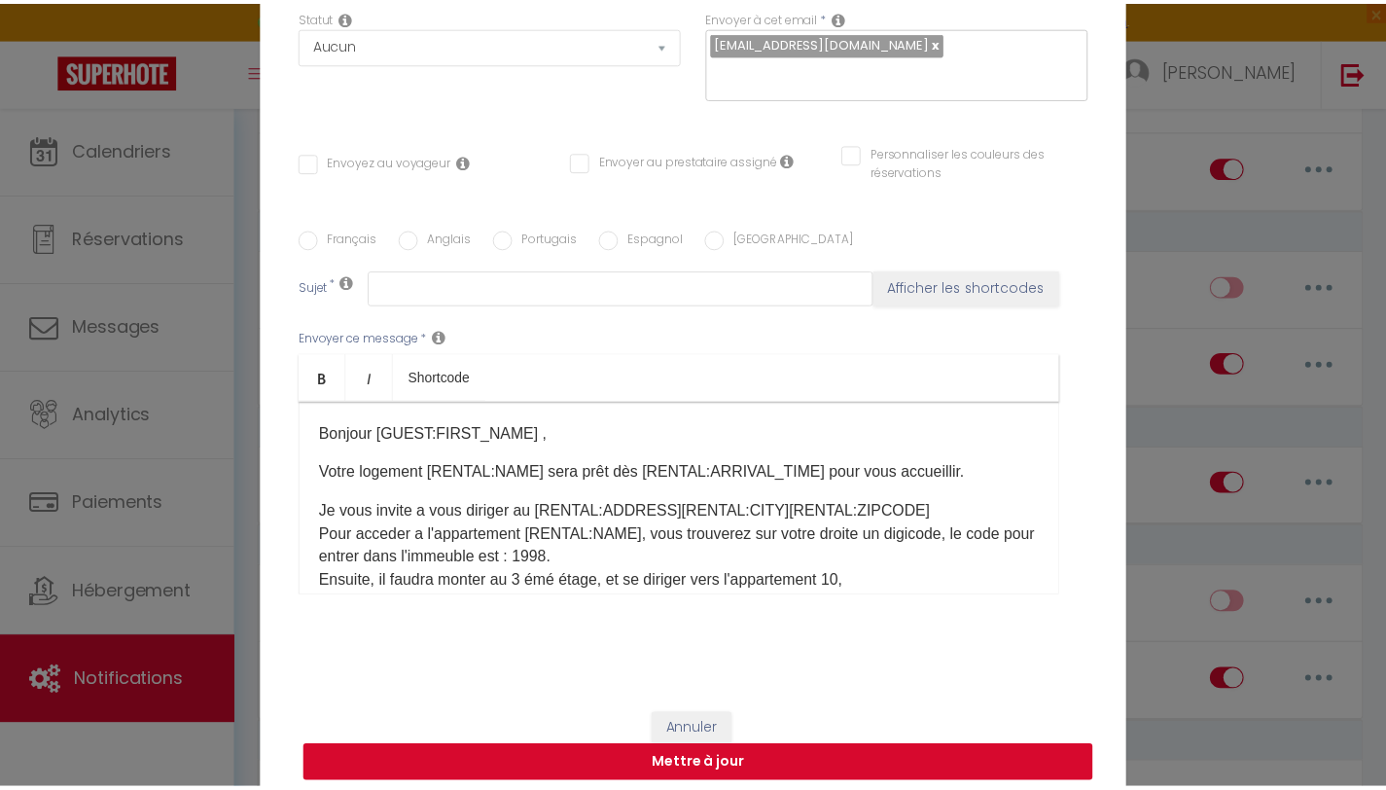
scroll to position [0, 0]
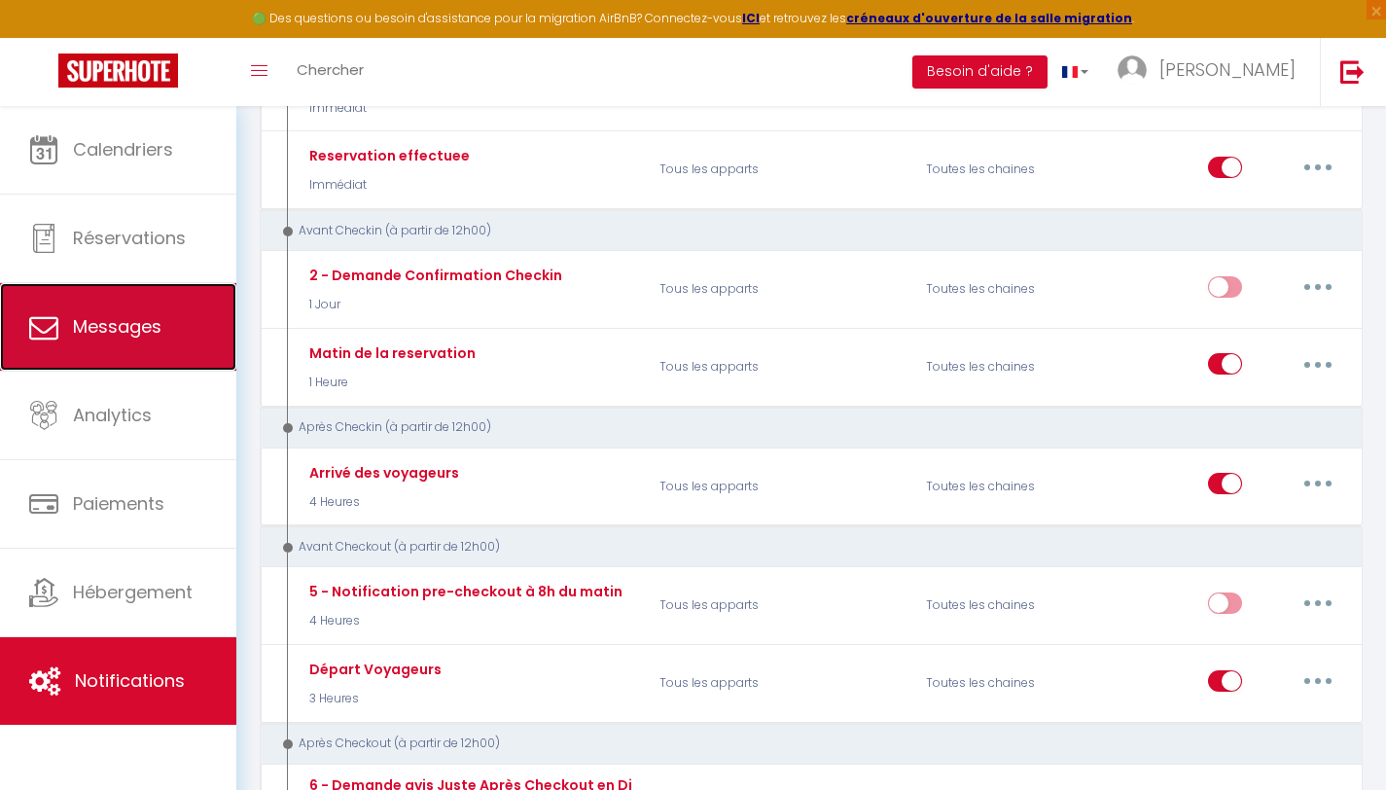
click at [128, 364] on link "Messages" at bounding box center [118, 327] width 236 height 88
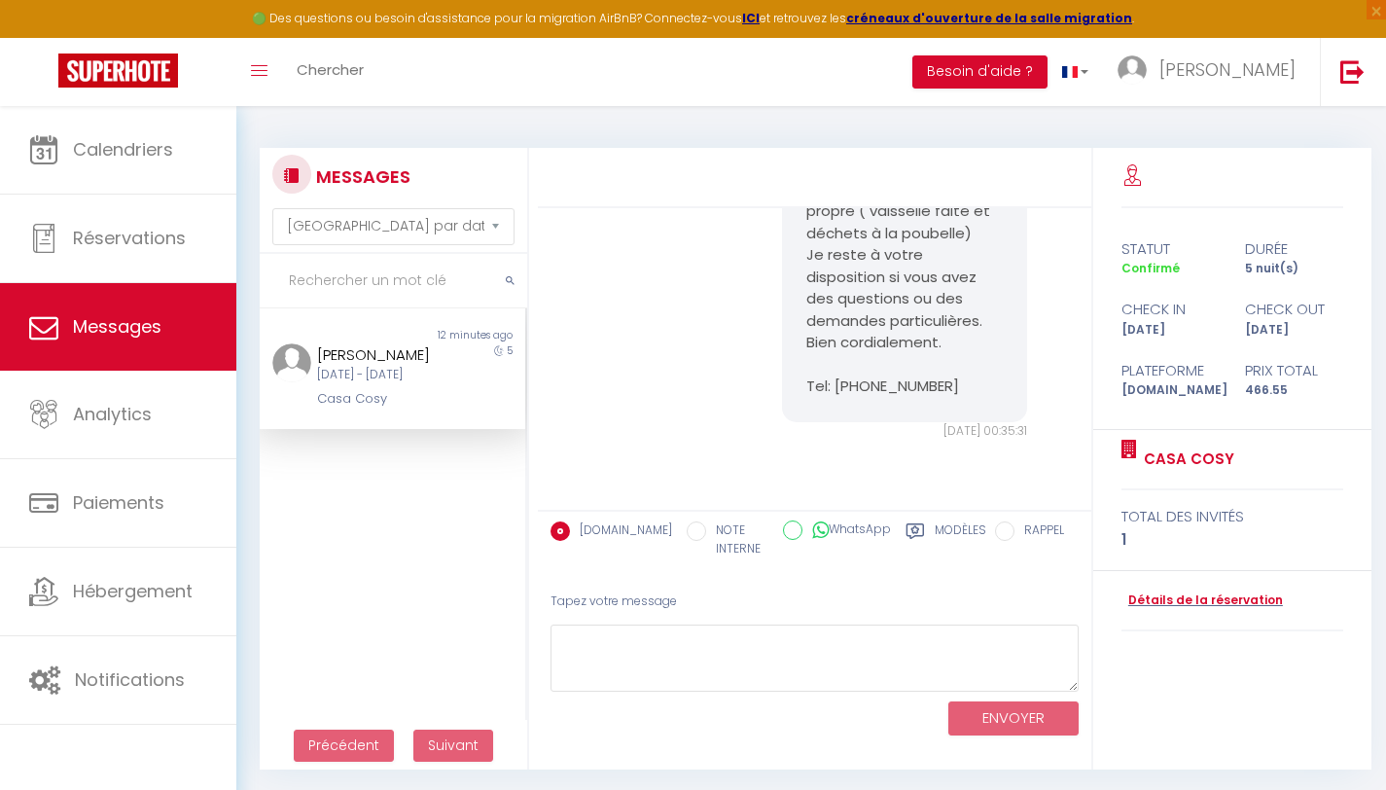
scroll to position [1071, 0]
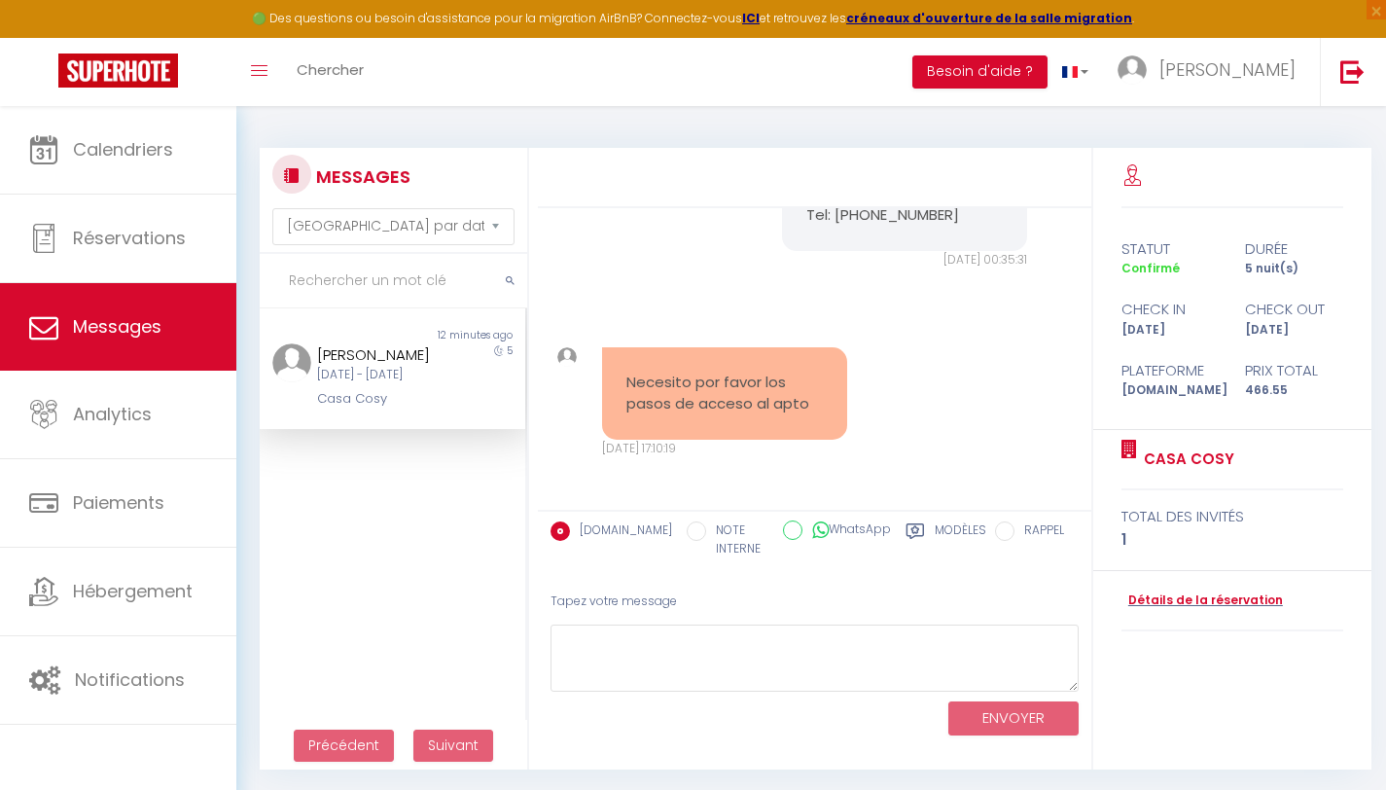
click at [687, 532] on input "NOTE INTERNE" at bounding box center [696, 530] width 19 height 19
click at [591, 530] on label "[DOMAIN_NAME]" at bounding box center [621, 531] width 102 height 21
click at [570, 530] on input "[DOMAIN_NAME]" at bounding box center [560, 530] width 19 height 19
click at [766, 115] on div "MESSAGES Trier par date de réservation Trier par date de message Non lu 12 minu…" at bounding box center [811, 449] width 1150 height 687
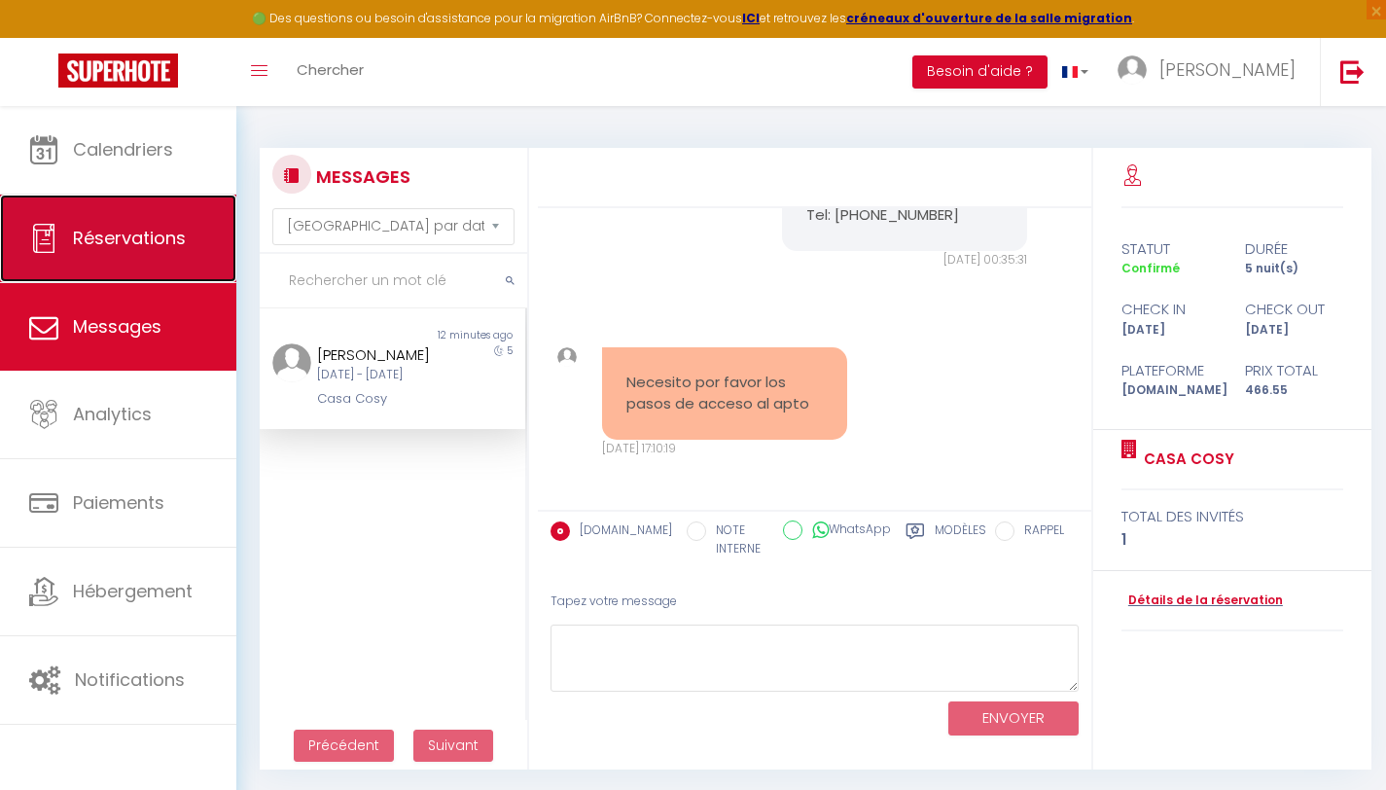
click at [126, 274] on link "Réservations" at bounding box center [118, 239] width 236 height 88
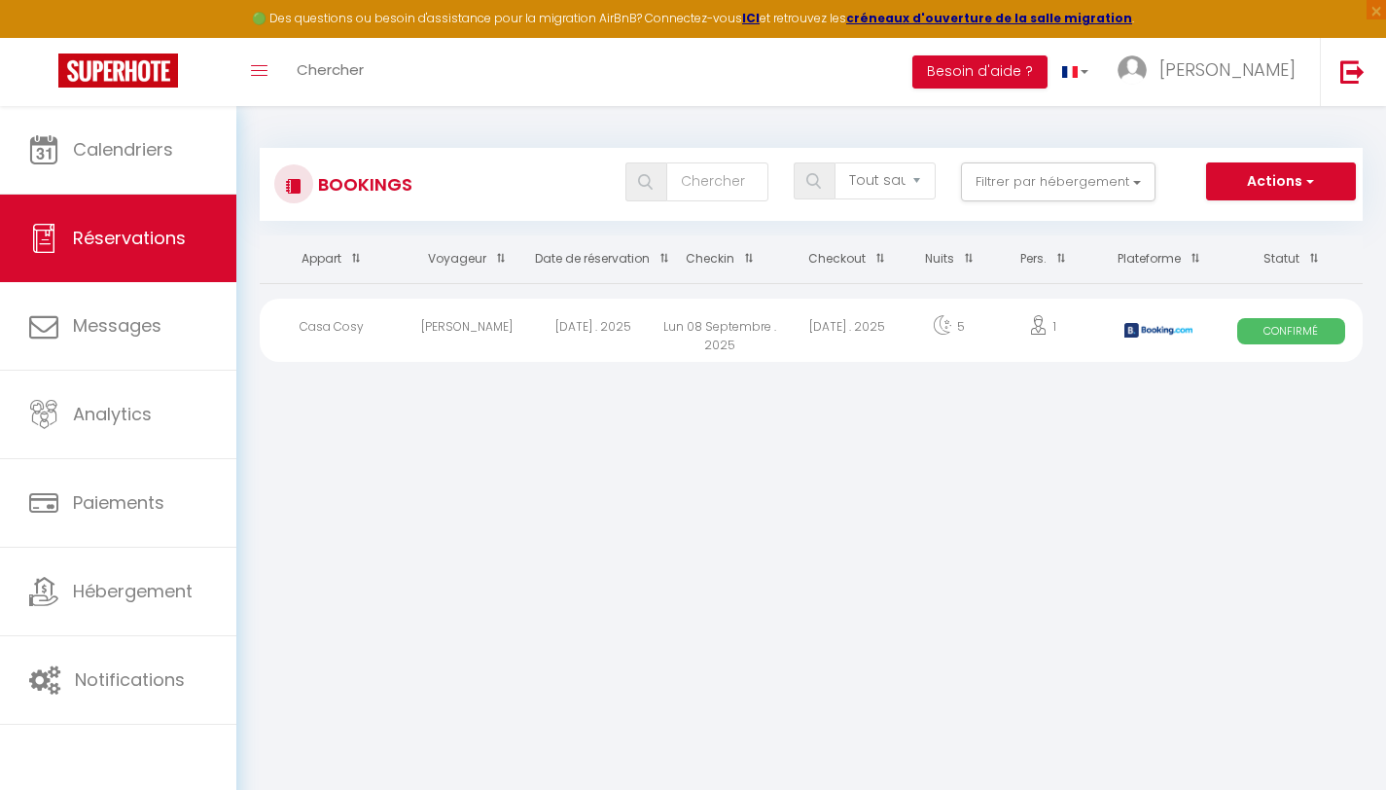
click at [543, 323] on div "[DATE] . 2025" at bounding box center [593, 330] width 126 height 63
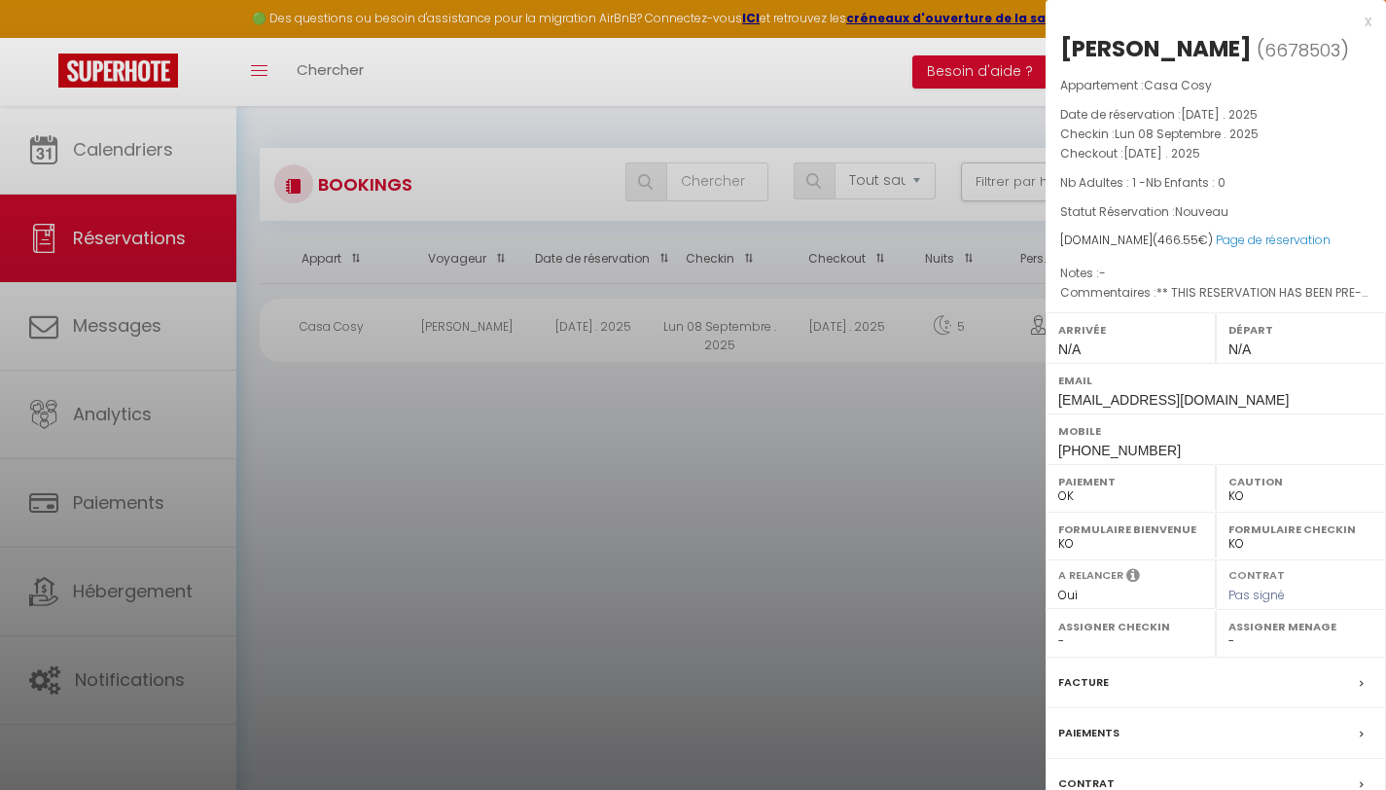
scroll to position [106, 0]
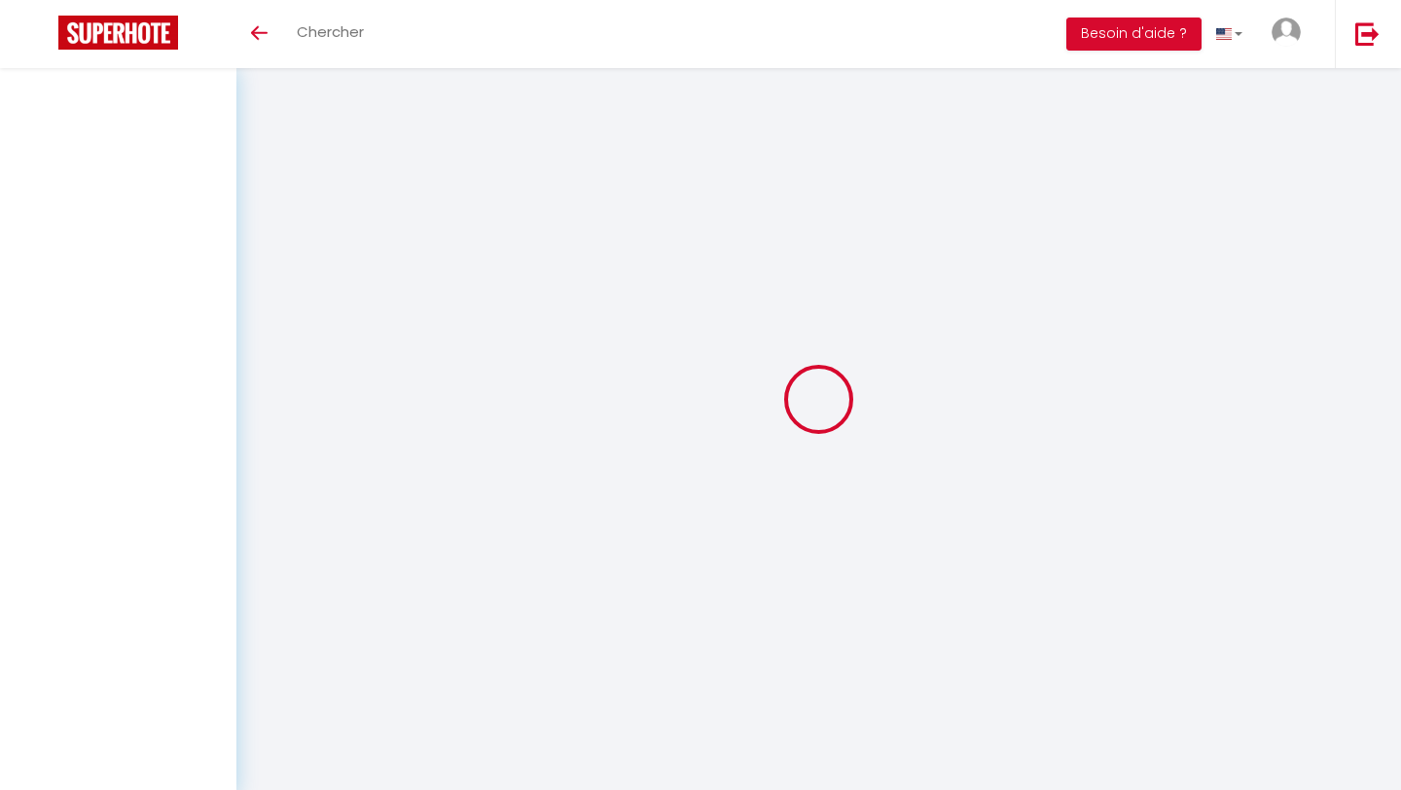
select select "not_cancelled"
select select
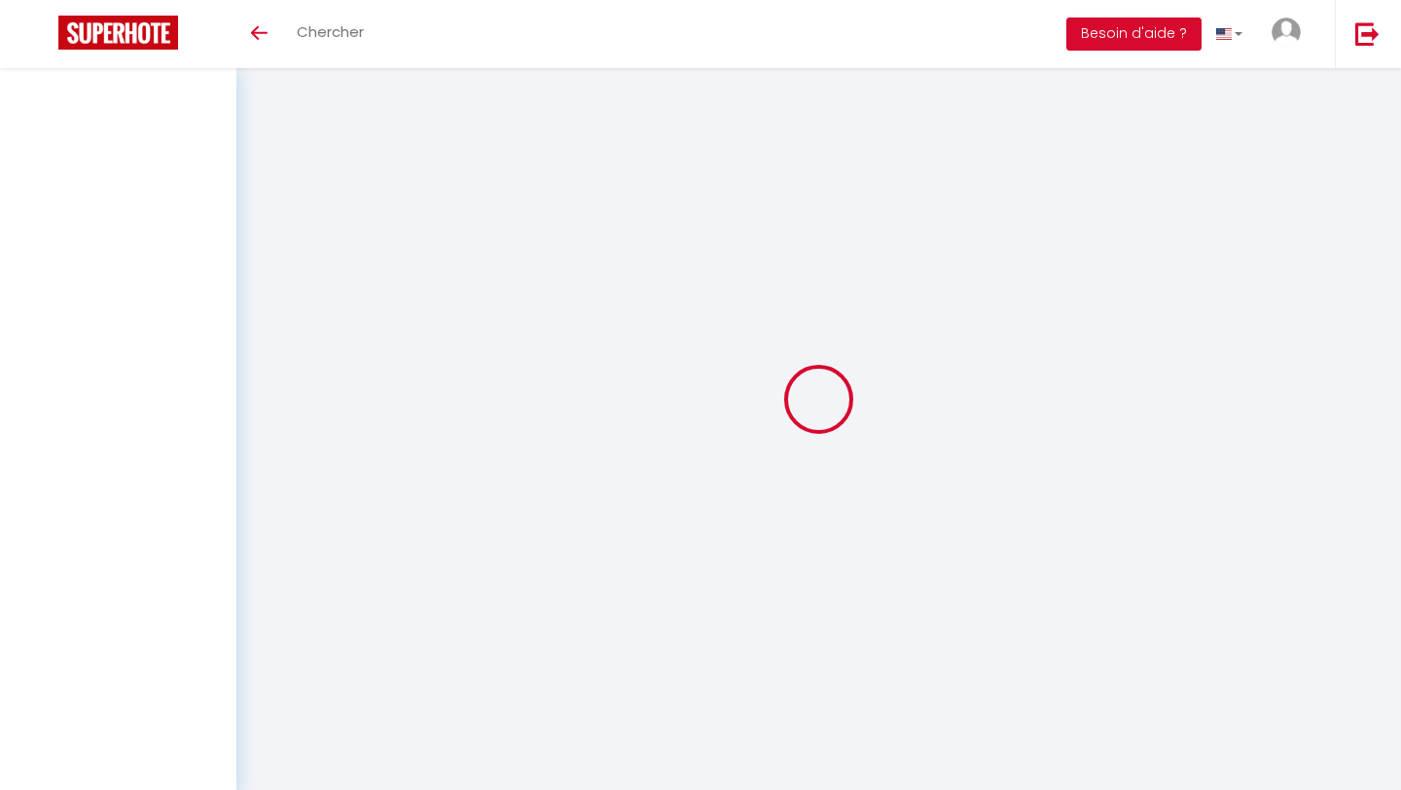
select select
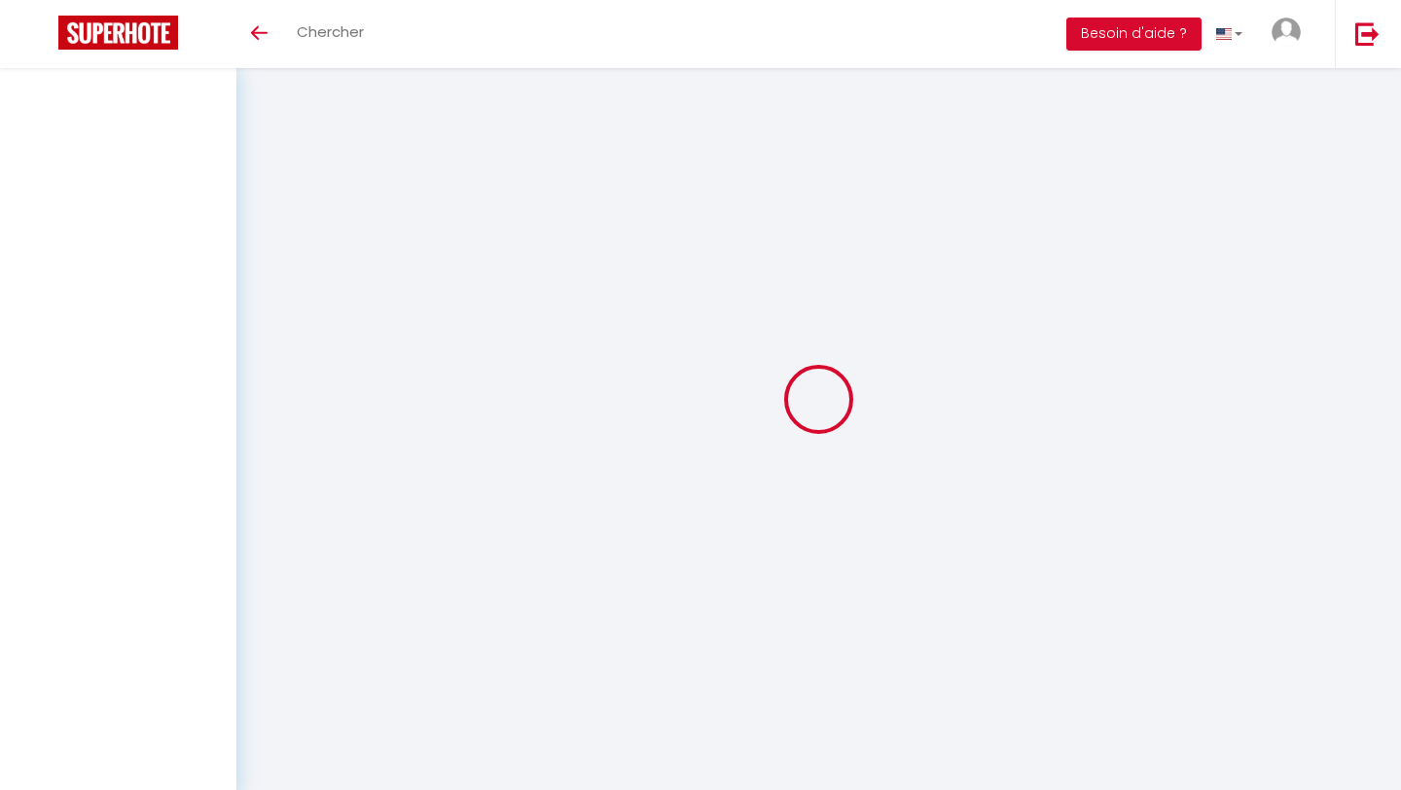
select select
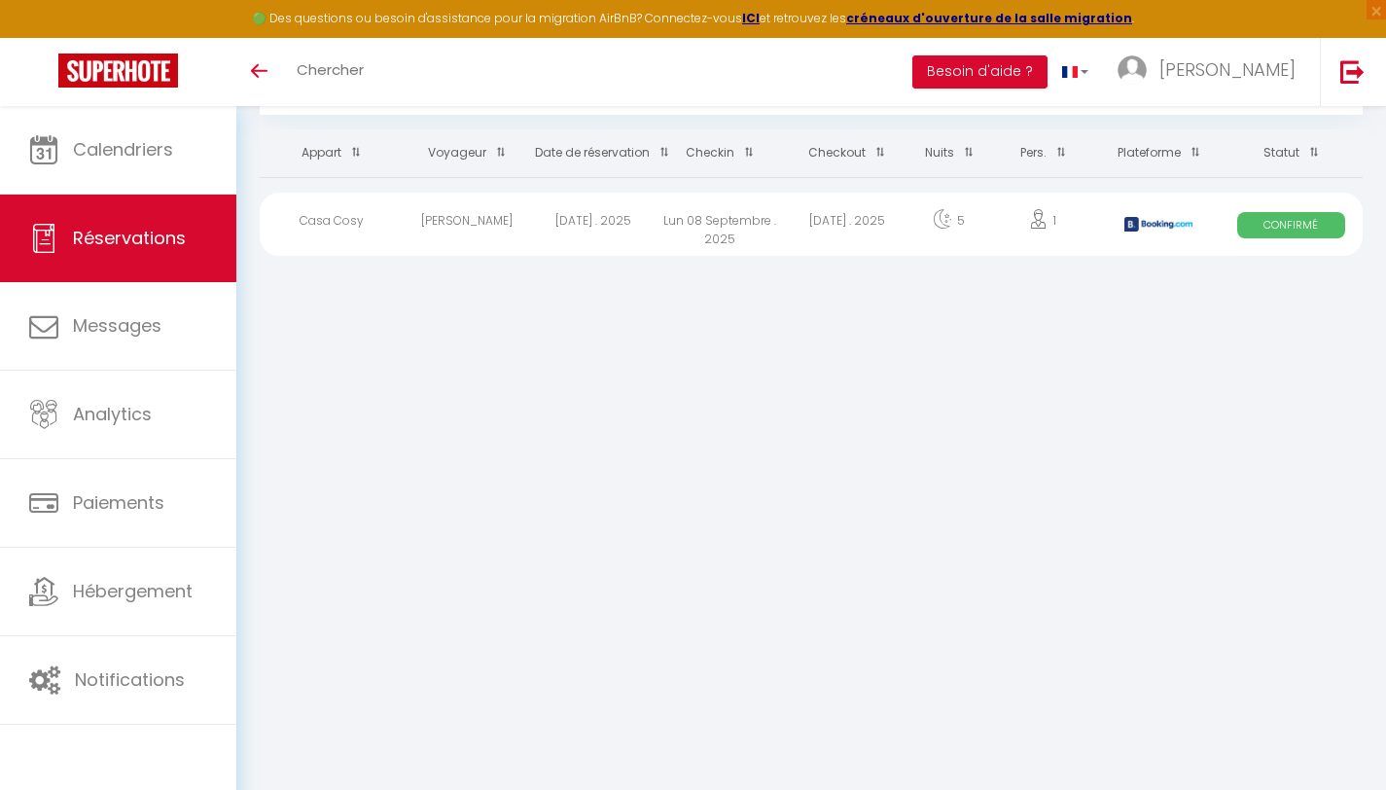
click at [830, 223] on div "[DATE] . 2025" at bounding box center [847, 224] width 126 height 63
select select "OK"
select select "KO"
select select "0"
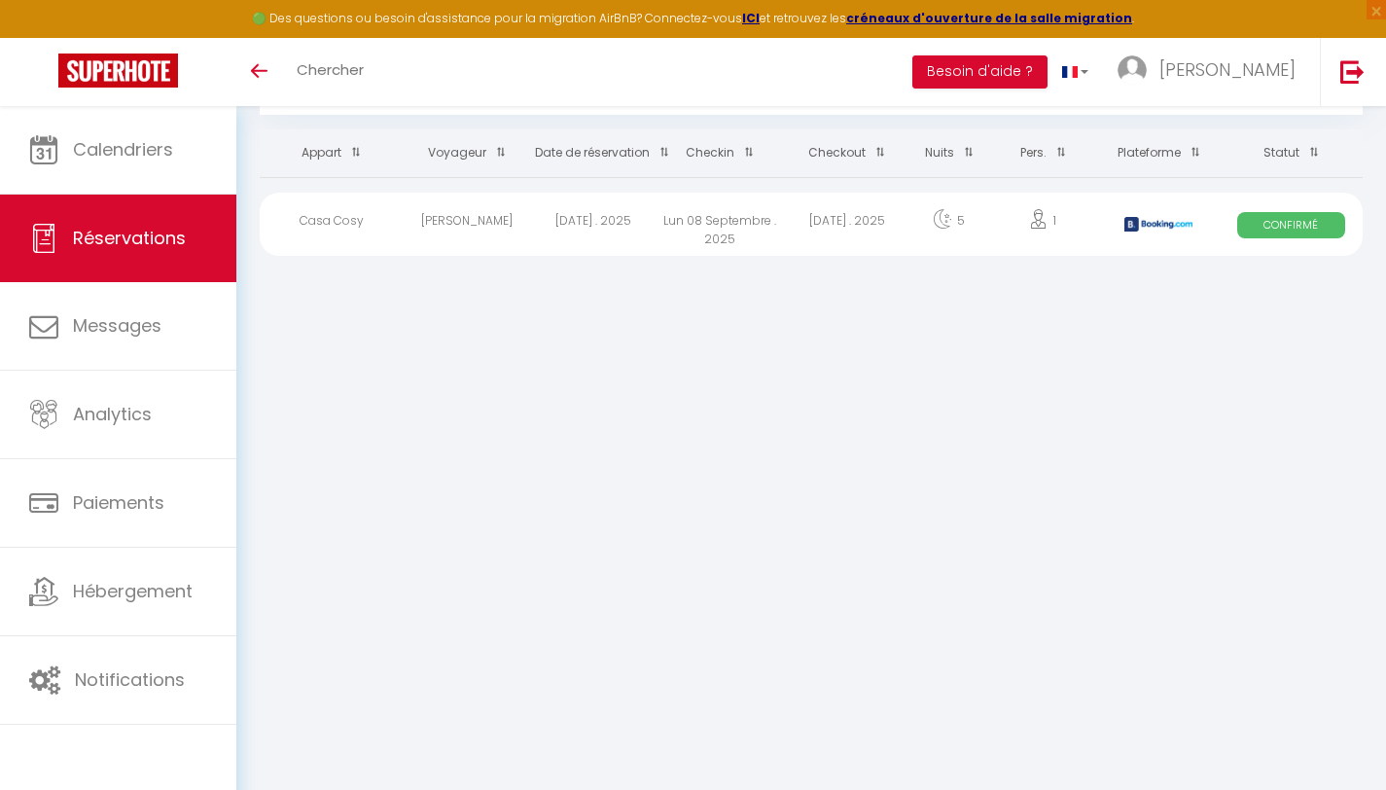
select select "1"
select select
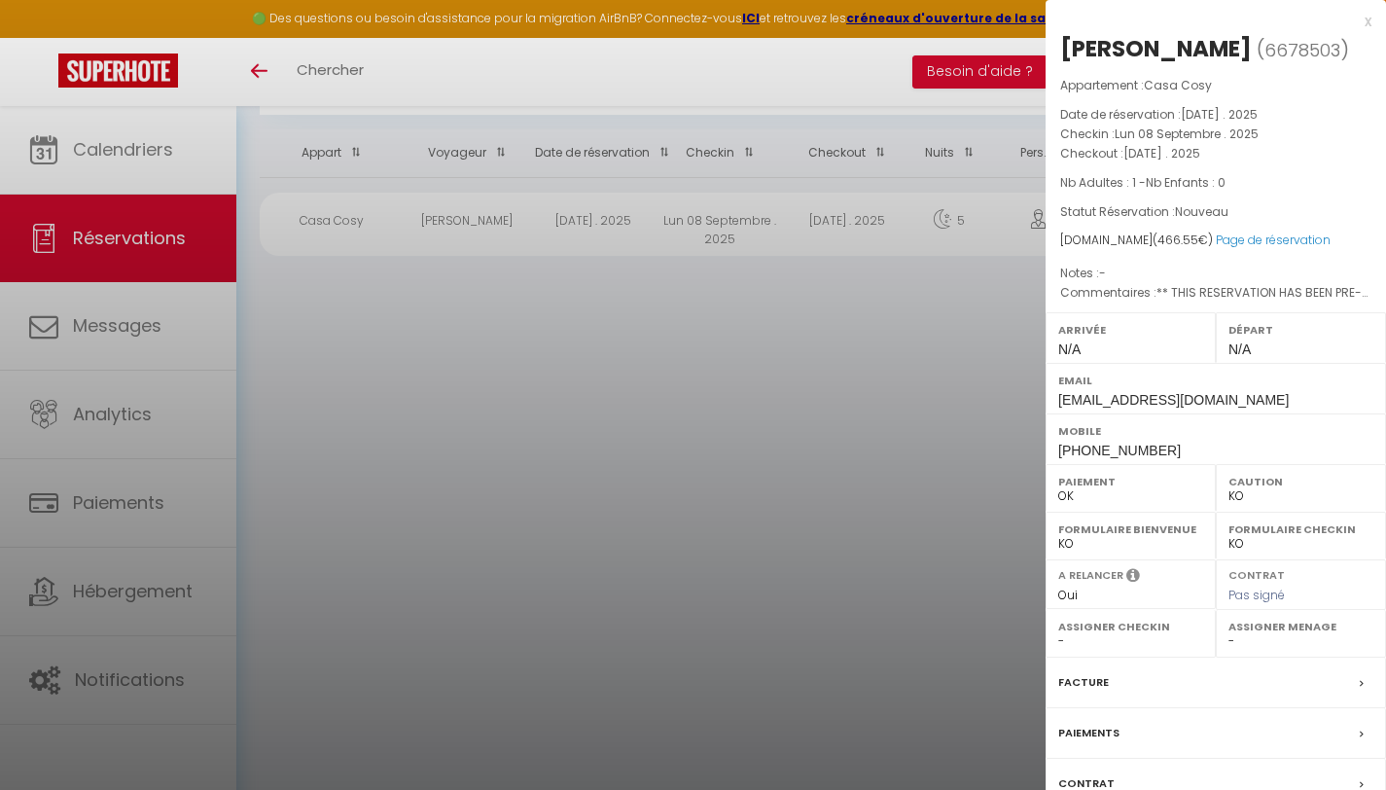
click at [1154, 684] on div "Facture" at bounding box center [1216, 683] width 340 height 51
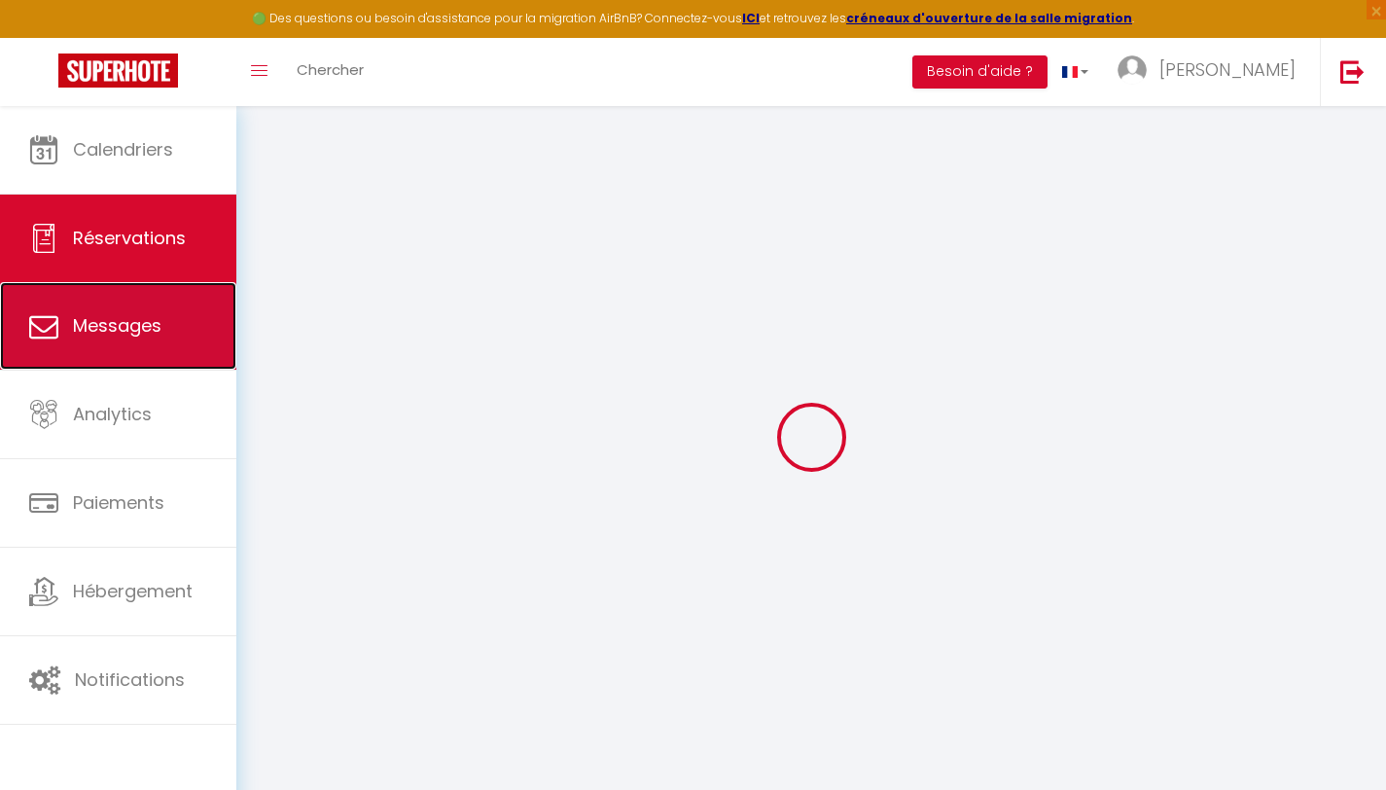
click at [148, 328] on span "Messages" at bounding box center [117, 325] width 89 height 24
select select "message"
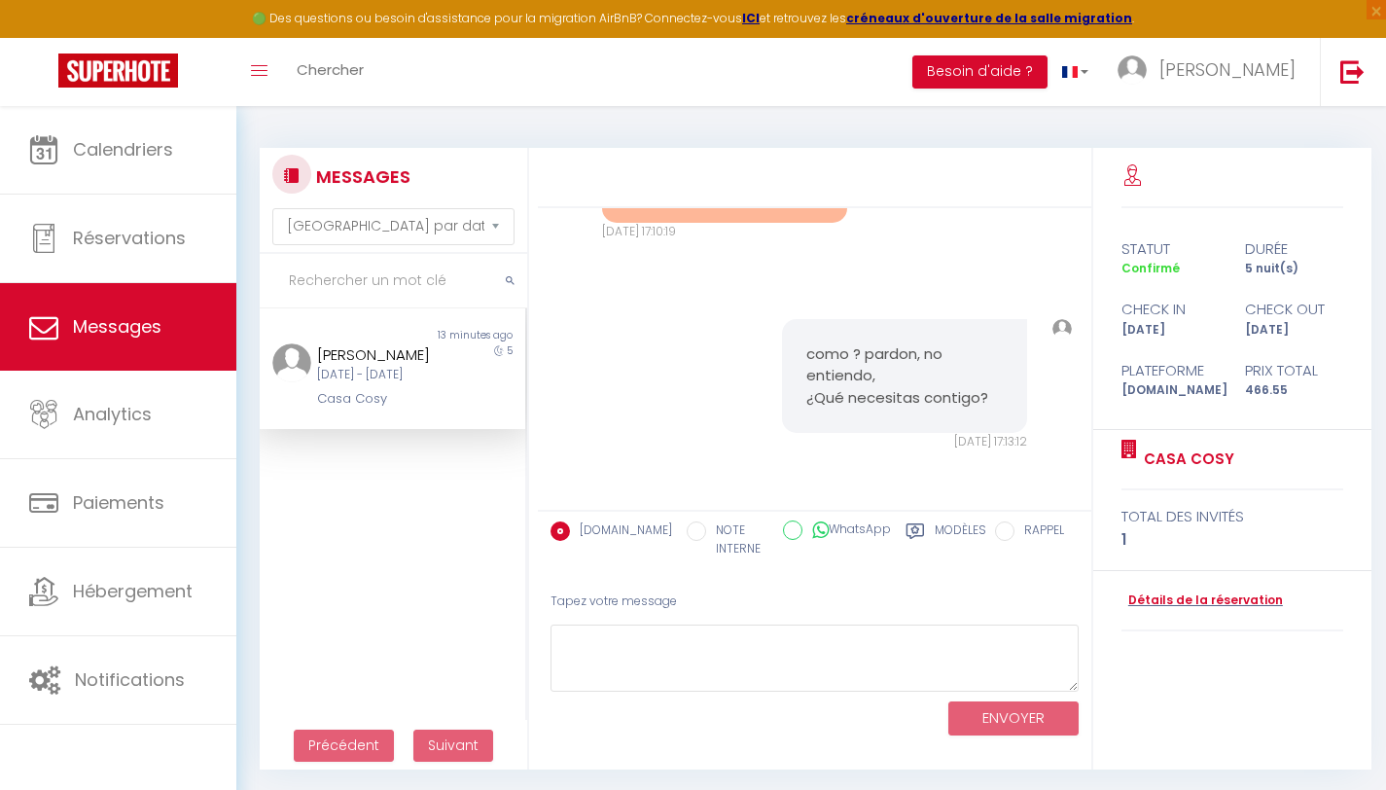
scroll to position [1236, 0]
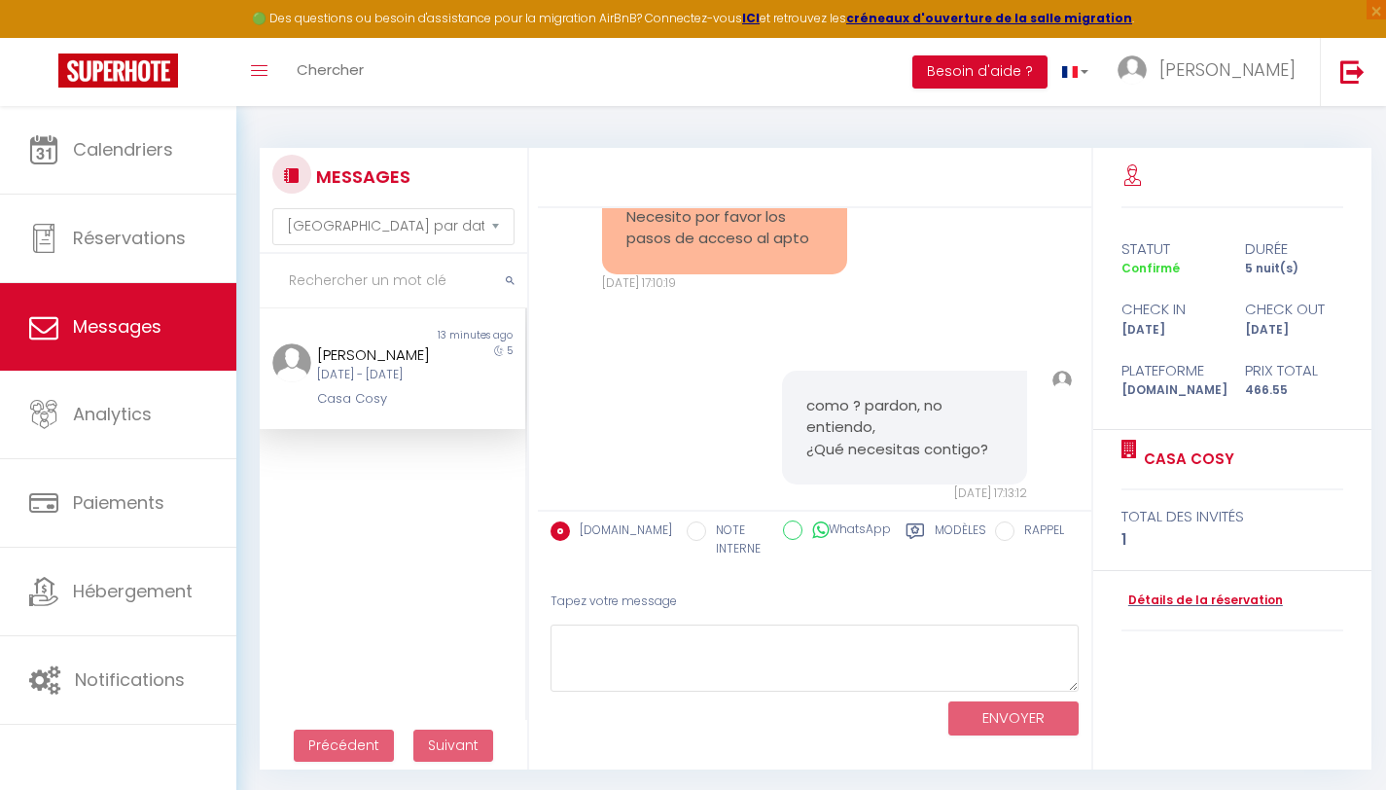
click at [916, 523] on icon at bounding box center [916, 531] width 18 height 16
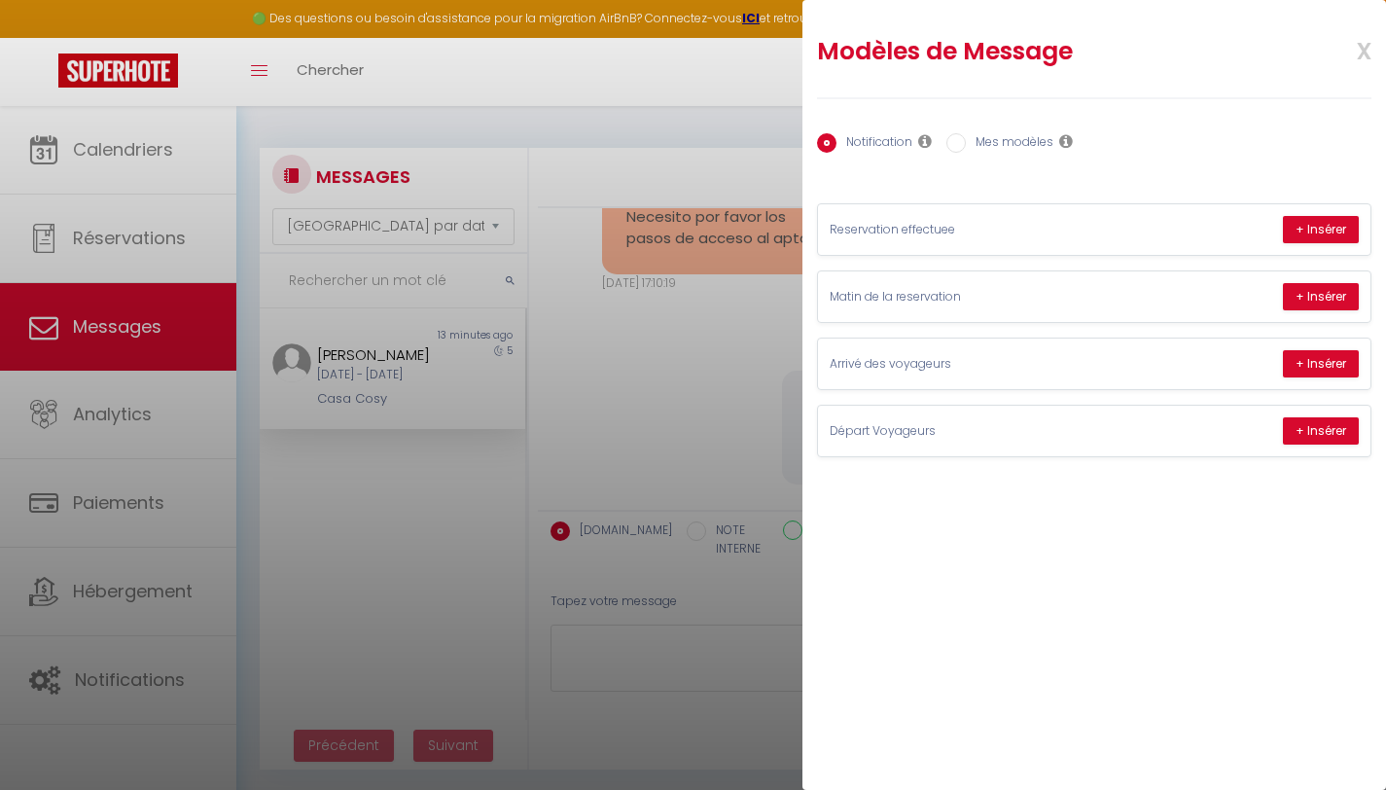
click at [959, 137] on input "Mes modèles" at bounding box center [956, 142] width 19 height 19
radio input "true"
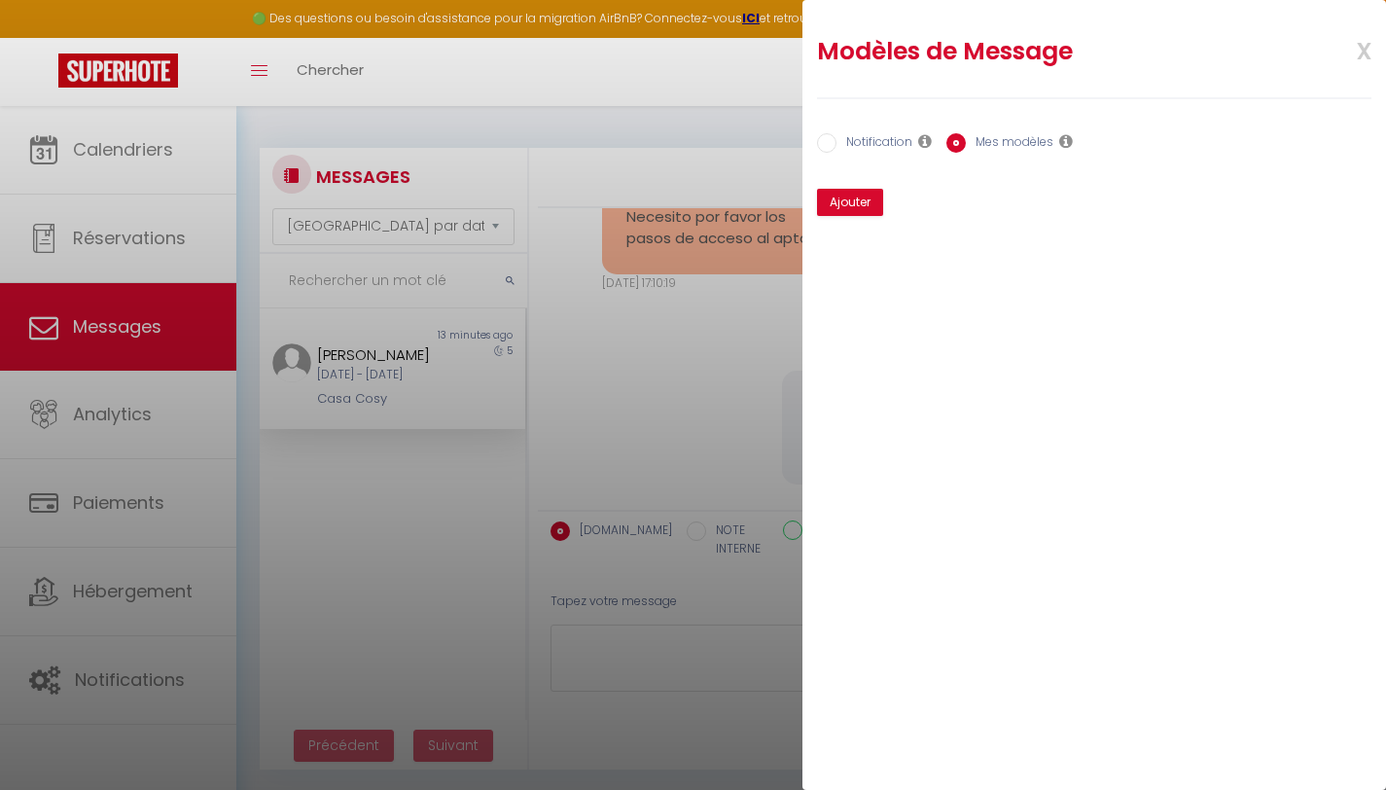
click at [864, 138] on label "Notification" at bounding box center [875, 143] width 76 height 21
click at [837, 138] on input "Notification" at bounding box center [826, 142] width 19 height 19
radio input "true"
radio input "false"
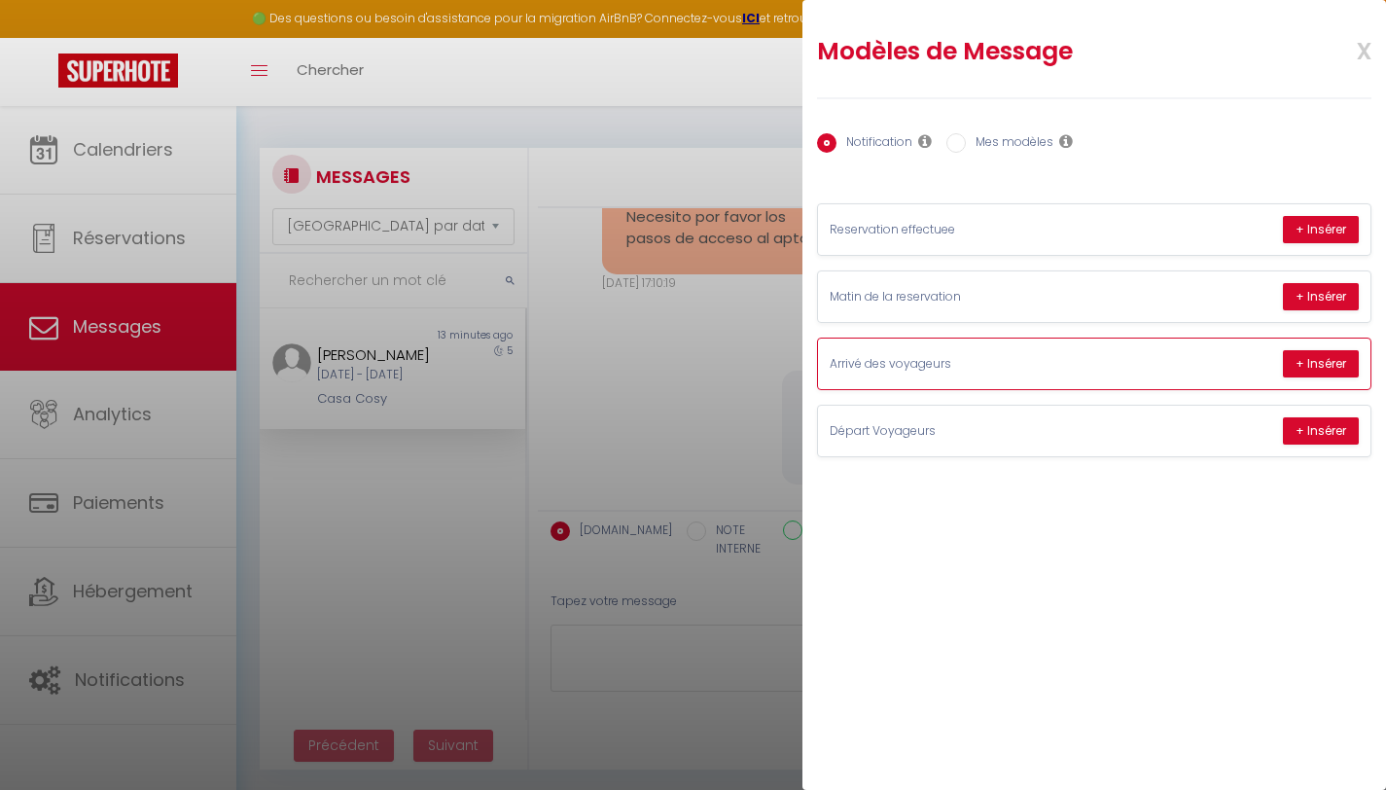
click at [1135, 367] on div "Arrivé des voyageurs + Insérer" at bounding box center [1094, 364] width 553 height 51
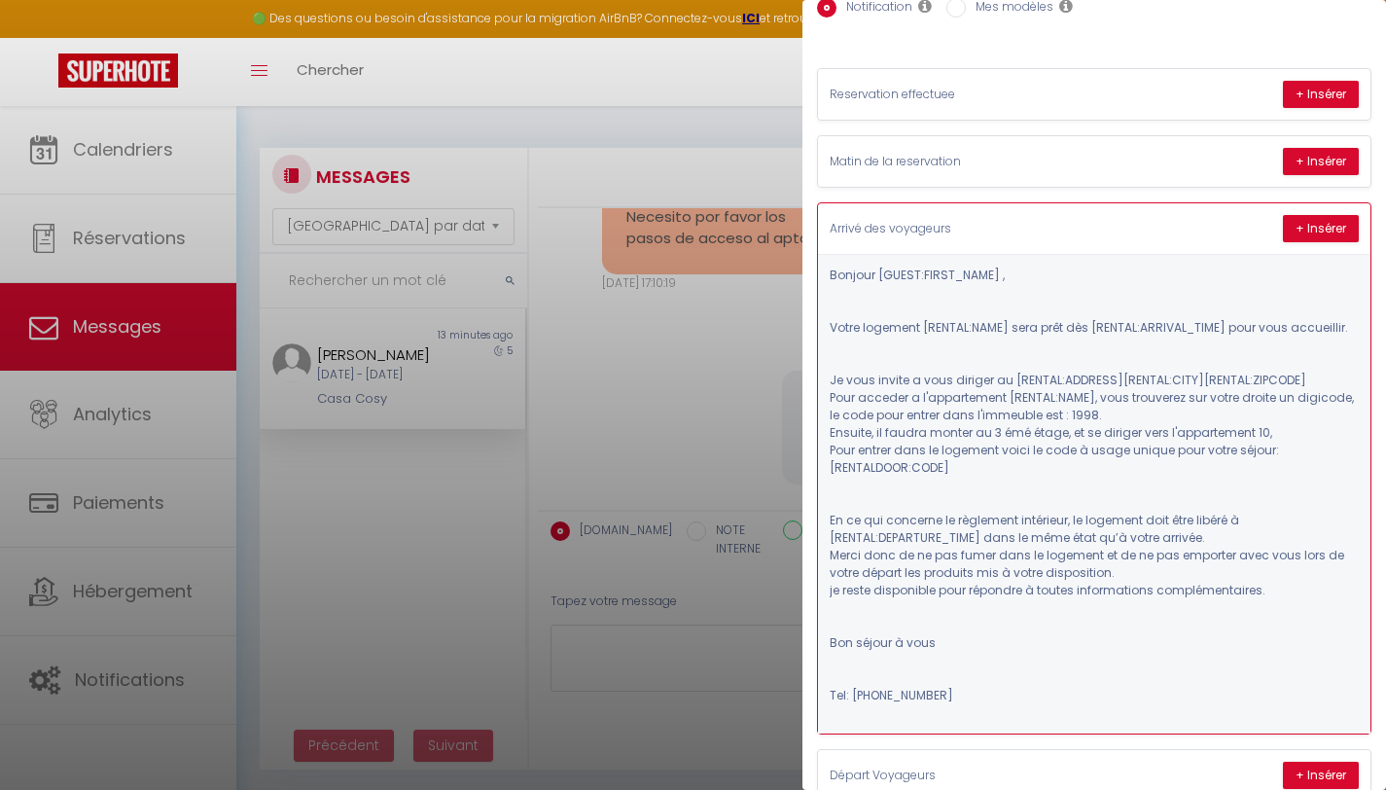
scroll to position [137, 0]
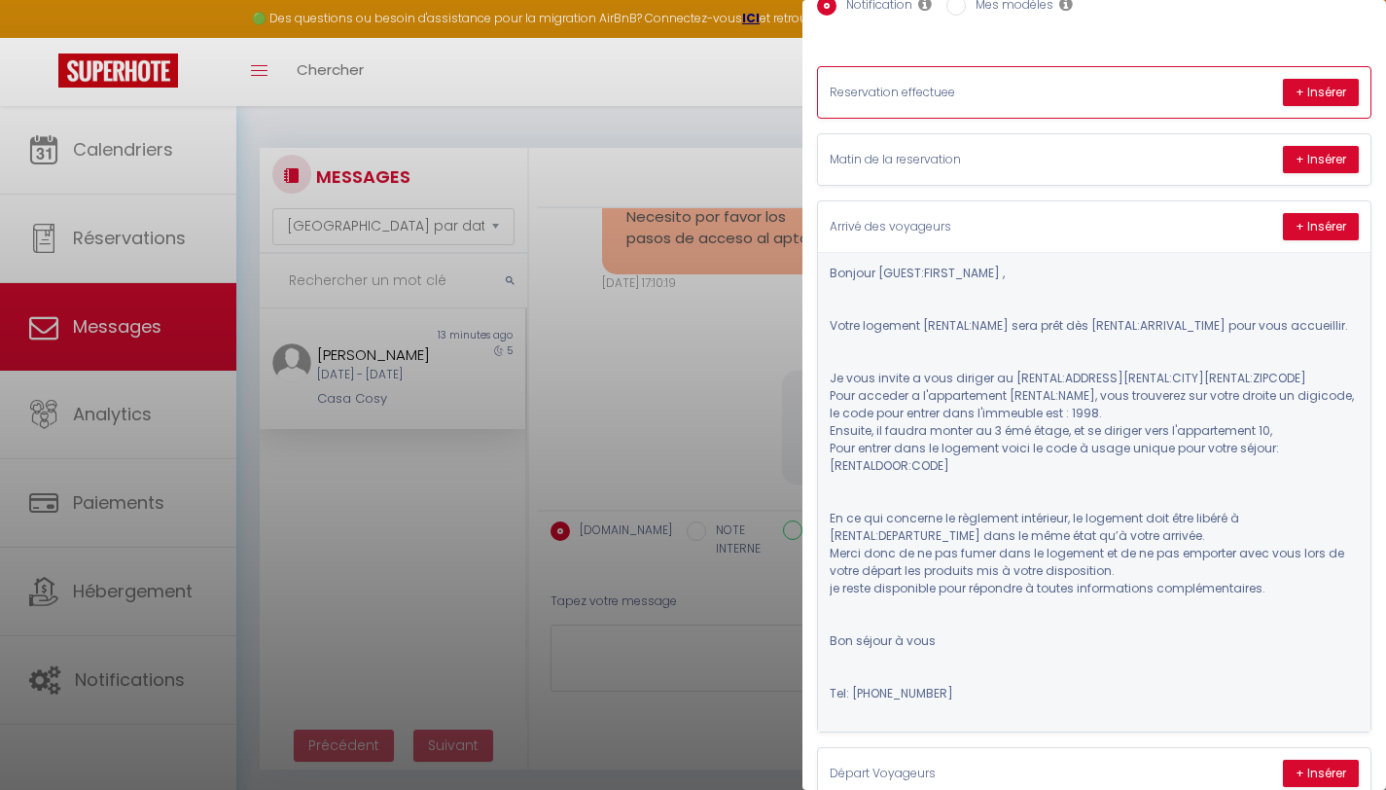
click at [1112, 97] on p "Reservation effectuee" at bounding box center [976, 93] width 292 height 18
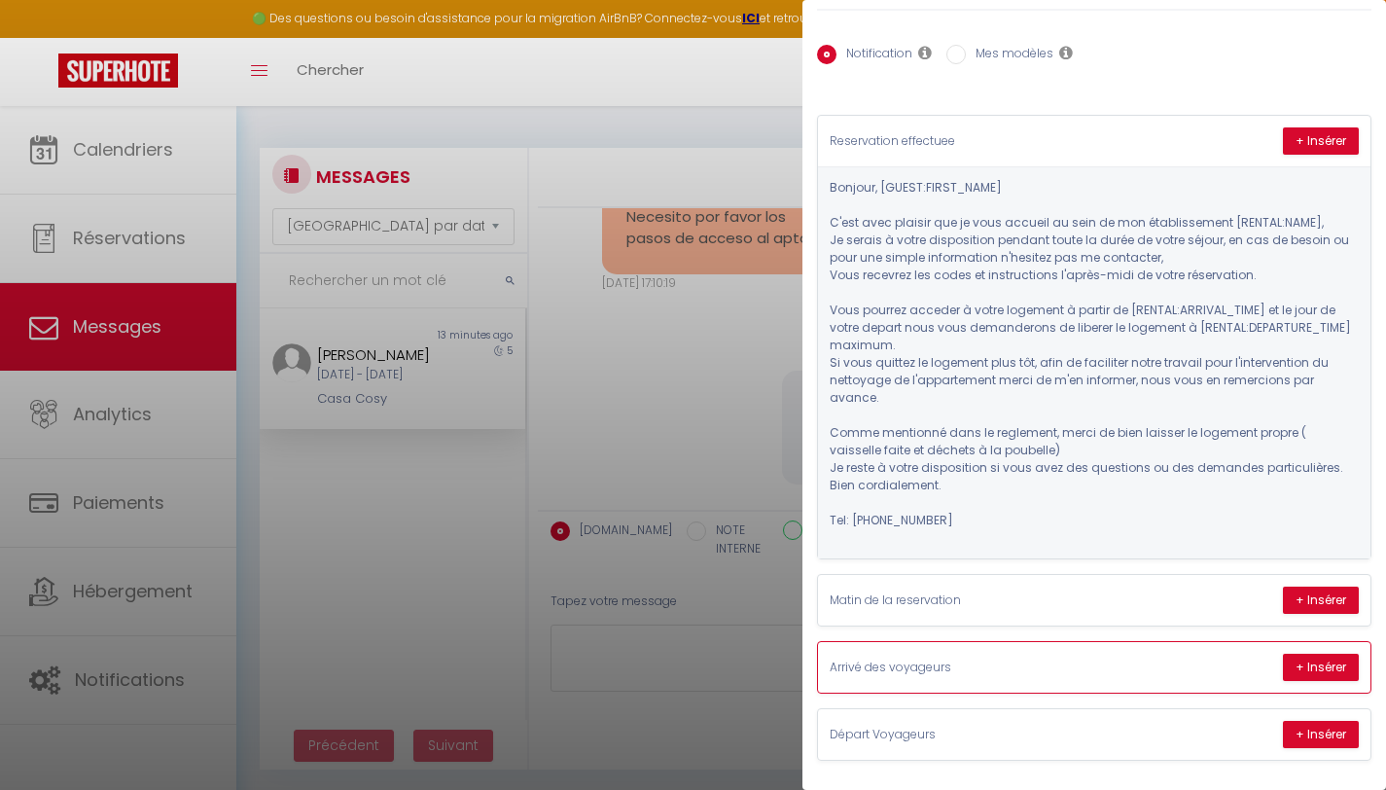
click at [1010, 670] on p "Arrivé des voyageurs" at bounding box center [976, 668] width 292 height 18
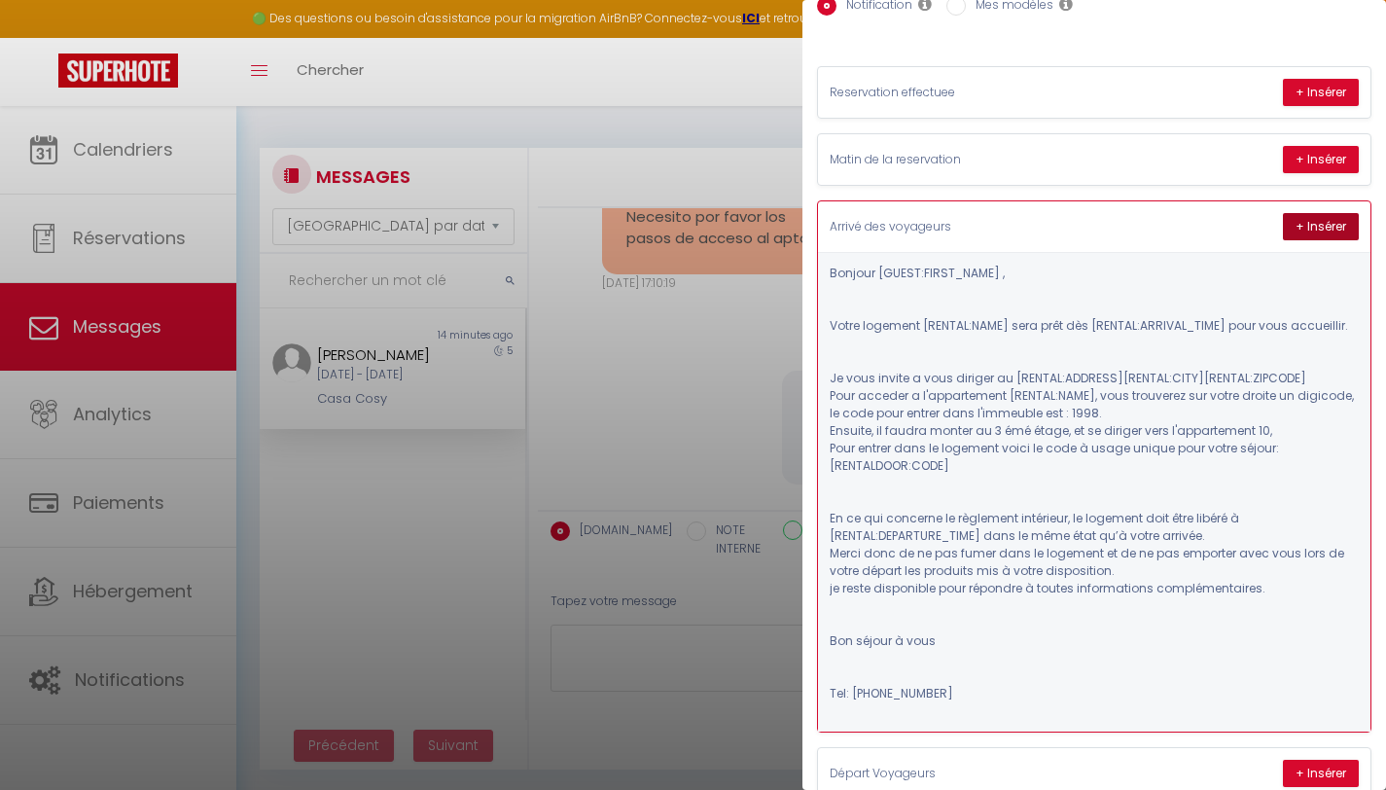
click at [1294, 233] on button "+ Insérer" at bounding box center [1321, 226] width 76 height 27
type textarea "Bonjour [PERSON_NAME] , Votre logement Casa Cosy sera prêt dès 17:00 pour vous …"
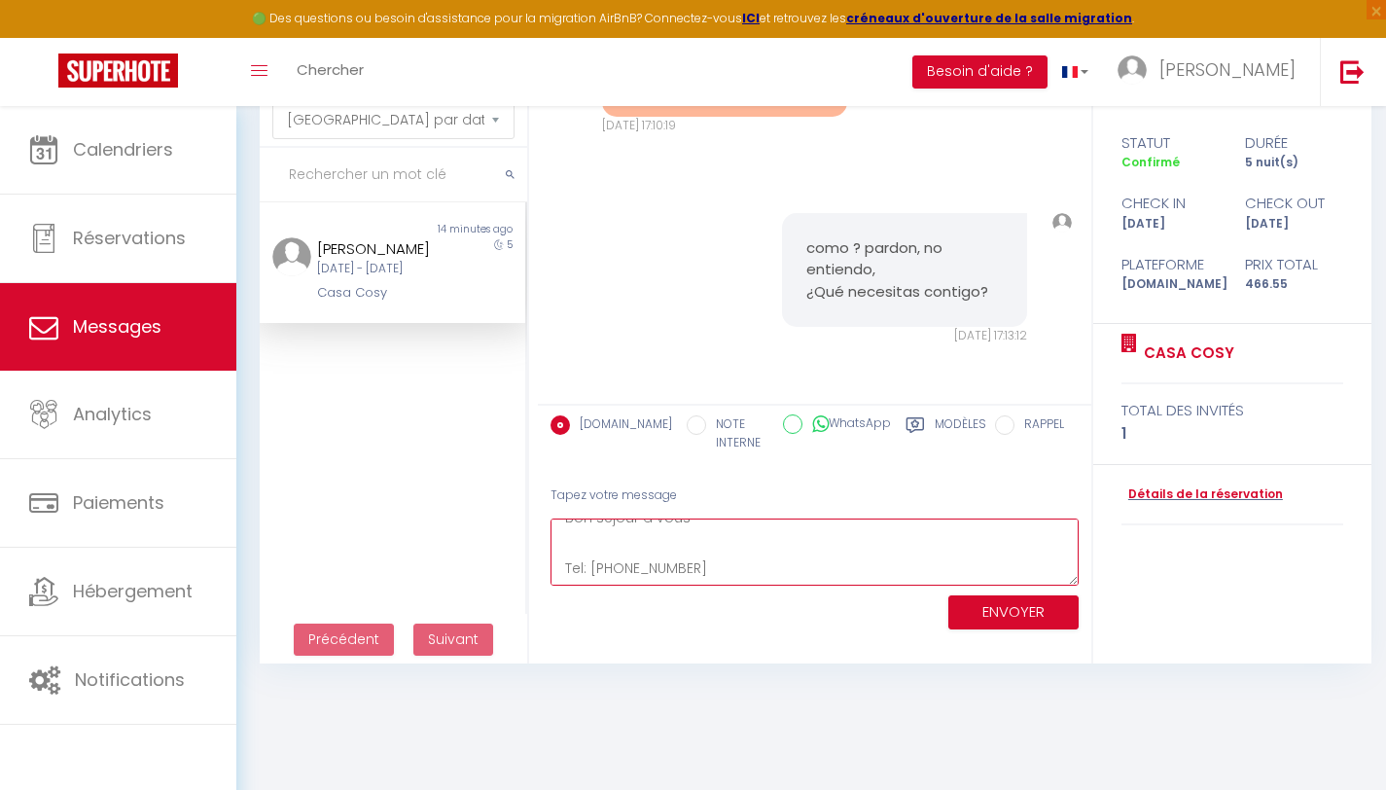
scroll to position [391, 0]
click at [988, 620] on button "ENVOYER" at bounding box center [1014, 612] width 130 height 34
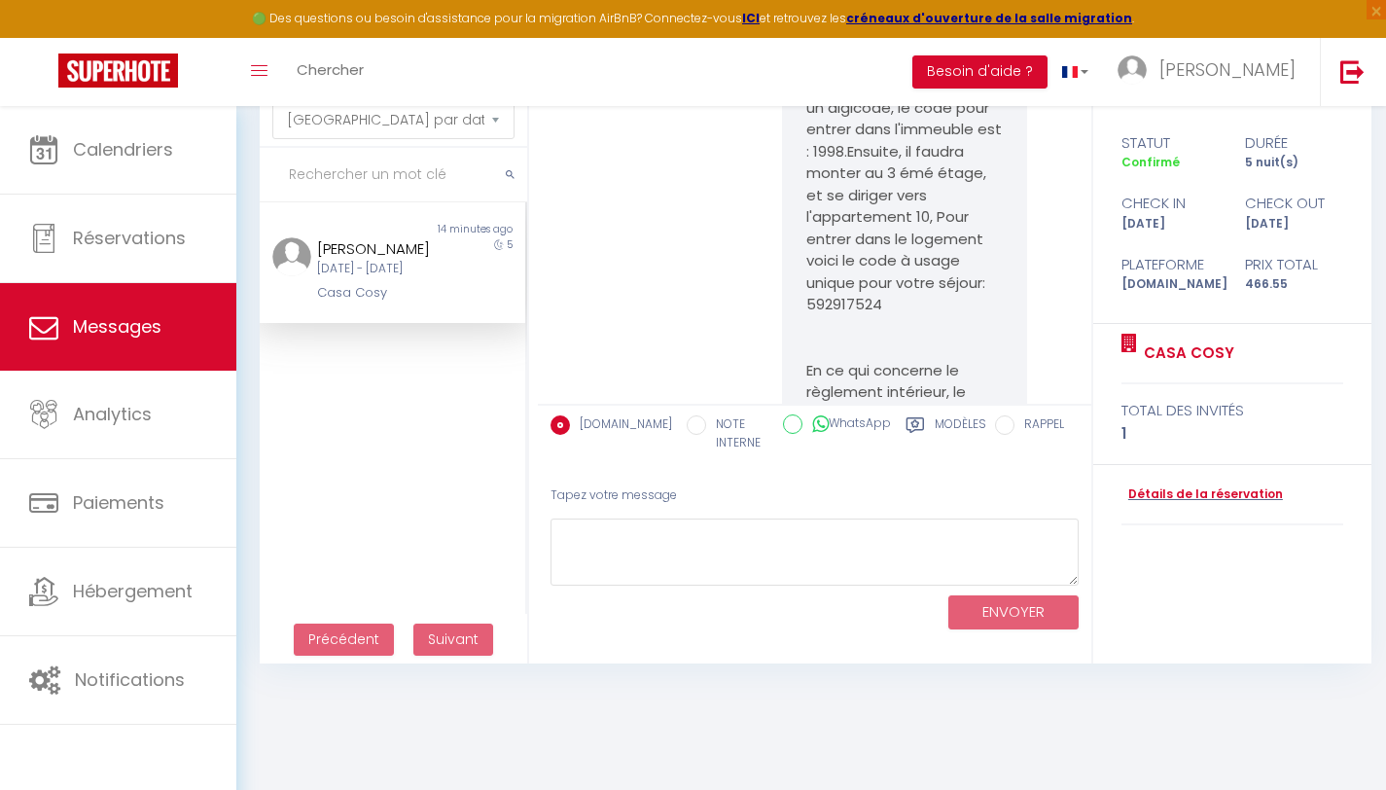
scroll to position [1941, 0]
click at [1009, 690] on body "🟢 Des questions ou besoin d'assistance pour la migration AirBnB? Connectez-vous…" at bounding box center [693, 395] width 1386 height 790
click at [382, 278] on div "[DATE] - [DATE]" at bounding box center [381, 269] width 129 height 18
click at [127, 305] on link "Messages" at bounding box center [118, 327] width 236 height 88
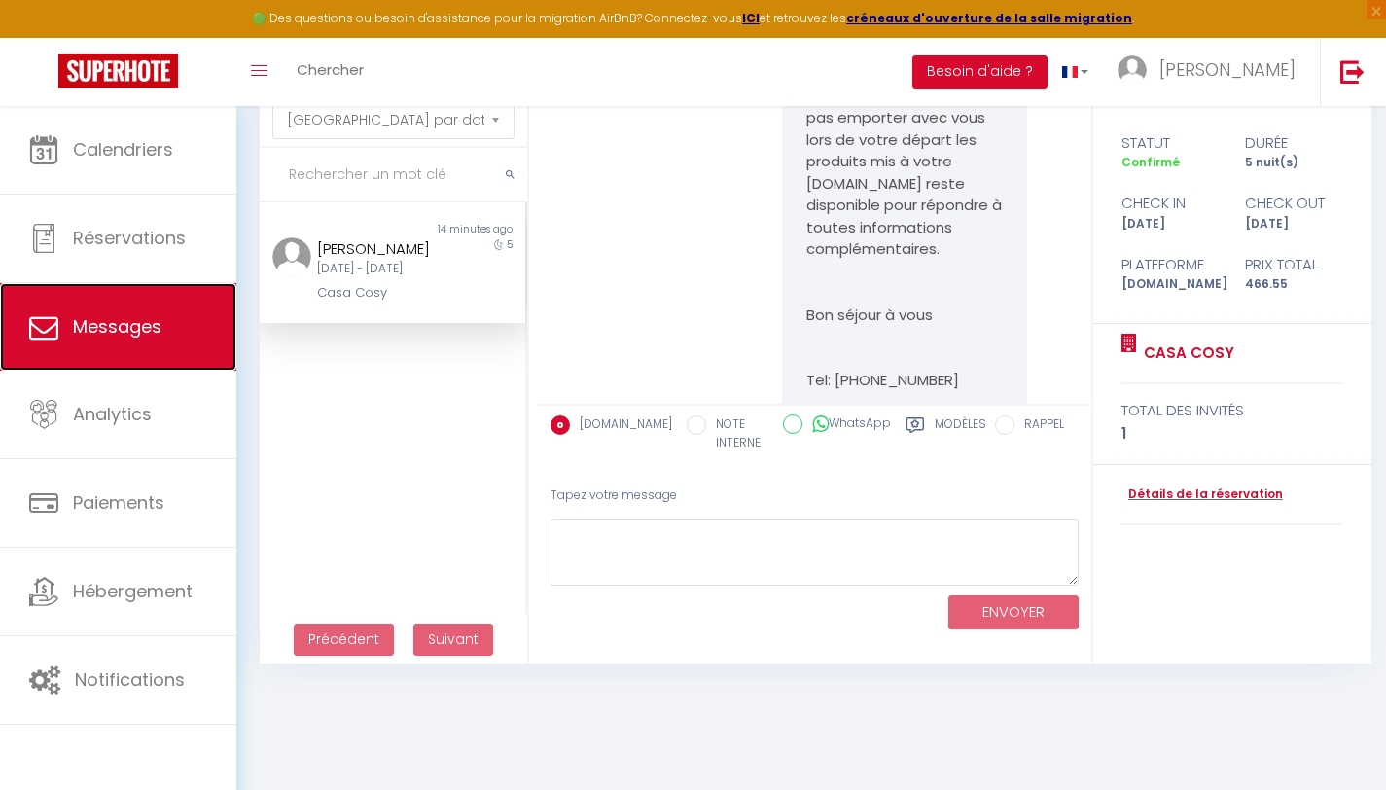
scroll to position [2461, 0]
